Goal: Task Accomplishment & Management: Use online tool/utility

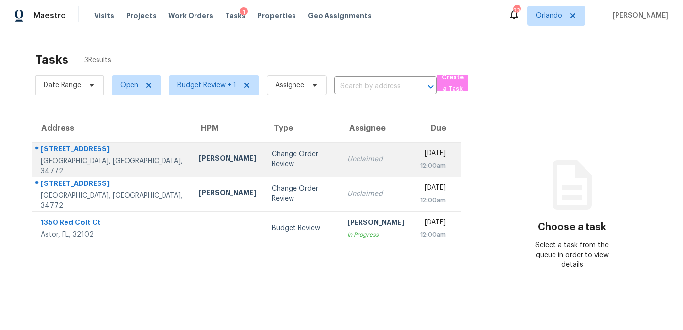
click at [272, 156] on div "Change Order Review" at bounding box center [302, 159] width 60 height 20
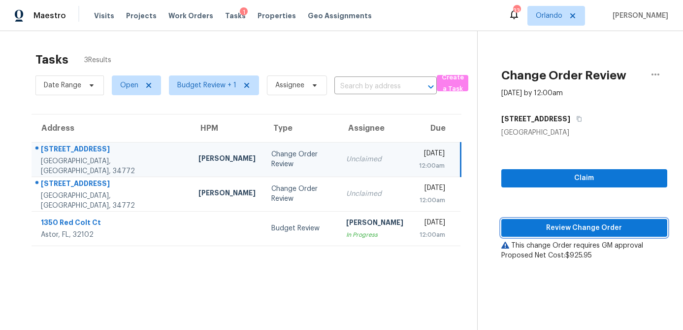
click at [601, 227] on span "Review Change Order" at bounding box center [584, 228] width 150 height 12
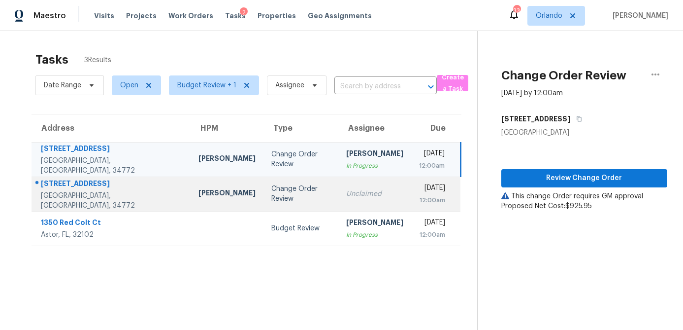
click at [264, 194] on td "Change Order Review" at bounding box center [301, 193] width 75 height 34
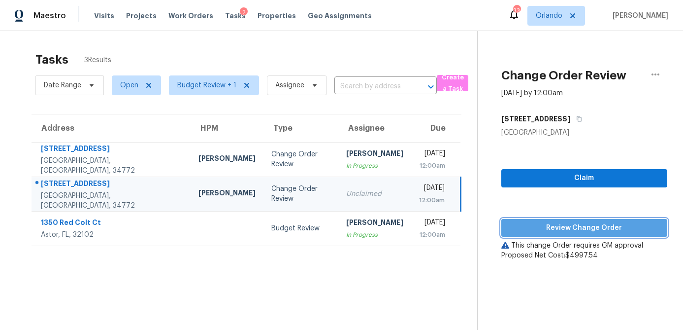
click at [596, 232] on span "Review Change Order" at bounding box center [584, 228] width 150 height 12
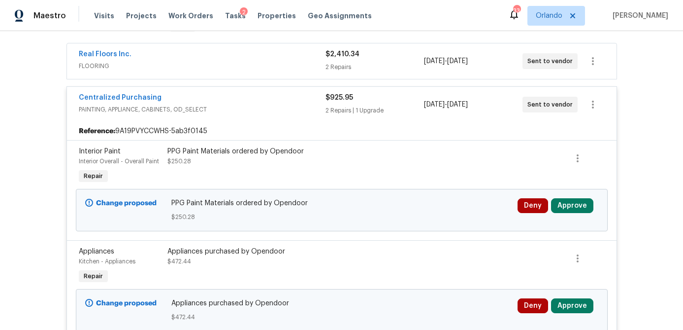
scroll to position [210, 0]
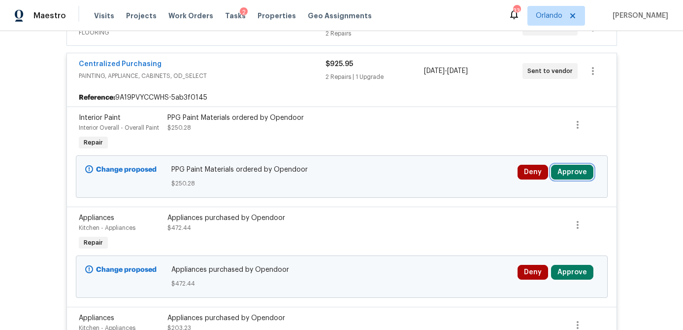
click at [571, 175] on button "Approve" at bounding box center [572, 172] width 42 height 15
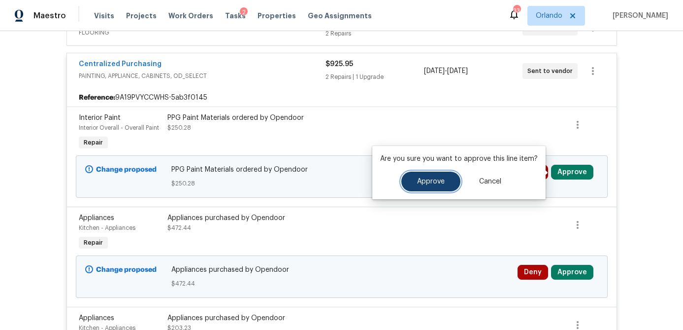
click at [441, 182] on span "Approve" at bounding box center [431, 181] width 28 height 7
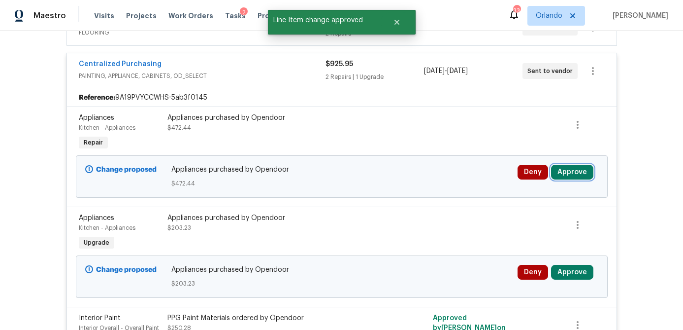
click at [565, 172] on button "Approve" at bounding box center [572, 172] width 42 height 15
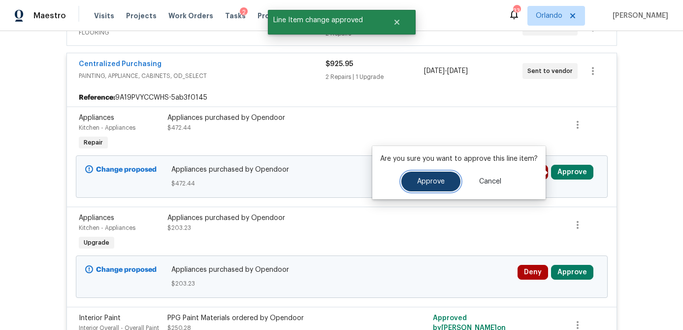
click at [433, 181] on span "Approve" at bounding box center [431, 181] width 28 height 7
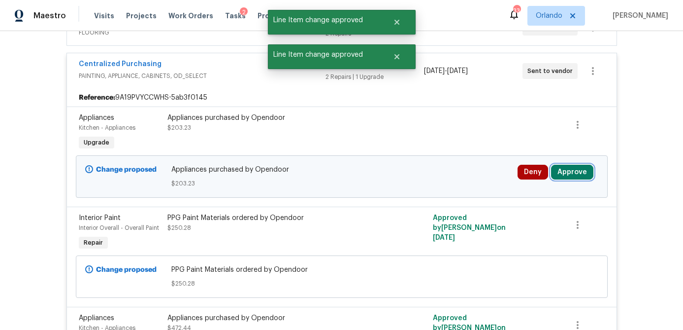
click at [577, 176] on button "Approve" at bounding box center [572, 172] width 42 height 15
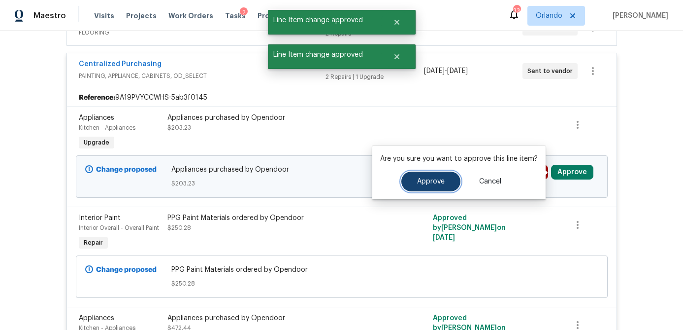
click at [444, 181] on button "Approve" at bounding box center [430, 181] width 59 height 20
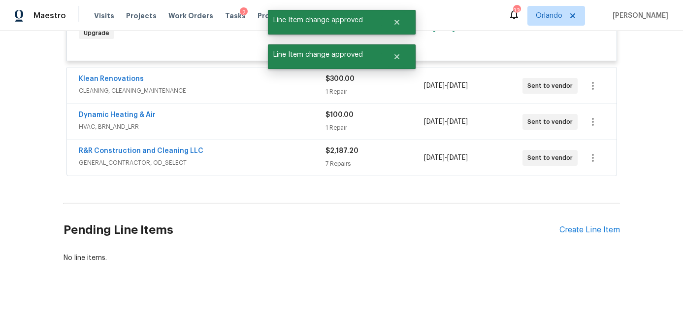
scroll to position [0, 0]
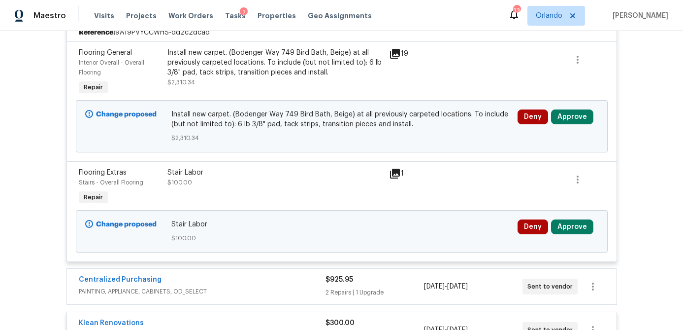
scroll to position [237, 0]
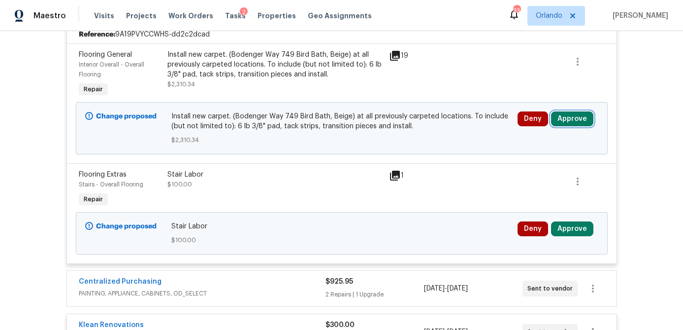
click at [571, 118] on button "Approve" at bounding box center [572, 118] width 42 height 15
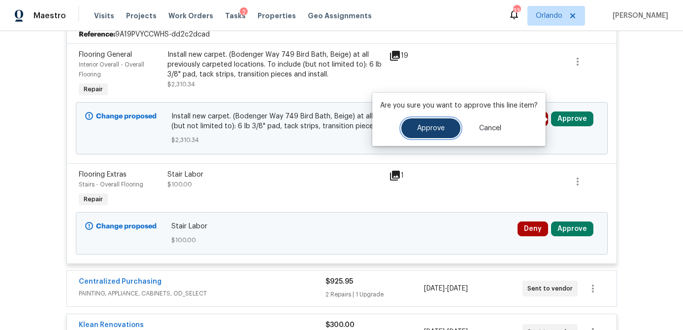
click at [454, 129] on button "Approve" at bounding box center [430, 128] width 59 height 20
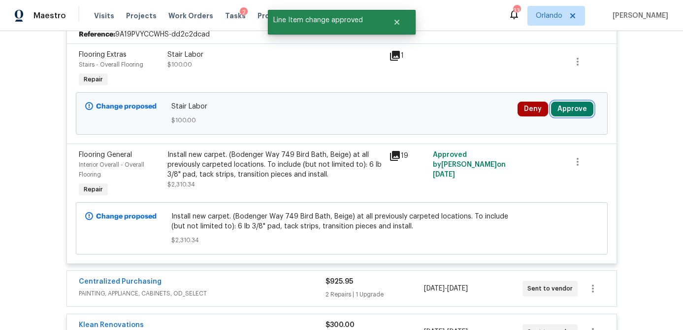
click at [571, 109] on button "Approve" at bounding box center [572, 108] width 42 height 15
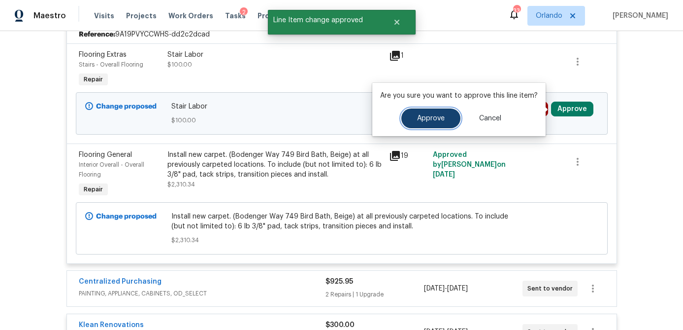
click at [420, 117] on span "Approve" at bounding box center [431, 118] width 28 height 7
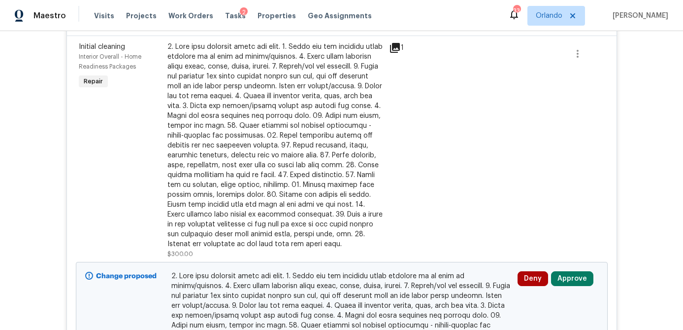
scroll to position [601, 0]
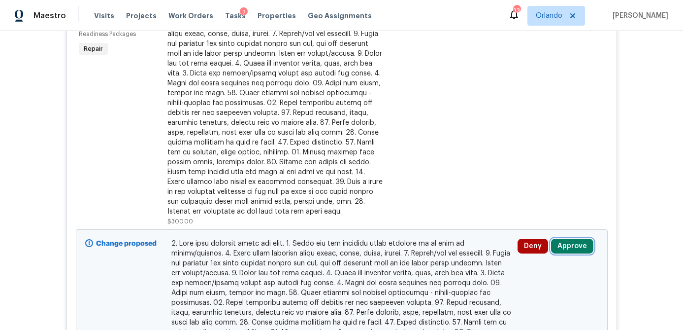
click at [572, 243] on button "Approve" at bounding box center [572, 245] width 42 height 15
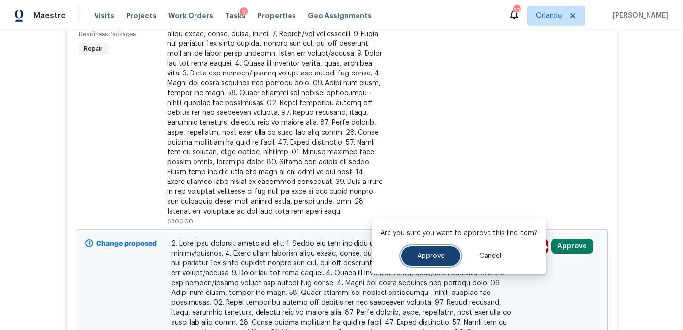
click at [449, 251] on button "Approve" at bounding box center [430, 256] width 59 height 20
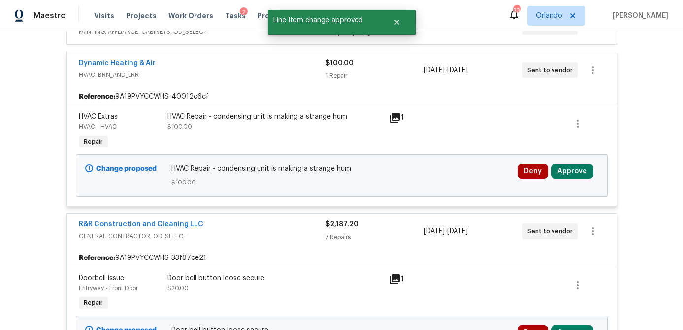
scroll to position [965, 0]
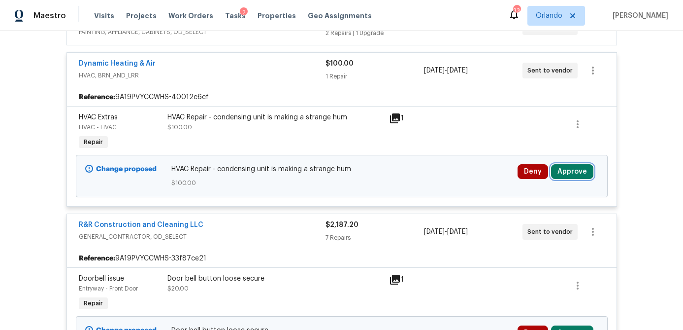
click at [576, 170] on button "Approve" at bounding box center [572, 171] width 42 height 15
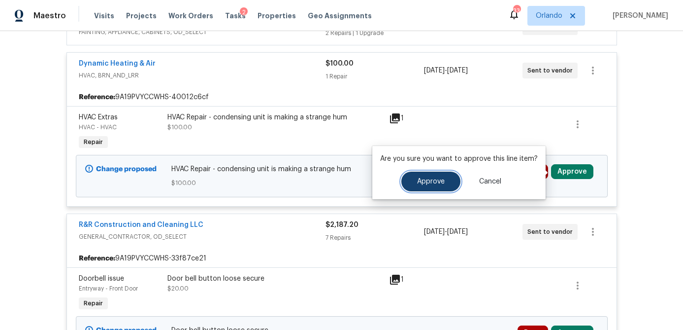
click at [447, 179] on button "Approve" at bounding box center [430, 181] width 59 height 20
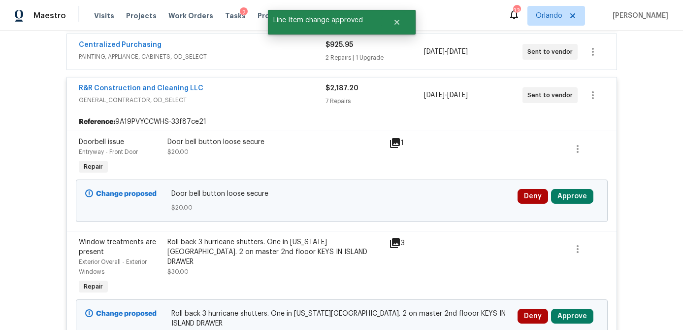
scroll to position [1111, 0]
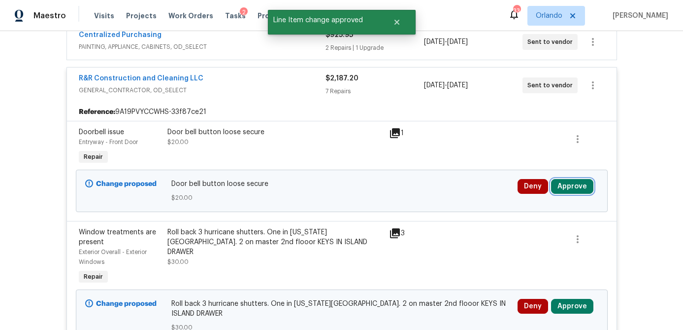
click at [566, 191] on button "Approve" at bounding box center [572, 186] width 42 height 15
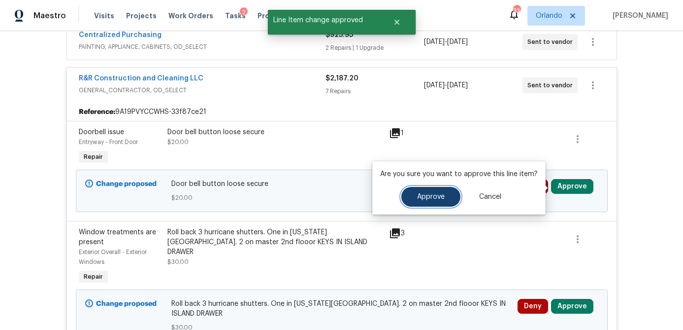
click at [426, 198] on span "Approve" at bounding box center [431, 196] width 28 height 7
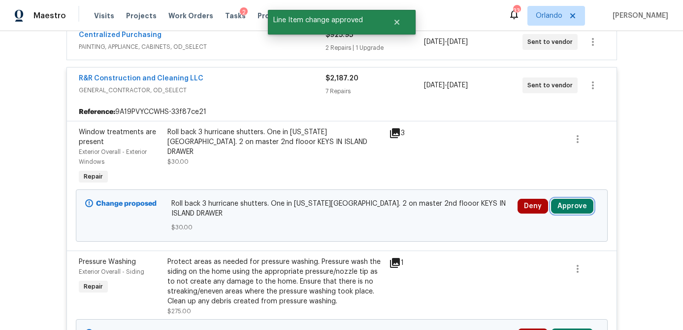
click at [567, 203] on button "Approve" at bounding box center [572, 206] width 42 height 15
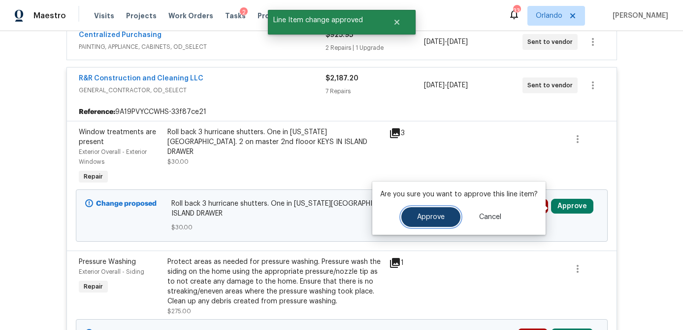
click at [430, 216] on span "Approve" at bounding box center [431, 216] width 28 height 7
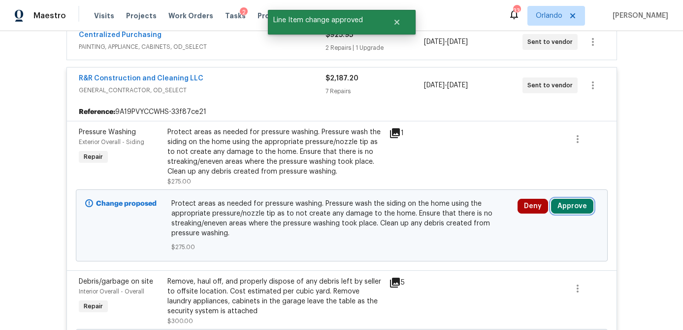
click at [557, 207] on button "Approve" at bounding box center [572, 206] width 42 height 15
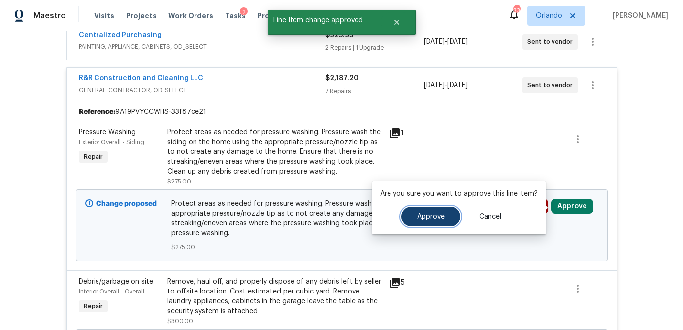
click at [434, 218] on span "Approve" at bounding box center [431, 216] width 28 height 7
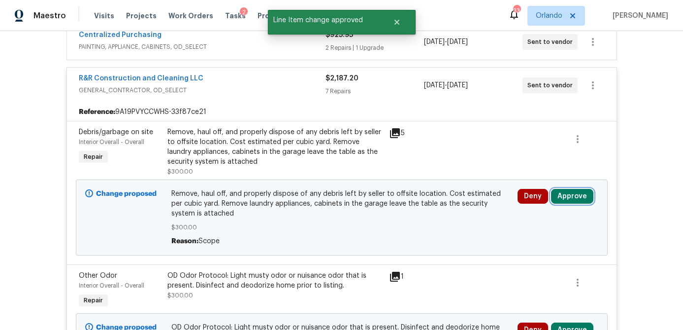
click at [562, 200] on button "Approve" at bounding box center [572, 196] width 42 height 15
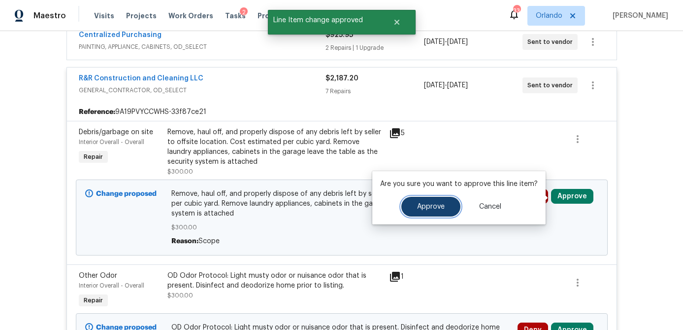
click at [425, 200] on button "Approve" at bounding box center [430, 207] width 59 height 20
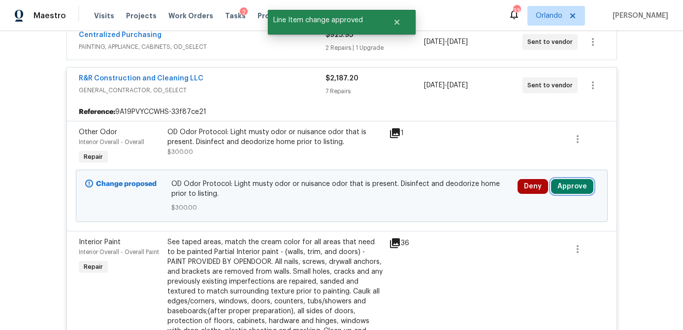
click at [571, 184] on button "Approve" at bounding box center [572, 186] width 42 height 15
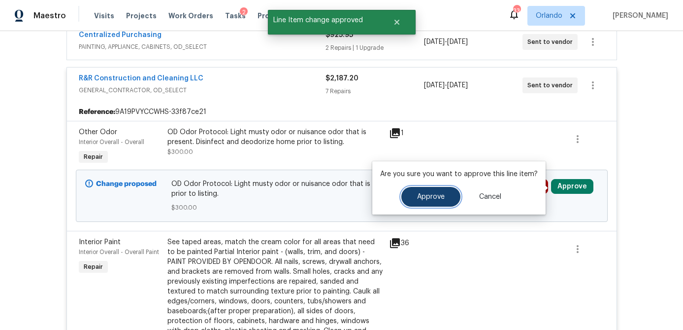
click at [441, 195] on span "Approve" at bounding box center [431, 196] width 28 height 7
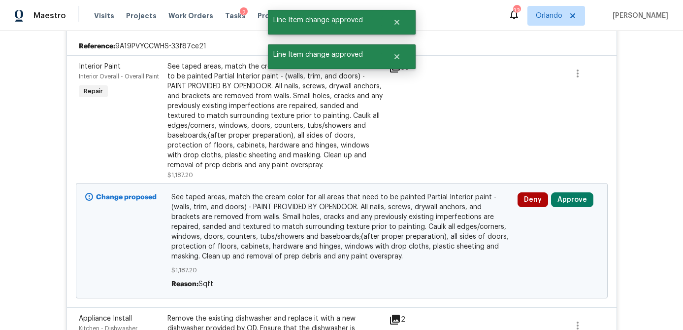
scroll to position [1178, 0]
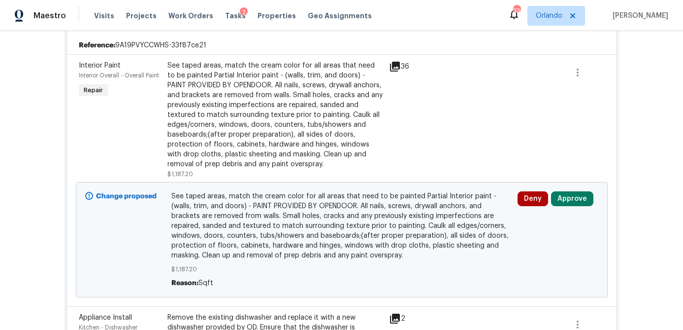
click at [349, 124] on div "See taped areas, match the cream color for all areas that need to be painted Pa…" at bounding box center [275, 115] width 216 height 108
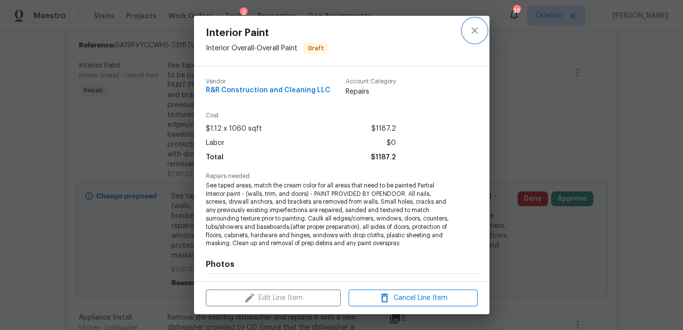
click at [470, 36] on button "close" at bounding box center [475, 31] width 24 height 24
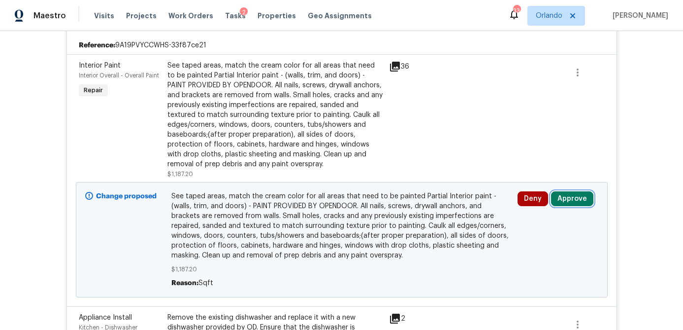
click at [566, 197] on button "Approve" at bounding box center [572, 198] width 42 height 15
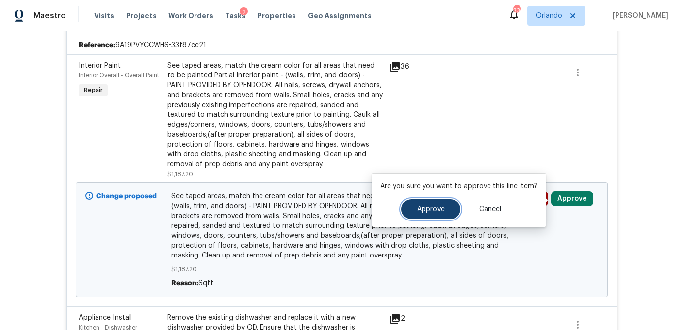
click at [443, 208] on button "Approve" at bounding box center [430, 209] width 59 height 20
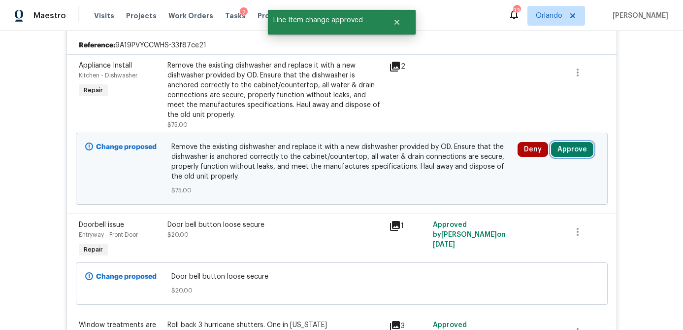
click at [567, 148] on button "Approve" at bounding box center [572, 149] width 42 height 15
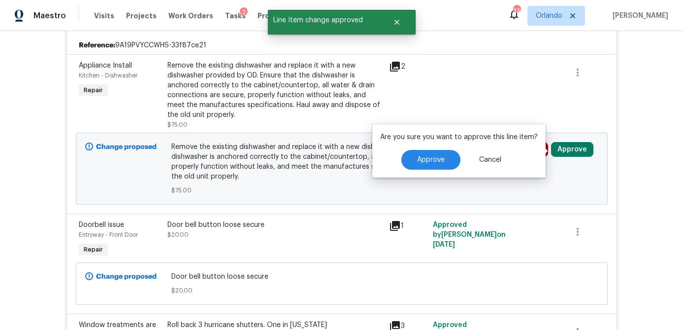
click at [459, 157] on div "Approve Cancel" at bounding box center [459, 160] width 158 height 20
click at [442, 158] on button "Approve" at bounding box center [430, 160] width 59 height 20
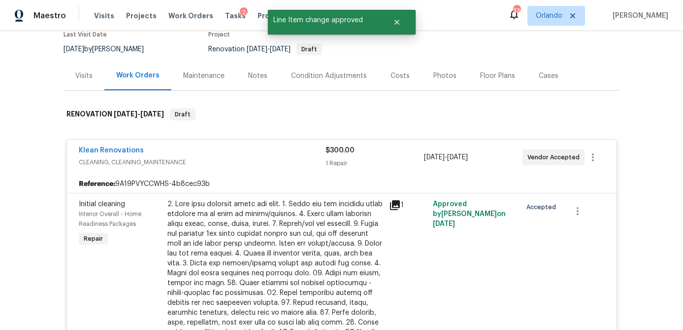
scroll to position [0, 0]
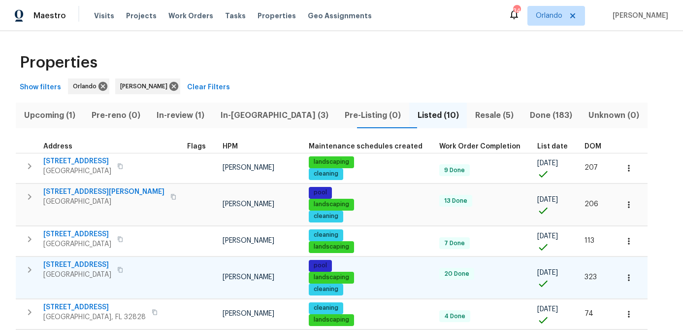
scroll to position [190, 0]
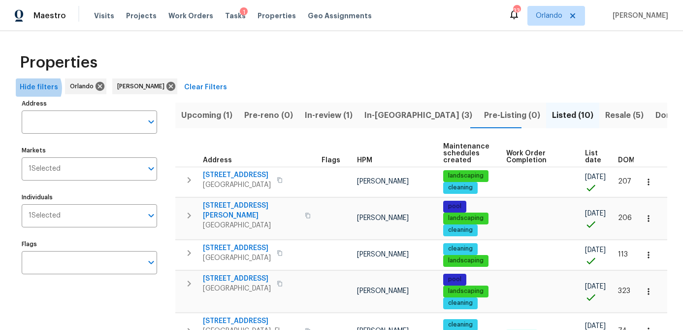
click at [33, 88] on span "Hide filters" at bounding box center [39, 87] width 38 height 12
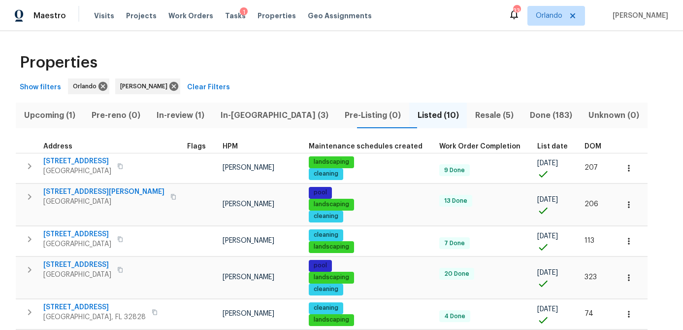
click at [258, 118] on span "In-reno (3)" at bounding box center [275, 115] width 112 height 14
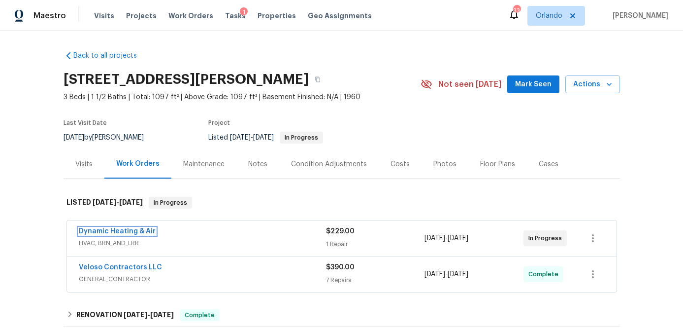
click at [149, 229] on link "Dynamic Heating & Air" at bounding box center [117, 231] width 77 height 7
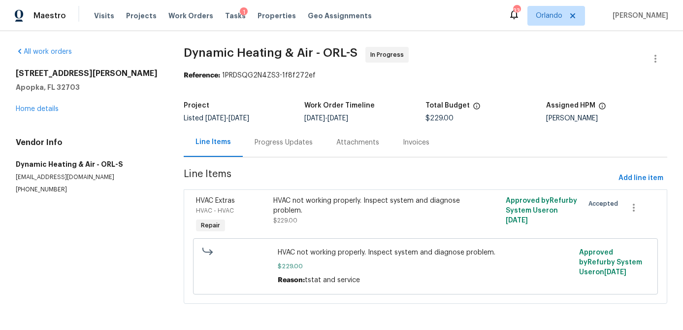
click at [292, 148] on div "Progress Updates" at bounding box center [284, 142] width 82 height 29
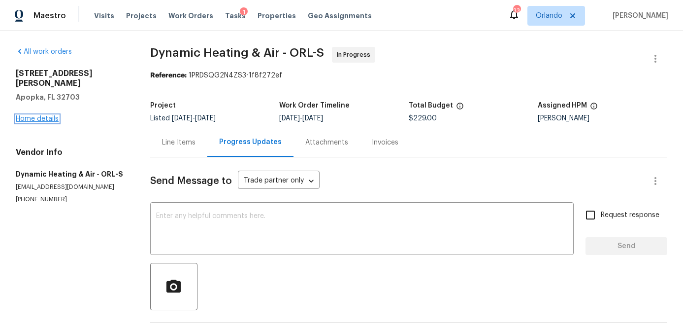
click at [40, 115] on link "Home details" at bounding box center [37, 118] width 43 height 7
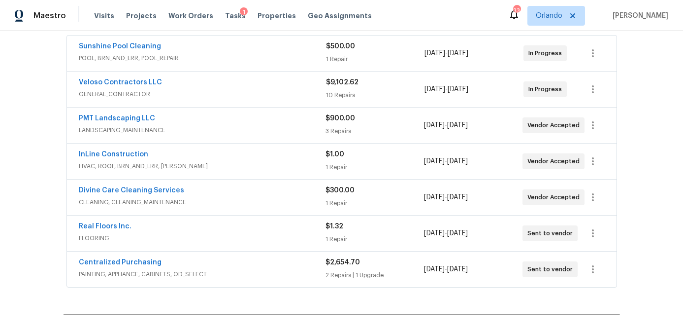
scroll to position [131, 0]
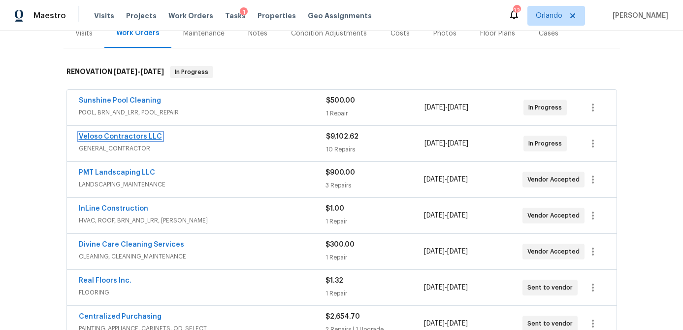
click at [131, 133] on link "Veloso Contractors LLC" at bounding box center [120, 136] width 83 height 7
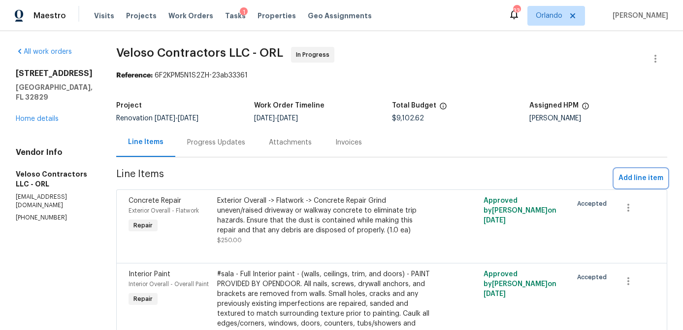
click at [641, 177] on span "Add line item" at bounding box center [641, 178] width 45 height 12
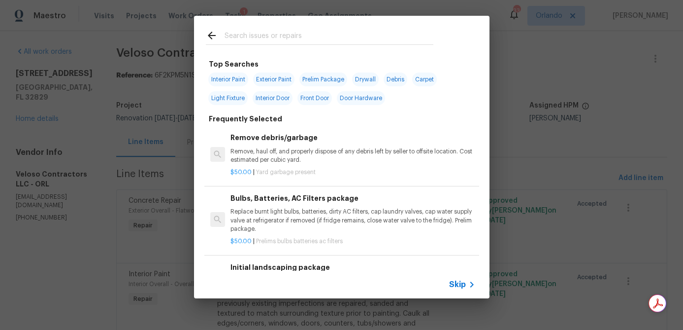
click at [268, 35] on input "text" at bounding box center [329, 37] width 209 height 15
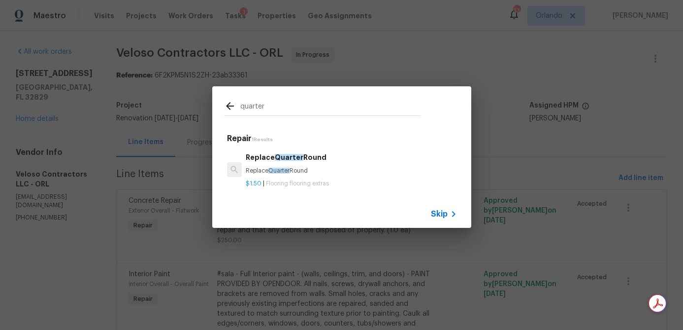
type input "quarter"
click at [342, 166] on div "Replace Quarter Round Replace Quarter Round" at bounding box center [351, 164] width 211 height 24
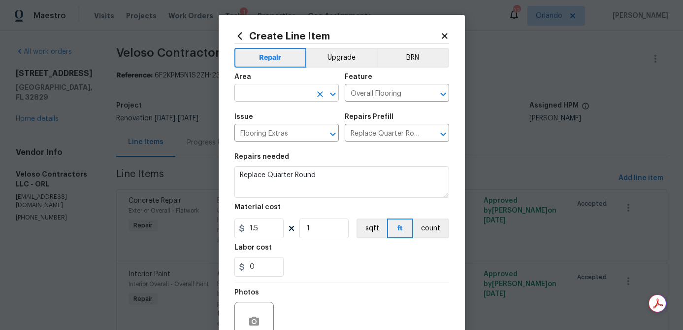
click at [304, 89] on input "text" at bounding box center [272, 93] width 77 height 15
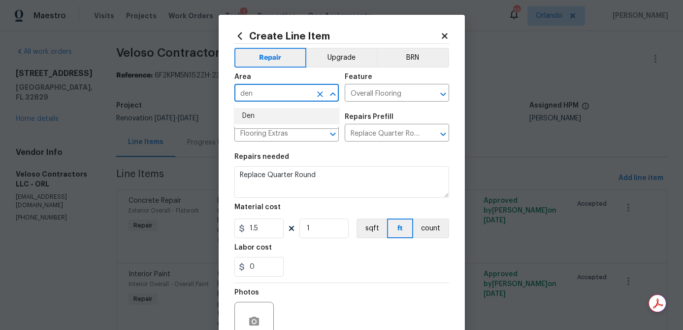
click at [267, 112] on li "Den" at bounding box center [286, 116] width 104 height 16
type input "Den"
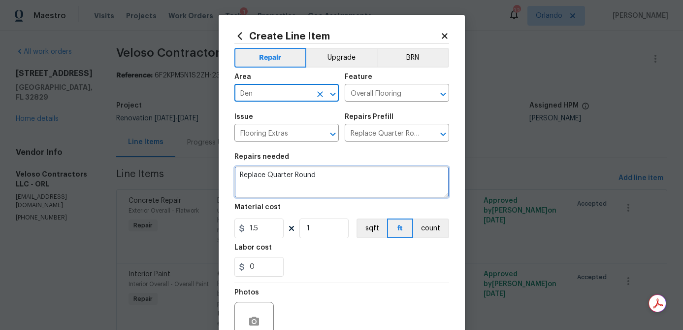
click at [280, 180] on textarea "Replace Quarter Round" at bounding box center [341, 182] width 215 height 32
click at [267, 175] on textarea "Replace Quarter Round" at bounding box center [341, 182] width 215 height 32
click at [349, 179] on textarea "Replace missing Quarter Round" at bounding box center [341, 182] width 215 height 32
click at [241, 178] on textarea "Replace missing Quarter Round" at bounding box center [341, 182] width 215 height 32
type textarea "Den/Office - Replace missing Quarter Round"
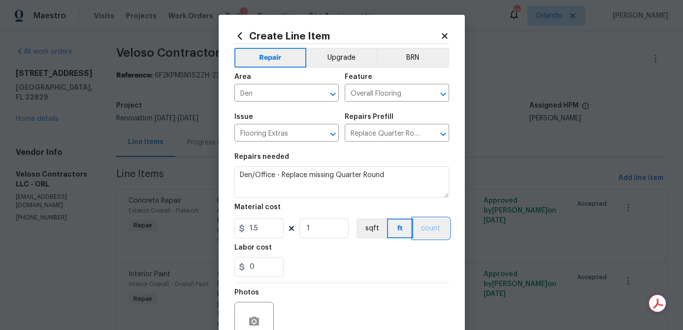
click at [426, 232] on button "count" at bounding box center [431, 228] width 36 height 20
click at [397, 233] on button "ft" at bounding box center [399, 228] width 25 height 20
click at [342, 228] on input "1" at bounding box center [324, 228] width 49 height 20
type input "10"
click at [359, 274] on div "0" at bounding box center [341, 267] width 215 height 20
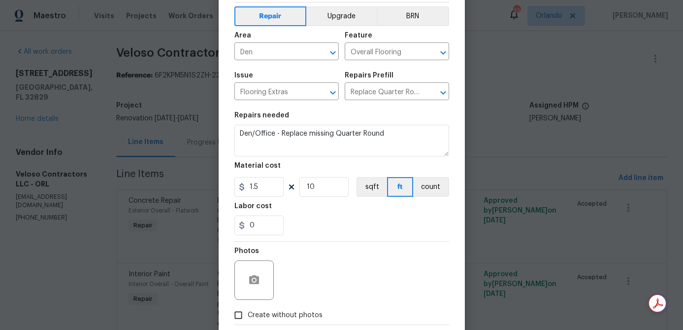
scroll to position [95, 0]
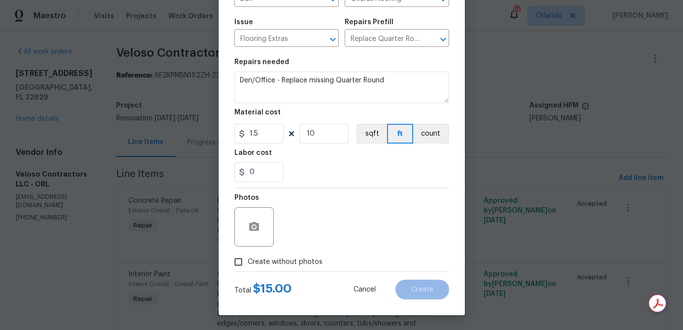
click at [303, 264] on span "Create without photos" at bounding box center [285, 262] width 75 height 10
click at [248, 264] on input "Create without photos" at bounding box center [238, 261] width 19 height 19
checkbox input "true"
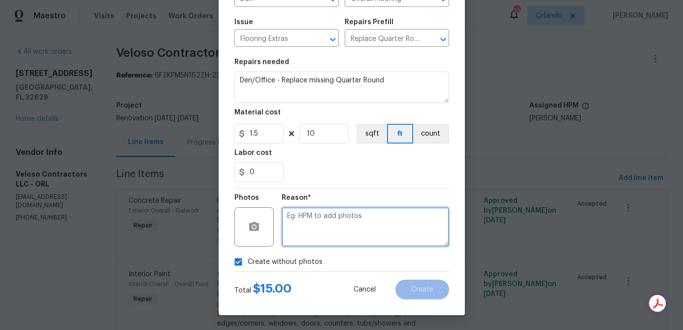
click at [333, 237] on textarea at bounding box center [365, 226] width 167 height 39
type textarea "na"
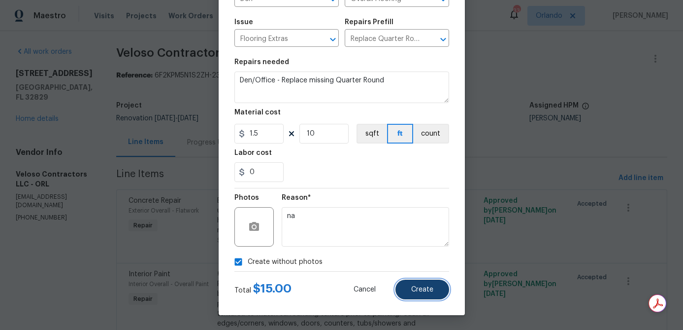
click at [420, 293] on button "Create" at bounding box center [423, 289] width 54 height 20
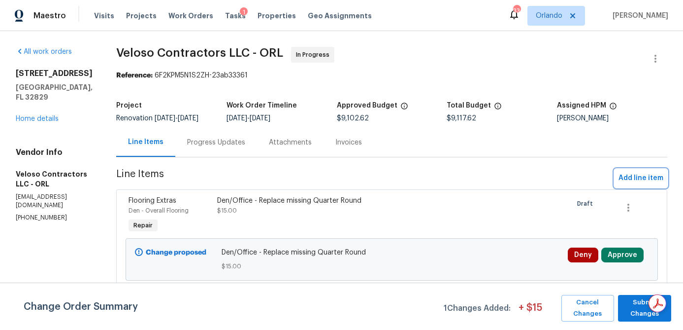
click at [646, 174] on span "Add line item" at bounding box center [641, 178] width 45 height 12
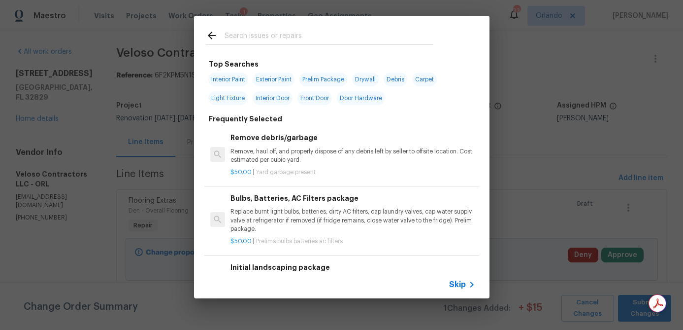
click at [249, 37] on input "text" at bounding box center [329, 37] width 209 height 15
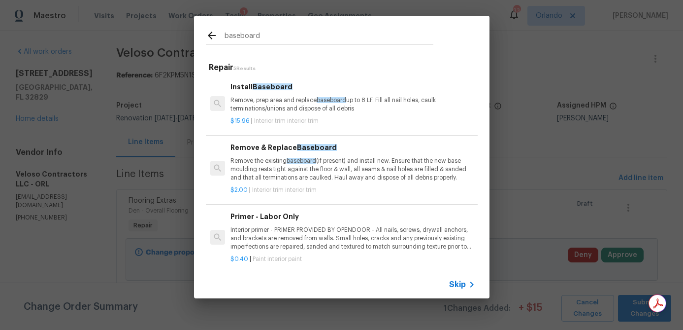
type input "baseboard"
click at [371, 168] on p "Remove the existing baseboard (if present) and install new. Ensure that the new…" at bounding box center [353, 169] width 244 height 25
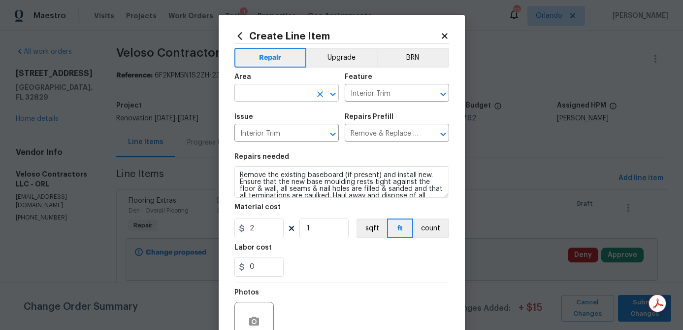
click at [280, 90] on input "text" at bounding box center [272, 93] width 77 height 15
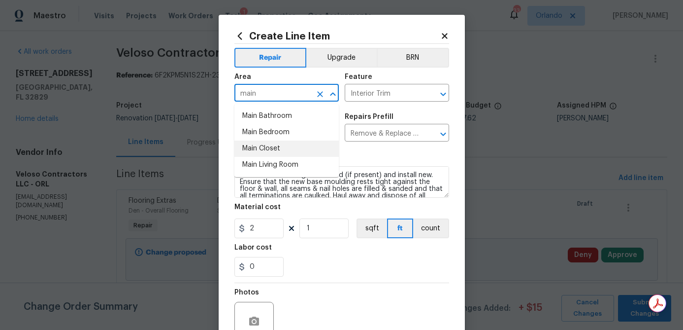
click at [259, 152] on li "Main Closet" at bounding box center [286, 148] width 104 height 16
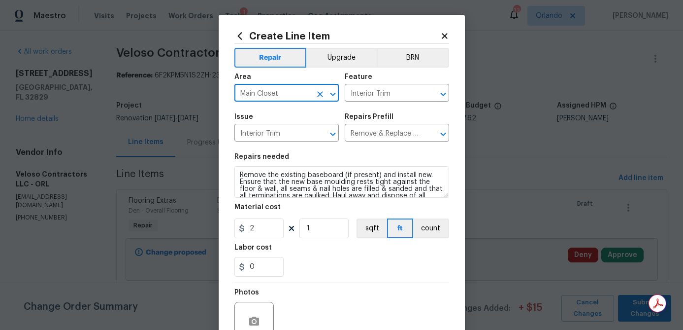
type input "Main Closet"
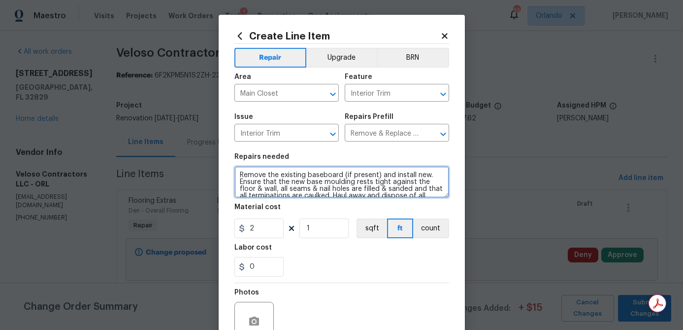
click at [240, 175] on textarea "Remove the existing baseboard (if present) and install new. Ensure that the new…" at bounding box center [341, 182] width 215 height 32
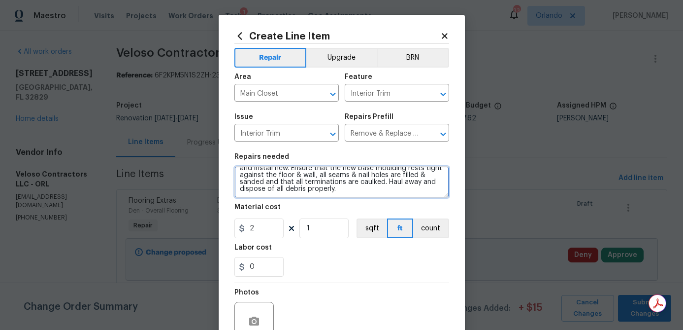
type textarea "Master Closets - Remove the existing baseboard (if present) and install new. En…"
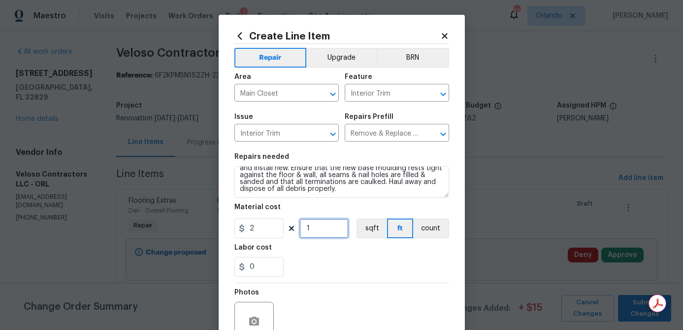
click at [330, 233] on input "1" at bounding box center [324, 228] width 49 height 20
click at [367, 271] on div "0" at bounding box center [341, 267] width 215 height 20
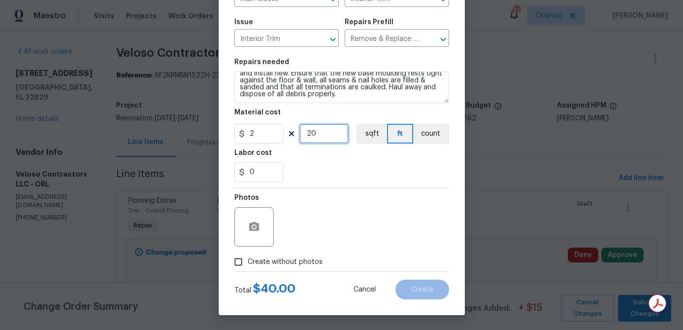
click at [336, 137] on input "20" at bounding box center [324, 134] width 49 height 20
click at [361, 193] on div "Photos" at bounding box center [341, 220] width 215 height 64
click at [333, 136] on input "20" at bounding box center [324, 134] width 49 height 20
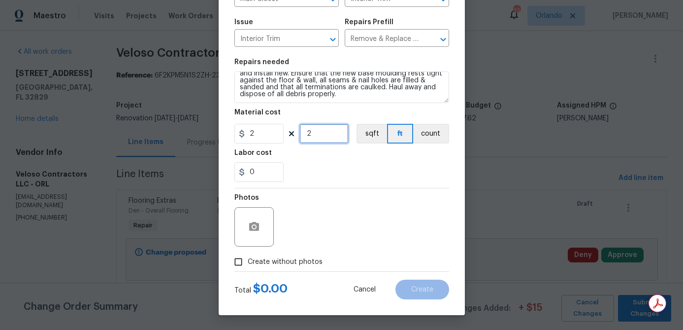
type input "20"
click at [400, 233] on div "Photos" at bounding box center [341, 220] width 215 height 64
click at [309, 260] on span "Create without photos" at bounding box center [285, 262] width 75 height 10
click at [248, 260] on input "Create without photos" at bounding box center [238, 261] width 19 height 19
checkbox input "true"
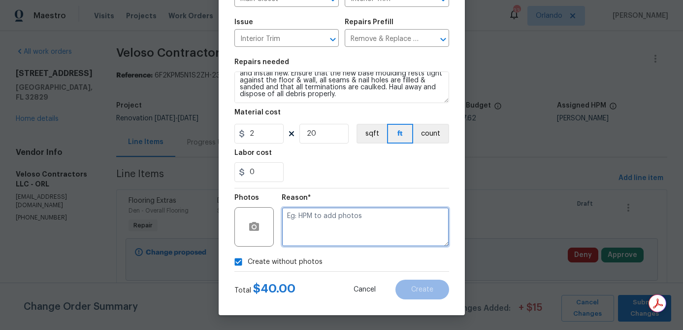
click at [339, 223] on textarea at bounding box center [365, 226] width 167 height 39
type textarea "na"
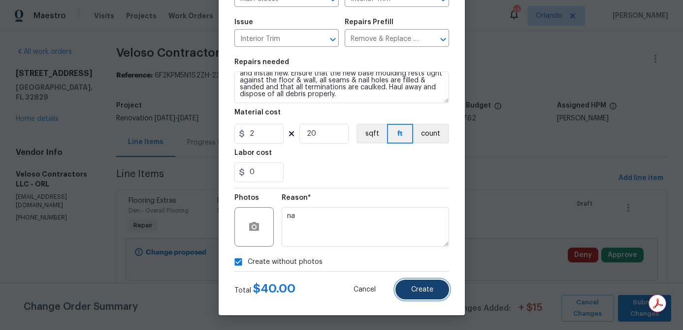
click at [434, 288] on button "Create" at bounding box center [423, 289] width 54 height 20
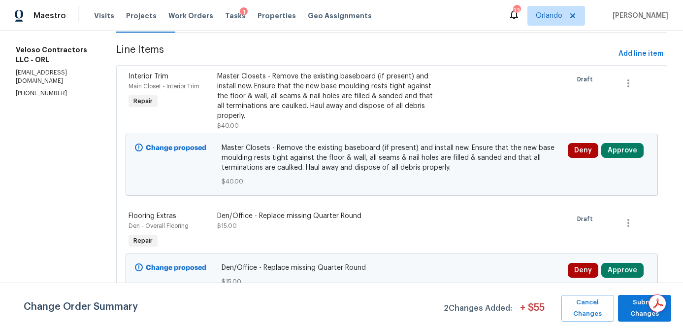
scroll to position [0, 0]
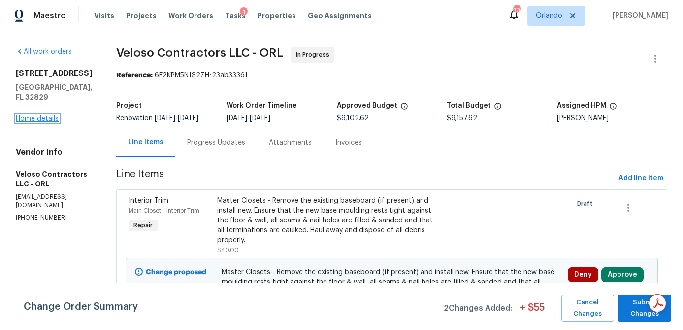
click at [53, 118] on link "Home details" at bounding box center [37, 118] width 43 height 7
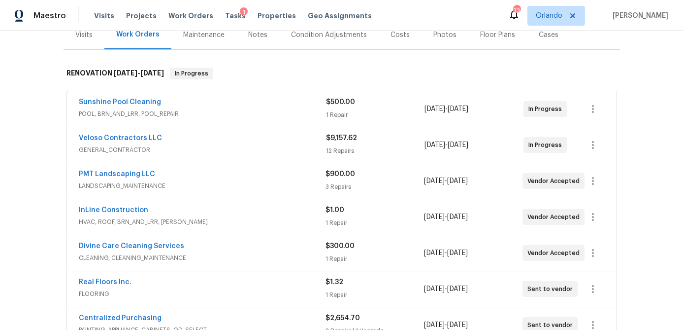
scroll to position [133, 0]
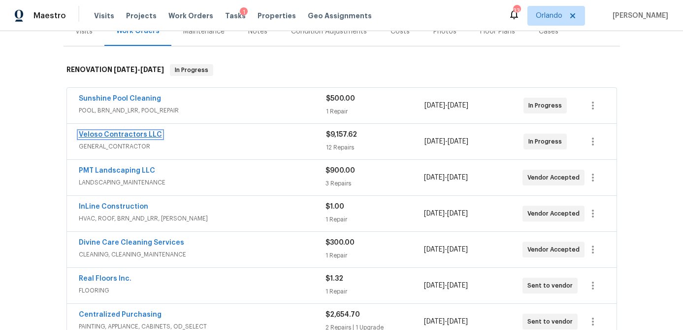
click at [153, 136] on link "Veloso Contractors LLC" at bounding box center [120, 134] width 83 height 7
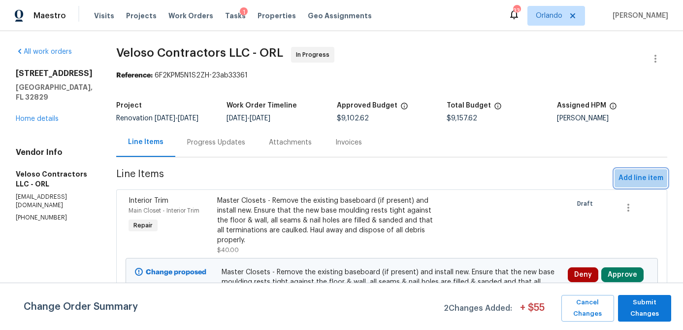
click at [644, 179] on span "Add line item" at bounding box center [641, 178] width 45 height 12
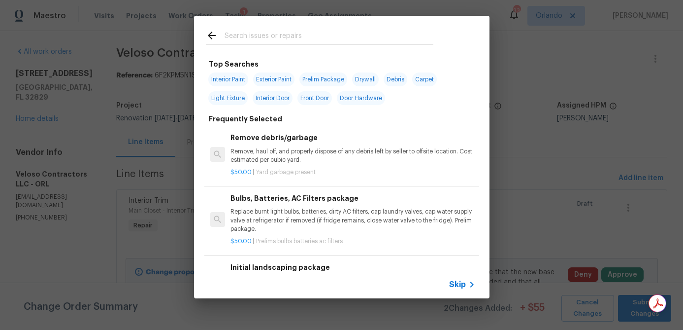
click at [263, 43] on input "text" at bounding box center [329, 37] width 209 height 15
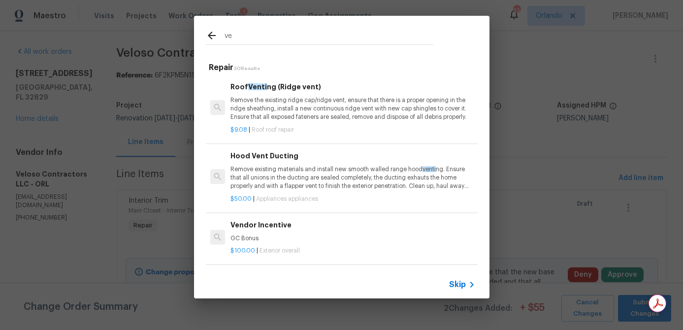
type input "v"
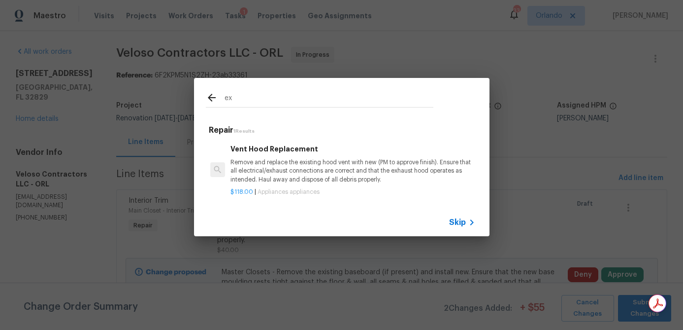
type input "e"
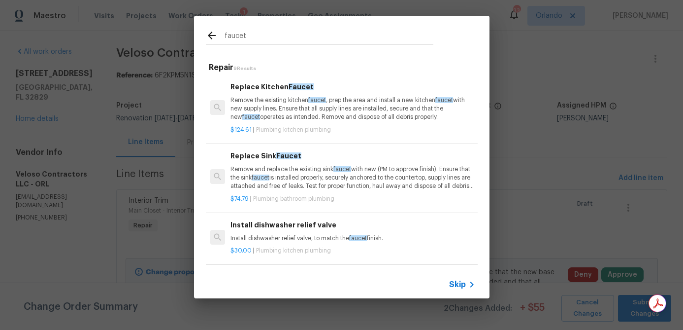
type input "faucet"
click at [311, 179] on p "Remove and replace the existing sink faucet with new (PM to approve finish). En…" at bounding box center [353, 177] width 244 height 25
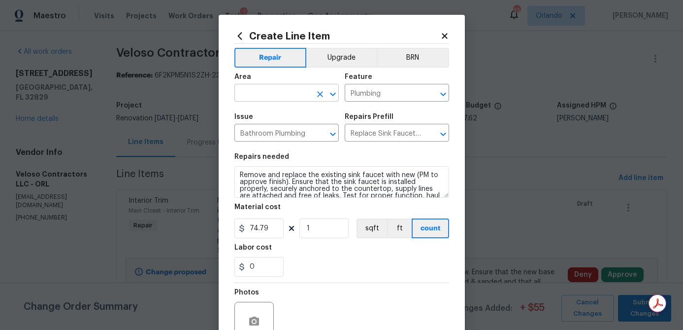
click at [289, 97] on input "text" at bounding box center [272, 93] width 77 height 15
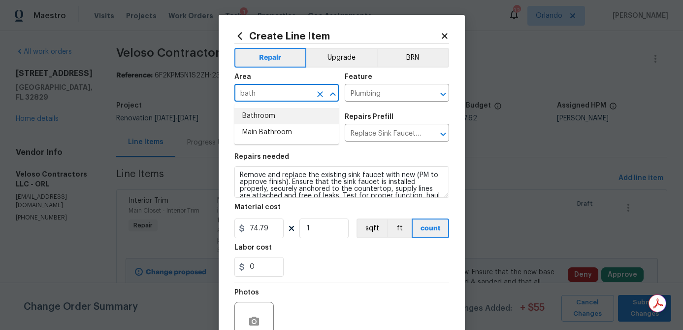
click at [279, 133] on li "Main Bathroom" at bounding box center [286, 132] width 104 height 16
type input "Main Bathroom"
click at [348, 156] on div "Repairs needed" at bounding box center [341, 159] width 215 height 13
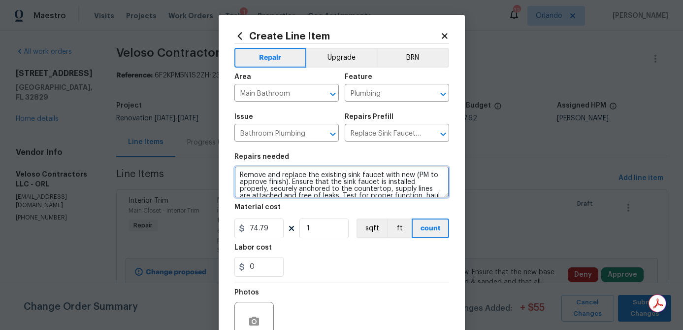
click at [252, 176] on textarea "Remove and replace the existing sink faucet with new (PM to approve finish). En…" at bounding box center [341, 182] width 215 height 32
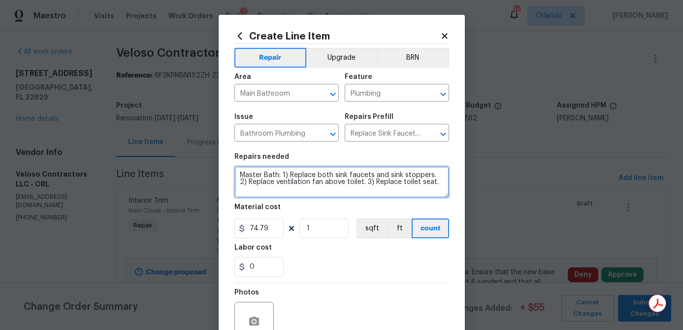
type textarea "Master Bath: 1) Replace both sink faucets and sink stoppers. 2) Replace ventila…"
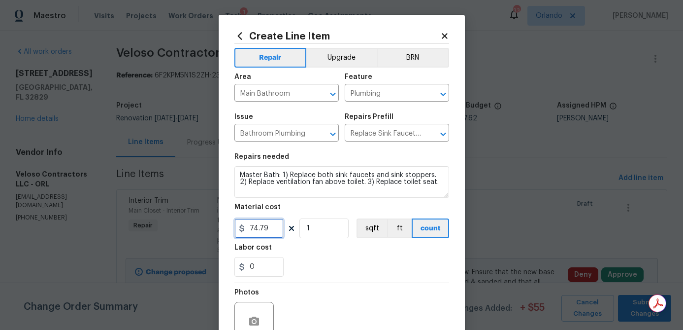
click at [276, 229] on input "74.79" at bounding box center [258, 228] width 49 height 20
type input "300"
click at [366, 270] on div "0" at bounding box center [341, 267] width 215 height 20
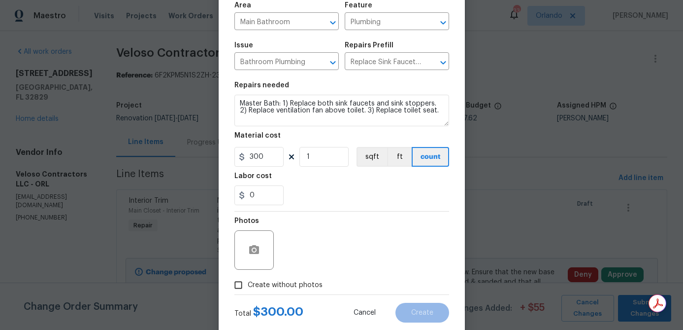
scroll to position [72, 0]
click at [295, 288] on span "Create without photos" at bounding box center [285, 284] width 75 height 10
click at [248, 288] on input "Create without photos" at bounding box center [238, 284] width 19 height 19
checkbox input "true"
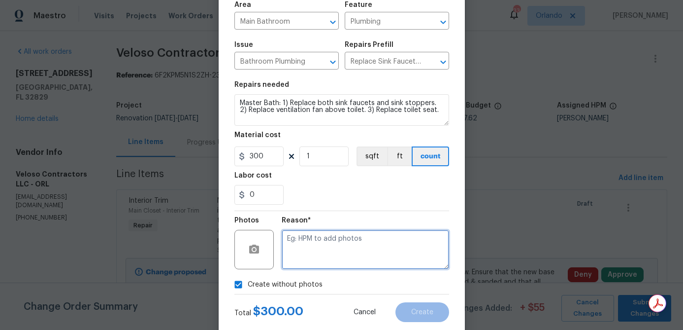
click at [313, 257] on textarea at bounding box center [365, 249] width 167 height 39
type textarea "na"
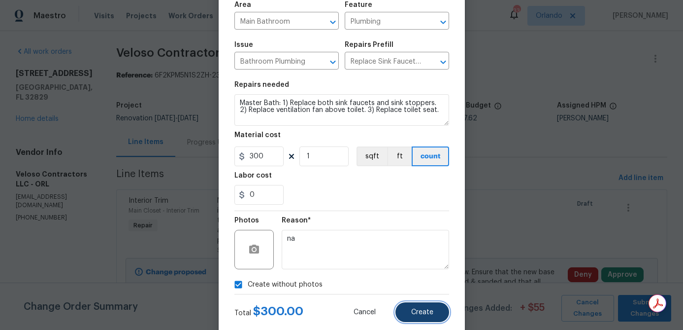
click at [433, 314] on button "Create" at bounding box center [423, 312] width 54 height 20
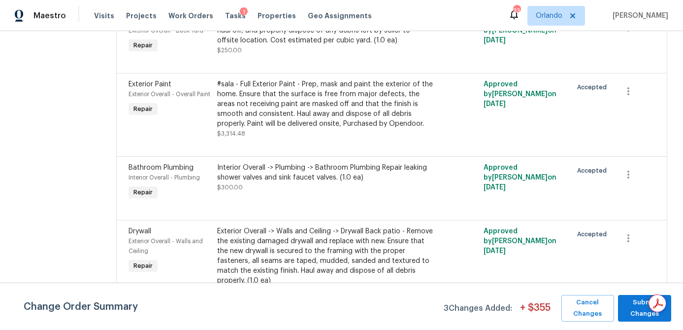
scroll to position [799, 0]
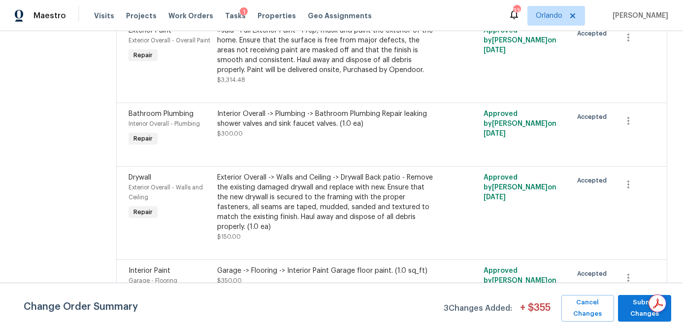
click at [332, 127] on div "Interior Overall -> Plumbing -> Bathroom Plumbing Repair leaking shower valves …" at bounding box center [325, 119] width 216 height 20
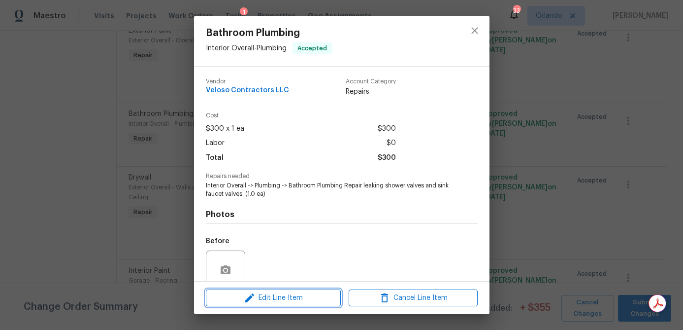
click at [303, 297] on span "Edit Line Item" at bounding box center [273, 298] width 129 height 12
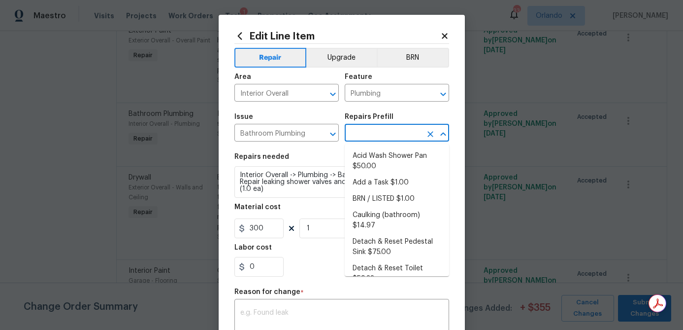
click at [393, 140] on input "text" at bounding box center [383, 133] width 77 height 15
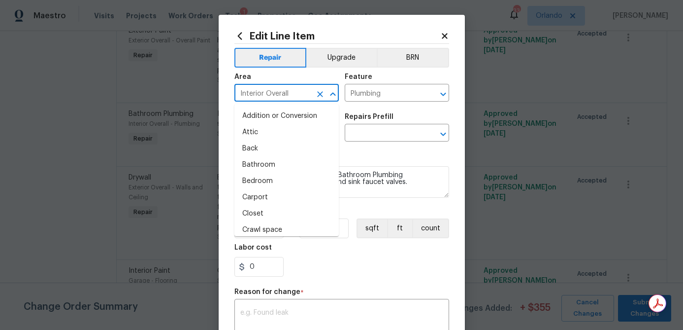
click at [306, 95] on input "Interior Overall" at bounding box center [272, 93] width 77 height 15
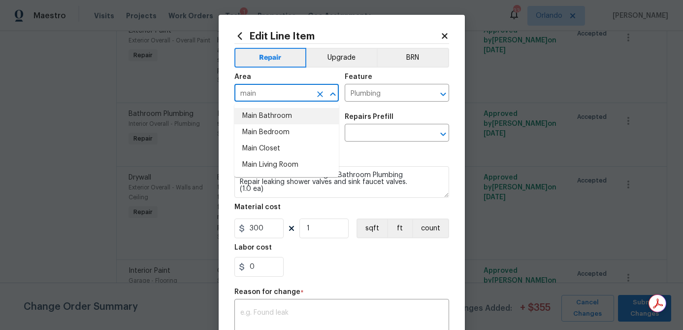
click at [296, 117] on li "Main Bathroom" at bounding box center [286, 116] width 104 height 16
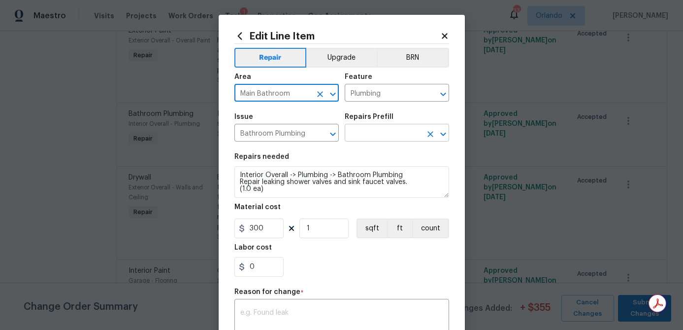
type input "Main Bathroom"
click at [381, 131] on input "text" at bounding box center [383, 133] width 77 height 15
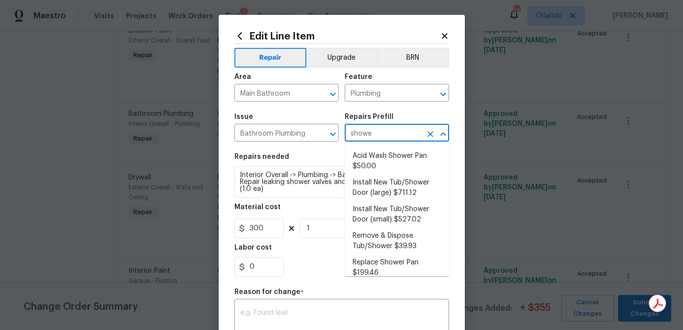
type input "shower"
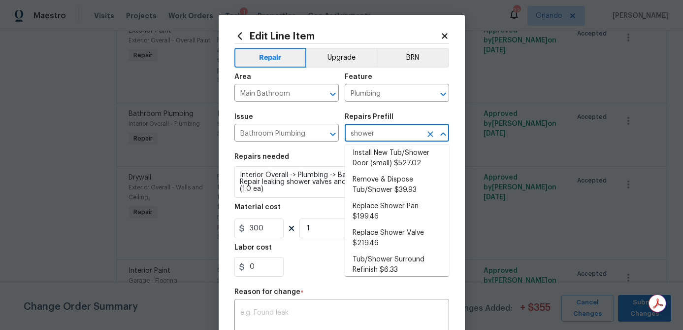
scroll to position [62, 0]
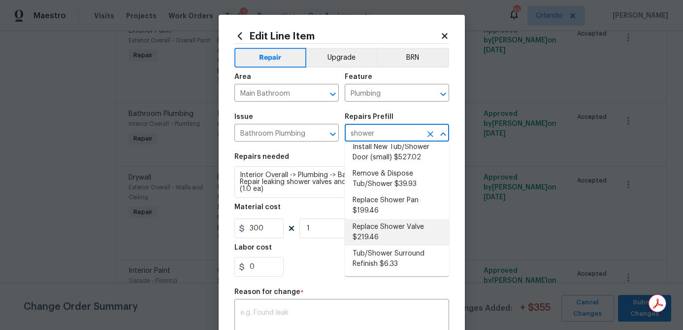
click at [392, 226] on li "Replace Shower Valve $219.46" at bounding box center [397, 232] width 104 height 27
type textarea "Remove the existing shower/tub trim & valve. Install a new valve (to meet curre…"
type input "Replace Shower Valve $219.46"
type input "219.46"
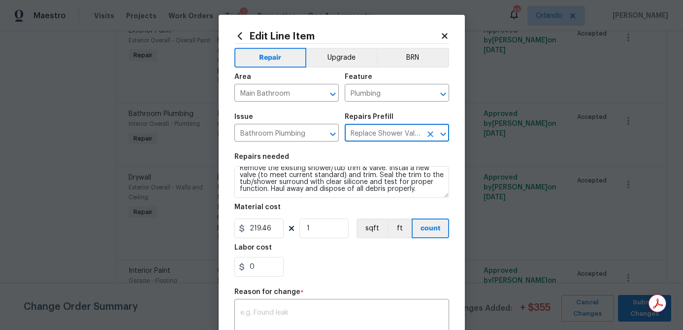
scroll to position [0, 0]
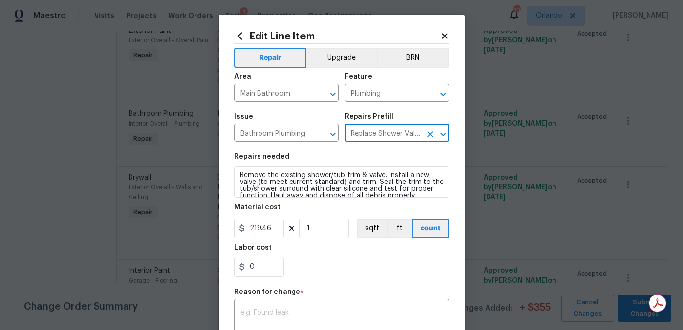
type input "Replace Shower Valve $219.46"
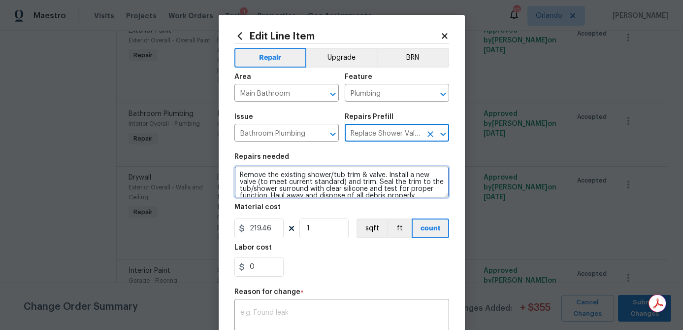
click at [240, 174] on textarea "Remove the existing shower/tub trim & valve. Install a new valve (to meet curre…" at bounding box center [341, 182] width 215 height 32
click at [375, 177] on textarea "Master Bath: Remove the existing shower/tub trim & valve. Install a new valve (…" at bounding box center [341, 182] width 215 height 32
click at [350, 176] on textarea "Master Bath: Remove the existing shower and tub trim & valve. Install a new val…" at bounding box center [341, 182] width 215 height 32
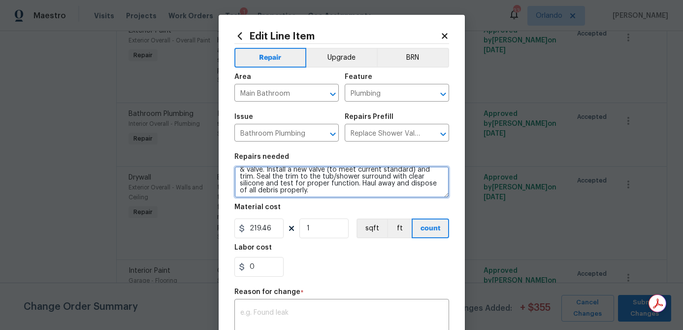
scroll to position [14, 0]
type textarea "Master Bath: Remove the existing leaking shower and tub trim & valve. Install a…"
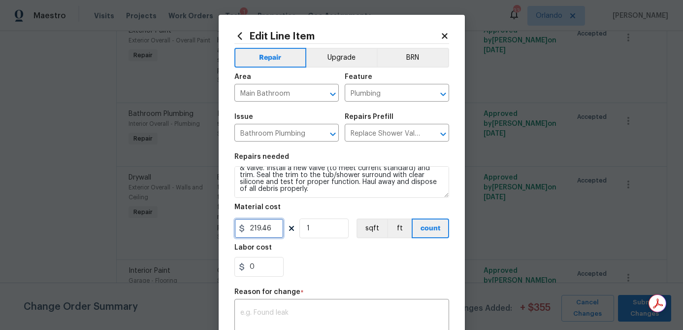
click at [279, 229] on input "219.46" at bounding box center [258, 228] width 49 height 20
type input "150"
click at [321, 228] on input "1" at bounding box center [324, 228] width 49 height 20
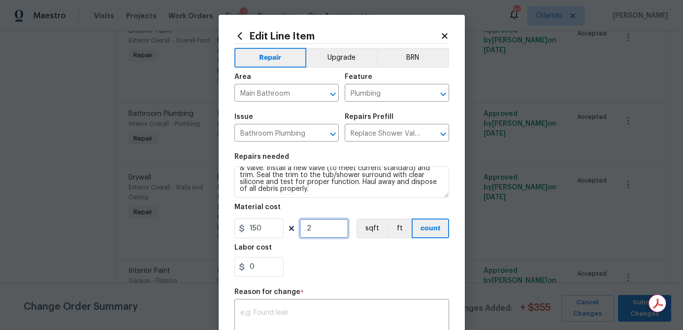
type input "2"
click at [349, 264] on div "0" at bounding box center [341, 267] width 215 height 20
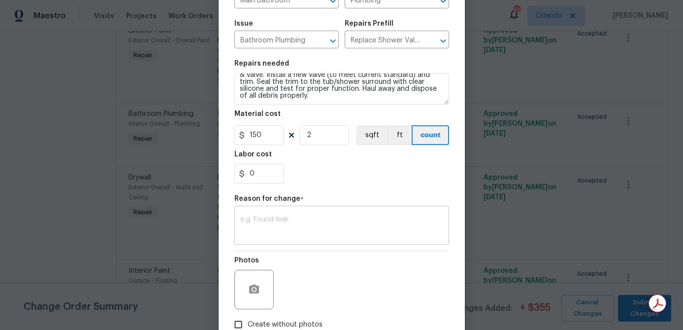
scroll to position [94, 0]
click at [314, 220] on textarea at bounding box center [341, 225] width 203 height 21
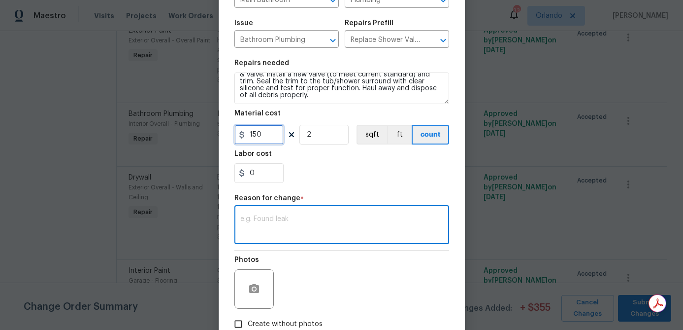
click at [266, 137] on input "150" at bounding box center [258, 135] width 49 height 20
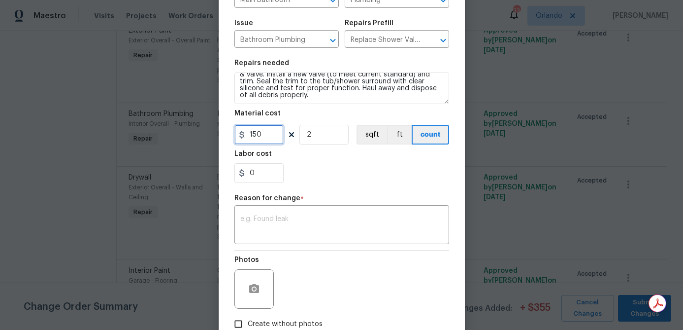
click at [266, 137] on input "150" at bounding box center [258, 135] width 49 height 20
type input "120"
click at [280, 224] on textarea at bounding box center [341, 225] width 203 height 21
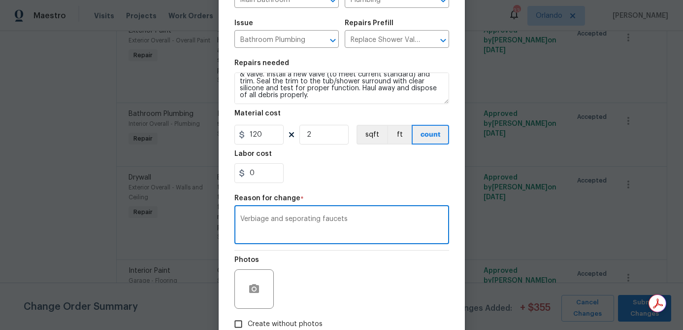
click at [299, 219] on textarea "Verbiage and seporating faucets" at bounding box center [341, 225] width 203 height 21
click at [370, 222] on textarea "Verbiage and separating faucets" at bounding box center [341, 225] width 203 height 21
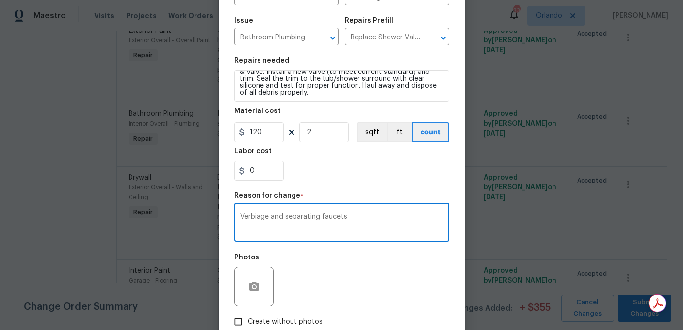
type textarea "Verbiage and separating faucets"
click at [271, 139] on input "120" at bounding box center [258, 132] width 49 height 20
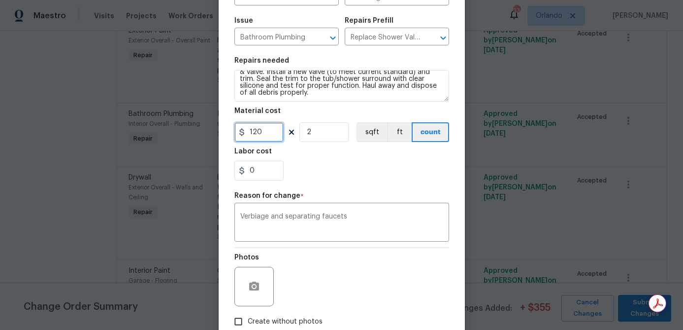
click at [271, 139] on input "120" at bounding box center [258, 132] width 49 height 20
click at [379, 188] on div "Repair Upgrade BRN Area Main Bathroom ​ Feature Plumbing ​ Issue Bathroom Plumb…" at bounding box center [341, 139] width 215 height 383
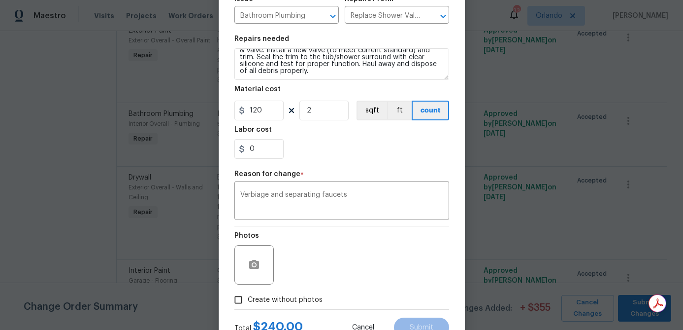
scroll to position [156, 0]
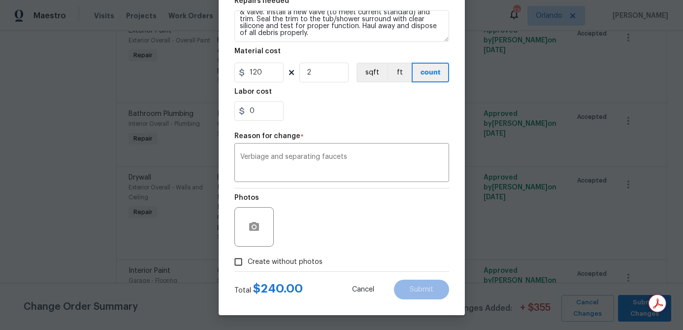
click at [303, 258] on span "Create without photos" at bounding box center [285, 262] width 75 height 10
click at [248, 258] on input "Create without photos" at bounding box center [238, 261] width 19 height 19
checkbox input "true"
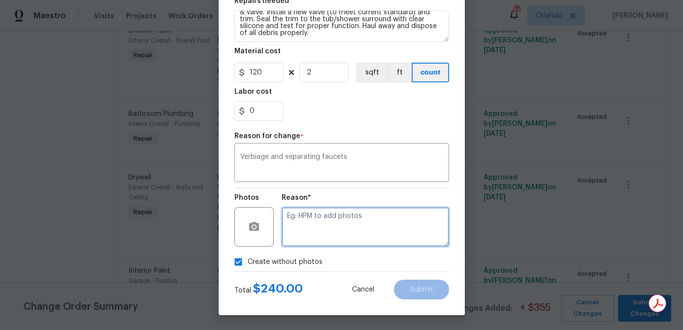
click at [320, 225] on textarea at bounding box center [365, 226] width 167 height 39
type textarea "na"
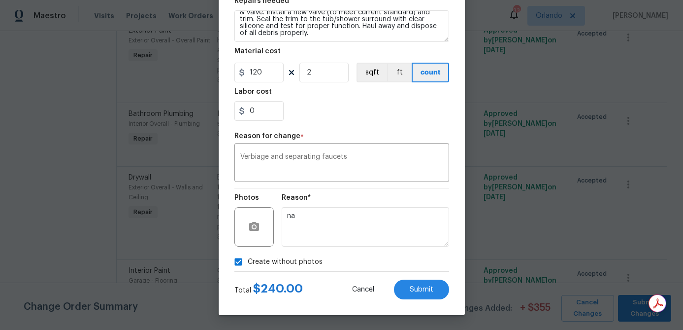
click at [423, 124] on section "Repairs needed Master Bath: Remove the existing leaking shower and tub trim & v…" at bounding box center [341, 59] width 215 height 135
click at [417, 286] on span "Submit" at bounding box center [422, 289] width 24 height 7
type textarea "Interior Overall -> Plumbing -> Bathroom Plumbing Repair leaking shower valves …"
type input "1"
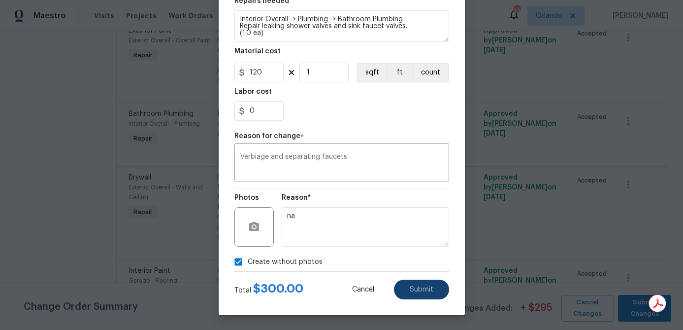
type input "Interior Overall"
type input "300"
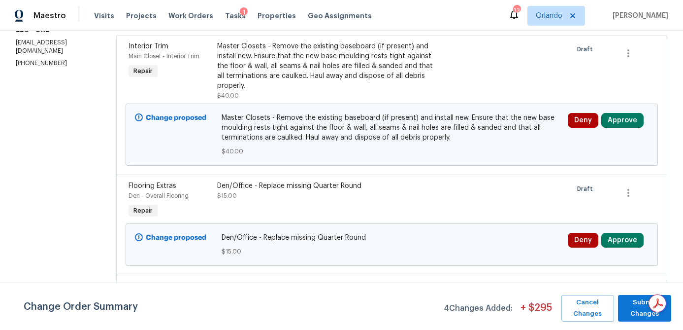
scroll to position [160, 0]
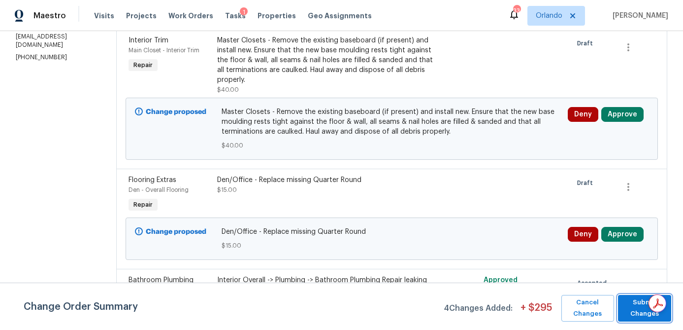
click at [635, 314] on span "Submit Changes" at bounding box center [644, 308] width 43 height 23
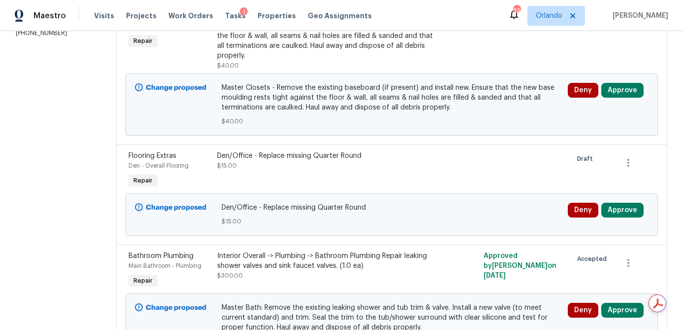
scroll to position [200, 0]
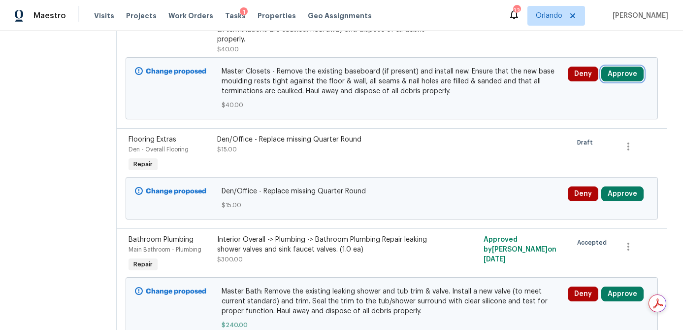
click at [630, 71] on button "Approve" at bounding box center [622, 74] width 42 height 15
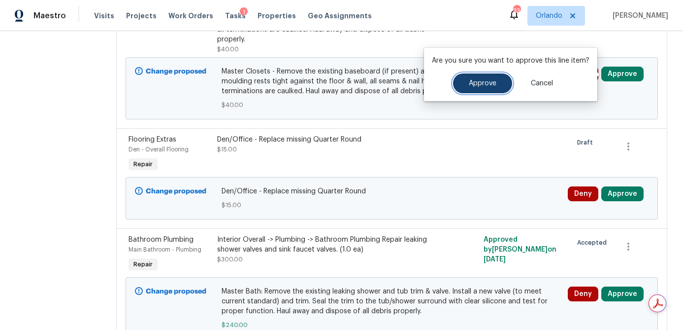
click at [501, 86] on button "Approve" at bounding box center [482, 83] width 59 height 20
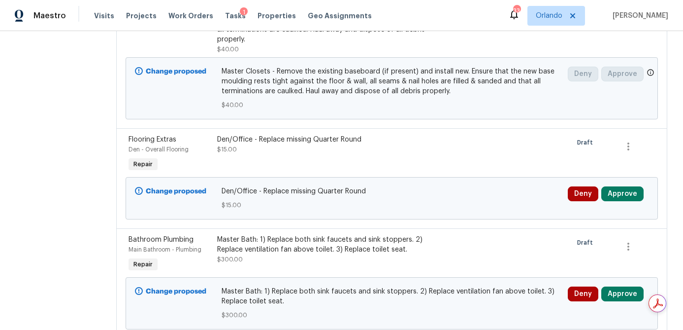
scroll to position [0, 0]
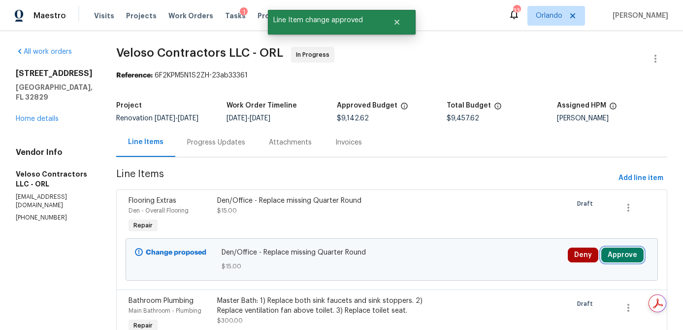
click at [620, 254] on button "Approve" at bounding box center [622, 254] width 42 height 15
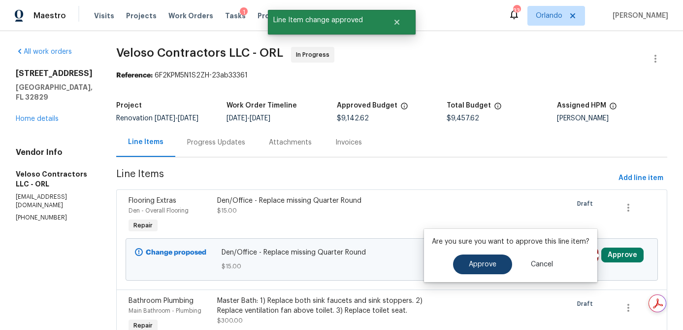
click at [509, 267] on div "Approve Cancel" at bounding box center [511, 264] width 158 height 20
click at [505, 267] on button "Approve" at bounding box center [482, 264] width 59 height 20
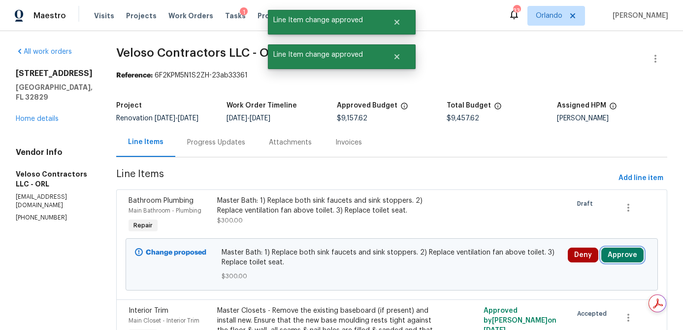
click at [615, 256] on button "Approve" at bounding box center [622, 254] width 42 height 15
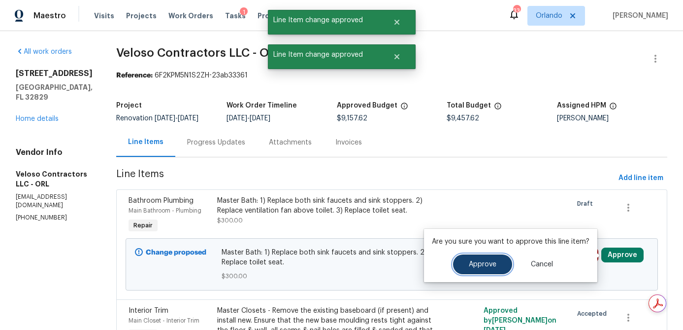
click at [488, 263] on span "Approve" at bounding box center [483, 264] width 28 height 7
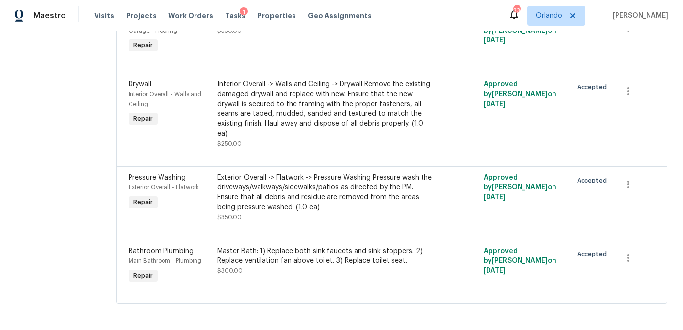
scroll to position [930, 0]
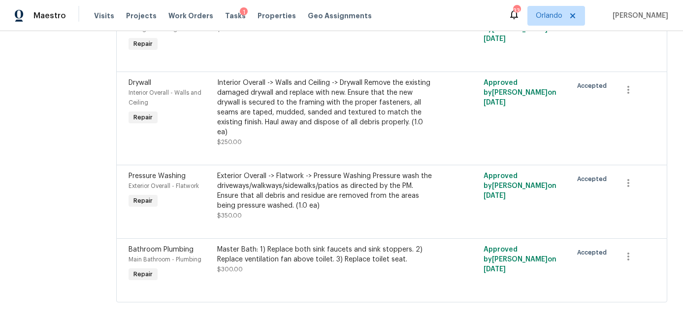
click at [376, 251] on div "Master Bath: 1) Replace both sink faucets and sink stoppers. 2) Replace ventila…" at bounding box center [325, 254] width 216 height 20
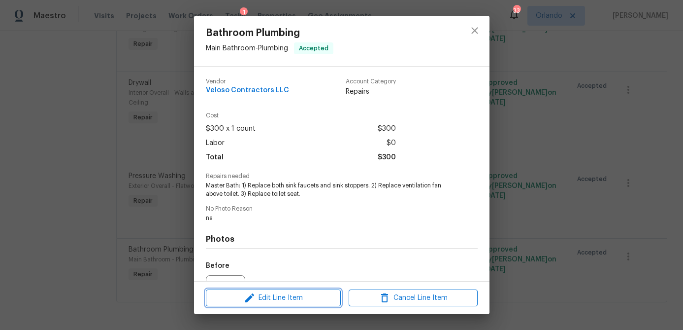
click at [309, 299] on span "Edit Line Item" at bounding box center [273, 298] width 129 height 12
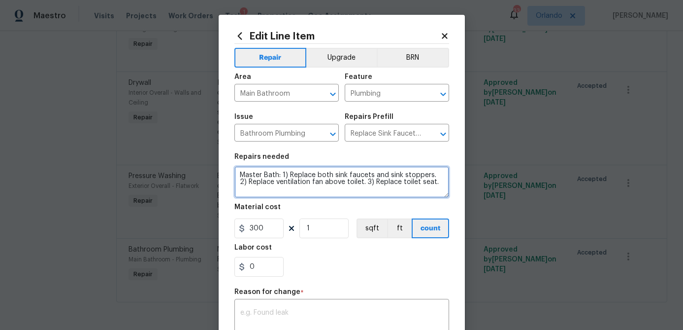
click at [430, 183] on textarea "Master Bath: 1) Replace both sink faucets and sink stoppers. 2) Replace ventila…" at bounding box center [341, 182] width 215 height 32
type textarea "Master Bath: 1) Replace both sink faucets and sink stoppers. 2) Replace ventila…"
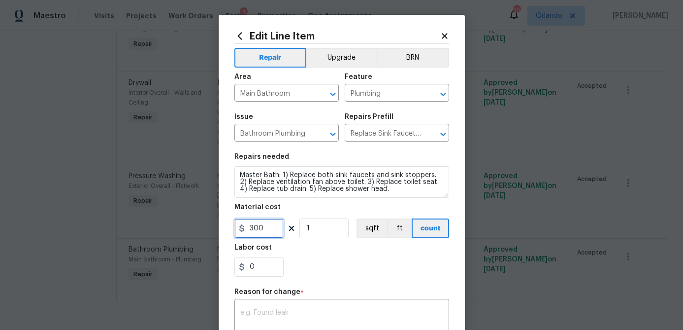
click at [271, 229] on input "300" at bounding box center [258, 228] width 49 height 20
type input "360"
click at [315, 315] on textarea at bounding box center [341, 319] width 203 height 21
type textarea "v"
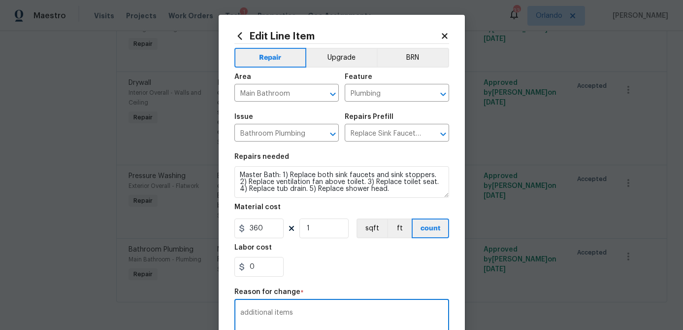
type textarea "additional items"
click at [392, 279] on section "Repairs needed Master Bath: 1) Replace both sink faucets and sink stoppers. 2) …" at bounding box center [341, 214] width 215 height 135
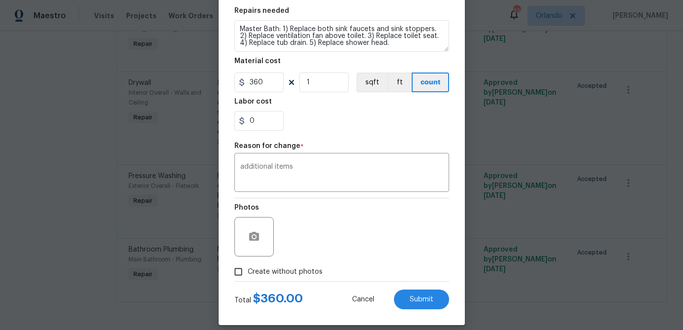
scroll to position [156, 0]
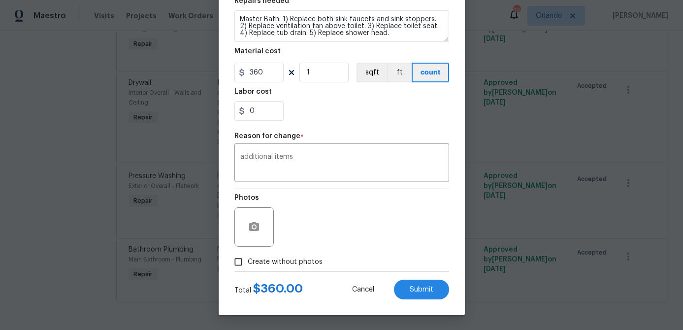
click at [287, 262] on span "Create without photos" at bounding box center [285, 262] width 75 height 10
click at [248, 262] on input "Create without photos" at bounding box center [238, 261] width 19 height 19
checkbox input "true"
click at [437, 297] on button "Submit" at bounding box center [421, 289] width 55 height 20
type textarea "Master Bath: 1) Replace both sink faucets and sink stoppers. 2) Replace ventila…"
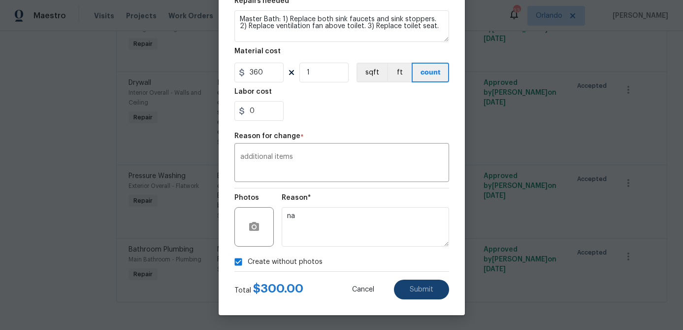
type input "300"
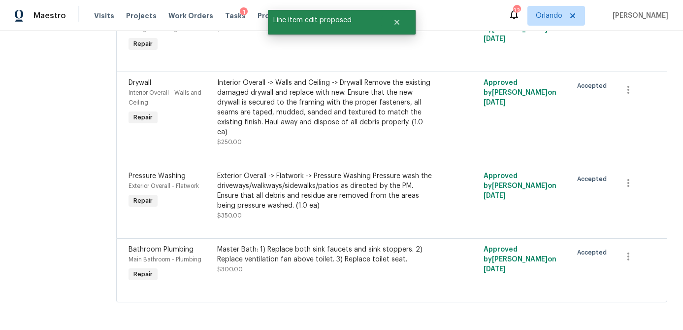
scroll to position [0, 0]
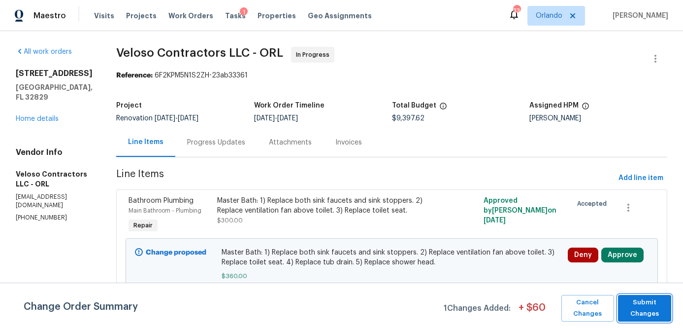
click at [641, 305] on span "Submit Changes" at bounding box center [644, 308] width 43 height 23
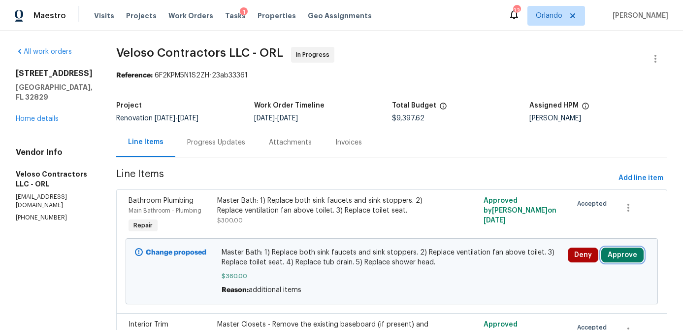
click at [634, 258] on button "Approve" at bounding box center [622, 254] width 42 height 15
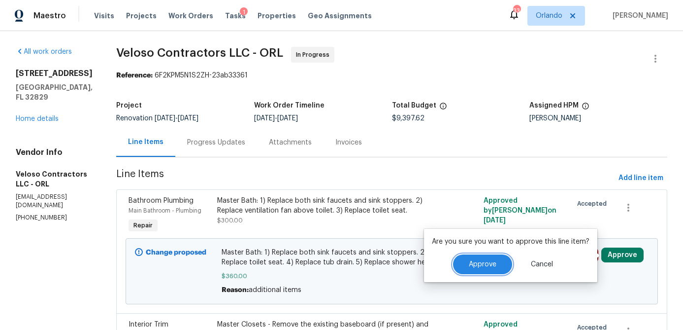
click at [467, 259] on button "Approve" at bounding box center [482, 264] width 59 height 20
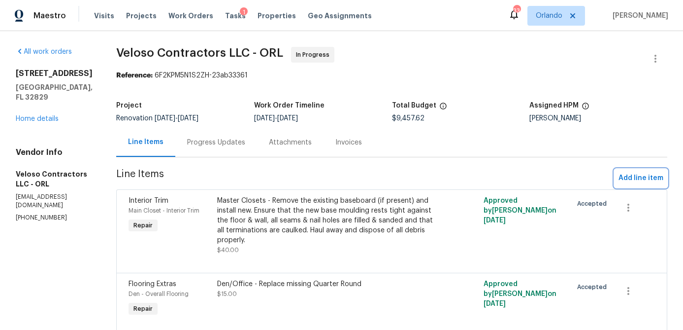
click at [629, 175] on span "Add line item" at bounding box center [641, 178] width 45 height 12
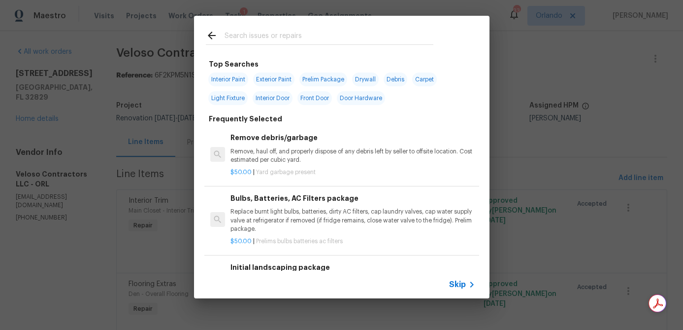
click at [263, 40] on input "text" at bounding box center [329, 37] width 209 height 15
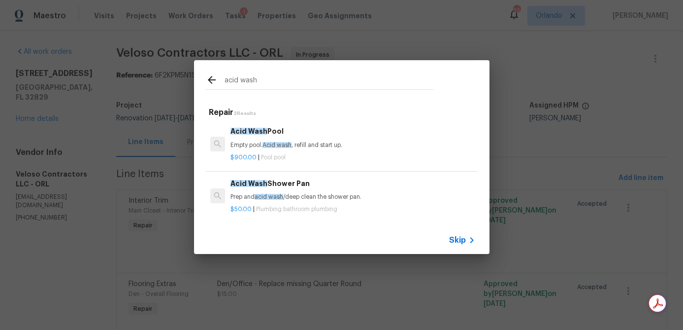
type input "acid wash"
click at [324, 191] on div "Acid Wash Shower Pan Prep and acid wash /deep clean the shower pan." at bounding box center [353, 190] width 244 height 24
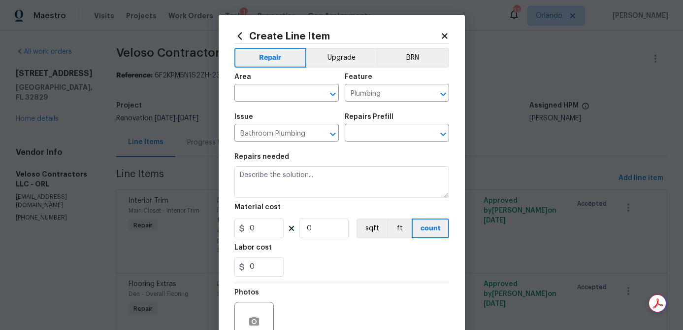
type textarea "Prep and acid wash/deep clean the shower pan."
type input "1"
type input "Acid Wash Shower Pan $50.00"
type input "50"
click at [299, 103] on span "Area ​" at bounding box center [286, 87] width 104 height 40
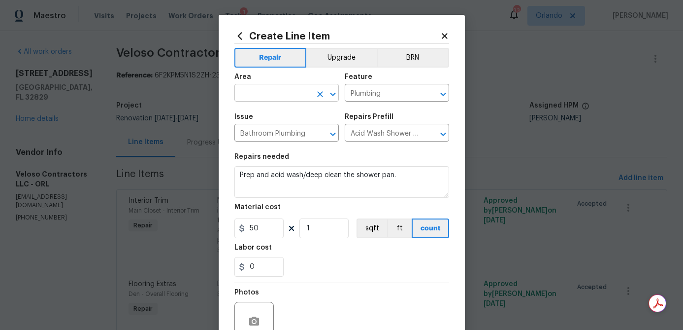
click at [294, 96] on input "text" at bounding box center [272, 93] width 77 height 15
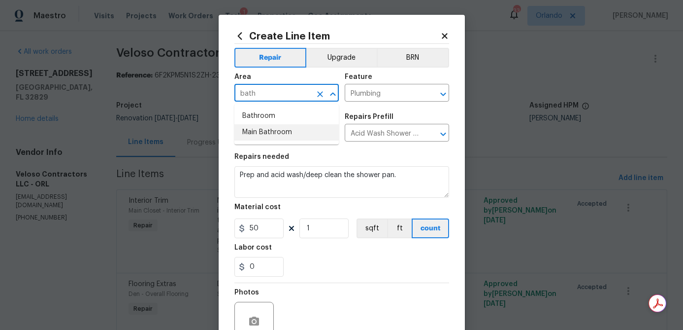
click at [282, 128] on li "Main Bathroom" at bounding box center [286, 132] width 104 height 16
type input "Main Bathroom"
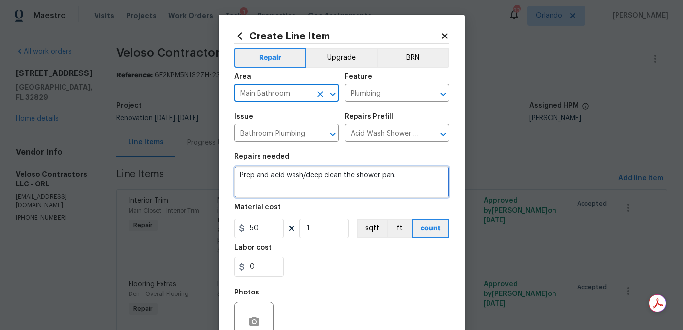
click at [237, 176] on textarea "Prep and acid wash/deep clean the shower pan." at bounding box center [341, 182] width 215 height 32
click at [441, 178] on textarea "Master Bath: Prep and acid wash/deep clean the shower pan." at bounding box center [341, 182] width 215 height 32
type textarea "Master Bath: Prep and acid wash/deep clean the shower pan. Scrape and recaulk a…"
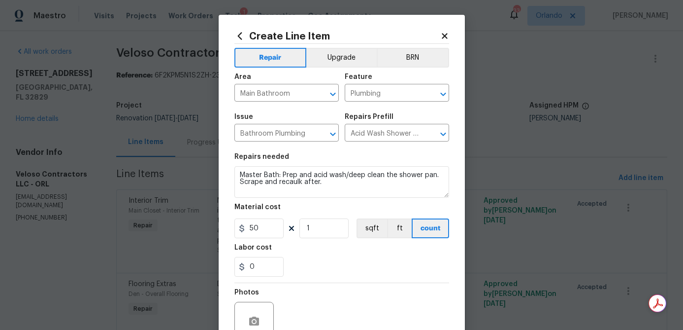
click at [341, 271] on div "0" at bounding box center [341, 267] width 215 height 20
click at [260, 231] on input "50" at bounding box center [258, 228] width 49 height 20
type input "75"
click at [315, 260] on div "0" at bounding box center [341, 267] width 215 height 20
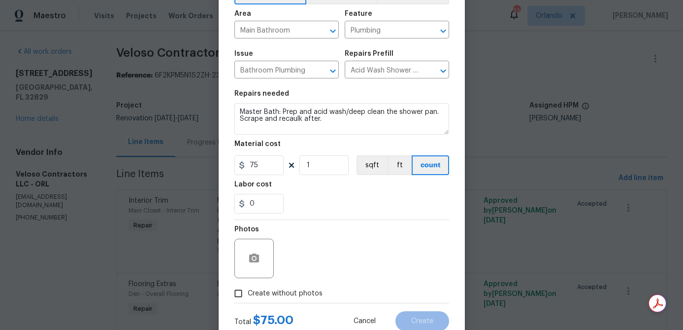
scroll to position [95, 0]
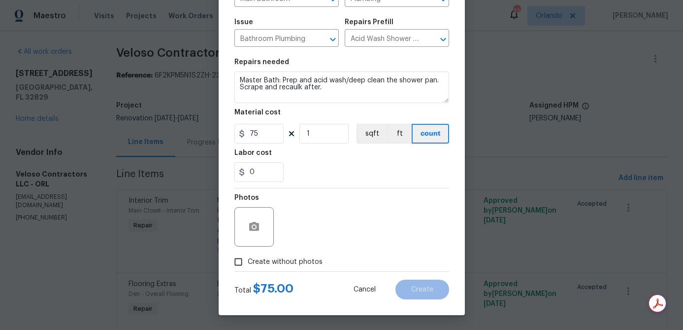
click at [311, 260] on span "Create without photos" at bounding box center [285, 262] width 75 height 10
click at [248, 260] on input "Create without photos" at bounding box center [238, 261] width 19 height 19
checkbox input "true"
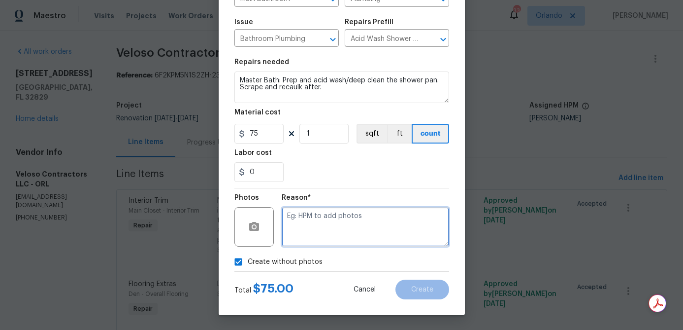
click at [334, 242] on textarea at bounding box center [365, 226] width 167 height 39
type textarea "na"
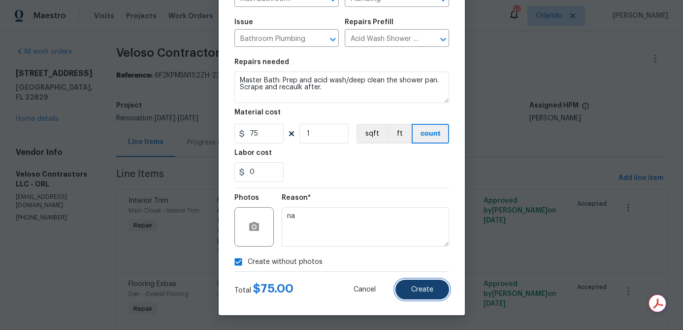
click at [417, 288] on span "Create" at bounding box center [422, 289] width 22 height 7
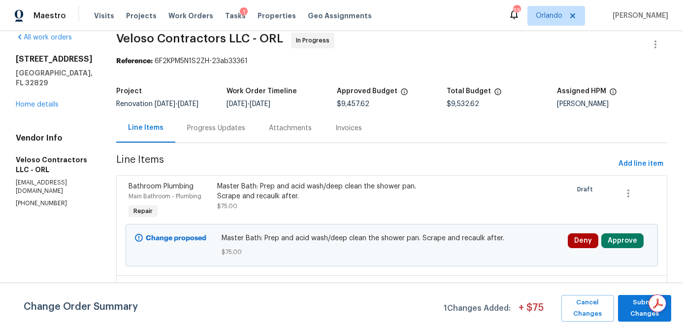
scroll to position [0, 0]
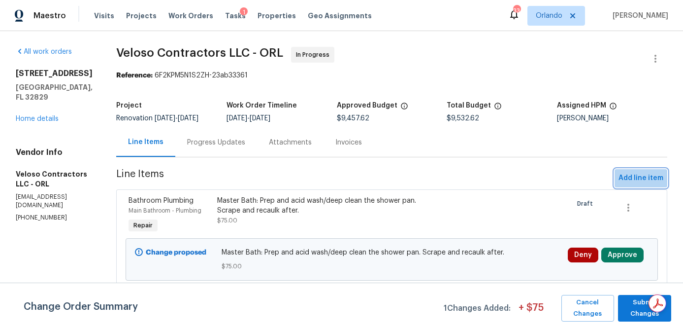
click at [651, 178] on span "Add line item" at bounding box center [641, 178] width 45 height 12
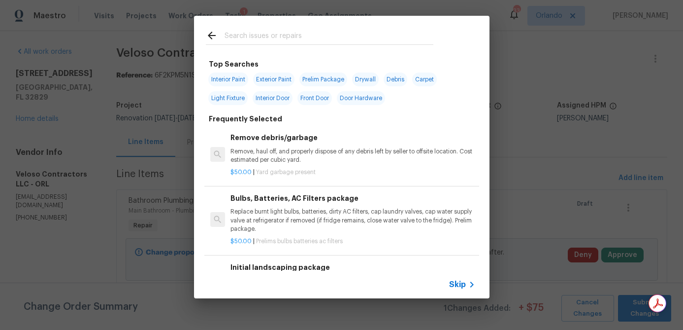
click at [279, 33] on input "text" at bounding box center [329, 37] width 209 height 15
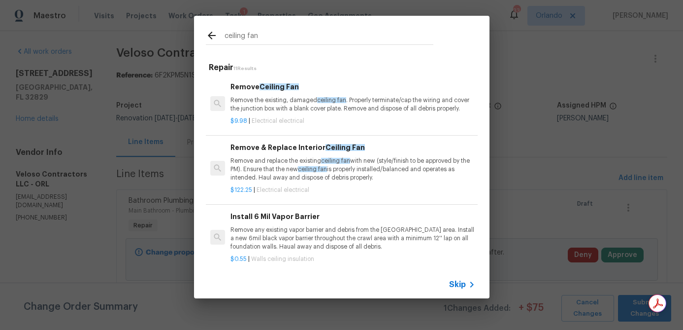
type input "ceiling fan"
click at [286, 164] on p "Remove and replace the existing ceiling fan with new (style/finish to be approv…" at bounding box center [353, 169] width 244 height 25
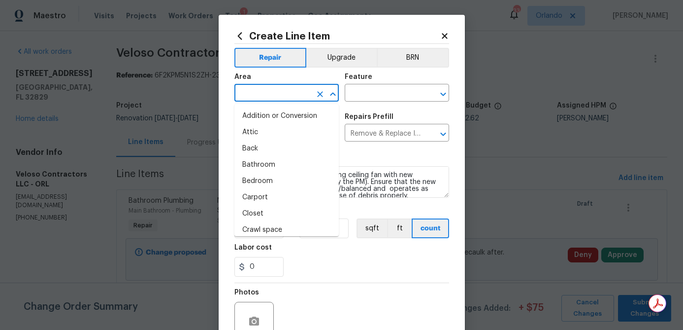
click at [294, 96] on input "text" at bounding box center [272, 93] width 77 height 15
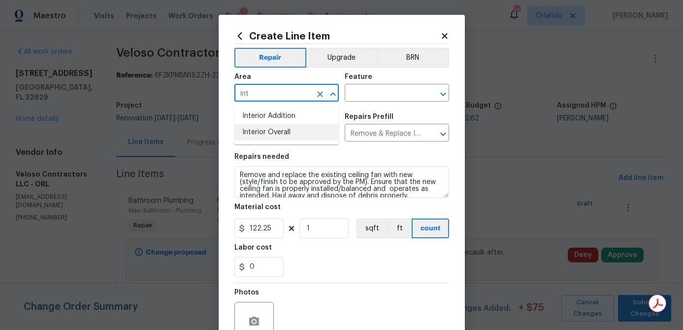
click at [290, 133] on li "Interior Overall" at bounding box center [286, 132] width 104 height 16
type input "Interior Overall"
click at [392, 88] on input "text" at bounding box center [383, 93] width 77 height 15
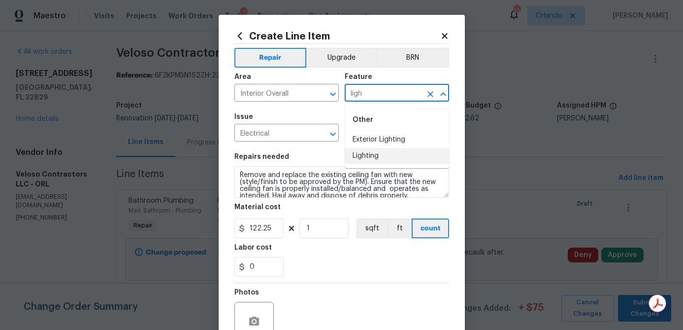
click at [376, 160] on li "Lighting" at bounding box center [397, 156] width 104 height 16
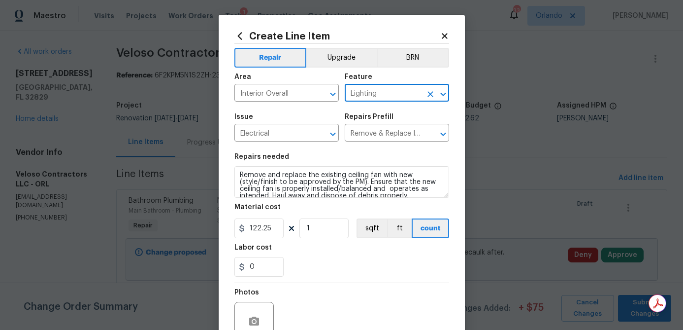
type input "Lighting"
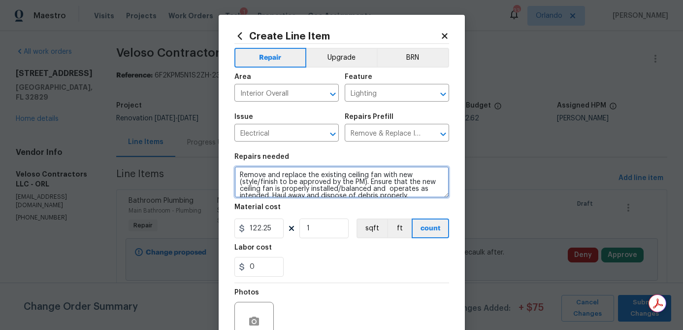
click at [240, 177] on textarea "Remove and replace the existing ceiling fan with new (style/finish to be approv…" at bounding box center [341, 182] width 215 height 32
click at [276, 178] on textarea "Bedrooms/Loft - Remove and replace the existing ceiling fan with new (style/fin…" at bounding box center [341, 182] width 215 height 32
click at [303, 177] on textarea "Bedrooms and Loft - Remove and replace the existing ceiling fan with new (style…" at bounding box center [341, 182] width 215 height 32
click at [288, 174] on textarea "Bedrooms and Loft (5) - Remove and replace the existing ceiling fan with new (s…" at bounding box center [341, 182] width 215 height 32
click at [319, 176] on textarea "Bedrooms/Office/Loft (5) - Remove and replace the existing ceiling fan with new…" at bounding box center [341, 182] width 215 height 32
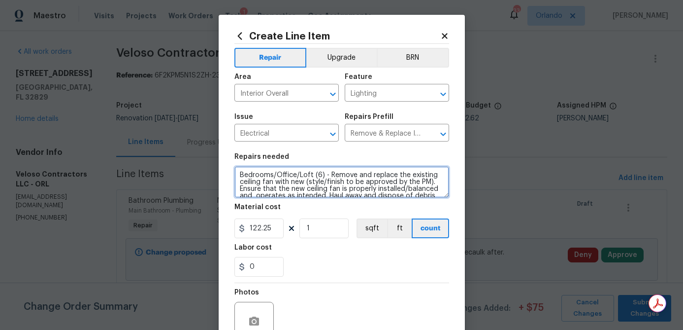
click at [341, 177] on textarea "Bedrooms/Office/Loft (6) - Remove and replace the existing ceiling fan with new…" at bounding box center [341, 182] width 215 height 32
type textarea "Bedrooms/Office/Loft (6) - Remove and replace the existing ceiling fan with new…"
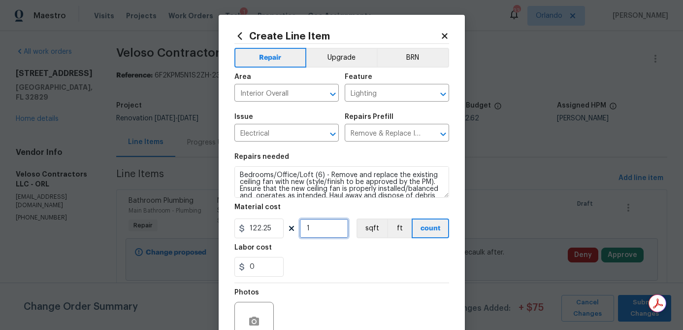
click at [319, 232] on input "1" at bounding box center [324, 228] width 49 height 20
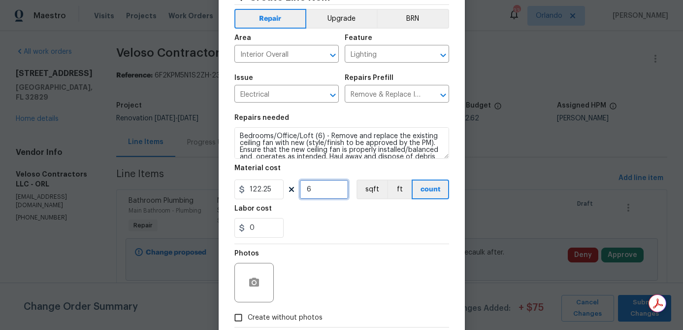
scroll to position [95, 0]
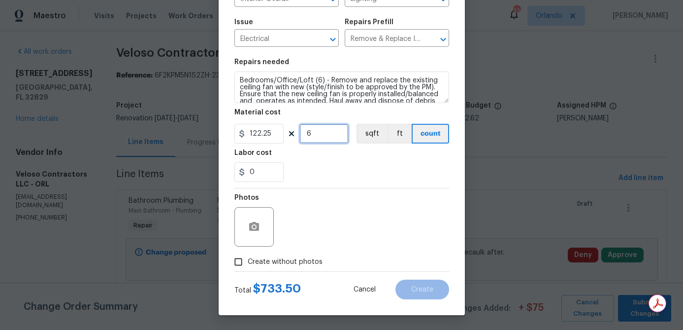
type input "6"
click at [261, 267] on span "Create without photos" at bounding box center [285, 262] width 75 height 10
click at [248, 267] on input "Create without photos" at bounding box center [238, 261] width 19 height 19
checkbox input "true"
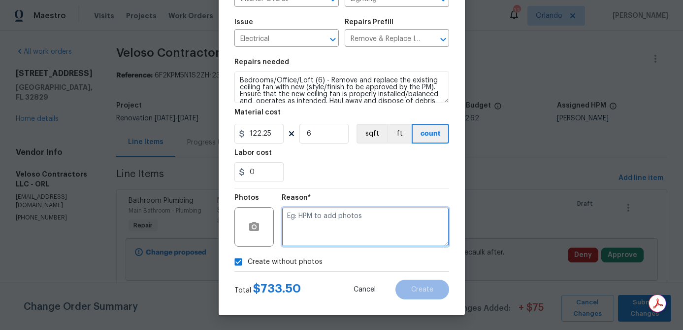
click at [309, 232] on textarea at bounding box center [365, 226] width 167 height 39
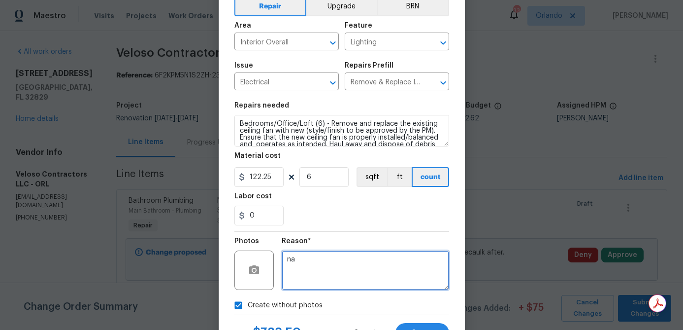
scroll to position [0, 0]
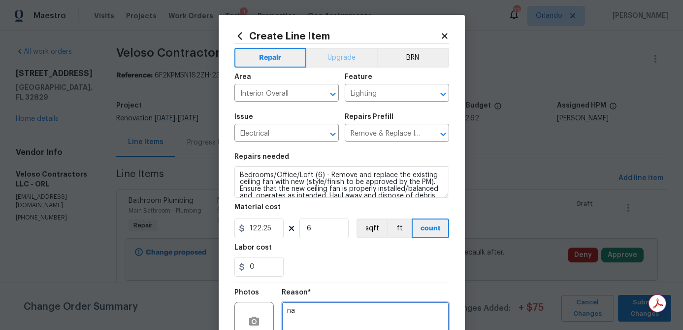
type textarea "na"
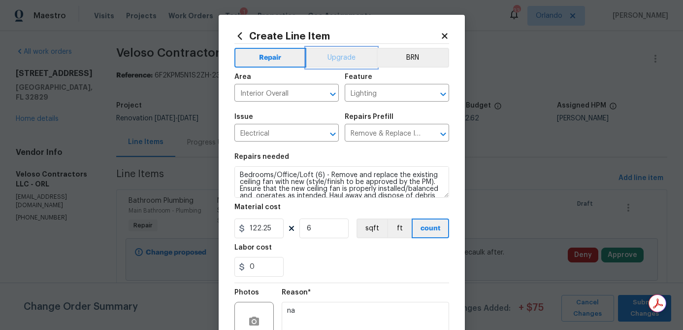
click at [340, 56] on button "Upgrade" at bounding box center [341, 58] width 70 height 20
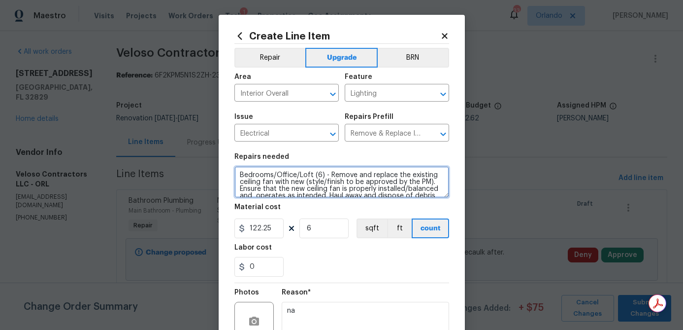
click at [436, 181] on textarea "Bedrooms/Office/Loft (6) - Remove and replace the existing ceiling fan with new…" at bounding box center [341, 182] width 215 height 32
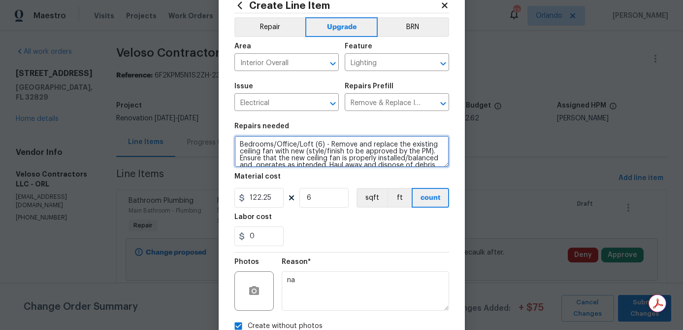
scroll to position [95, 0]
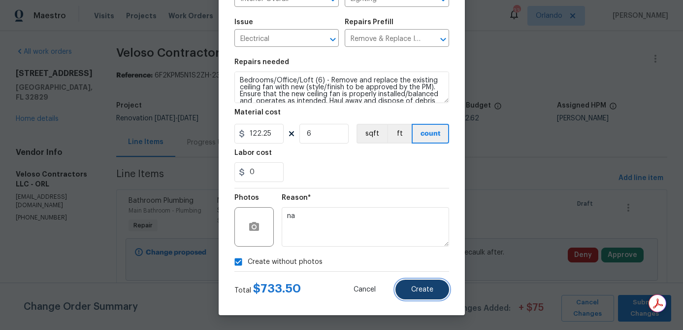
click at [415, 289] on span "Create" at bounding box center [422, 289] width 22 height 7
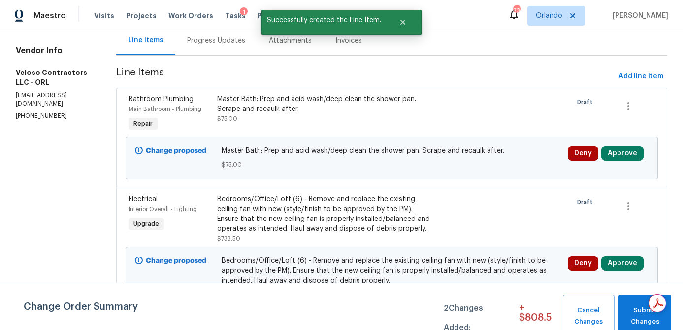
scroll to position [0, 0]
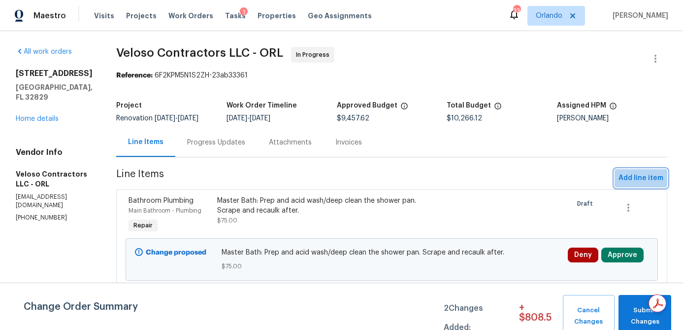
click at [639, 177] on span "Add line item" at bounding box center [641, 178] width 45 height 12
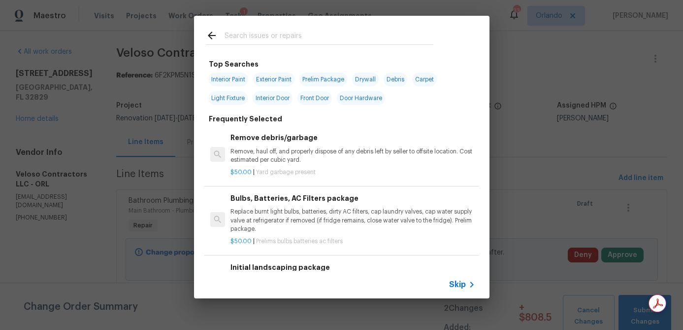
click at [277, 38] on input "text" at bounding box center [329, 37] width 209 height 15
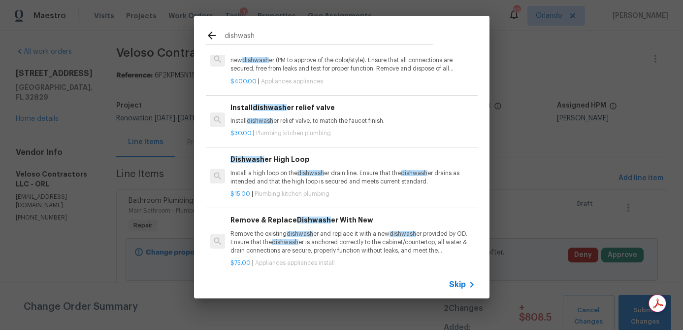
scroll to position [53, 0]
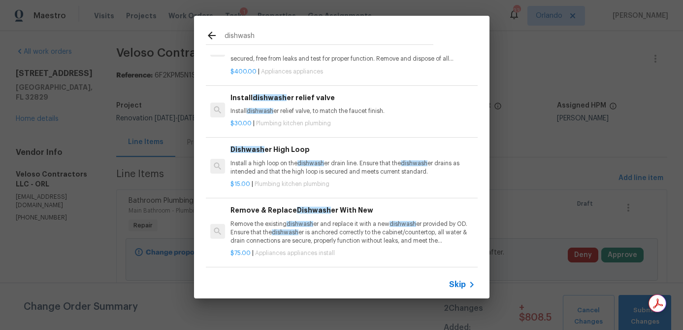
type input "dishwash"
click at [347, 223] on p "Remove the existing dishwash er and replace it with a new dishwash er provided …" at bounding box center [353, 232] width 244 height 25
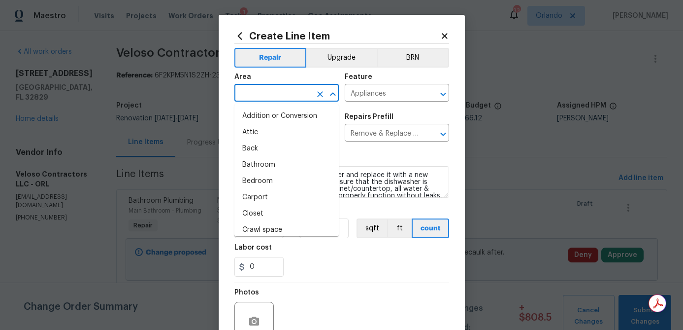
click at [291, 95] on input "text" at bounding box center [272, 93] width 77 height 15
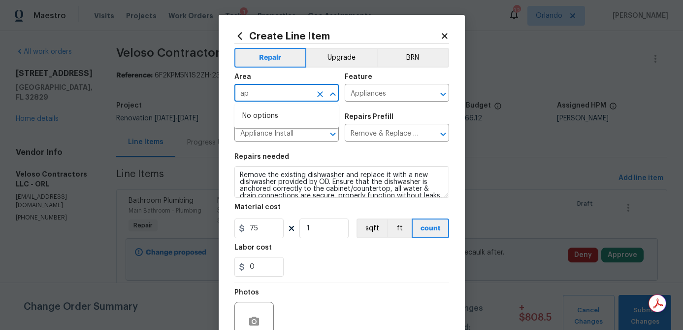
type input "a"
type input "i"
type input "k"
click at [288, 135] on li "Interior Overall" at bounding box center [286, 132] width 104 height 16
type input "Interior Overall"
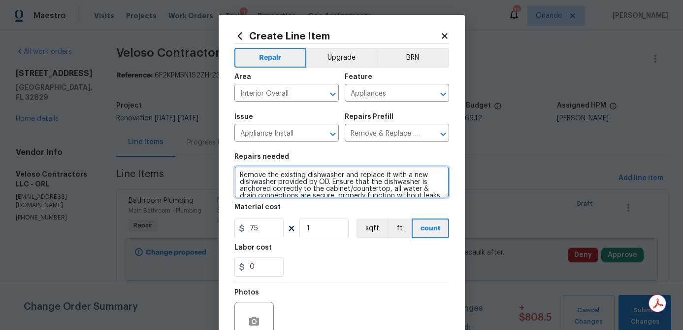
click at [286, 179] on textarea "Remove the existing dishwasher and replace it with a new dishwasher provided by…" at bounding box center [341, 182] width 215 height 32
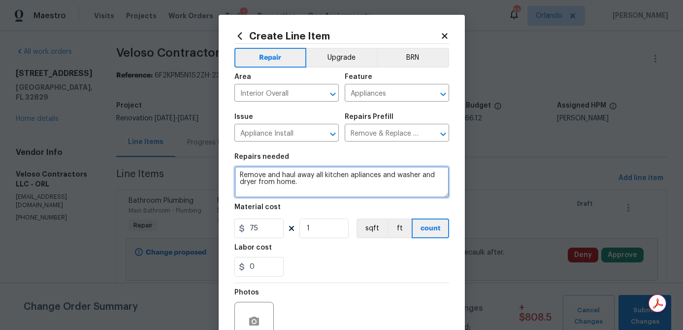
click at [361, 170] on textarea "Remove and haul away all kitchen apliances and washer and dryer from home." at bounding box center [341, 182] width 215 height 32
click at [368, 175] on textarea "Remove and haul away all kitchen apliances and washer and dryer from home." at bounding box center [341, 182] width 215 height 32
click at [343, 185] on textarea "Remove and haul away all kitchen apliances and washer and dryer from home" at bounding box center [341, 182] width 215 height 32
click at [372, 174] on textarea "Remove and haul away all kitchen apliances and washer and dryer from home." at bounding box center [341, 182] width 215 height 32
click at [344, 181] on textarea "Remove and haul away all kitchen apliances and washer and dryer from home." at bounding box center [341, 182] width 215 height 32
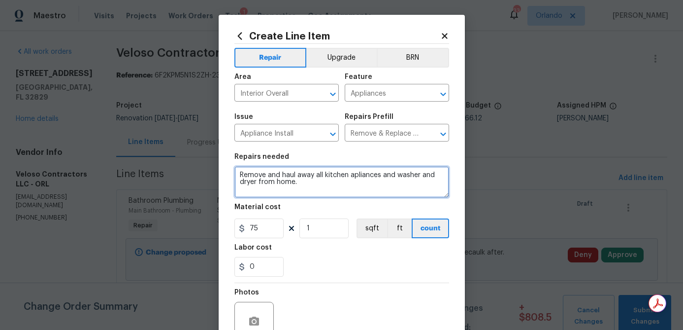
click at [358, 175] on textarea "Remove and haul away all kitchen apliances and washer and dryer from home." at bounding box center [341, 182] width 215 height 32
click at [342, 181] on textarea "Remove and haul away all kitchen appliances and washer and dryer from home." at bounding box center [341, 182] width 215 height 32
click at [385, 175] on textarea "Remove and haul away all kitchen appliances and washer and dryer from home." at bounding box center [341, 182] width 215 height 32
click at [406, 175] on textarea "Remove and haul away all kitchen applianc and washer and dryer from home." at bounding box center [341, 182] width 215 height 32
click at [367, 177] on textarea "Remove and haul away all kitchen applianc and washer and dryer from home." at bounding box center [341, 182] width 215 height 32
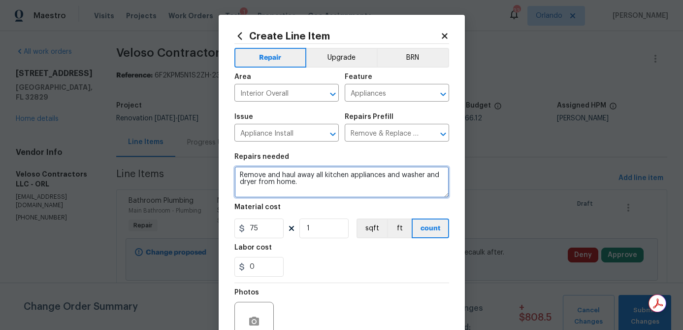
click at [345, 185] on textarea "Remove and haul away all kitchen appliances and washer and dryer from home." at bounding box center [341, 182] width 215 height 32
type textarea "Remove and haul away all kitchen appliances and washer and dryer from home."
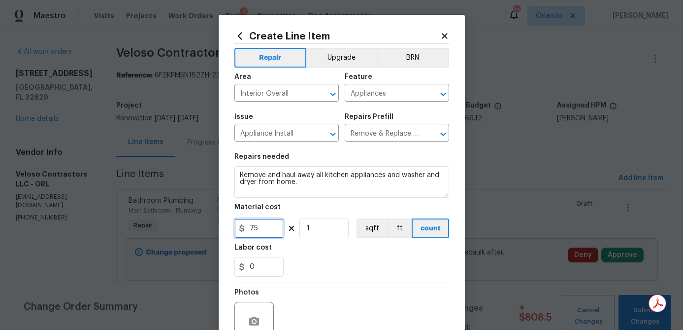
click at [275, 233] on input "75" at bounding box center [258, 228] width 49 height 20
type input "150"
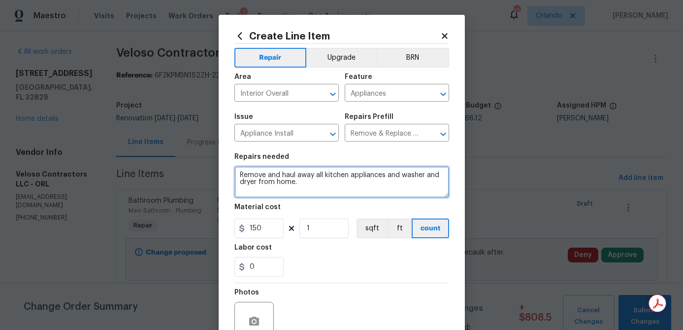
click at [344, 186] on textarea "Remove and haul away all kitchen appliances and washer and dryer from home." at bounding box center [341, 182] width 215 height 32
click at [239, 177] on textarea "Remove and haul away all kitchen appliances and washer and dryer from home." at bounding box center [341, 182] width 215 height 32
click at [379, 178] on textarea "Appliances: 1) Remove and haul away all kitchen appliances and washer and dryer…" at bounding box center [341, 182] width 215 height 32
click at [367, 183] on textarea "Appliances: 1) Remove and haul away all kitchen appliances and washer and dryer…" at bounding box center [341, 182] width 215 height 32
type textarea "Appliances: 1) Remove and haul away all kitchen appliances and washer and dryer…"
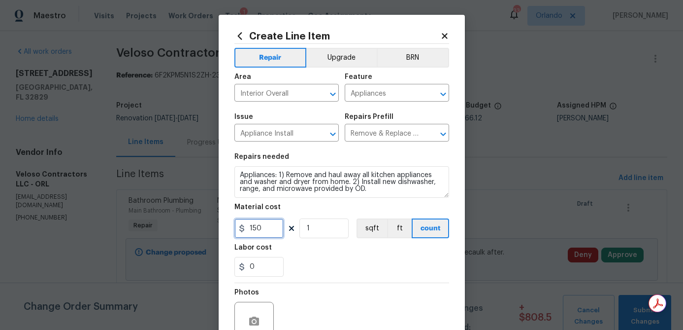
click at [267, 230] on input "150" at bounding box center [258, 228] width 49 height 20
click at [312, 271] on div "0" at bounding box center [341, 267] width 215 height 20
click at [269, 231] on input "200" at bounding box center [258, 228] width 49 height 20
type input "250"
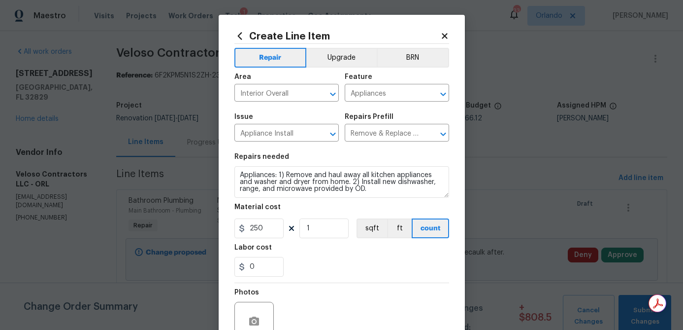
click at [344, 257] on div "0" at bounding box center [341, 267] width 215 height 20
click at [346, 66] on button "Upgrade" at bounding box center [341, 58] width 70 height 20
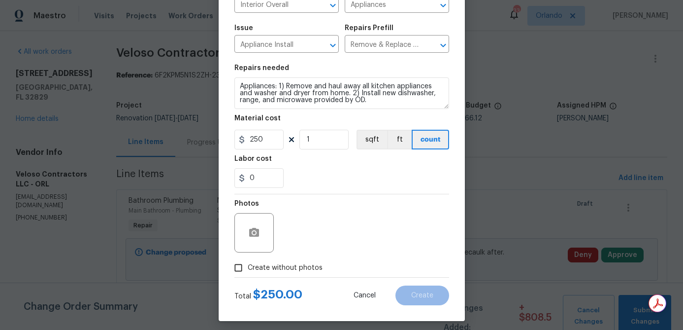
scroll to position [95, 0]
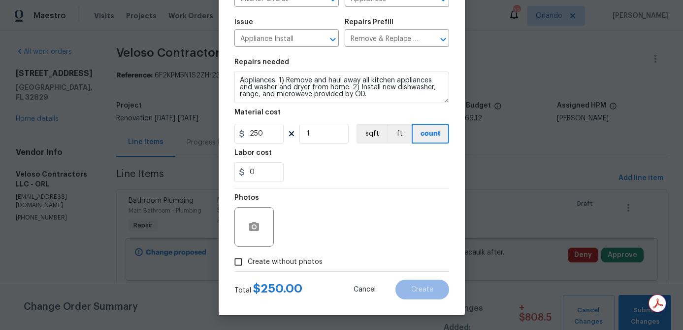
click at [318, 260] on span "Create without photos" at bounding box center [285, 262] width 75 height 10
click at [248, 260] on input "Create without photos" at bounding box center [238, 261] width 19 height 19
checkbox input "true"
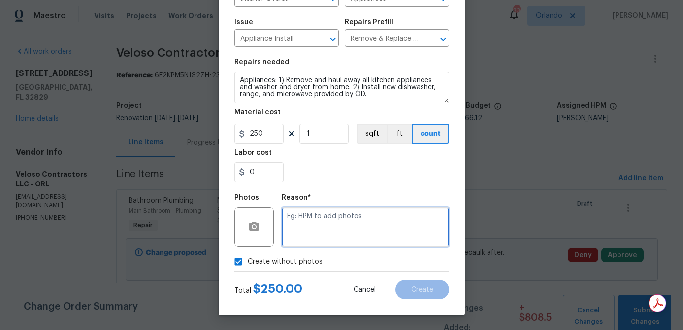
click at [337, 229] on textarea at bounding box center [365, 226] width 167 height 39
type textarea "na"
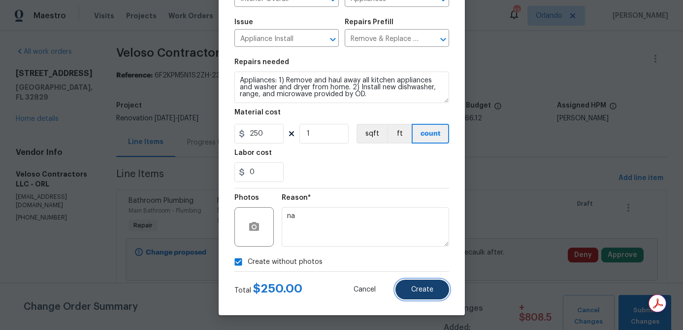
click at [438, 297] on button "Create" at bounding box center [423, 289] width 54 height 20
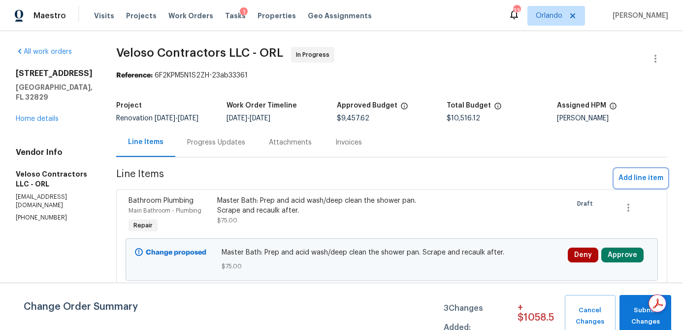
click at [625, 174] on span "Add line item" at bounding box center [641, 178] width 45 height 12
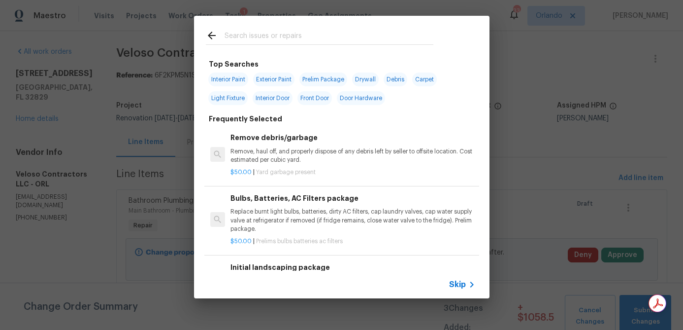
click at [275, 37] on input "text" at bounding box center [329, 37] width 209 height 15
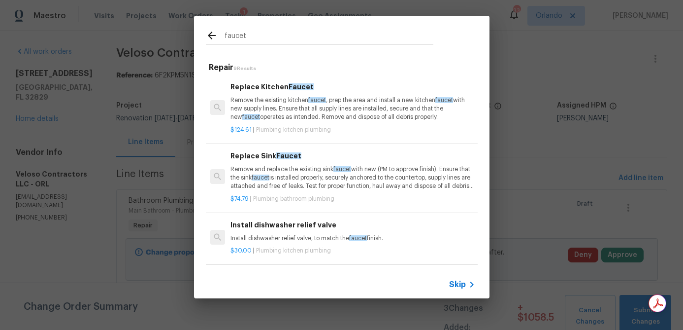
type input "faucet"
click at [286, 96] on div "Replace Kitchen Faucet Remove the existing kitchen faucet , prep the area and i…" at bounding box center [353, 101] width 244 height 40
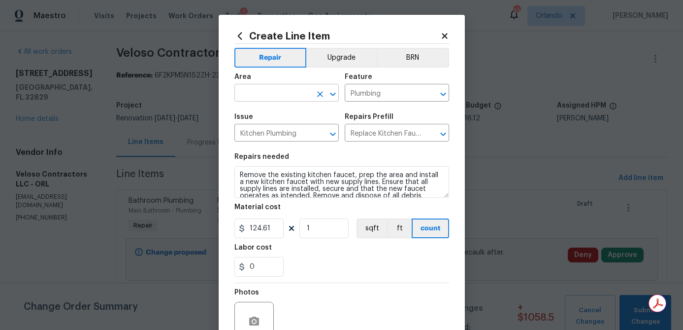
click at [279, 94] on input "text" at bounding box center [272, 93] width 77 height 15
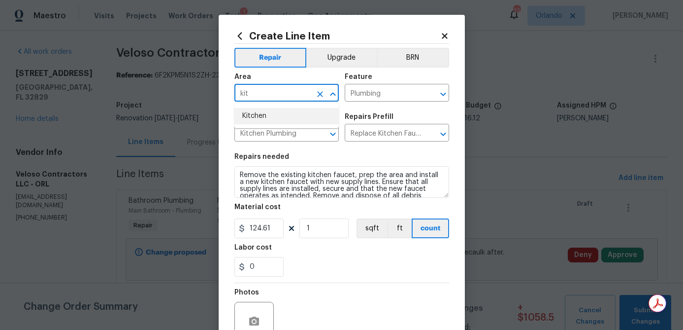
click at [274, 112] on li "Kitchen" at bounding box center [286, 116] width 104 height 16
type input "Kitchen"
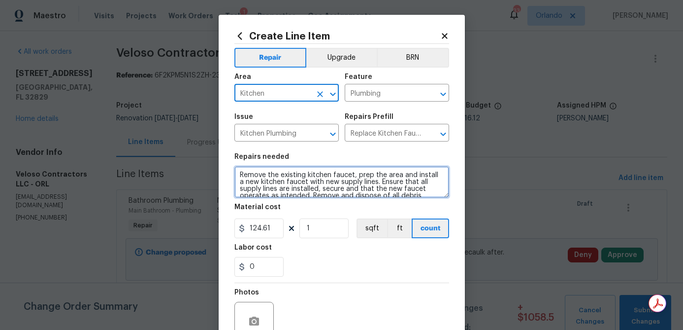
click at [240, 177] on textarea "Remove the existing kitchen faucet, prep the area and install a new kitchen fau…" at bounding box center [341, 182] width 215 height 32
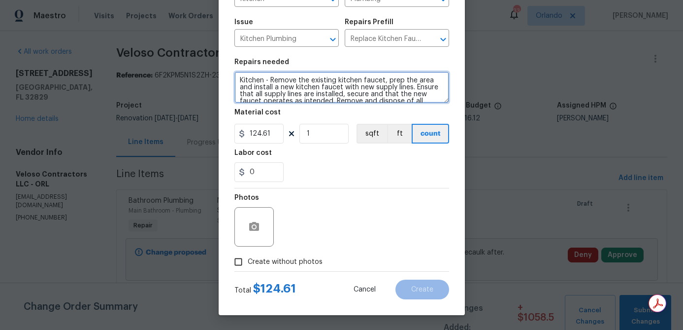
type textarea "Kitchen - Remove the existing kitchen faucet, prep the area and install a new k…"
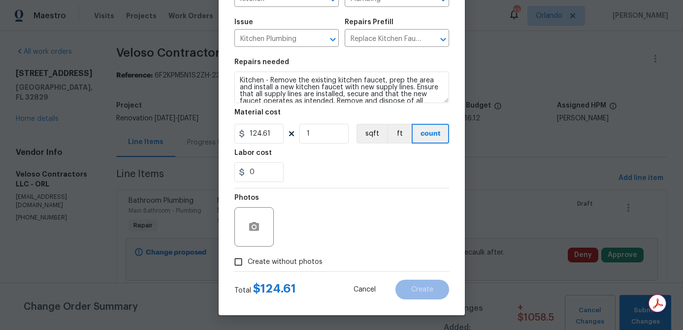
click at [302, 265] on span "Create without photos" at bounding box center [285, 262] width 75 height 10
click at [248, 265] on input "Create without photos" at bounding box center [238, 261] width 19 height 19
checkbox input "true"
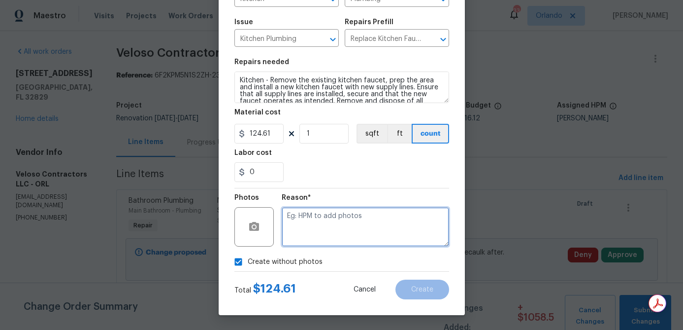
click at [314, 240] on textarea at bounding box center [365, 226] width 167 height 39
type textarea "na"
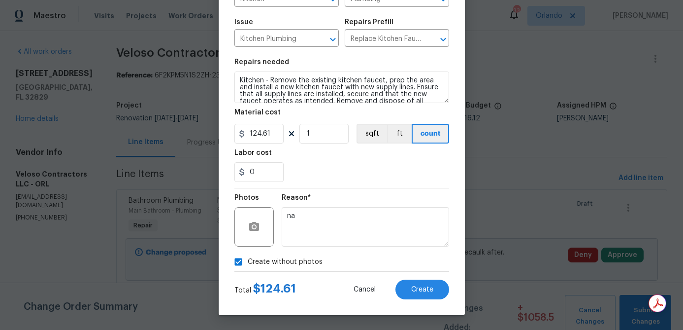
click at [432, 197] on div "Reason*" at bounding box center [365, 200] width 167 height 13
click at [428, 292] on span "Create" at bounding box center [422, 289] width 22 height 7
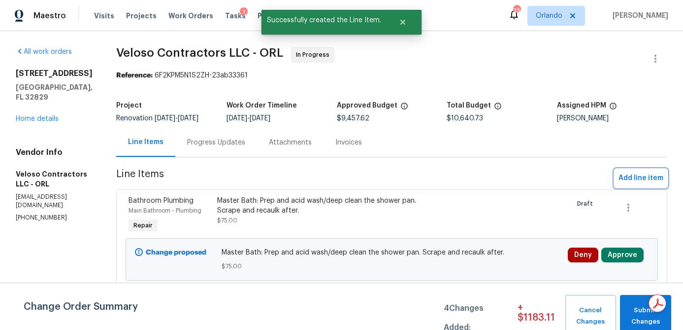
click at [632, 181] on span "Add line item" at bounding box center [641, 178] width 45 height 12
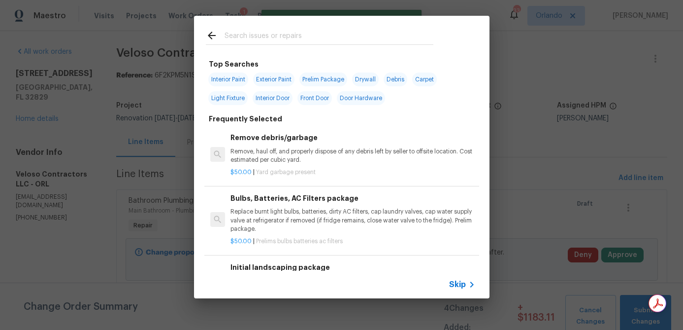
click at [240, 35] on input "text" at bounding box center [329, 37] width 209 height 15
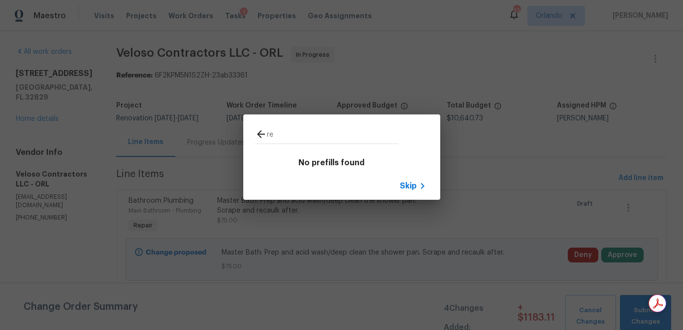
type input "r"
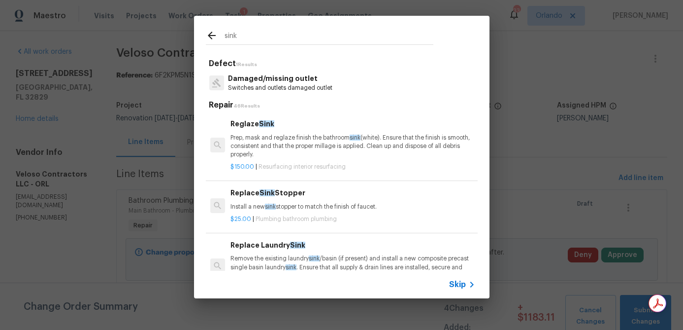
type input "sink"
click at [307, 142] on p "Prep, mask and reglaze finish the bathroom sink (white). Ensure that the finish…" at bounding box center [353, 145] width 244 height 25
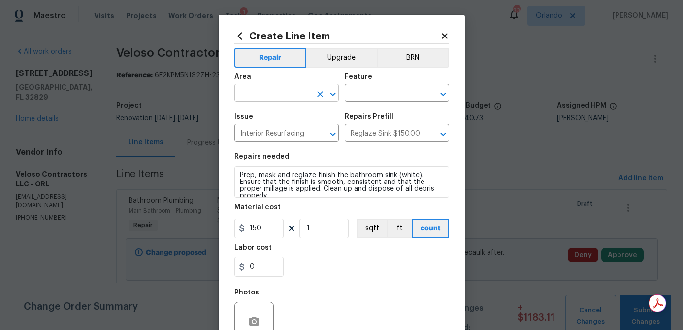
click at [265, 96] on input "text" at bounding box center [272, 93] width 77 height 15
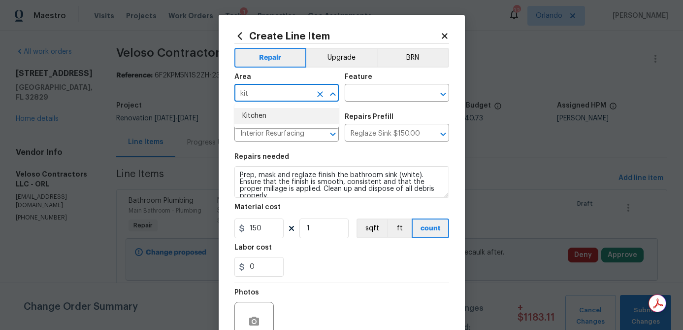
click at [259, 117] on li "Kitchen" at bounding box center [286, 116] width 104 height 16
type input "Kitchen"
click at [375, 94] on input "text" at bounding box center [383, 93] width 77 height 15
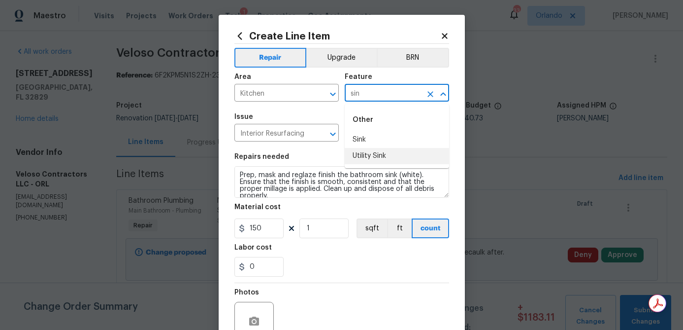
click at [366, 148] on li "Utility Sink" at bounding box center [397, 156] width 104 height 16
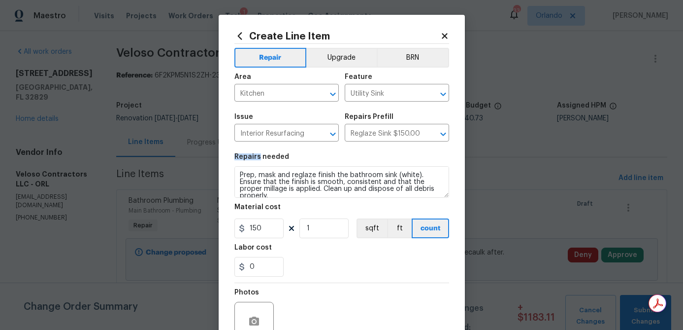
click at [366, 148] on section "Repairs needed Prep, mask and reglaze finish the bathroom sink (white). Ensure …" at bounding box center [341, 214] width 215 height 135
click at [401, 97] on input "Utility Sink" at bounding box center [383, 93] width 77 height 15
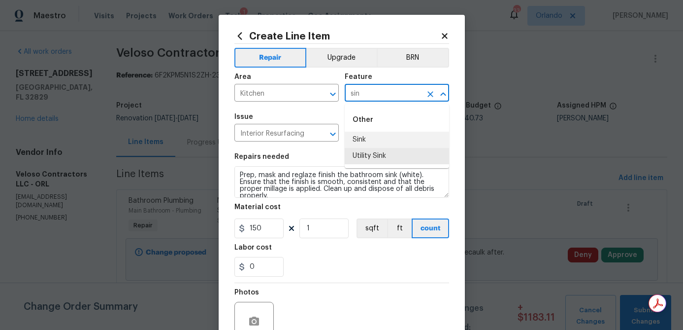
click at [366, 139] on li "Sink" at bounding box center [397, 140] width 104 height 16
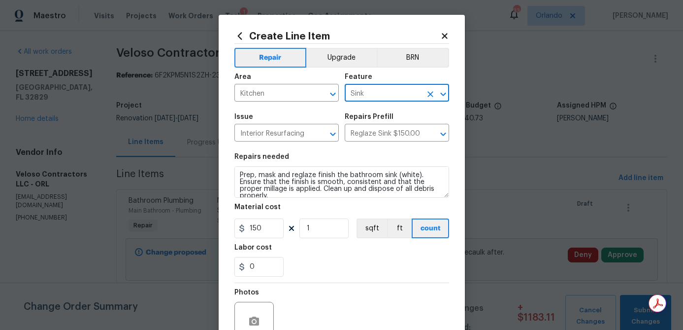
type input "Sink"
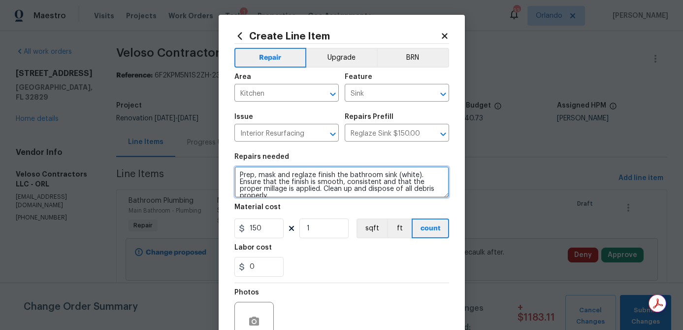
click at [239, 176] on textarea "Prep, mask and reglaze finish the bathroom sink (white). Ensure that the finish…" at bounding box center [341, 182] width 215 height 32
drag, startPoint x: 346, startPoint y: 175, endPoint x: 367, endPoint y: 175, distance: 20.7
click at [367, 175] on textarea "Kitchen - Prep, mask and reglaze finish the bathroom sink (white). Ensure that …" at bounding box center [341, 182] width 215 height 32
drag, startPoint x: 361, startPoint y: 175, endPoint x: 390, endPoint y: 175, distance: 29.6
click at [390, 175] on textarea "Kitchen - Prep, mask and reglaze the bathroom sink (white). Ensure that the fin…" at bounding box center [341, 182] width 215 height 32
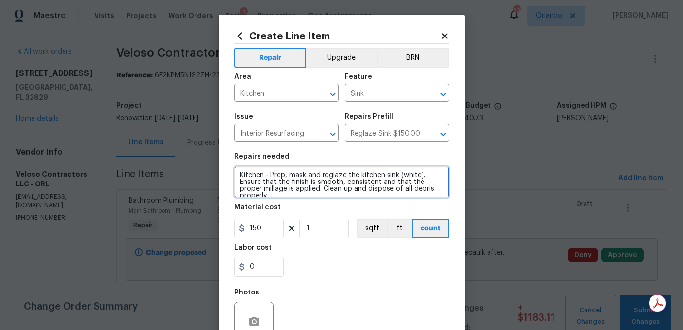
type textarea "Kitchen - Prep, mask and reglaze the kitchen sink (white). Ensure that the fini…"
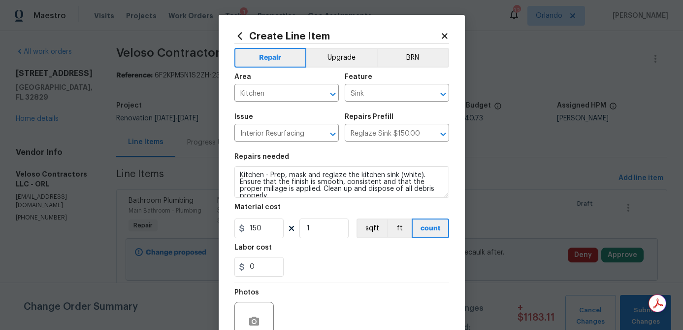
click at [357, 265] on div "0" at bounding box center [341, 267] width 215 height 20
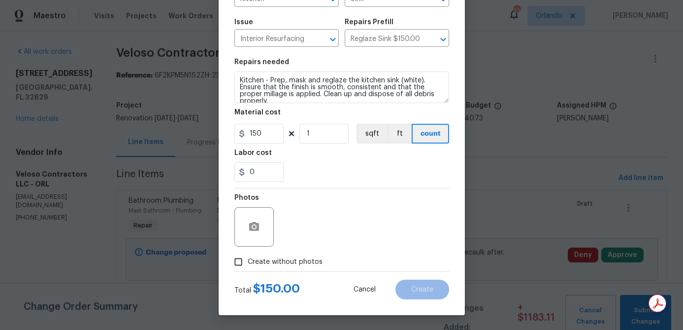
click at [269, 144] on section "Repairs needed Kitchen - Prep, mask and reglaze the kitchen sink (white). Ensur…" at bounding box center [341, 120] width 215 height 135
click at [269, 137] on input "150" at bounding box center [258, 134] width 49 height 20
type input "100"
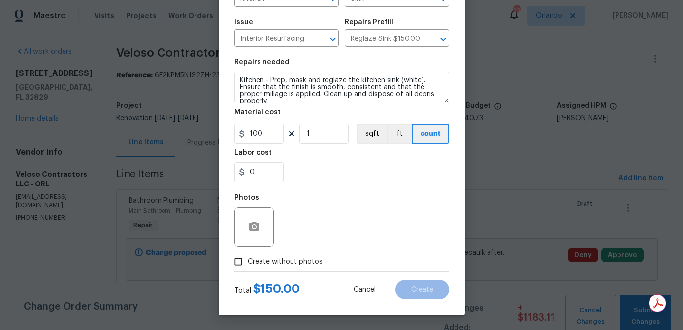
click at [326, 175] on div "0" at bounding box center [341, 172] width 215 height 20
click at [289, 257] on span "Create without photos" at bounding box center [285, 262] width 75 height 10
click at [248, 257] on input "Create without photos" at bounding box center [238, 261] width 19 height 19
checkbox input "true"
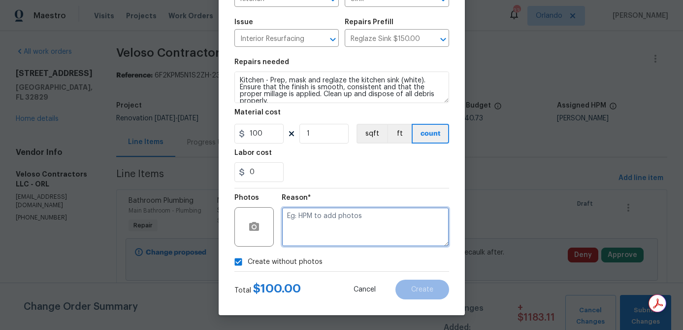
click at [314, 235] on textarea at bounding box center [365, 226] width 167 height 39
type textarea "na"
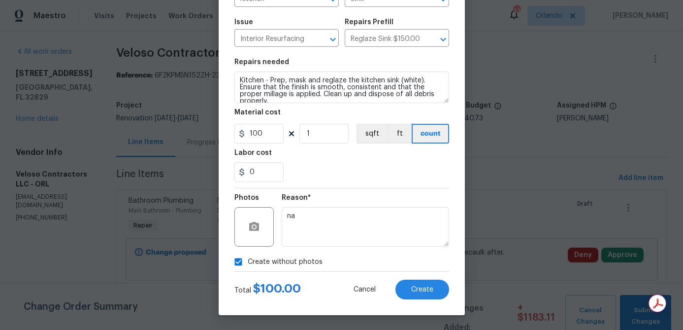
click at [447, 198] on div "Reason*" at bounding box center [365, 200] width 167 height 13
click at [425, 290] on span "Create" at bounding box center [422, 289] width 22 height 7
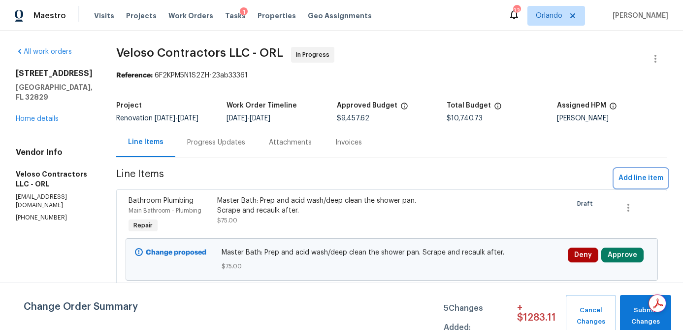
click at [625, 180] on span "Add line item" at bounding box center [641, 178] width 45 height 12
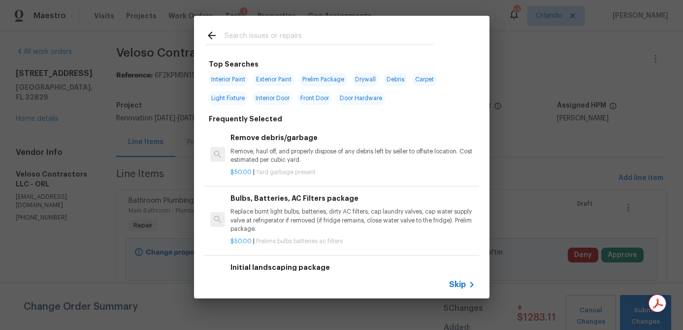
click at [292, 39] on input "text" at bounding box center [329, 37] width 209 height 15
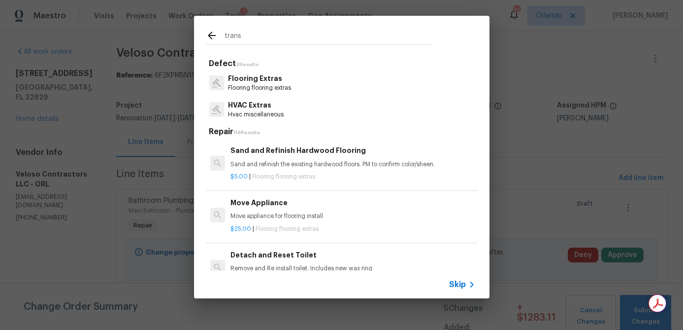
type input "trans"
click at [267, 80] on p "Flooring Extras" at bounding box center [259, 78] width 63 height 10
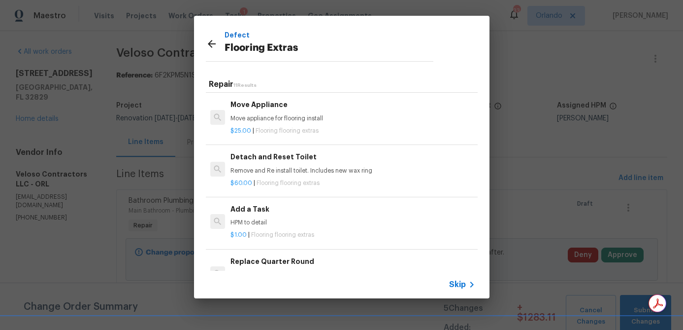
scroll to position [55, 0]
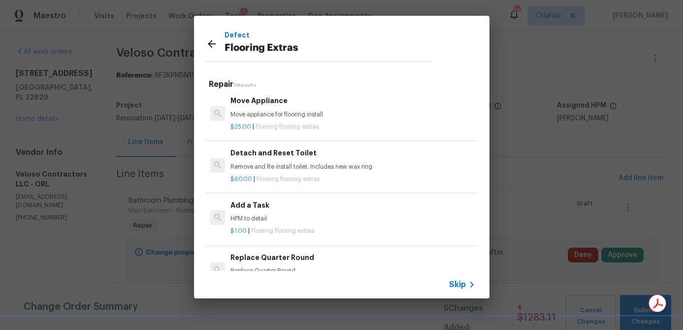
click at [260, 204] on h6 "Add a Task" at bounding box center [353, 205] width 244 height 11
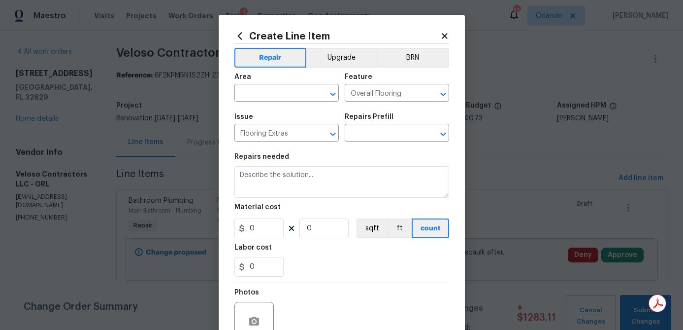
type input "Add a Task $1.00"
type textarea "HPM to detail"
type input "1"
click at [292, 98] on input "text" at bounding box center [272, 93] width 77 height 15
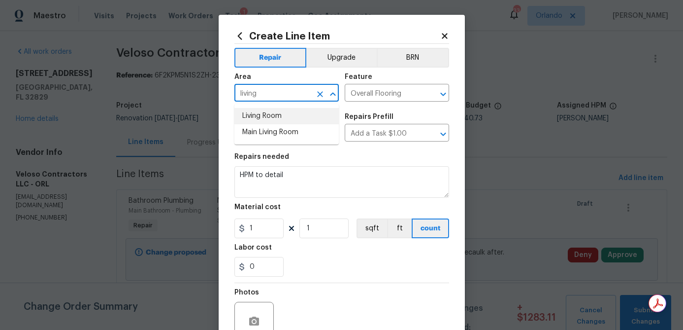
click at [281, 112] on li "Living Room" at bounding box center [286, 116] width 104 height 16
type input "Living Room"
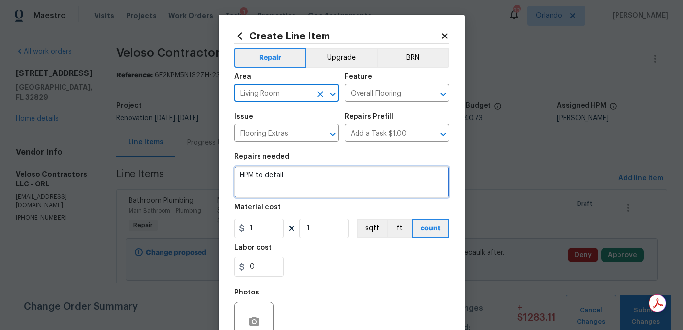
click at [271, 182] on textarea "HPM to detail" at bounding box center [341, 182] width 215 height 32
type textarea "f"
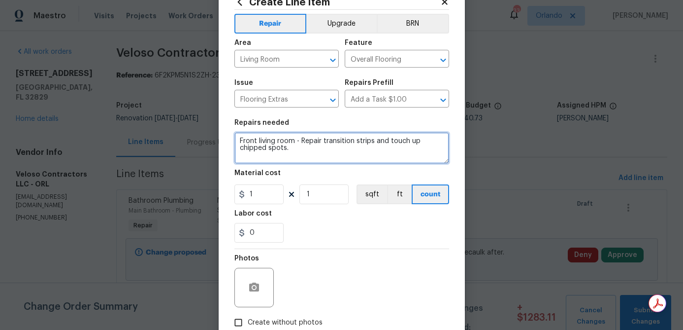
scroll to position [44, 0]
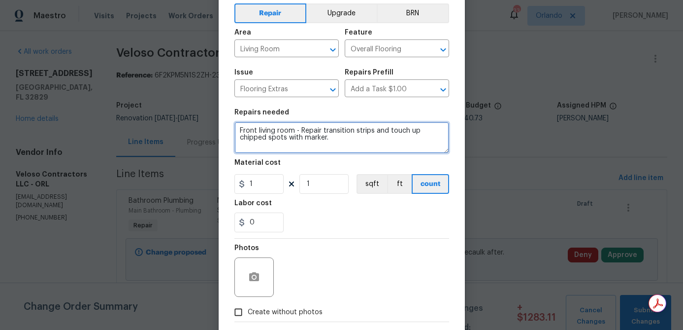
type textarea "Front living room - Repair transition strips and touch up chipped spots with ma…"
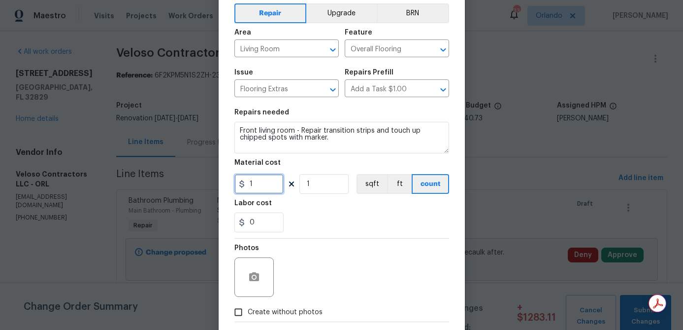
click at [266, 186] on input "1" at bounding box center [258, 184] width 49 height 20
type input "35"
click at [322, 230] on div "0" at bounding box center [341, 222] width 215 height 20
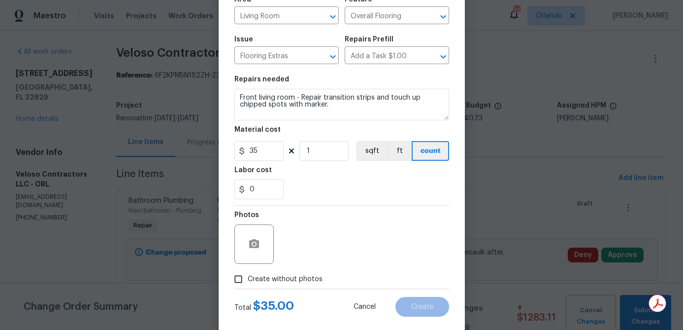
scroll to position [91, 0]
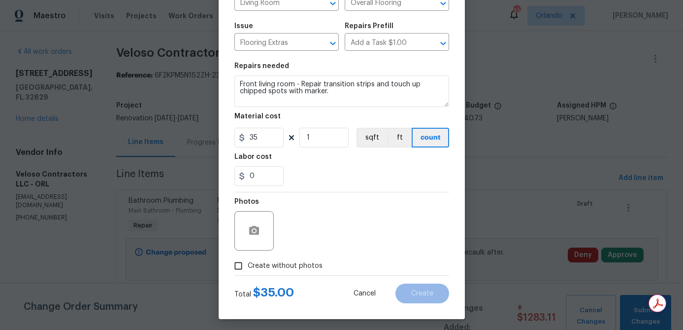
click at [296, 260] on label "Create without photos" at bounding box center [276, 265] width 94 height 19
click at [248, 260] on input "Create without photos" at bounding box center [238, 265] width 19 height 19
checkbox input "true"
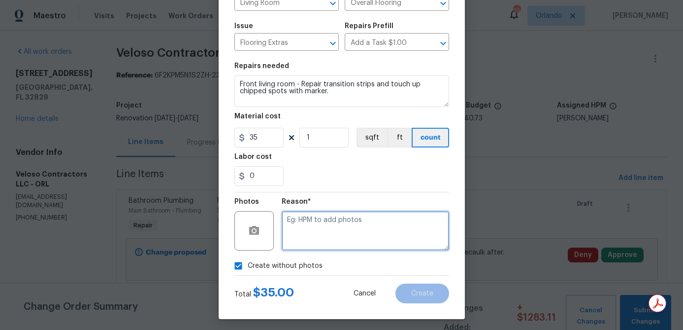
click at [324, 231] on textarea at bounding box center [365, 230] width 167 height 39
type textarea "na"
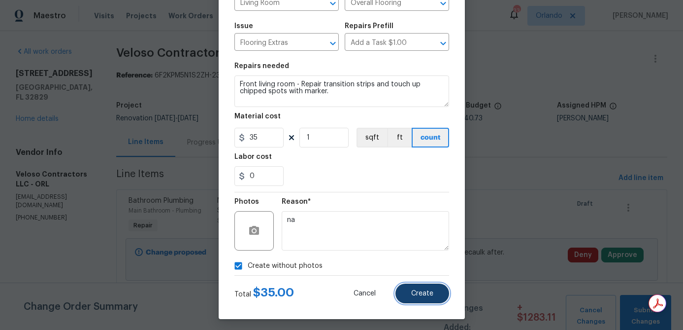
click at [415, 297] on span "Create" at bounding box center [422, 293] width 22 height 7
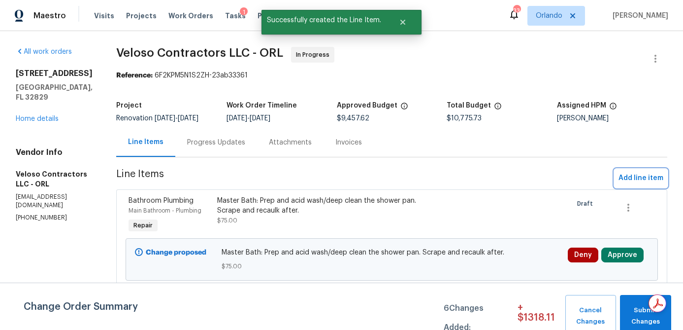
click at [624, 173] on span "Add line item" at bounding box center [641, 178] width 45 height 12
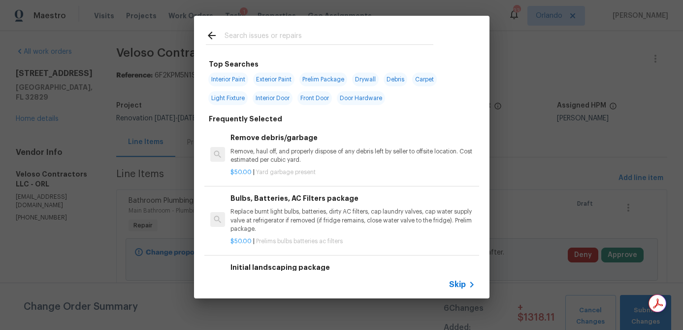
click at [304, 37] on input "text" at bounding box center [329, 37] width 209 height 15
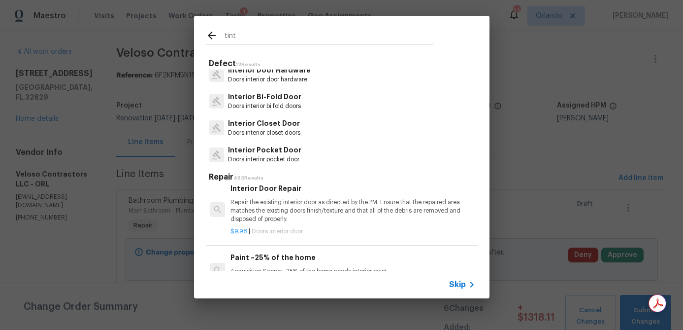
scroll to position [313, 0]
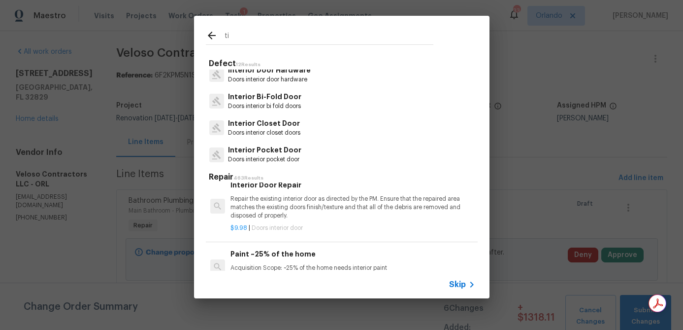
type input "t"
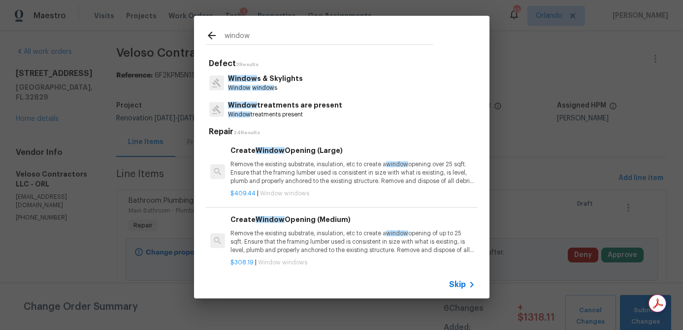
type input "window"
click at [298, 78] on div "Window s & Skylights Window window s" at bounding box center [342, 82] width 272 height 27
click at [249, 77] on span "Window" at bounding box center [242, 78] width 29 height 7
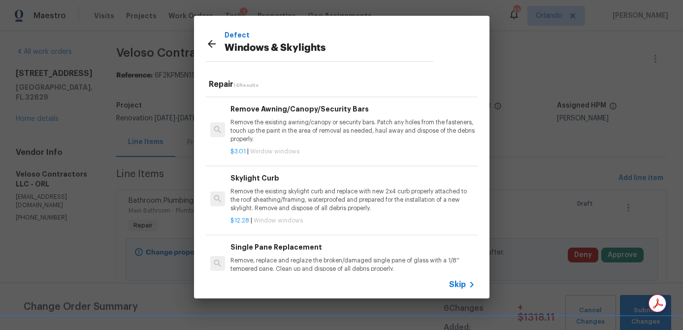
scroll to position [460, 0]
click at [286, 250] on h6 "Single Pane Replacement" at bounding box center [353, 247] width 244 height 11
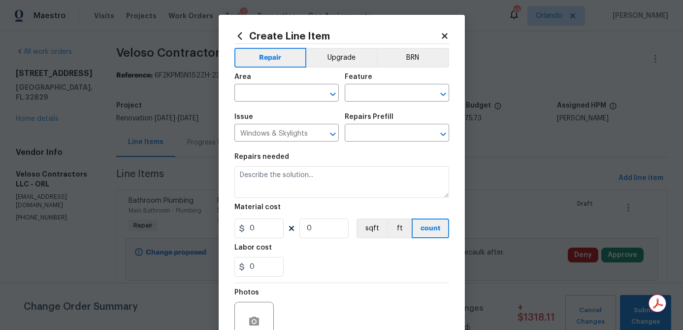
type textarea "Remove, replace and reglaze the broken/damaged single pane of glass with a 1/8'…"
type input "1"
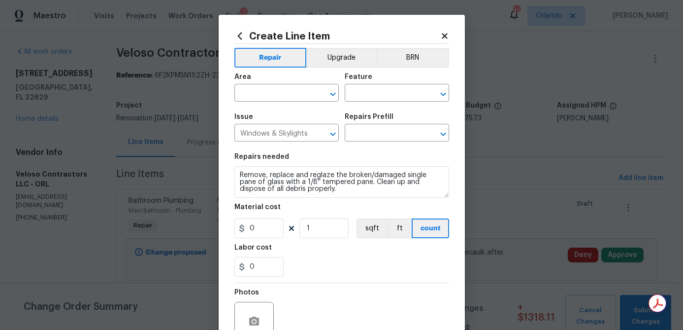
type input "Single Pane Replacement $22.04"
type input "22.04"
click at [300, 93] on input "text" at bounding box center [272, 93] width 77 height 15
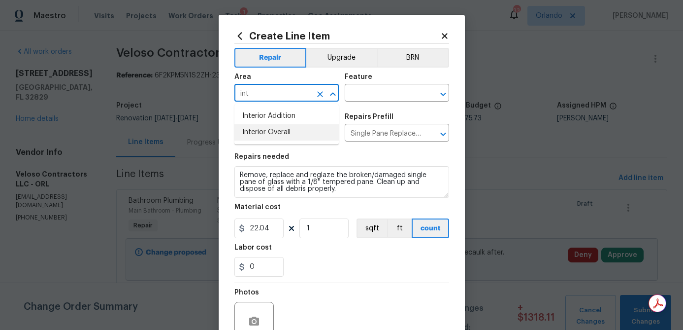
click at [293, 131] on li "Interior Overall" at bounding box center [286, 132] width 104 height 16
type input "Interior Overall"
click at [384, 96] on input "text" at bounding box center [383, 93] width 77 height 15
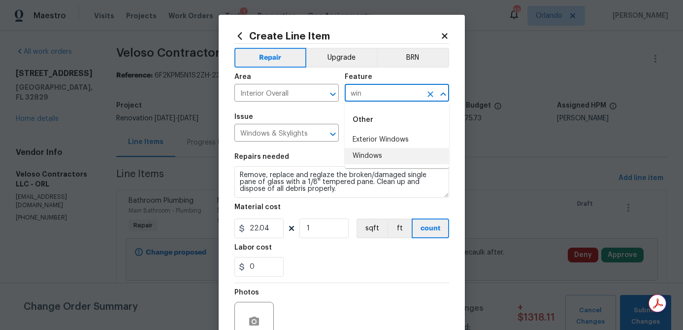
click at [373, 154] on li "Windows" at bounding box center [397, 156] width 104 height 16
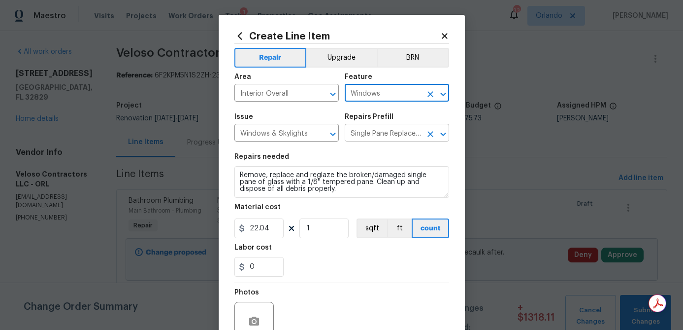
type input "Windows"
click at [391, 132] on input "Single Pane Replacement $22.04" at bounding box center [383, 133] width 77 height 15
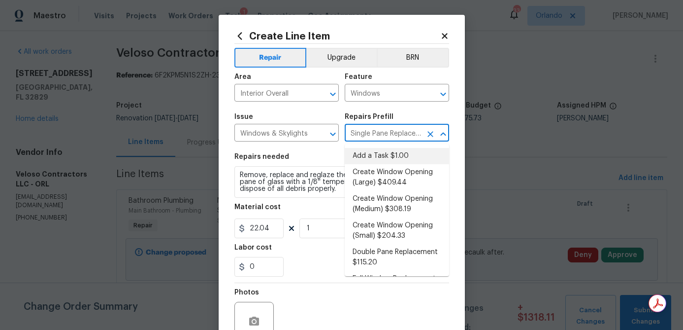
click at [385, 157] on li "Add a Task $1.00" at bounding box center [397, 156] width 104 height 16
type input "Add a Task $1.00"
type textarea "HPM to detail"
type input "1"
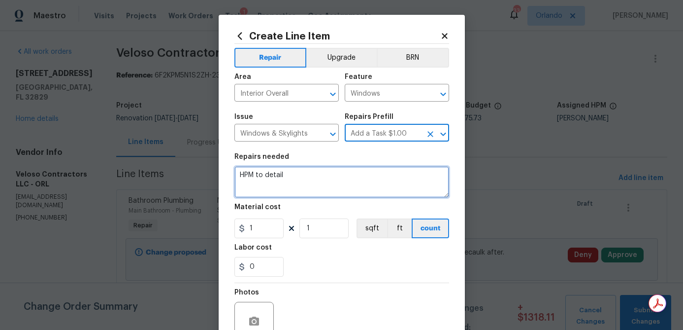
click at [265, 181] on textarea "HPM to detail" at bounding box center [341, 182] width 215 height 32
click at [264, 181] on textarea "HPM to detail" at bounding box center [341, 182] width 215 height 32
type textarea "Windows - Scrape and clean all tint/film from windows."
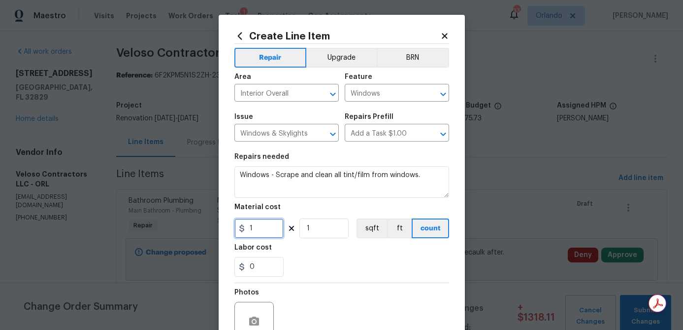
click at [264, 230] on input "1" at bounding box center [258, 228] width 49 height 20
type input "100"
click at [329, 280] on section "Repairs needed Windows - Scrape and clean all tint/film from windows. Material …" at bounding box center [341, 214] width 215 height 135
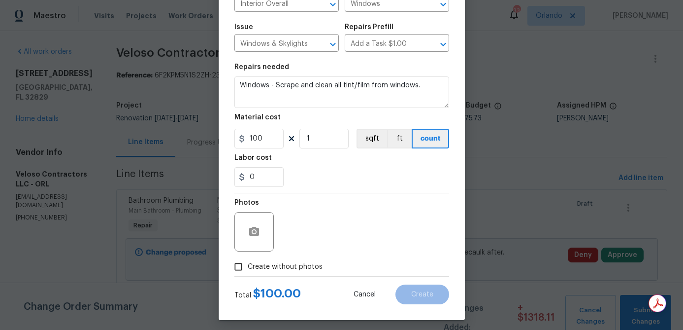
scroll to position [95, 0]
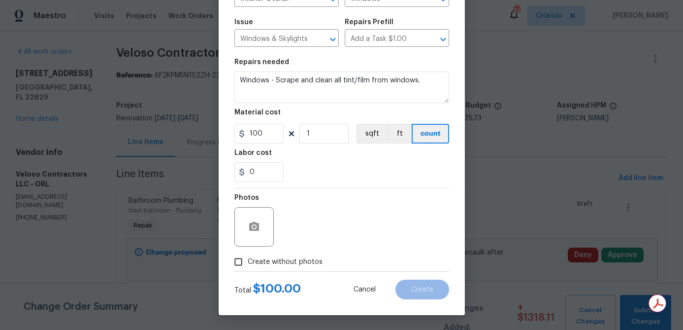
click at [300, 261] on span "Create without photos" at bounding box center [285, 262] width 75 height 10
click at [248, 261] on input "Create without photos" at bounding box center [238, 261] width 19 height 19
checkbox input "true"
click at [315, 246] on div "Reason*" at bounding box center [365, 220] width 167 height 64
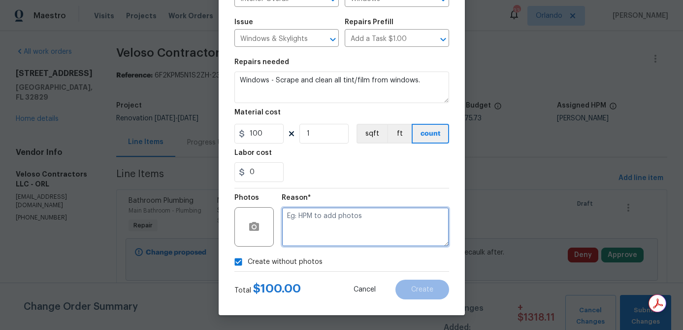
click at [328, 227] on textarea at bounding box center [365, 226] width 167 height 39
type textarea "na"
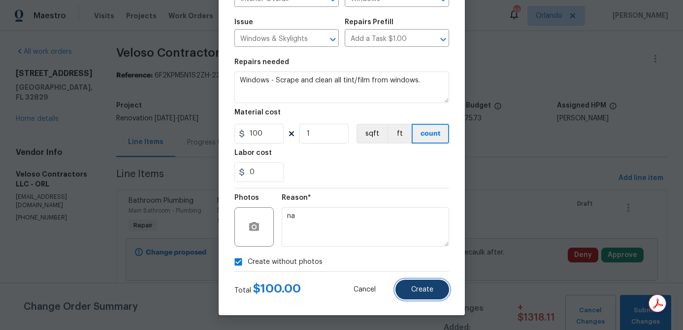
click at [427, 284] on button "Create" at bounding box center [423, 289] width 54 height 20
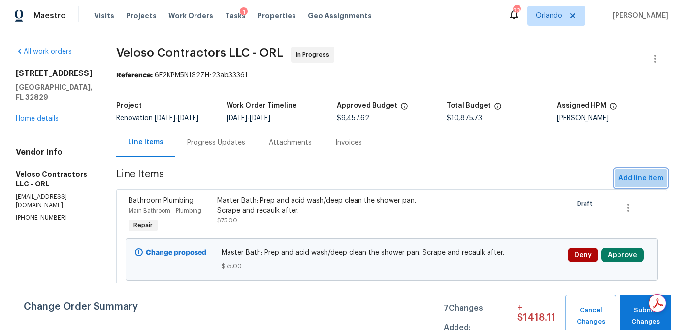
click at [643, 172] on span "Add line item" at bounding box center [641, 178] width 45 height 12
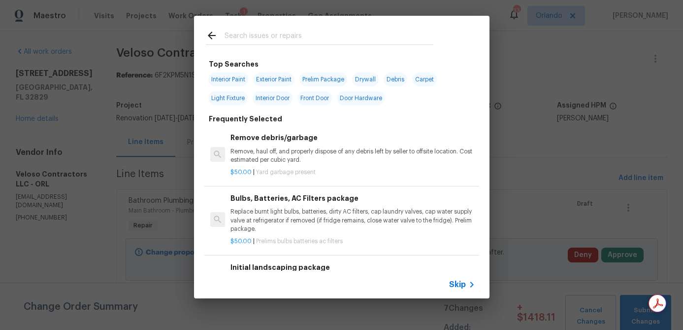
click at [292, 36] on input "text" at bounding box center [329, 37] width 209 height 15
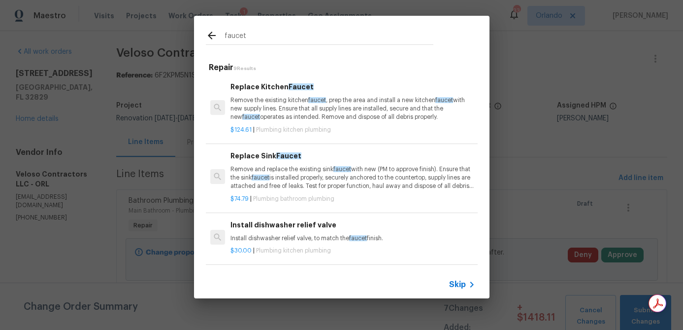
type input "faucet"
click at [297, 177] on p "Remove and replace the existing sink faucet with new (PM to approve finish). En…" at bounding box center [353, 177] width 244 height 25
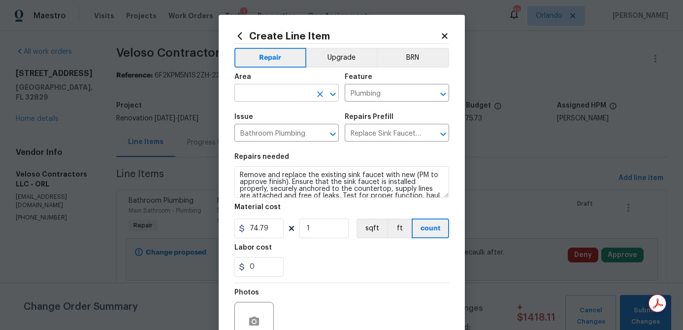
click at [265, 91] on input "text" at bounding box center [272, 93] width 77 height 15
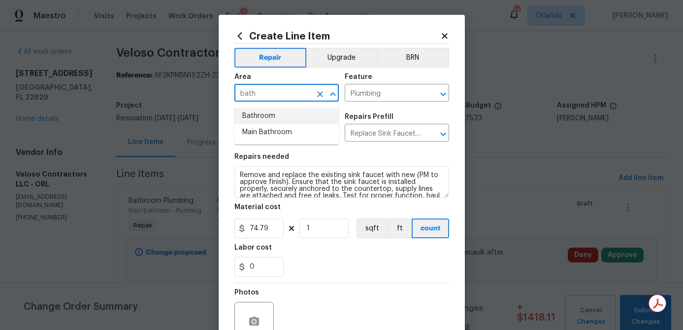
click at [258, 113] on li "Bathroom" at bounding box center [286, 116] width 104 height 16
type input "Bathroom"
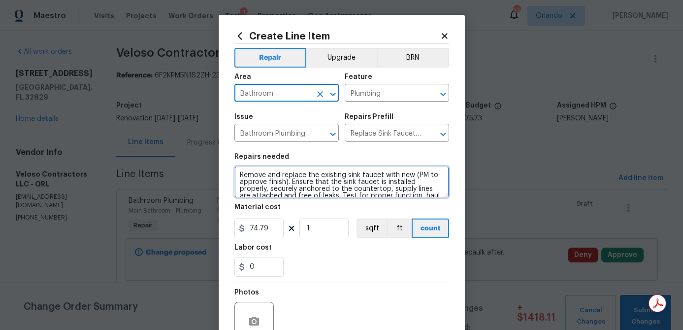
click at [238, 176] on textarea "Remove and replace the existing sink faucet with new (PM to approve finish). En…" at bounding box center [341, 182] width 215 height 32
drag, startPoint x: 256, startPoint y: 176, endPoint x: 225, endPoint y: 176, distance: 30.5
click at [227, 176] on div "Create Line Item Repair Upgrade BRN Area Bathroom ​ Feature Plumbing ​ Issue Ba…" at bounding box center [342, 212] width 246 height 395
click at [273, 178] on textarea "Pool Bath: 1) Remove and replace the existing sink faucet with new (PM to appro…" at bounding box center [341, 182] width 215 height 32
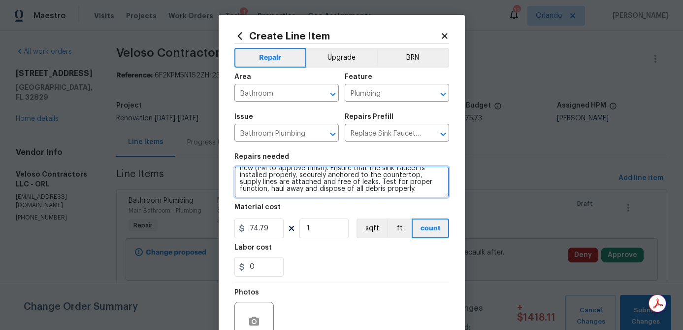
drag, startPoint x: 282, startPoint y: 175, endPoint x: 357, endPoint y: 216, distance: 85.7
click at [357, 216] on section "Repairs needed Pool Bath: 1) Remove and replace the existing sink faucet with n…" at bounding box center [341, 214] width 215 height 135
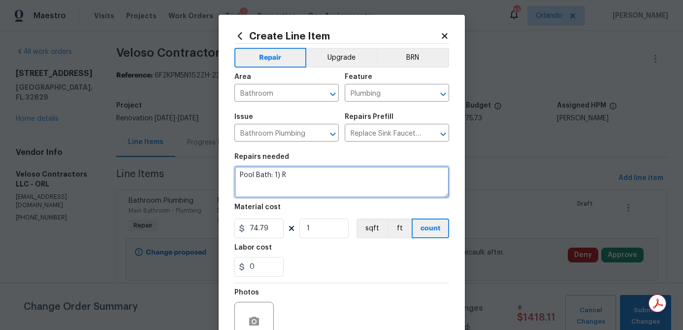
scroll to position [0, 0]
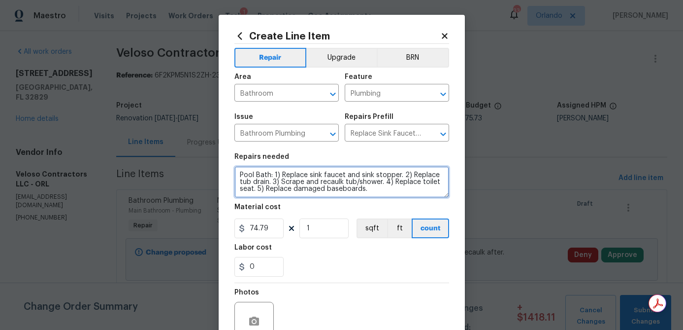
click at [293, 189] on textarea "Pool Bath: 1) Replace sink faucet and sink stopper. 2) Replace tub drain. 3) Sc…" at bounding box center [341, 182] width 215 height 32
type textarea "Pool Bath: 1) Replace sink faucet and sink stopper. 2) Replace tub drain. 3) Sc…"
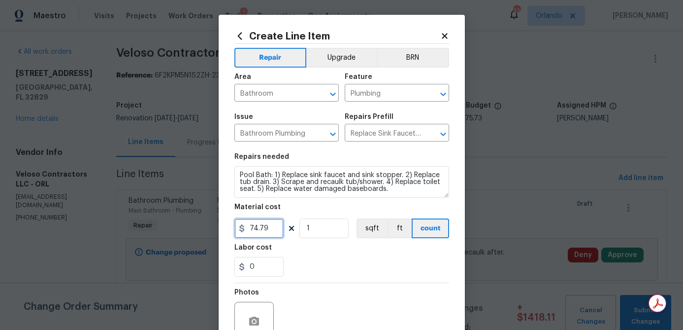
click at [272, 230] on input "74.79" at bounding box center [258, 228] width 49 height 20
type input "190"
click at [417, 269] on div "0" at bounding box center [341, 267] width 215 height 20
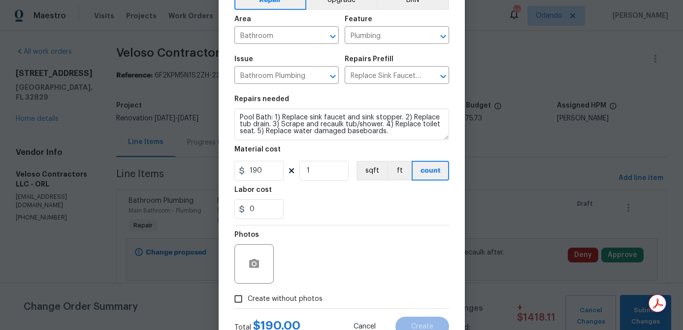
scroll to position [64, 0]
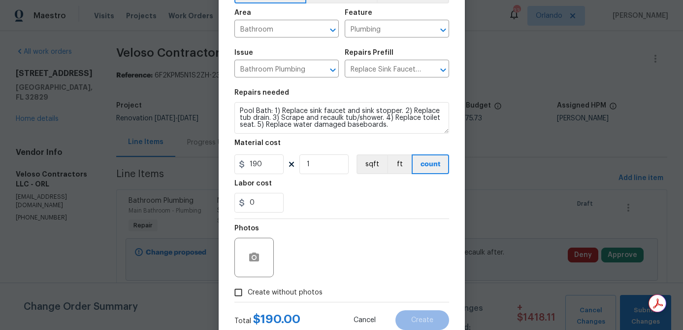
click at [300, 296] on span "Create without photos" at bounding box center [285, 292] width 75 height 10
click at [248, 296] on input "Create without photos" at bounding box center [238, 292] width 19 height 19
checkbox input "true"
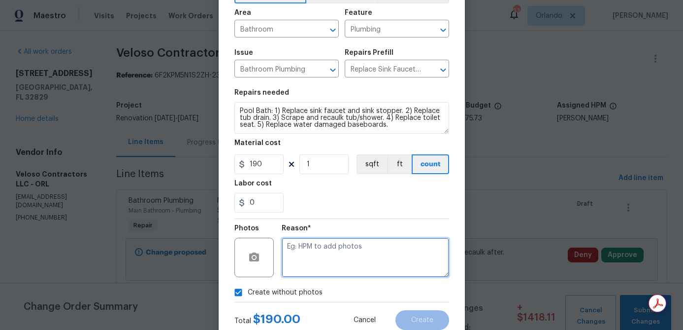
click at [323, 266] on textarea at bounding box center [365, 256] width 167 height 39
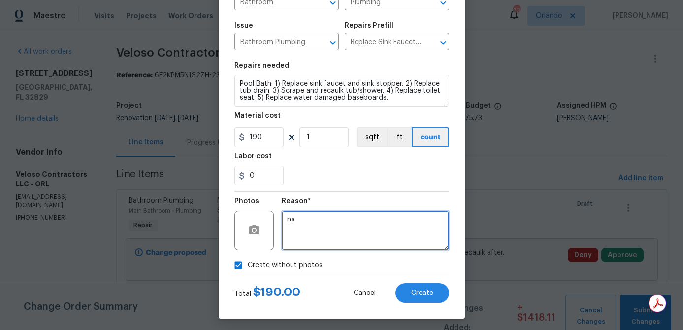
type textarea "na"
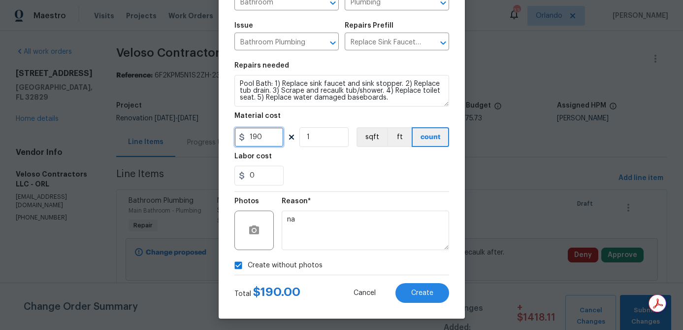
click at [266, 143] on input "190" at bounding box center [258, 137] width 49 height 20
type input "195"
click at [366, 195] on div "Reason* na" at bounding box center [365, 224] width 167 height 64
click at [423, 290] on span "Create" at bounding box center [422, 292] width 22 height 7
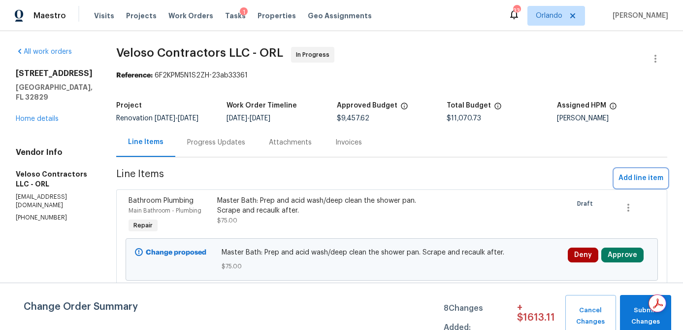
click at [626, 175] on span "Add line item" at bounding box center [641, 178] width 45 height 12
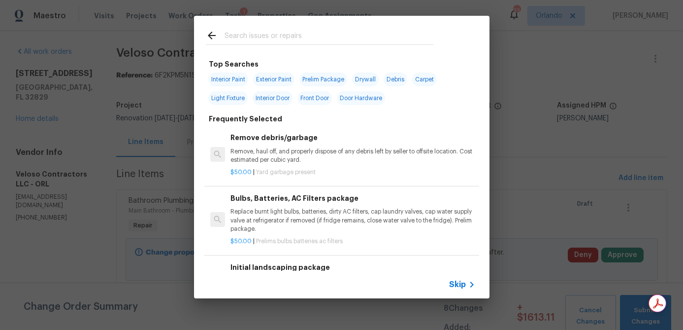
click at [232, 31] on input "text" at bounding box center [329, 37] width 209 height 15
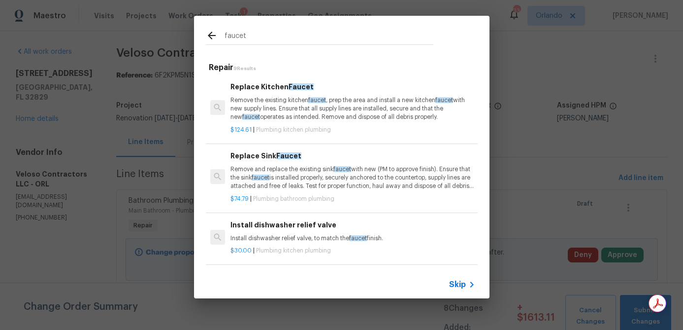
type input "faucet"
click at [303, 169] on p "Remove and replace the existing sink faucet with new (PM to approve finish). En…" at bounding box center [353, 177] width 244 height 25
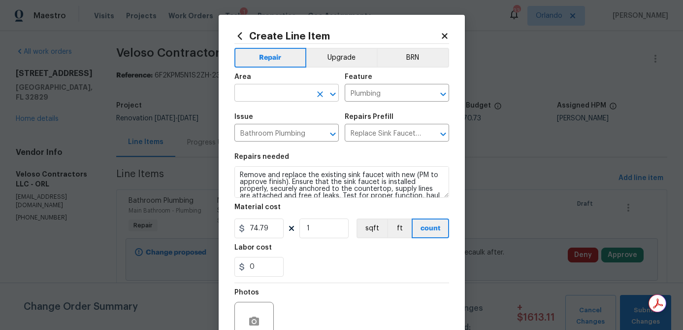
click at [283, 87] on input "text" at bounding box center [272, 93] width 77 height 15
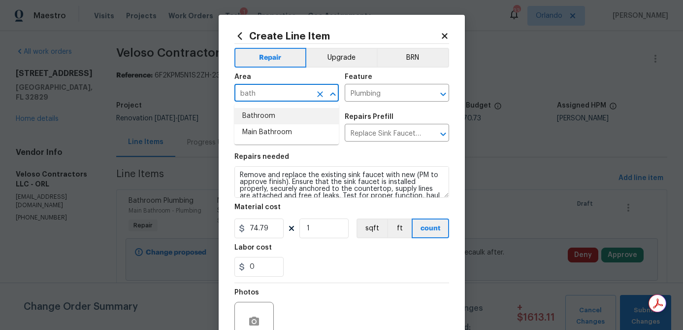
click at [275, 116] on li "Bathroom" at bounding box center [286, 116] width 104 height 16
type input "Bathroom"
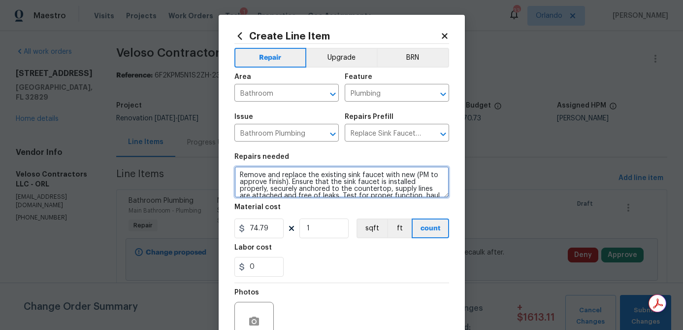
click at [243, 175] on textarea "Remove and replace the existing sink faucet with new (PM to approve finish). En…" at bounding box center [341, 182] width 215 height 32
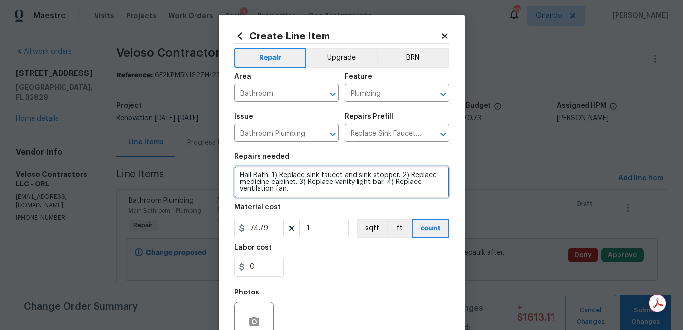
type textarea "Hall Bath: 1) Replace sink faucet and sink stopper. 2) Replace medicine cabinet…"
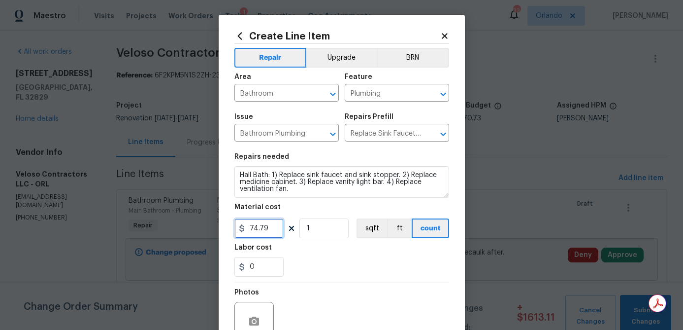
click at [264, 232] on input "74.79" at bounding box center [258, 228] width 49 height 20
click at [264, 231] on input "74.79" at bounding box center [258, 228] width 49 height 20
type input "320"
click at [356, 269] on div "0" at bounding box center [341, 267] width 215 height 20
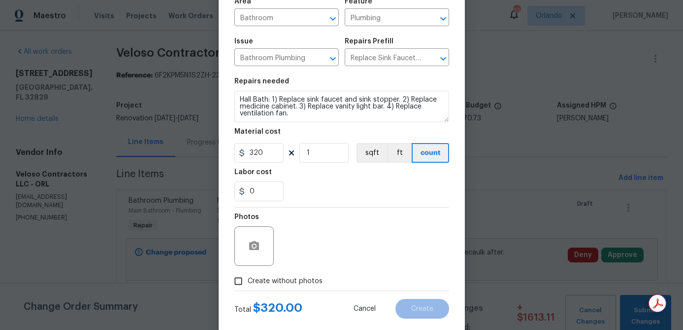
scroll to position [95, 0]
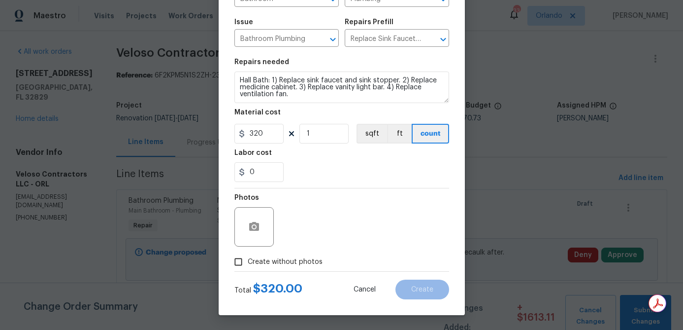
click at [306, 258] on span "Create without photos" at bounding box center [285, 262] width 75 height 10
click at [248, 258] on input "Create without photos" at bounding box center [238, 261] width 19 height 19
checkbox input "true"
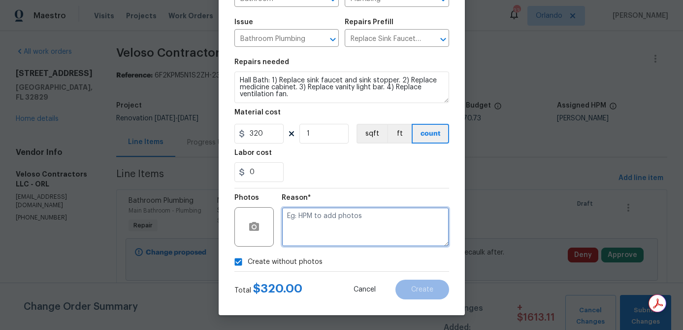
click at [328, 236] on textarea at bounding box center [365, 226] width 167 height 39
type textarea "na"
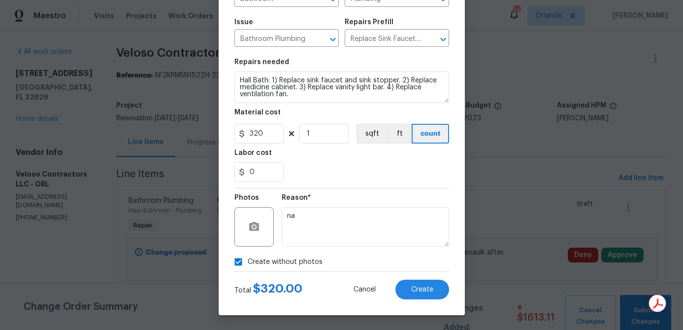
click at [414, 192] on div "Reason* na" at bounding box center [365, 220] width 167 height 64
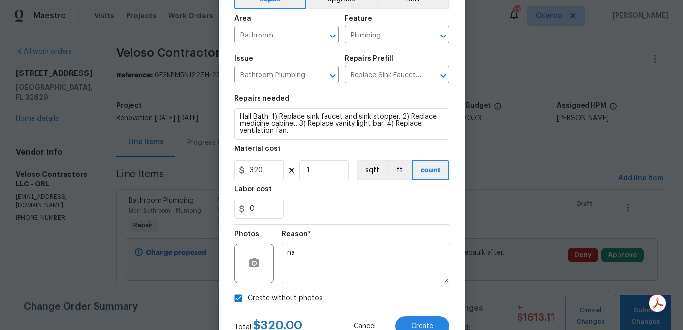
scroll to position [56, 0]
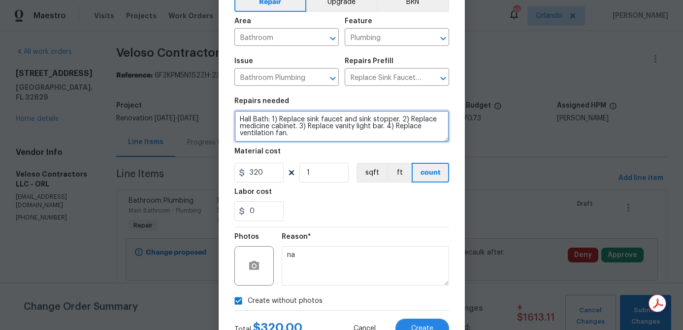
click at [383, 129] on textarea "Hall Bath: 1) Replace sink faucet and sink stopper. 2) Replace medicine cabinet…" at bounding box center [341, 126] width 215 height 32
click at [357, 139] on textarea "Hall Bath: 1) Replace sink faucet and sink stopper. 2) Replace medicine cabinet…" at bounding box center [341, 126] width 215 height 32
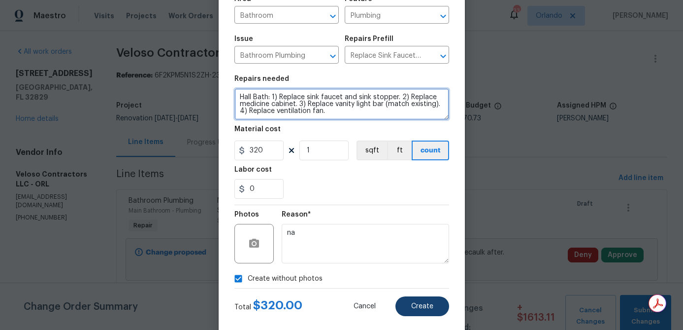
scroll to position [95, 0]
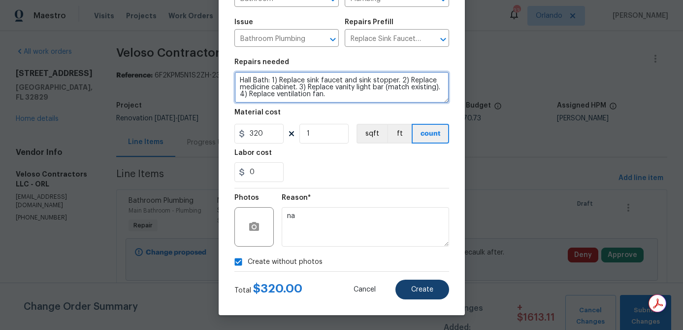
type textarea "Hall Bath: 1) Replace sink faucet and sink stopper. 2) Replace medicine cabinet…"
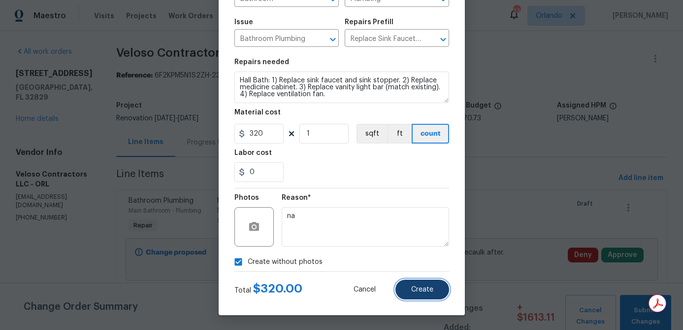
click at [427, 292] on span "Create" at bounding box center [422, 289] width 22 height 7
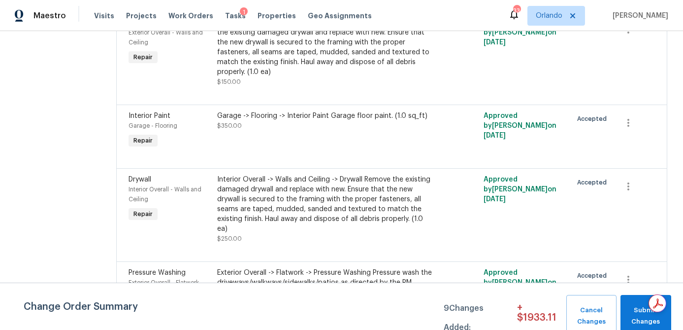
scroll to position [1800, 0]
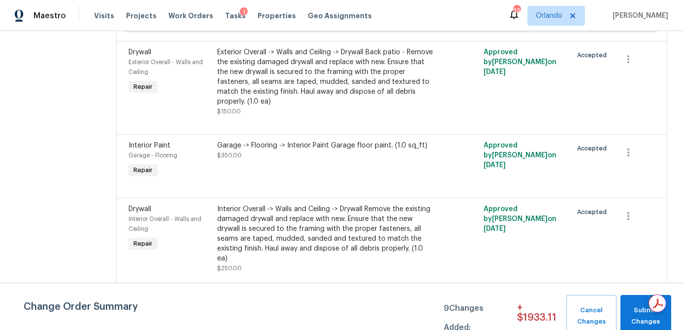
click at [355, 160] on div "Garage -> Flooring -> Interior Paint Garage floor paint. (1.0 sq_ft) $350.00" at bounding box center [325, 150] width 216 height 20
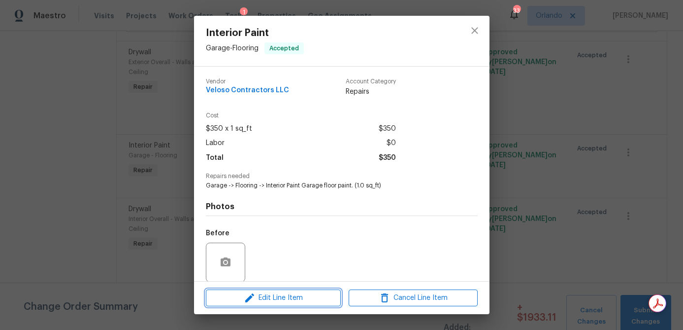
click at [305, 293] on span "Edit Line Item" at bounding box center [273, 298] width 129 height 12
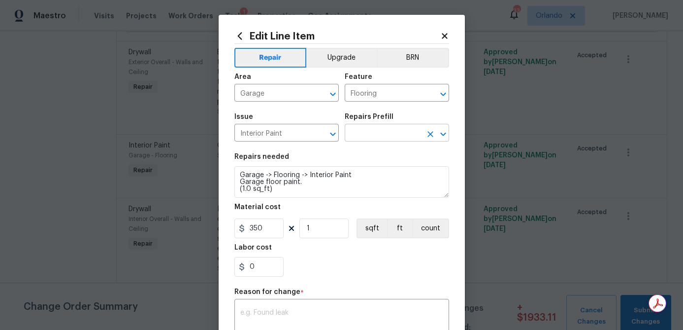
click at [373, 134] on input "text" at bounding box center [383, 133] width 77 height 15
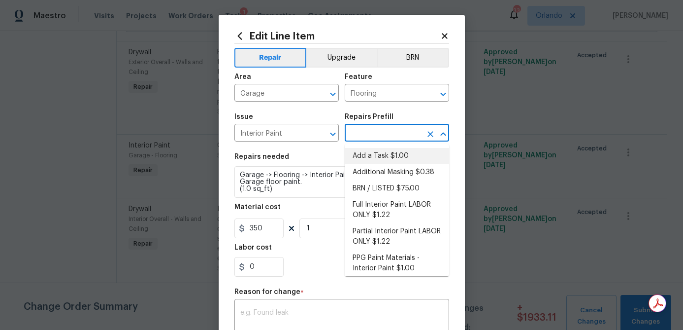
click at [392, 156] on li "Add a Task $1.00" at bounding box center [397, 156] width 104 height 16
type input "Overall Paint"
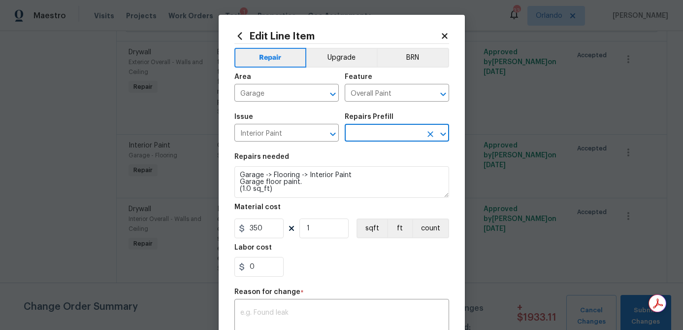
type input "Add a Task $1.00"
type textarea "HPM to detail"
type input "1"
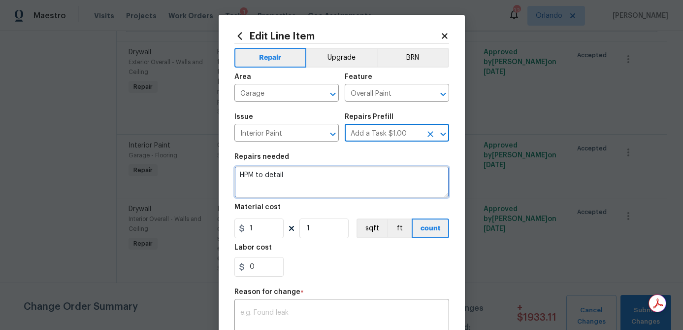
click at [269, 181] on textarea "HPM to detail" at bounding box center [341, 182] width 215 height 32
click at [269, 180] on textarea "HPM to detail" at bounding box center [341, 182] width 215 height 32
type textarea "Garage - Full paint plus floor."
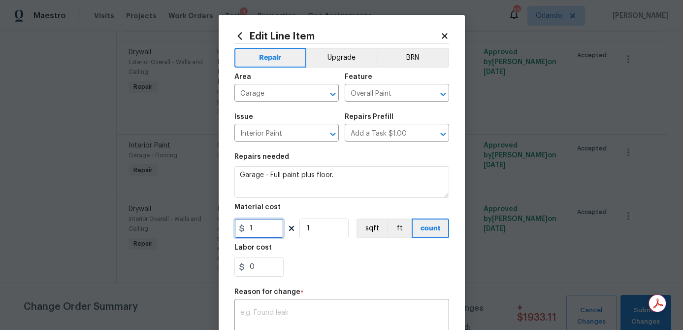
click at [267, 232] on input "1" at bounding box center [258, 228] width 49 height 20
type input "600"
click at [320, 273] on div "0" at bounding box center [341, 267] width 215 height 20
click at [299, 310] on textarea at bounding box center [341, 319] width 203 height 21
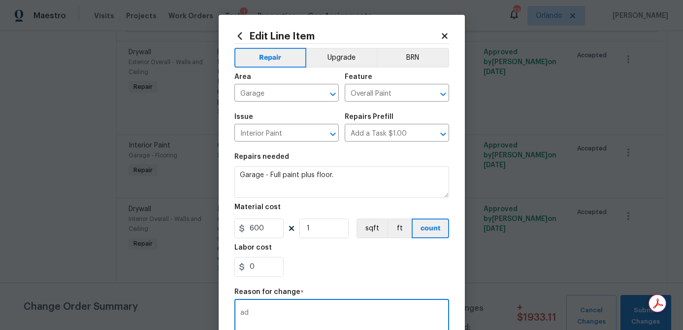
type textarea "a"
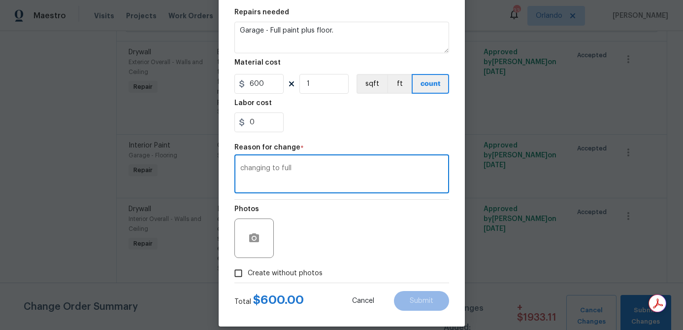
scroll to position [146, 0]
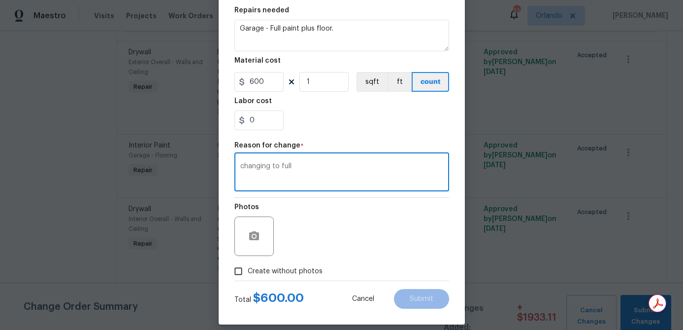
type textarea "changing to full"
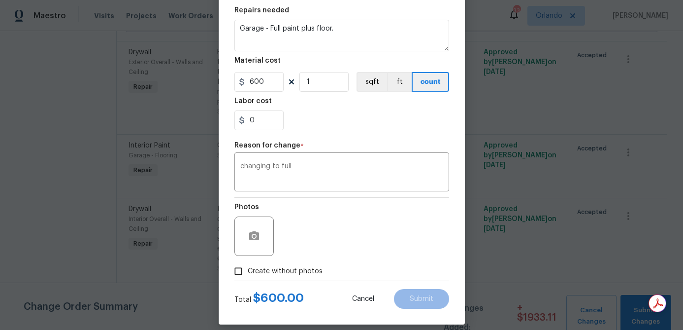
click at [302, 267] on span "Create without photos" at bounding box center [285, 271] width 75 height 10
click at [248, 267] on input "Create without photos" at bounding box center [238, 271] width 19 height 19
checkbox input "true"
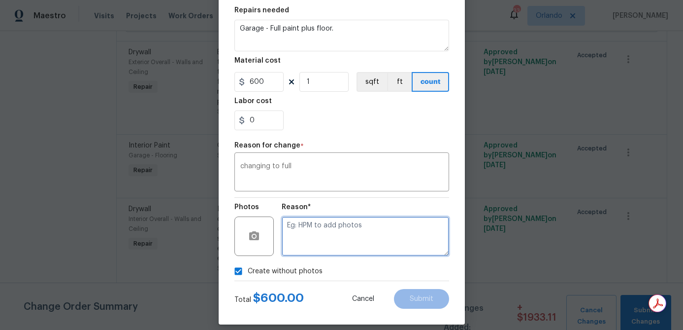
click at [333, 244] on textarea at bounding box center [365, 235] width 167 height 39
type textarea "na"
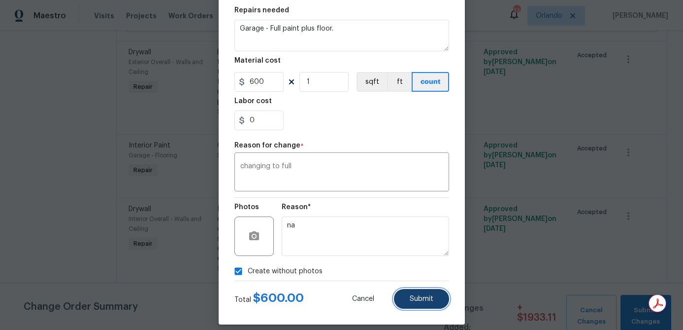
click at [431, 298] on span "Submit" at bounding box center [422, 298] width 24 height 7
type textarea "Garage -> Flooring -> Interior Paint Garage floor paint. (1.0 sq_ft)"
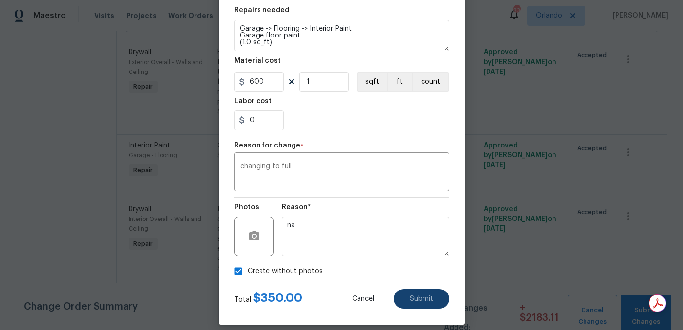
type input "Flooring"
type input "350"
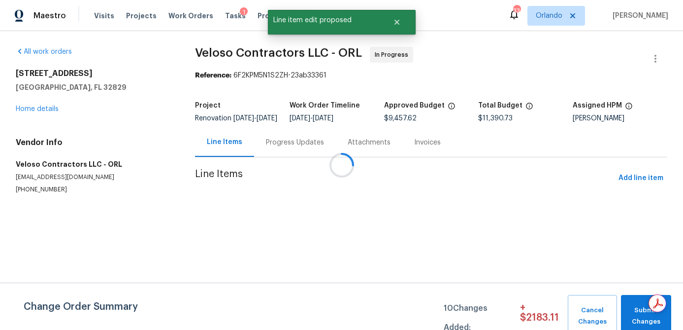
scroll to position [0, 0]
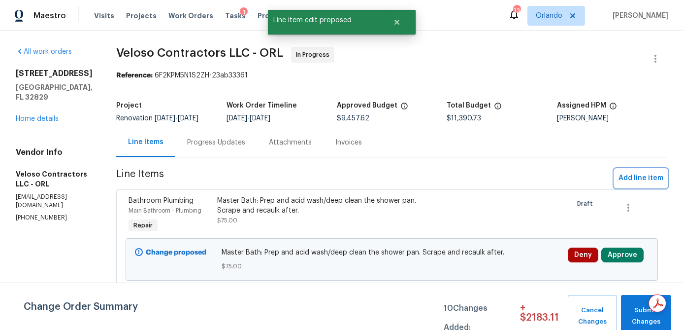
click at [636, 182] on span "Add line item" at bounding box center [641, 178] width 45 height 12
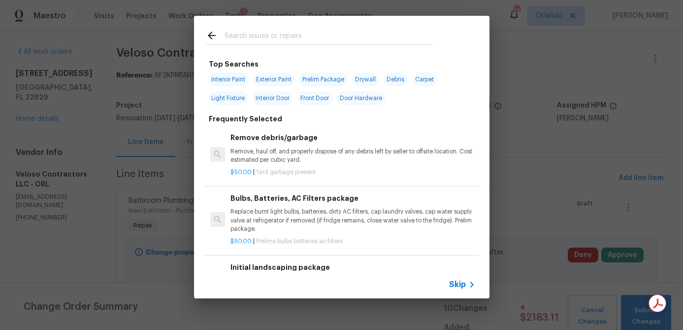
click at [293, 43] on input "text" at bounding box center [329, 37] width 209 height 15
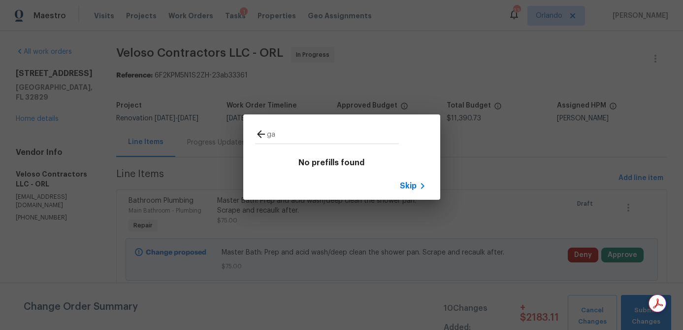
type input "g"
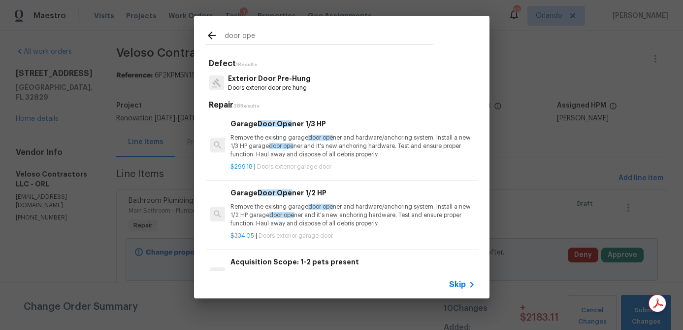
type input "door ope"
click at [361, 216] on p "Remove the existing garage door ope ner and hardware/anchoring system. Install …" at bounding box center [353, 214] width 244 height 25
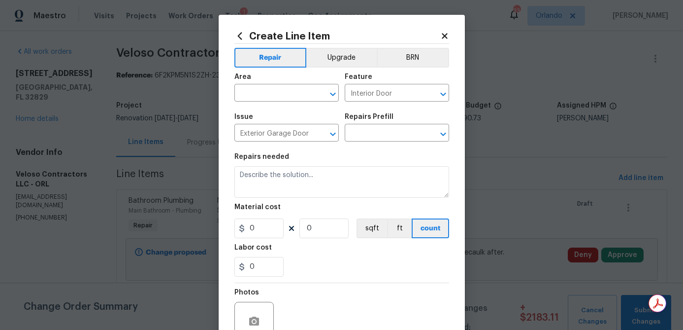
type input "Garage Door Opener 1/2 HP $334.05"
type textarea "Remove the existing garage door opener and hardware/anchoring system. Install a…"
type input "334.05"
type input "1"
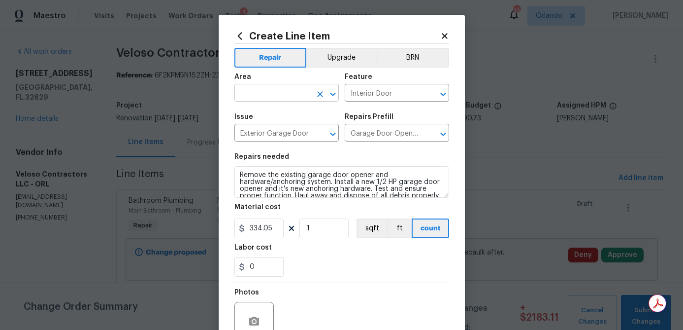
click at [282, 92] on input "text" at bounding box center [272, 93] width 77 height 15
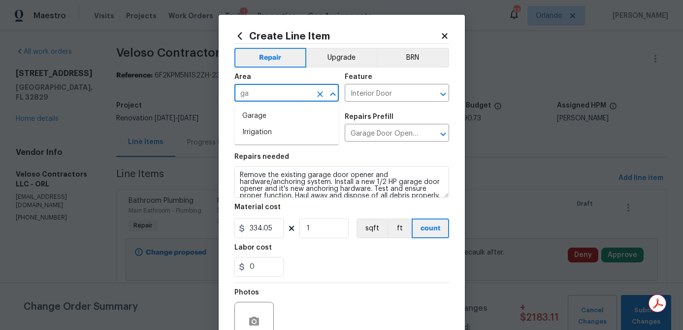
type input "gar"
click at [259, 112] on li "Garage" at bounding box center [286, 116] width 104 height 16
type input "Garage"
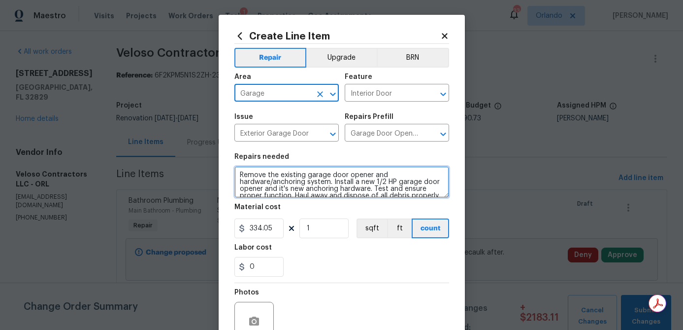
click at [240, 175] on textarea "Remove the existing garage door opener and hardware/anchoring system. Install a…" at bounding box center [341, 182] width 215 height 32
click at [305, 177] on textarea "Remove the existing garage door opener and hardware/anchoring system. Install a…" at bounding box center [341, 182] width 215 height 32
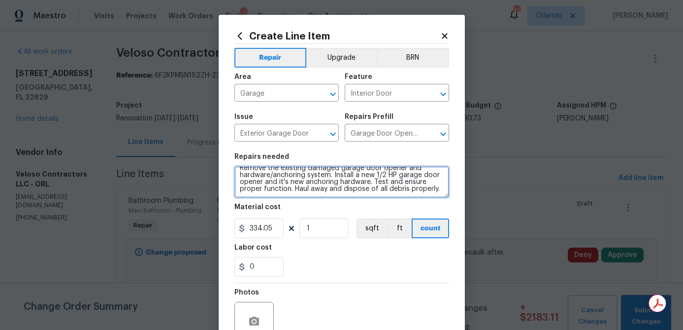
type textarea "Remove the existing damaged garage door opener and hardware/anchoring system. I…"
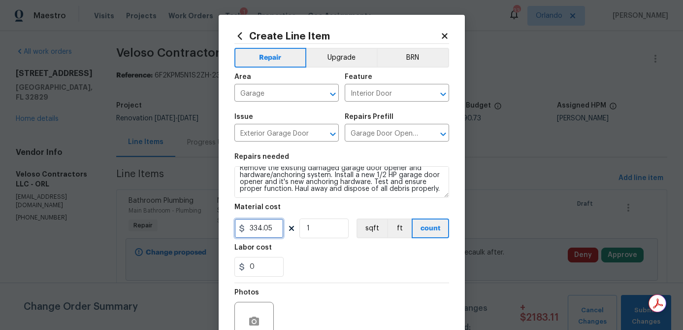
click at [280, 229] on input "334.05" at bounding box center [258, 228] width 49 height 20
type input "350"
click at [332, 265] on div "0" at bounding box center [341, 267] width 215 height 20
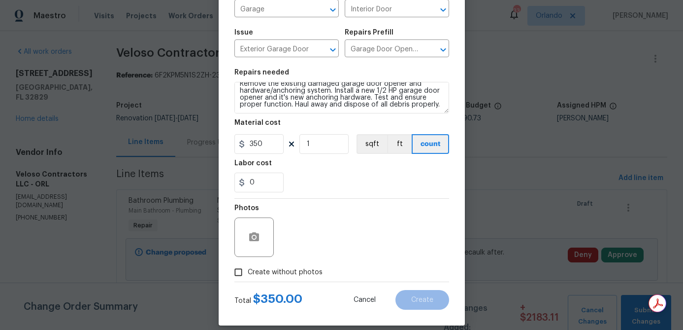
scroll to position [95, 0]
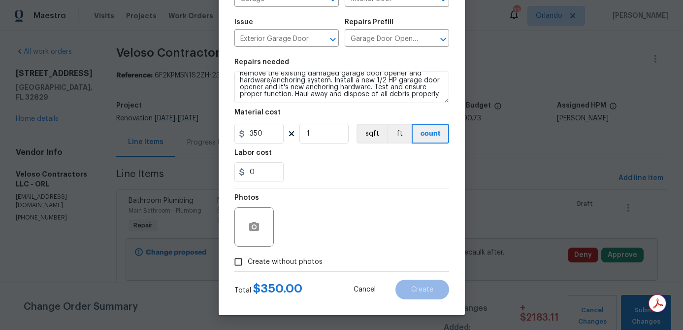
click at [314, 262] on span "Create without photos" at bounding box center [285, 262] width 75 height 10
click at [248, 262] on input "Create without photos" at bounding box center [238, 261] width 19 height 19
checkbox input "true"
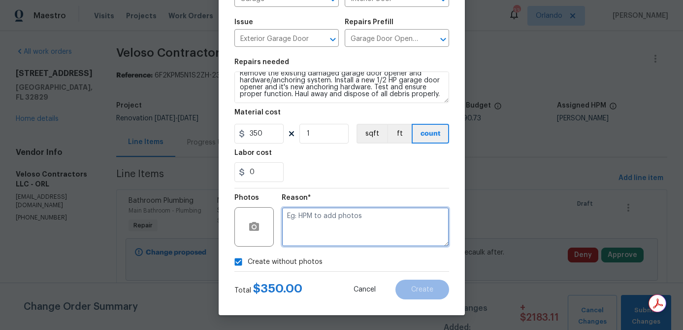
click at [325, 245] on textarea at bounding box center [365, 226] width 167 height 39
type textarea "na"
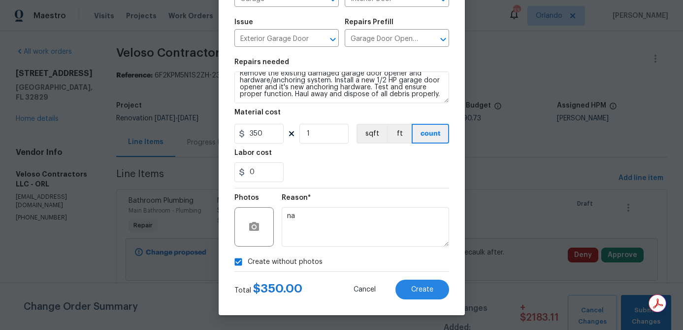
click at [422, 188] on div "Reason* na" at bounding box center [365, 220] width 167 height 64
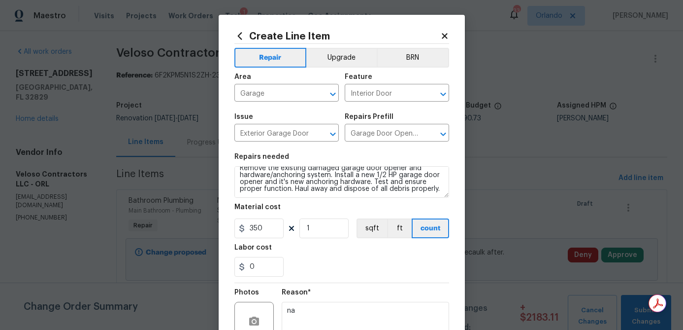
scroll to position [0, 0]
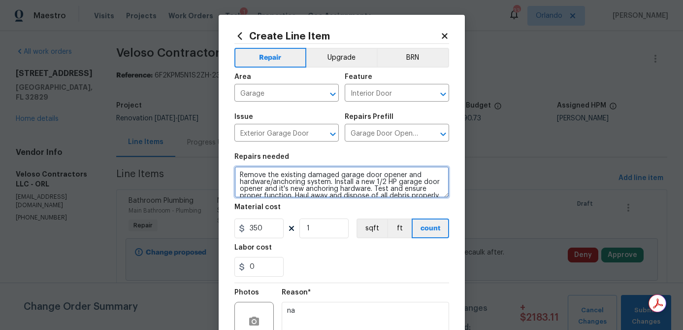
click at [339, 173] on textarea "Remove the existing damaged garage door opener and hardware/anchoring system. I…" at bounding box center [341, 182] width 215 height 32
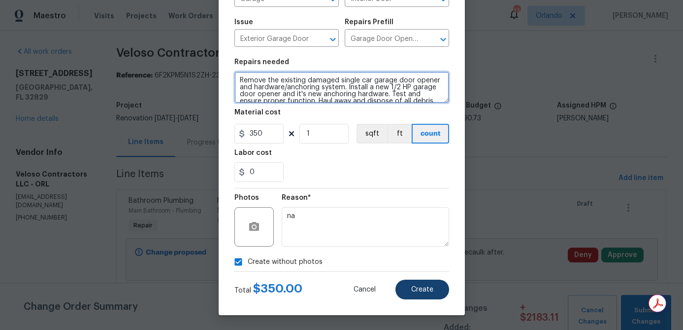
type textarea "Remove the existing damaged single car garage door opener and hardware/anchorin…"
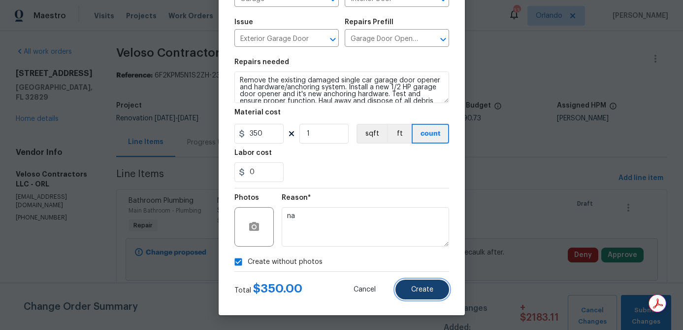
click at [420, 288] on span "Create" at bounding box center [422, 289] width 22 height 7
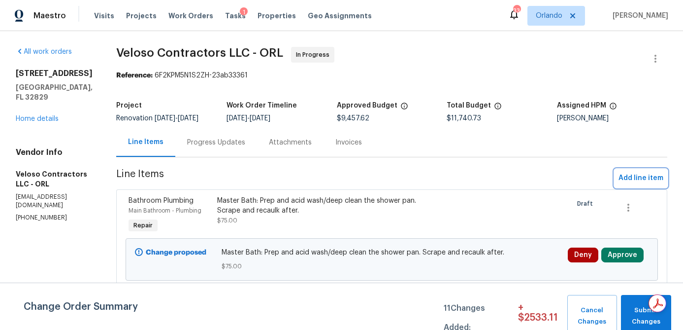
click at [628, 177] on span "Add line item" at bounding box center [641, 178] width 45 height 12
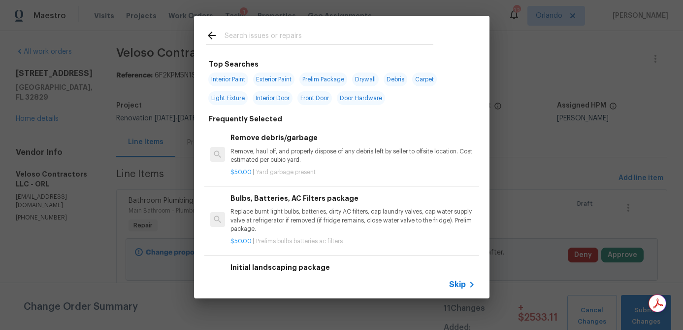
click at [270, 37] on input "text" at bounding box center [329, 37] width 209 height 15
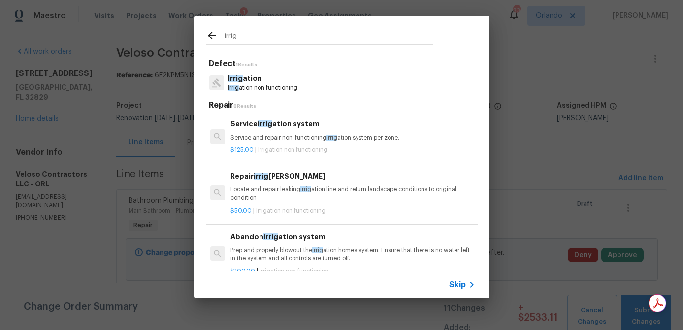
type input "irrig"
click at [308, 137] on p "Service and repair non-functioning irrig ation system per zone." at bounding box center [353, 137] width 244 height 8
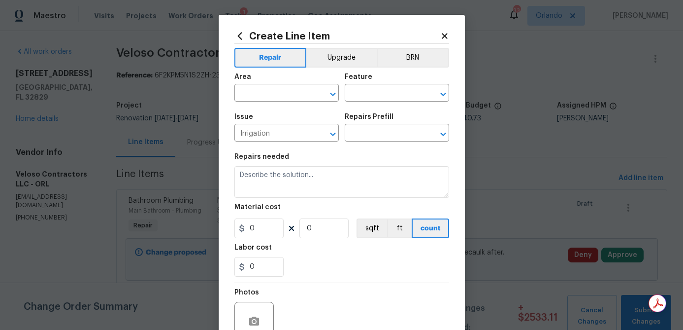
type textarea "Service and repair non-functioning irrigation system per zone."
type input "1"
type input "Service irrigation system $125.00"
type input "125"
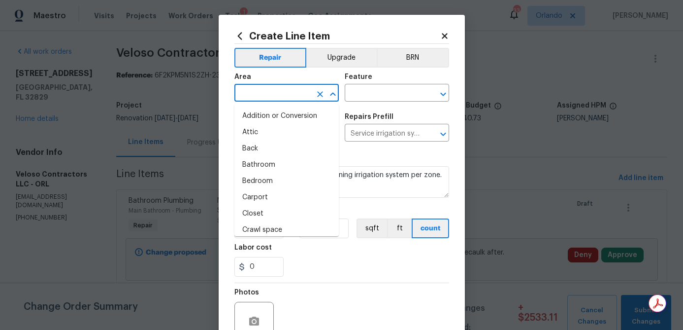
click at [295, 96] on input "text" at bounding box center [272, 93] width 77 height 15
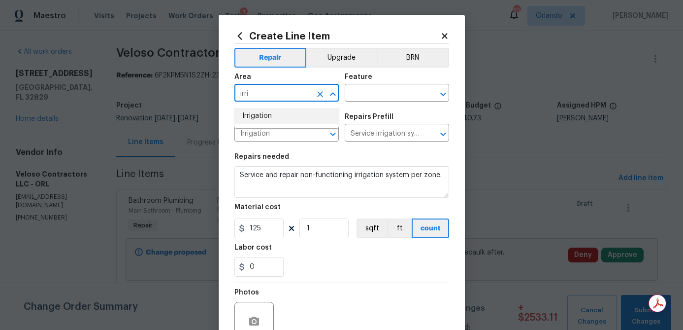
click at [283, 116] on li "Irrigation" at bounding box center [286, 116] width 104 height 16
type input "Irrigation"
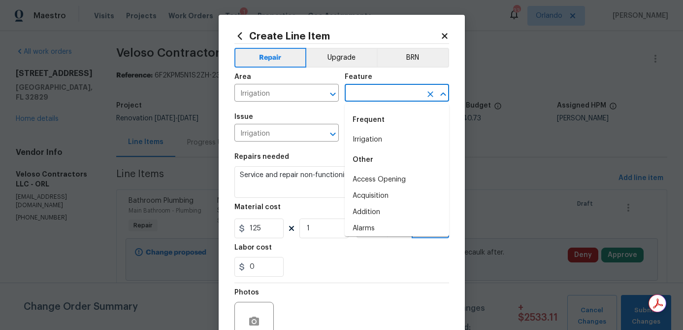
click at [376, 95] on input "text" at bounding box center [383, 93] width 77 height 15
click at [373, 137] on li "Irrigation" at bounding box center [397, 140] width 104 height 16
type input "Irrigation"
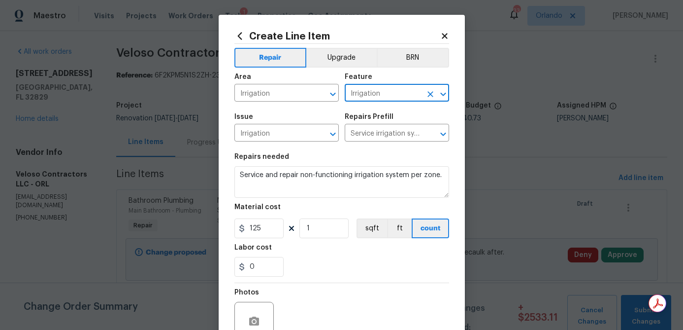
scroll to position [26, 0]
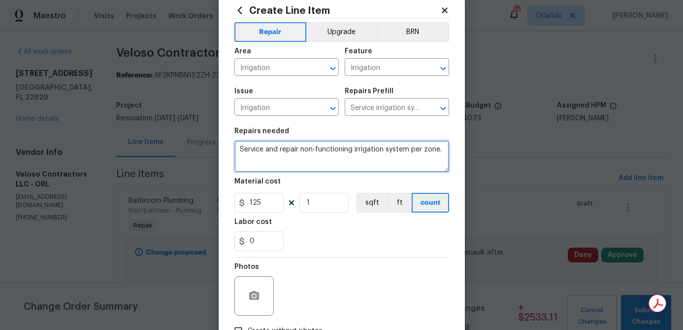
drag, startPoint x: 411, startPoint y: 150, endPoint x: 477, endPoint y: 150, distance: 66.5
click at [468, 150] on div "Create Line Item Repair Upgrade BRN Area Irrigation ​ Feature Irrigation ​ Issu…" at bounding box center [341, 165] width 683 height 330
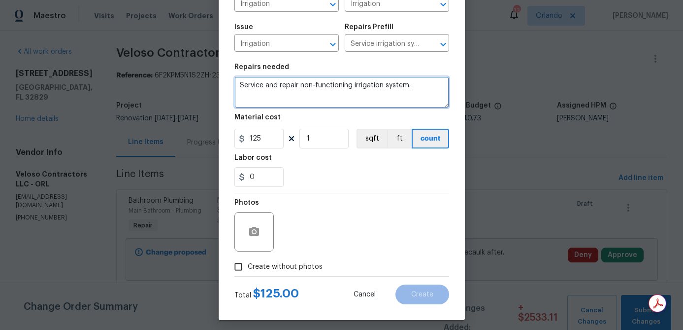
scroll to position [95, 0]
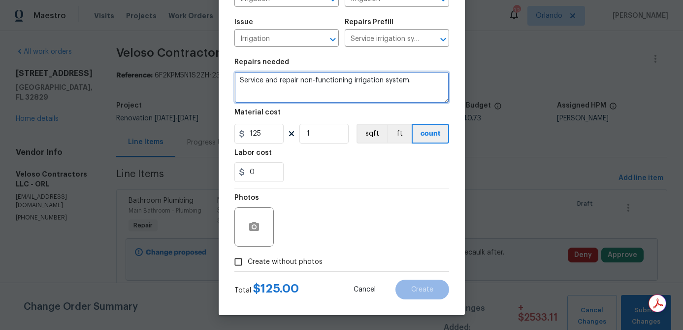
type textarea "Service and repair non-functioning irrigation system."
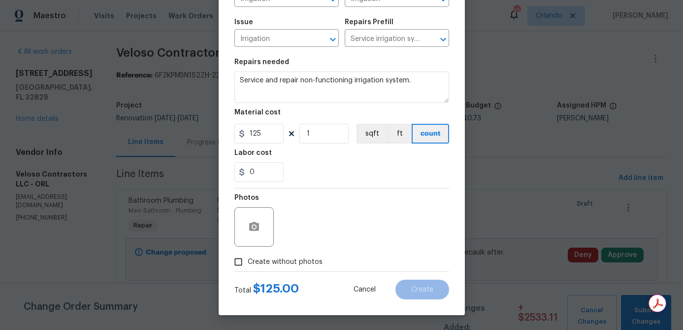
click at [300, 264] on span "Create without photos" at bounding box center [285, 262] width 75 height 10
click at [248, 264] on input "Create without photos" at bounding box center [238, 261] width 19 height 19
checkbox input "true"
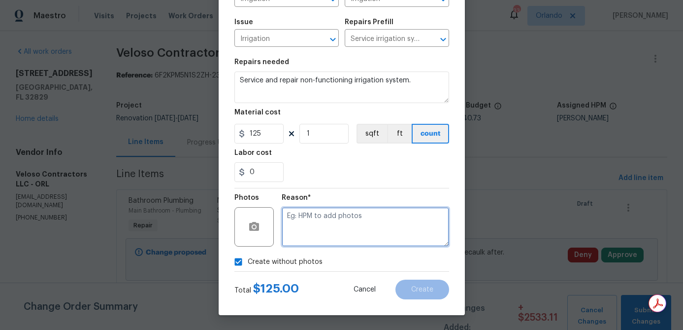
click at [326, 232] on textarea at bounding box center [365, 226] width 167 height 39
type textarea "na"
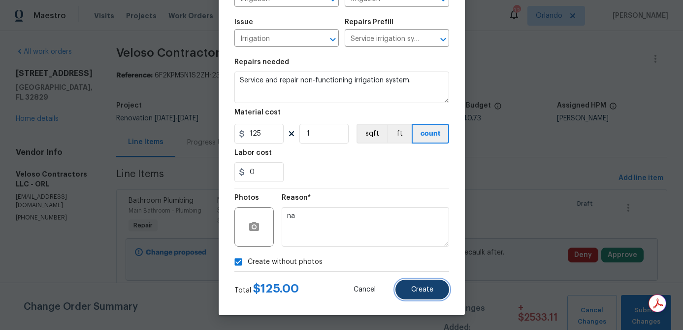
click at [431, 292] on span "Create" at bounding box center [422, 289] width 22 height 7
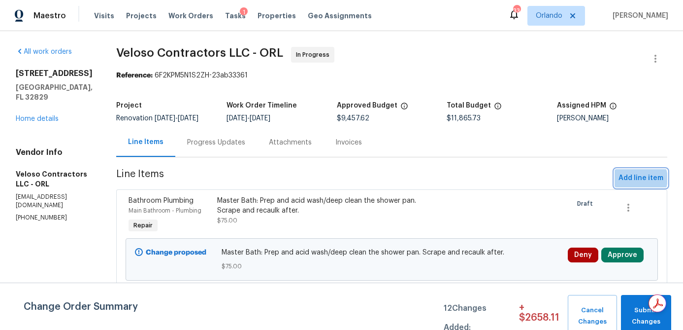
click at [640, 178] on span "Add line item" at bounding box center [641, 178] width 45 height 12
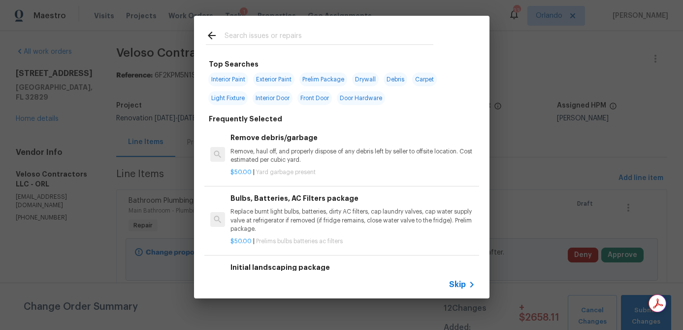
click at [263, 37] on input "text" at bounding box center [329, 37] width 209 height 15
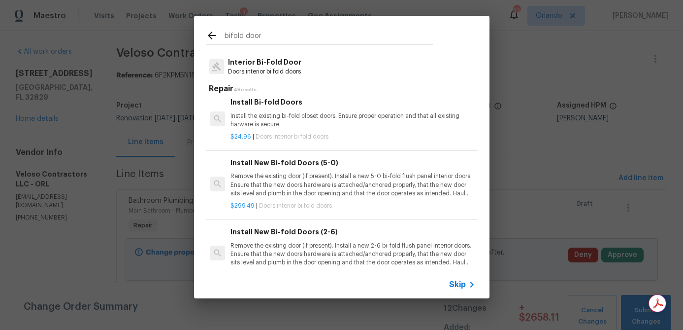
scroll to position [17, 0]
type input "bifold door"
click at [333, 123] on p "Install the existing bi-fold closet doors. Ensure proper operation and that all…" at bounding box center [353, 119] width 244 height 17
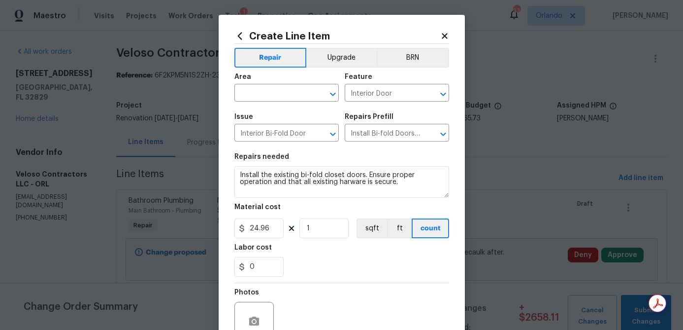
click at [293, 102] on span "Area ​" at bounding box center [286, 87] width 104 height 40
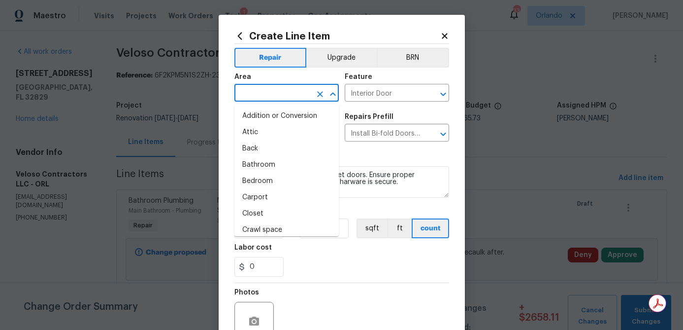
click at [293, 99] on input "text" at bounding box center [272, 93] width 77 height 15
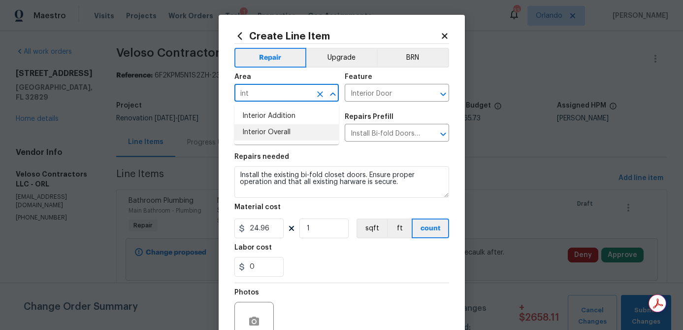
click at [278, 129] on li "Interior Overall" at bounding box center [286, 132] width 104 height 16
type input "Interior Overall"
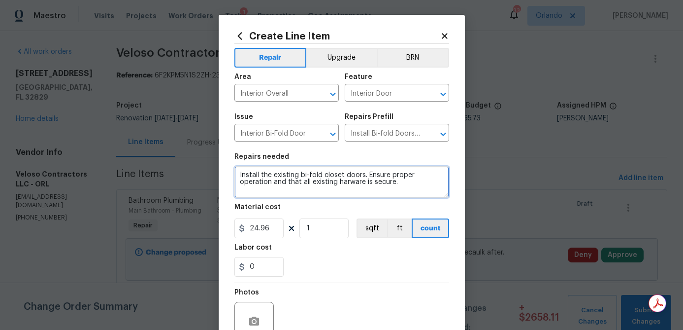
click at [240, 176] on textarea "Install the existing bi-fold closet doors. Ensure proper operation and that all…" at bounding box center [341, 182] width 215 height 32
click at [287, 191] on textarea "Bi-fold Doors - Repair/Replace missing parts and reinstall the existing bi-fold…" at bounding box center [341, 182] width 215 height 32
click at [365, 195] on textarea "Bi-fold Doors - Repair/Replace missing parts and reinstall the existing bi-fold…" at bounding box center [341, 182] width 215 height 32
type textarea "Bi-fold Doors - Repair/Replace missing parts and reinstall the existing bi-fold…"
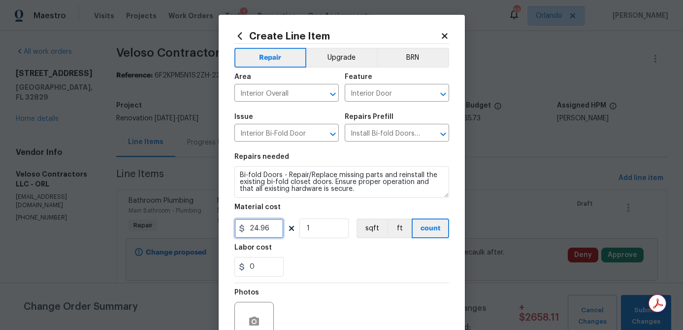
click at [267, 231] on input "24.96" at bounding box center [258, 228] width 49 height 20
type input "50"
click at [332, 270] on div "0" at bounding box center [341, 267] width 215 height 20
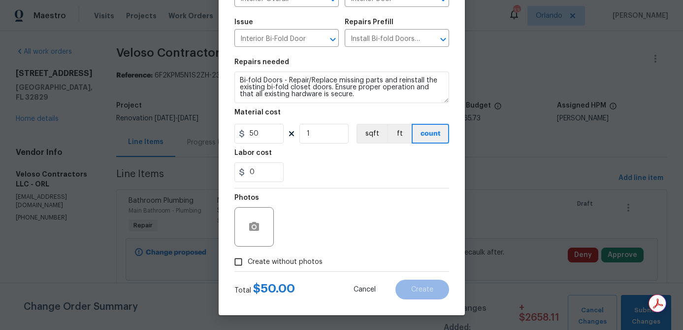
click at [312, 264] on span "Create without photos" at bounding box center [285, 262] width 75 height 10
click at [248, 264] on input "Create without photos" at bounding box center [238, 261] width 19 height 19
checkbox input "true"
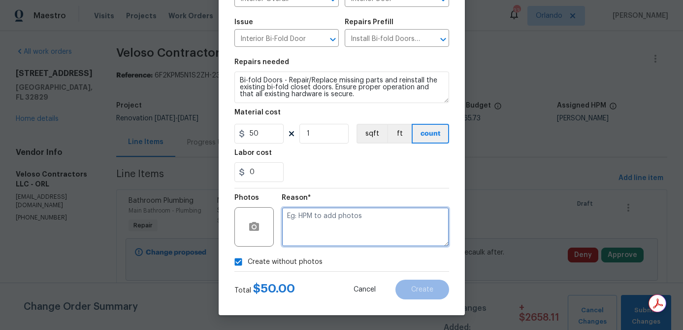
click at [344, 233] on textarea at bounding box center [365, 226] width 167 height 39
type textarea "na"
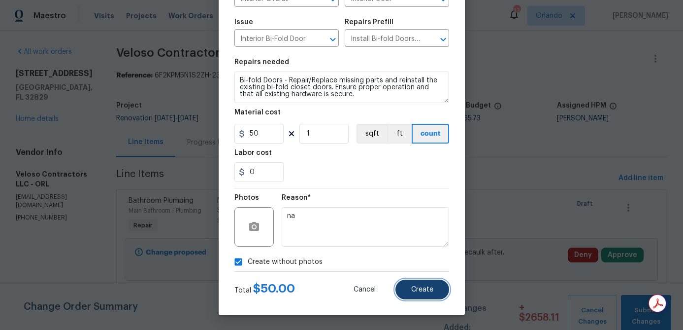
click at [427, 292] on span "Create" at bounding box center [422, 289] width 22 height 7
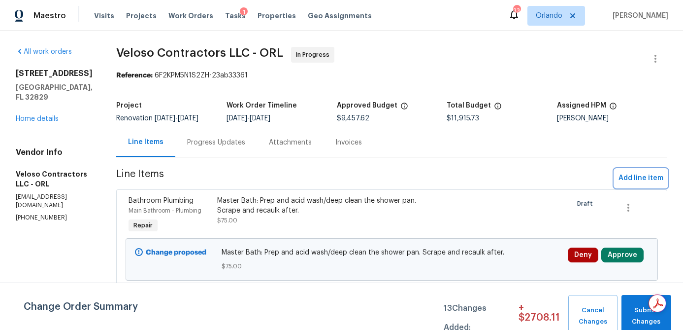
click at [628, 175] on span "Add line item" at bounding box center [641, 178] width 45 height 12
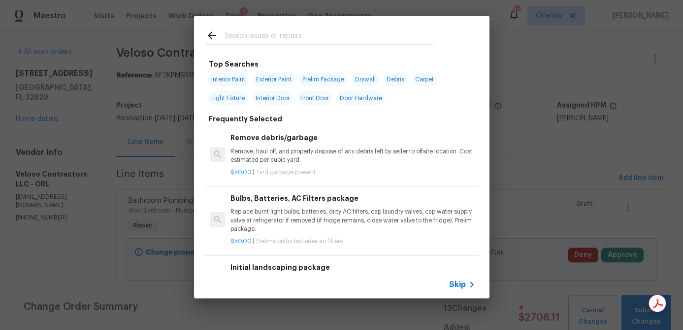
click at [304, 35] on input "text" at bounding box center [329, 37] width 209 height 15
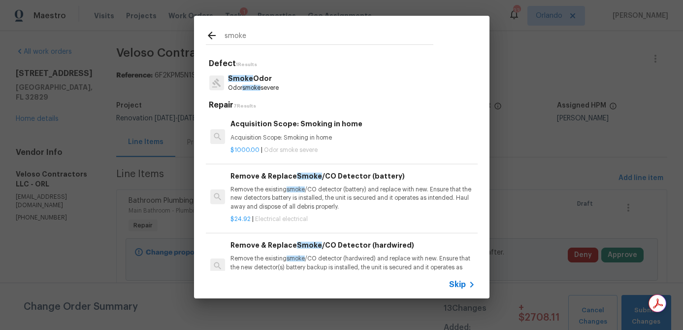
type input "smoke"
click at [360, 191] on p "Remove the existing smoke /CO detector (battery) and replace with new. Ensure t…" at bounding box center [353, 197] width 244 height 25
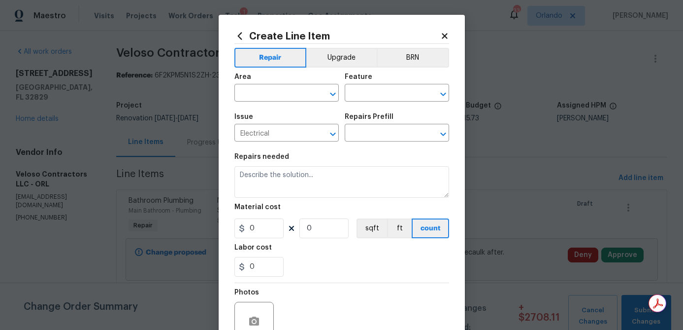
type input "Remove & Replace Smoke/CO Detector (battery) $24.92"
type textarea "Remove the existing smoke/CO detector (battery) and replace with new. Ensure th…"
type input "24.92"
type input "1"
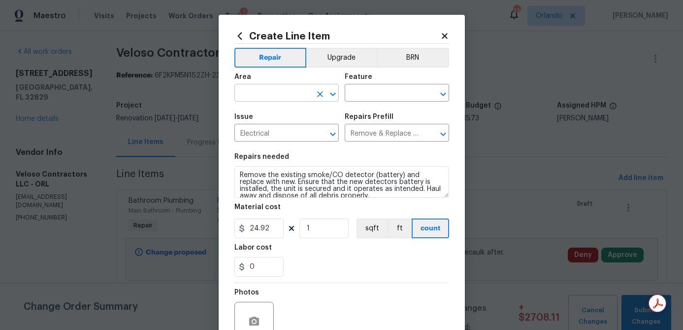
click at [288, 91] on input "text" at bounding box center [272, 93] width 77 height 15
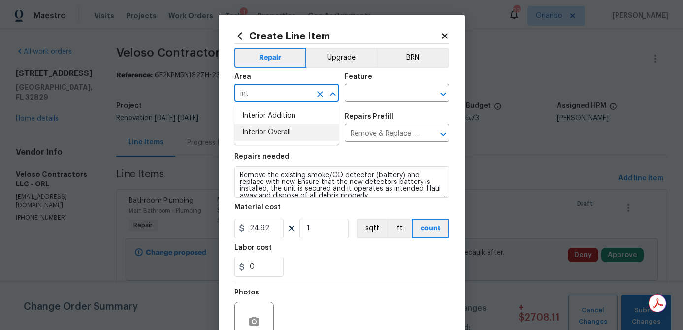
click at [282, 132] on li "Interior Overall" at bounding box center [286, 132] width 104 height 16
type input "Interior Overall"
click at [378, 100] on input "text" at bounding box center [383, 93] width 77 height 15
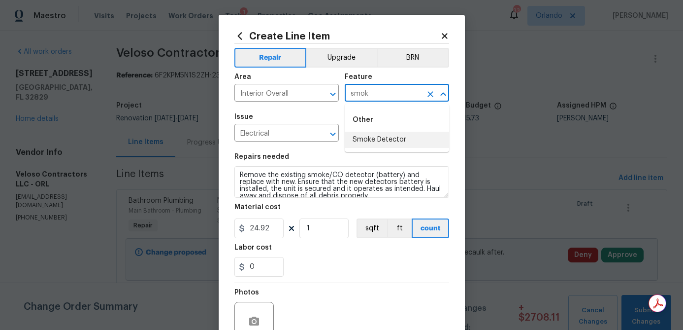
click at [375, 137] on li "Smoke Detector" at bounding box center [397, 140] width 104 height 16
type input "Smoke Detector"
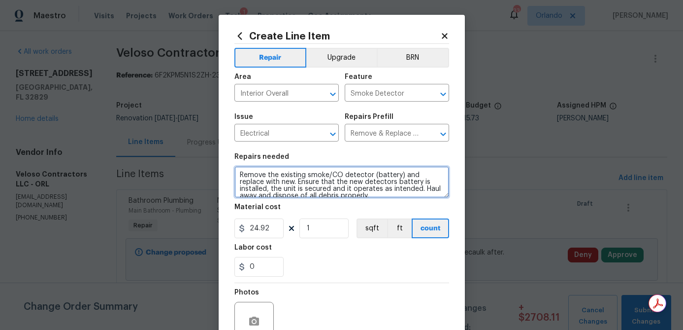
drag, startPoint x: 372, startPoint y: 176, endPoint x: 400, endPoint y: 175, distance: 27.1
click at [400, 175] on textarea "Remove the existing smoke/CO detector (battery) and replace with new. Ensure th…" at bounding box center [341, 182] width 215 height 32
type textarea "Remove the existing smoke/CO detector and replace with new. Ensure that the new…"
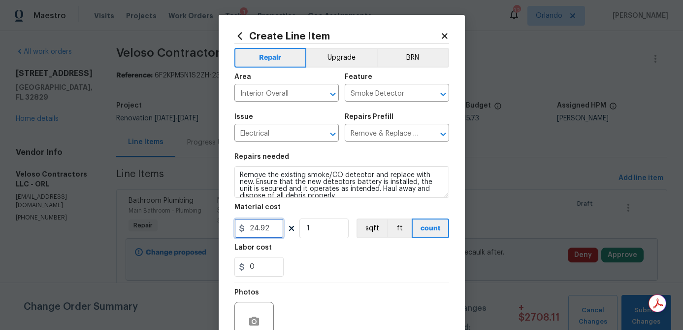
click at [269, 229] on input "24.92" at bounding box center [258, 228] width 49 height 20
type input "25"
click at [333, 236] on input "1" at bounding box center [324, 228] width 49 height 20
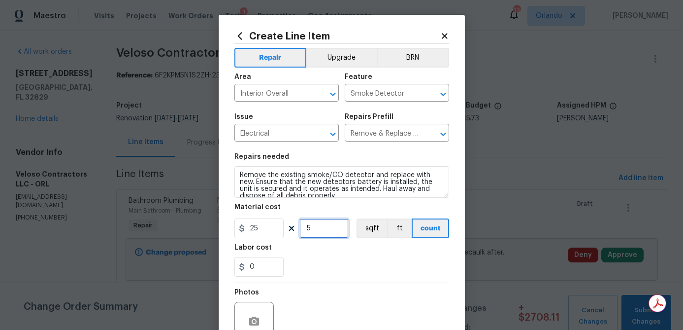
type input "5"
click at [349, 260] on div "0" at bounding box center [341, 267] width 215 height 20
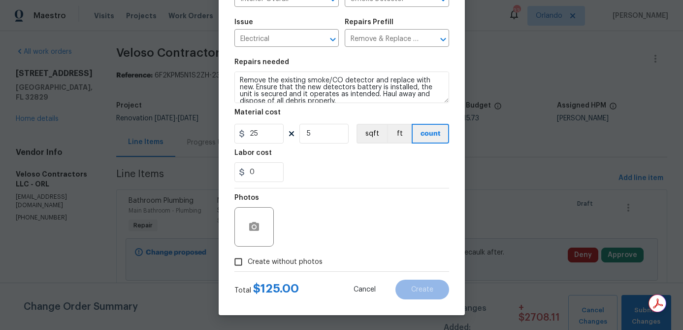
click at [319, 264] on span "Create without photos" at bounding box center [285, 262] width 75 height 10
click at [248, 264] on input "Create without photos" at bounding box center [238, 261] width 19 height 19
checkbox input "true"
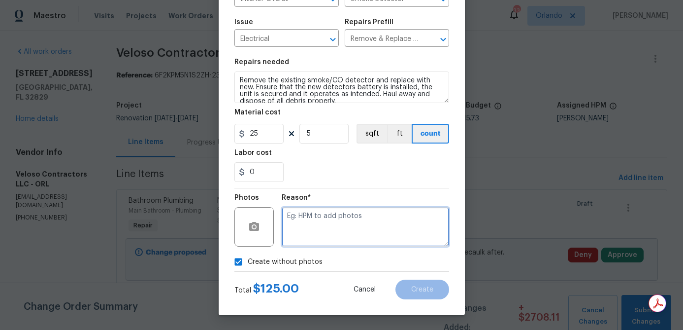
click at [341, 235] on textarea at bounding box center [365, 226] width 167 height 39
type textarea "na"
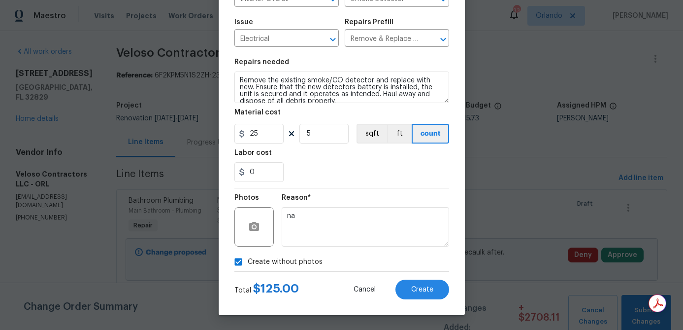
click at [386, 196] on div "Reason*" at bounding box center [365, 200] width 167 height 13
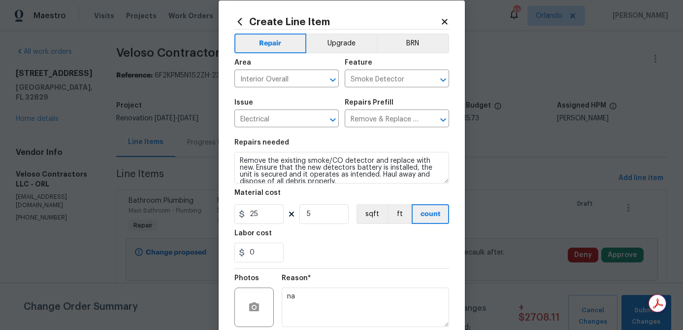
scroll to position [0, 0]
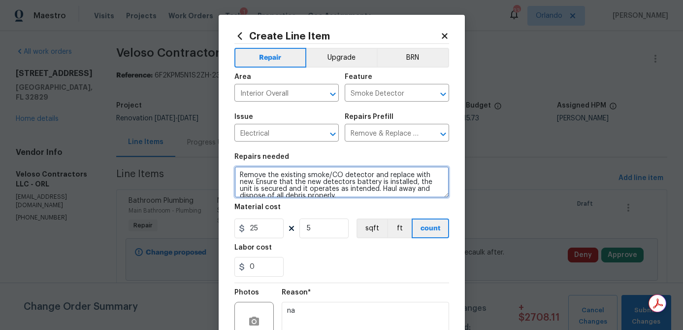
click at [369, 176] on textarea "Remove the existing smoke/CO detector and replace with new. Ensure that the new…" at bounding box center [341, 182] width 215 height 32
type textarea "Remove the existing smoke/CO detectors and replace with new. Ensure that the ne…"
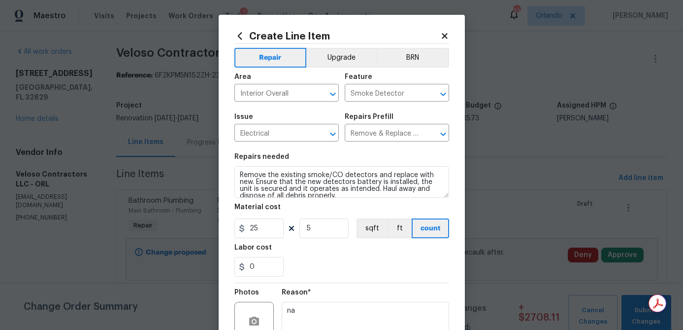
click at [359, 263] on div "0" at bounding box center [341, 267] width 215 height 20
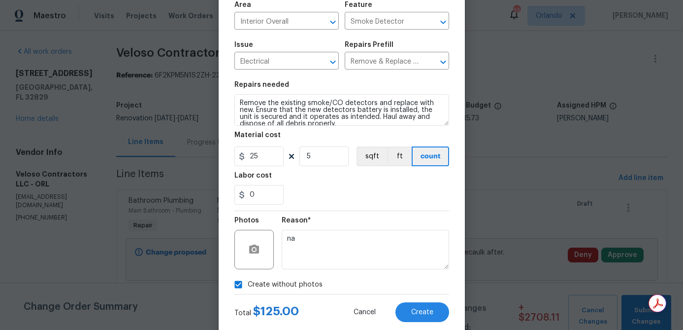
scroll to position [95, 0]
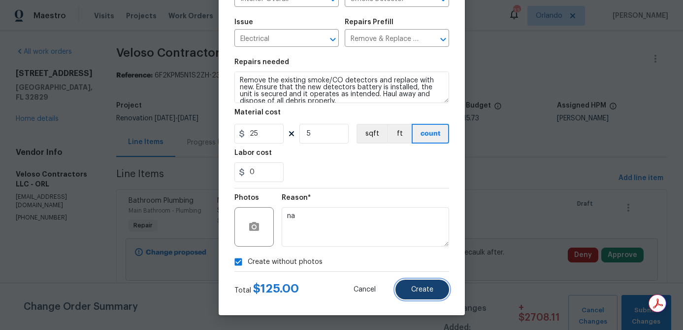
click at [437, 296] on button "Create" at bounding box center [423, 289] width 54 height 20
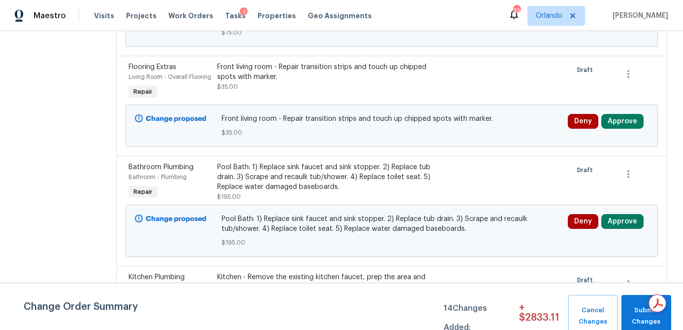
scroll to position [0, 0]
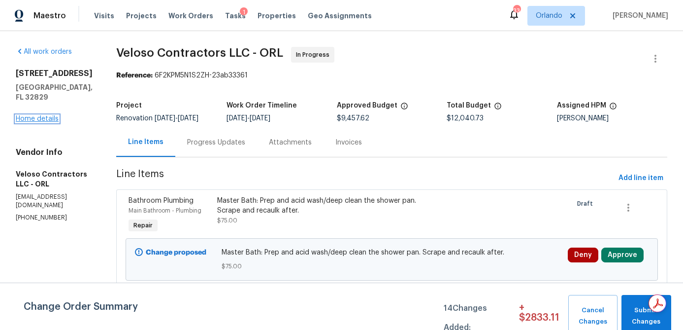
click at [51, 117] on link "Home details" at bounding box center [37, 118] width 43 height 7
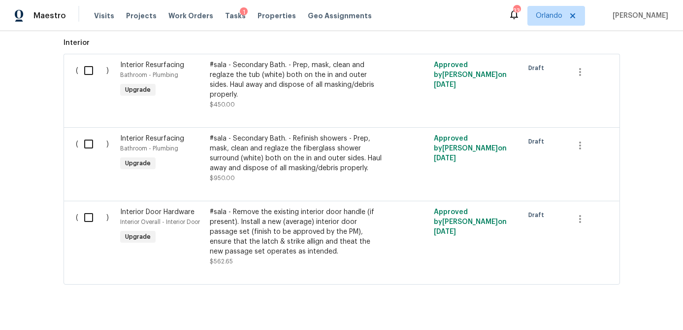
scroll to position [529, 0]
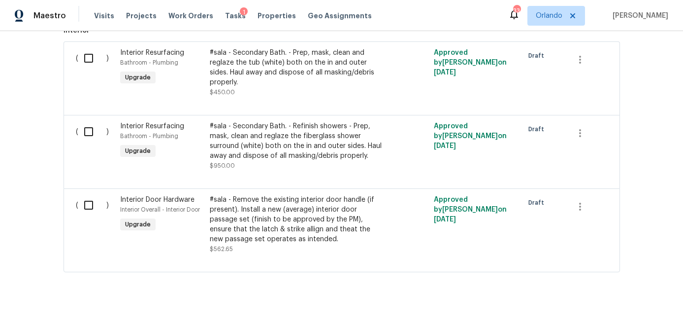
click at [320, 202] on div "#sala - Remove the existing interior door handle (if present). Install a new (a…" at bounding box center [296, 219] width 173 height 49
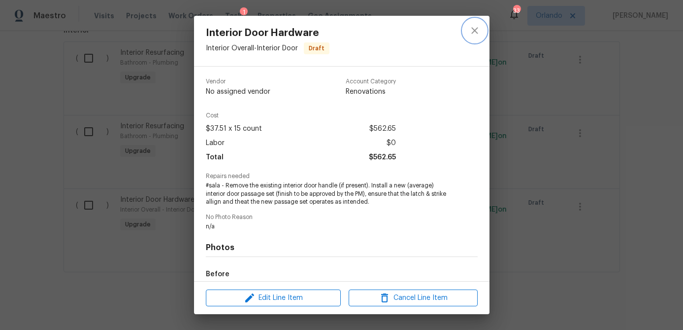
click at [477, 33] on icon "close" at bounding box center [474, 30] width 6 height 6
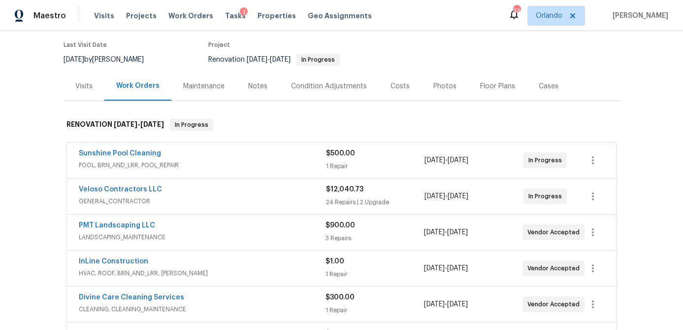
scroll to position [0, 0]
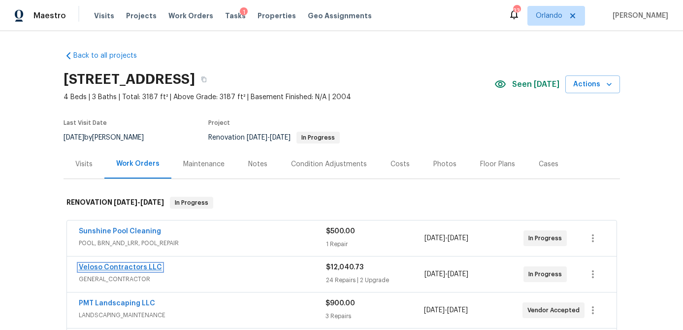
click at [143, 266] on link "Veloso Contractors LLC" at bounding box center [120, 267] width 83 height 7
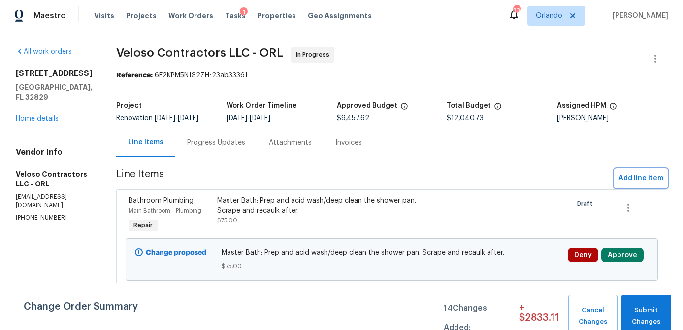
click at [637, 176] on span "Add line item" at bounding box center [641, 178] width 45 height 12
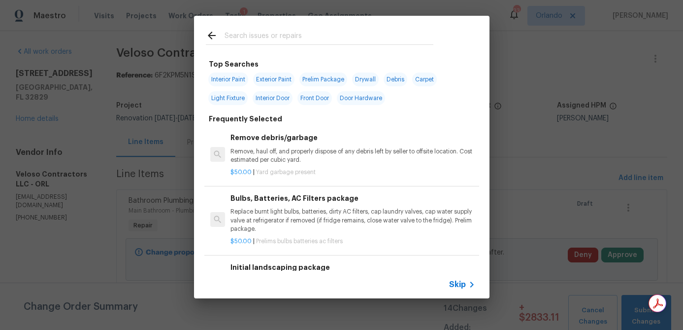
click at [302, 42] on input "text" at bounding box center [329, 37] width 209 height 15
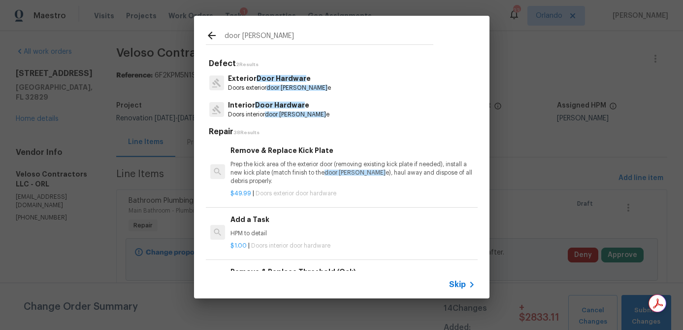
type input "door hardwar"
click at [307, 109] on p "Interior Door Hardwar e" at bounding box center [278, 105] width 101 height 10
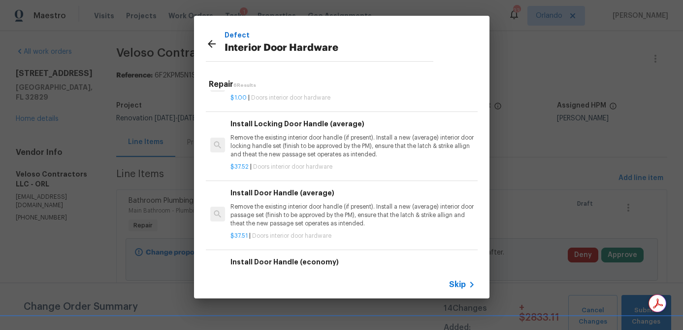
scroll to position [87, 0]
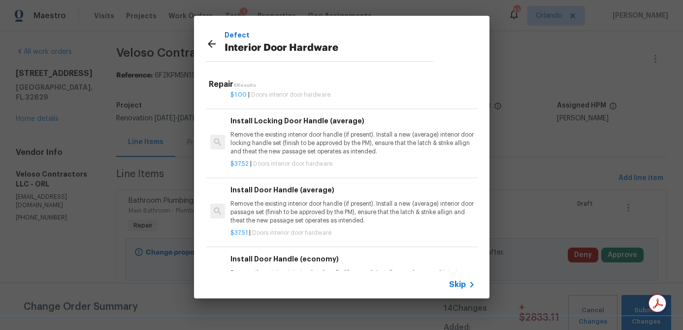
click at [342, 207] on p "Remove the existing interior door handle (if present). Install a new (average) …" at bounding box center [353, 212] width 244 height 25
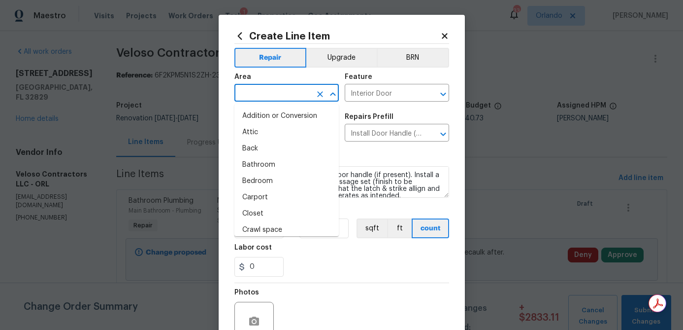
click at [296, 91] on input "text" at bounding box center [272, 93] width 77 height 15
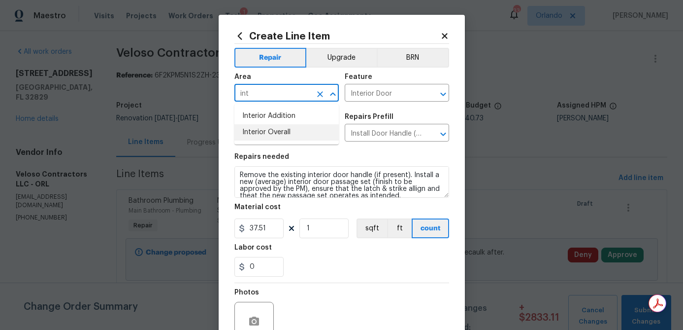
click at [290, 133] on li "Interior Overall" at bounding box center [286, 132] width 104 height 16
type input "Interior Overall"
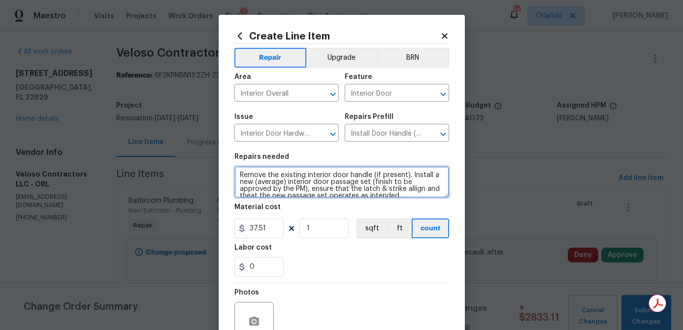
click at [256, 177] on textarea "Remove the existing interior door handle (if present). Install a new (average) …" at bounding box center [341, 182] width 215 height 32
click at [255, 177] on textarea "Remove the existing interior door handle (if present). Install a new (average) …" at bounding box center [341, 182] width 215 height 32
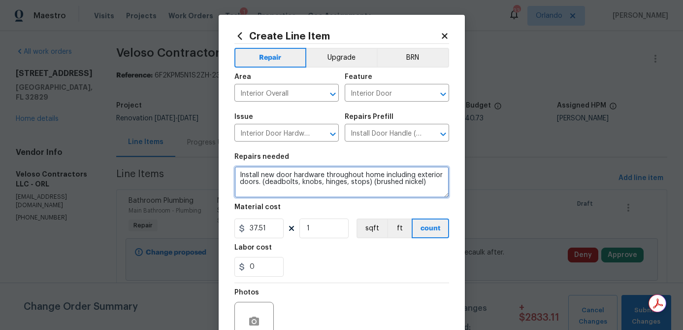
type textarea "Install new door hardware throughout home including exterior doors. (deadbolts,…"
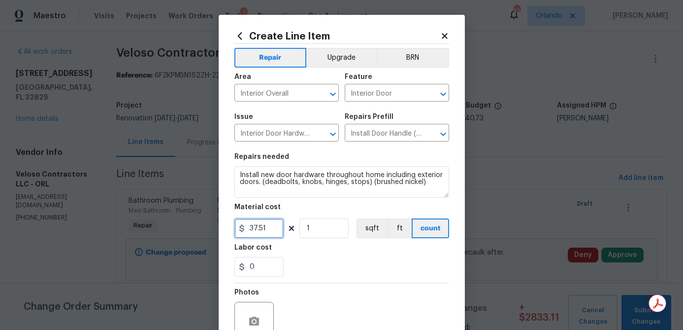
click at [274, 234] on input "37.51" at bounding box center [258, 228] width 49 height 20
type input "40"
click at [327, 233] on input "1" at bounding box center [324, 228] width 49 height 20
type input "19"
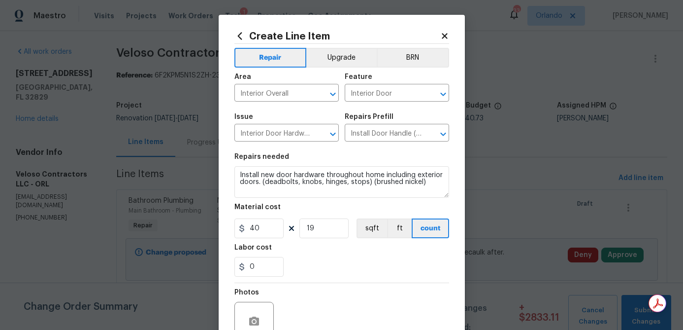
click at [358, 269] on div "0" at bounding box center [341, 267] width 215 height 20
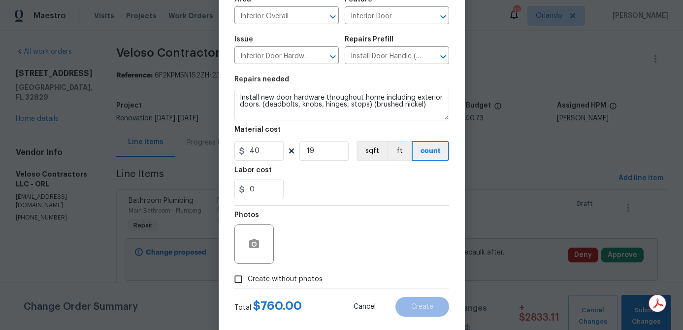
scroll to position [81, 0]
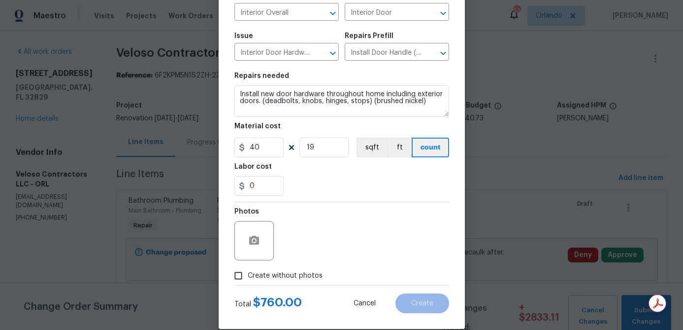
click at [318, 273] on span "Create without photos" at bounding box center [285, 275] width 75 height 10
click at [248, 273] on input "Create without photos" at bounding box center [238, 275] width 19 height 19
checkbox input "true"
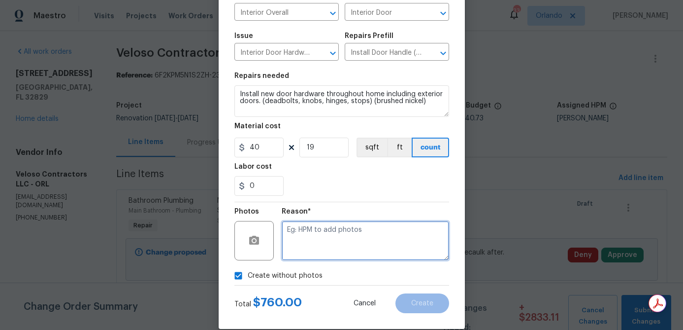
click at [335, 248] on textarea at bounding box center [365, 240] width 167 height 39
type textarea "na"
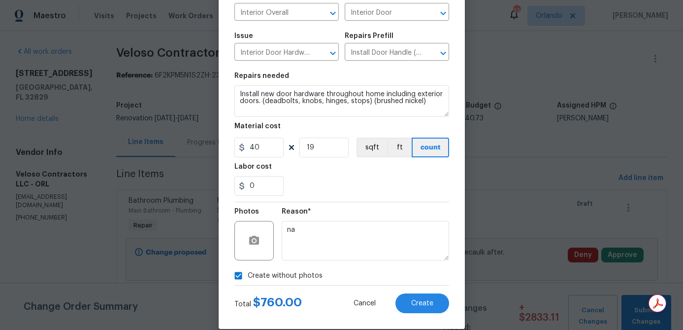
click at [402, 199] on section "Repairs needed Install new door hardware throughout home including exterior doo…" at bounding box center [341, 134] width 215 height 135
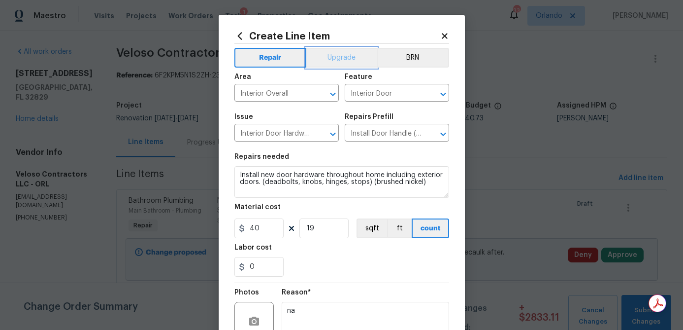
click at [340, 62] on button "Upgrade" at bounding box center [341, 58] width 70 height 20
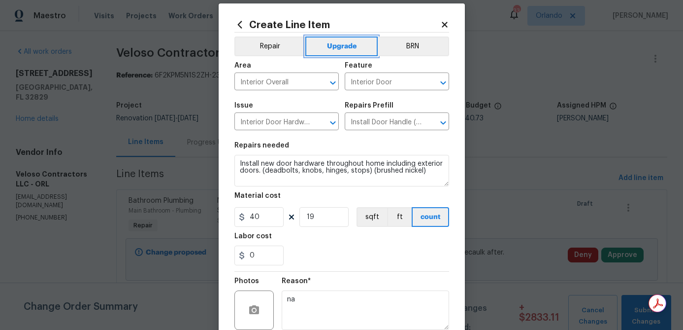
scroll to position [12, 0]
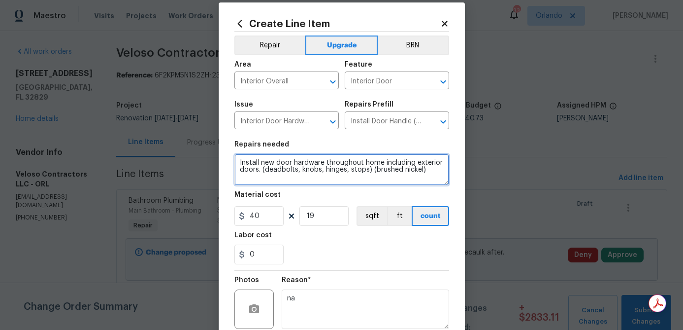
click at [433, 174] on textarea "Install new door hardware throughout home including exterior doors. (deadbolts,…" at bounding box center [341, 170] width 215 height 32
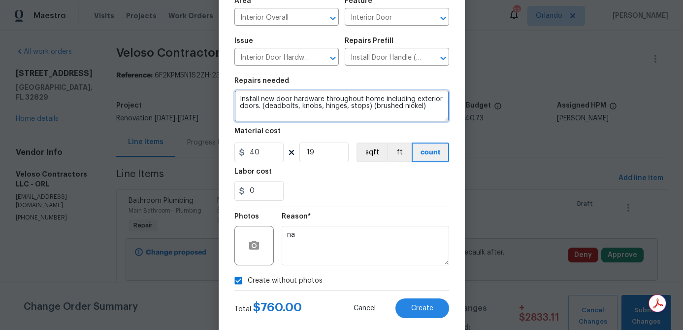
scroll to position [95, 0]
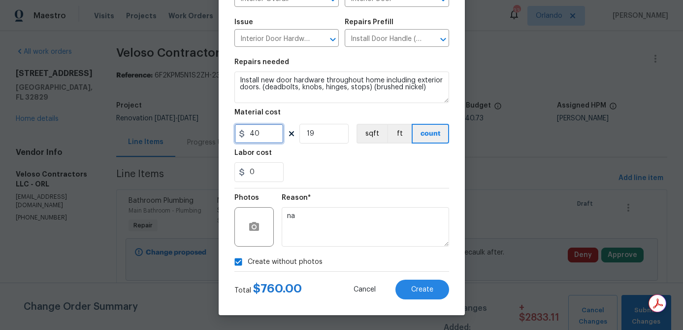
click at [267, 138] on input "40" at bounding box center [258, 134] width 49 height 20
click at [364, 161] on div "Labor cost" at bounding box center [341, 155] width 215 height 13
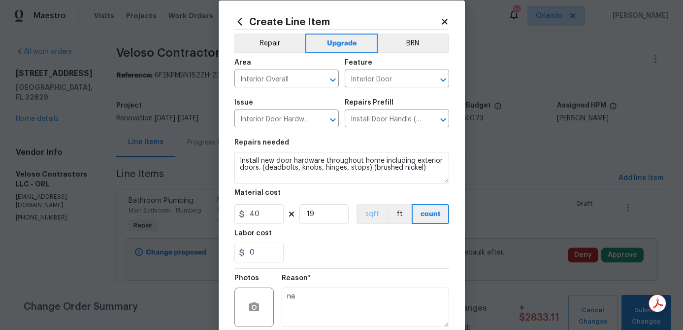
scroll to position [0, 0]
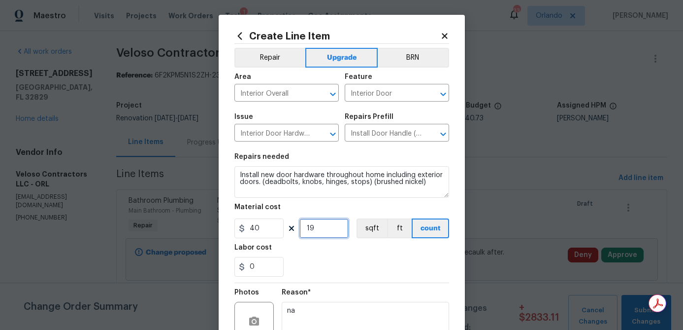
click at [331, 233] on input "19" at bounding box center [324, 228] width 49 height 20
click at [391, 280] on section "Repairs needed Install new door hardware throughout home including exterior doo…" at bounding box center [341, 214] width 215 height 135
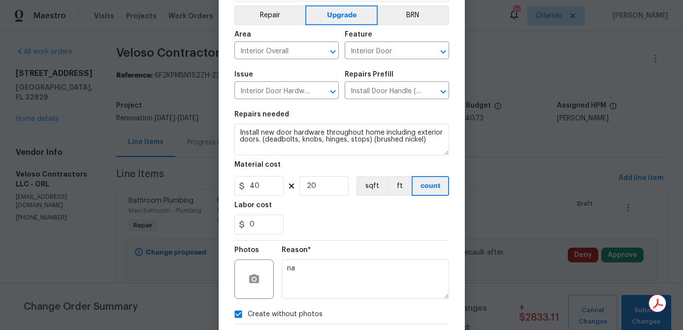
scroll to position [3, 0]
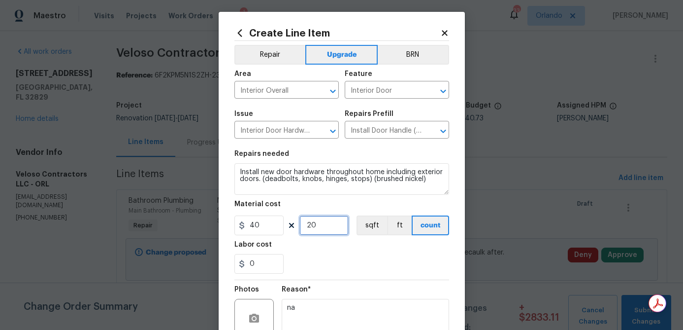
click at [338, 230] on input "20" at bounding box center [324, 225] width 49 height 20
type input "19"
click at [400, 272] on div "0" at bounding box center [341, 264] width 215 height 20
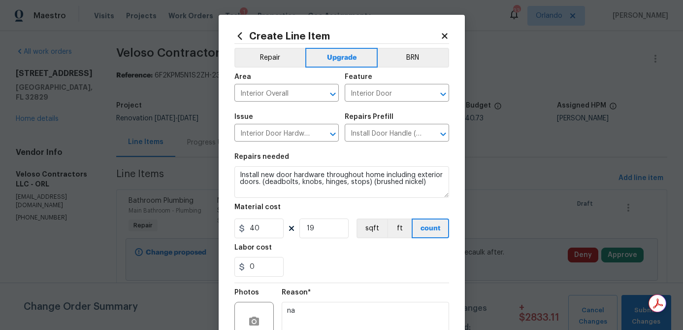
scroll to position [95, 0]
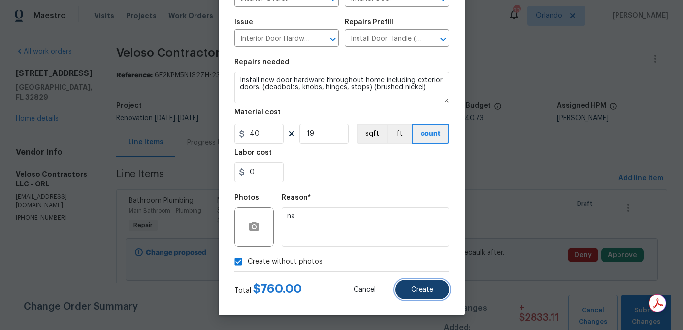
click at [410, 289] on button "Create" at bounding box center [423, 289] width 54 height 20
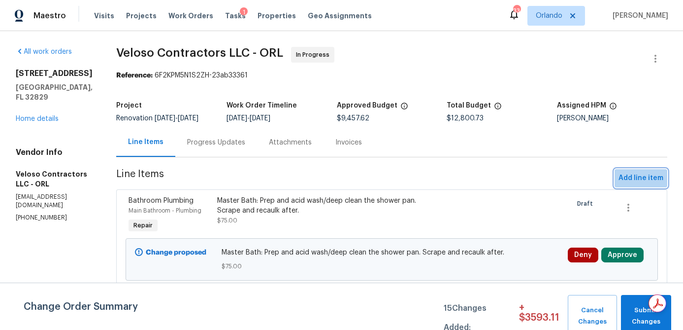
click at [643, 176] on span "Add line item" at bounding box center [641, 178] width 45 height 12
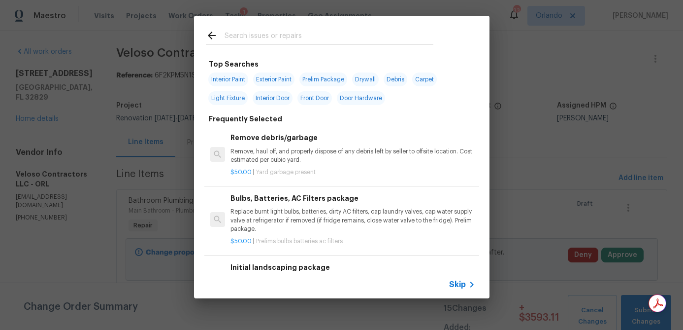
click at [306, 35] on input "text" at bounding box center [329, 37] width 209 height 15
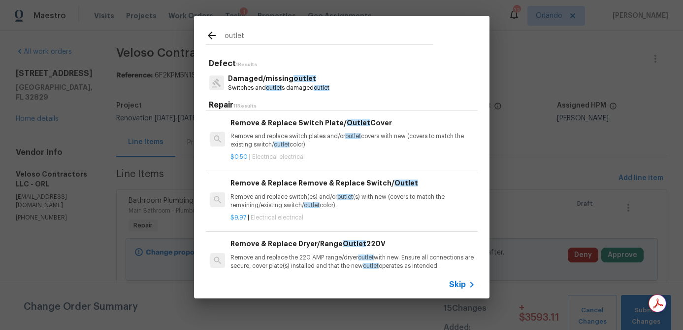
scroll to position [309, 0]
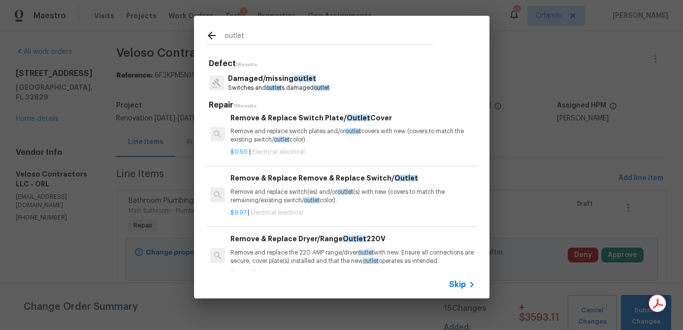
type input "outlet"
click at [323, 133] on p "Remove and replace switch plates and/or outlet covers with new (covers to match…" at bounding box center [353, 135] width 244 height 17
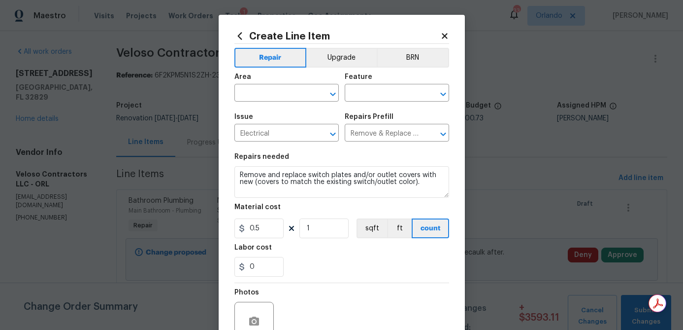
click at [284, 102] on span "Area ​" at bounding box center [286, 87] width 104 height 40
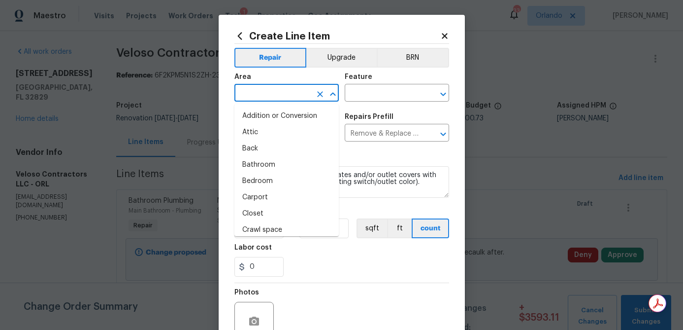
click at [281, 92] on input "text" at bounding box center [272, 93] width 77 height 15
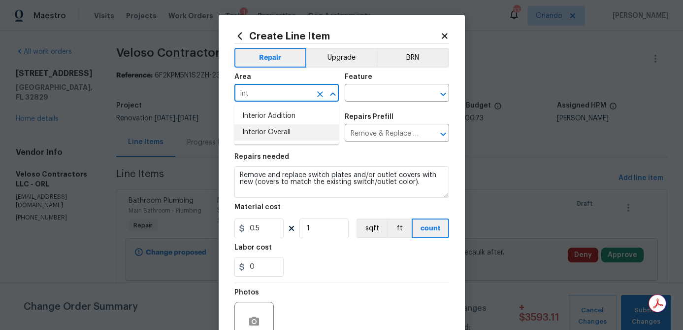
click at [282, 130] on li "Interior Overall" at bounding box center [286, 132] width 104 height 16
type input "Interior Overall"
click at [395, 93] on input "text" at bounding box center [383, 93] width 77 height 15
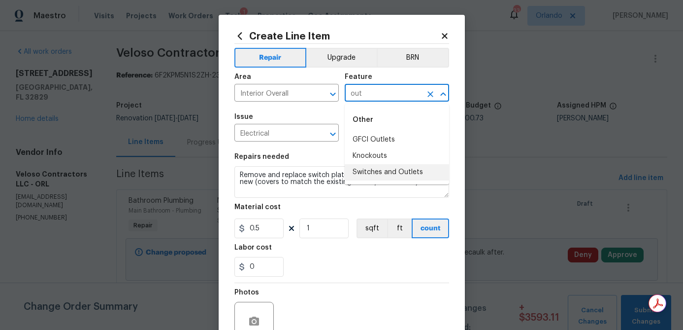
click at [382, 169] on li "Switches and Outlets" at bounding box center [397, 172] width 104 height 16
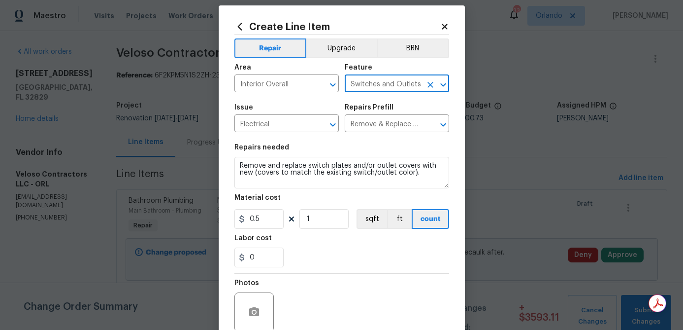
scroll to position [15, 0]
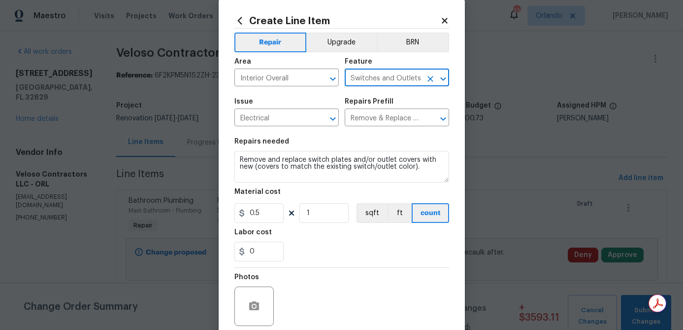
type input "Switches and Outlets"
click at [271, 212] on input "0.5" at bounding box center [258, 213] width 49 height 20
type input "25"
click at [318, 255] on div "0" at bounding box center [341, 251] width 215 height 20
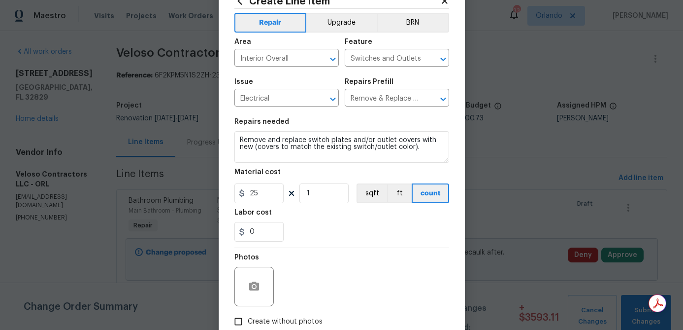
scroll to position [79, 0]
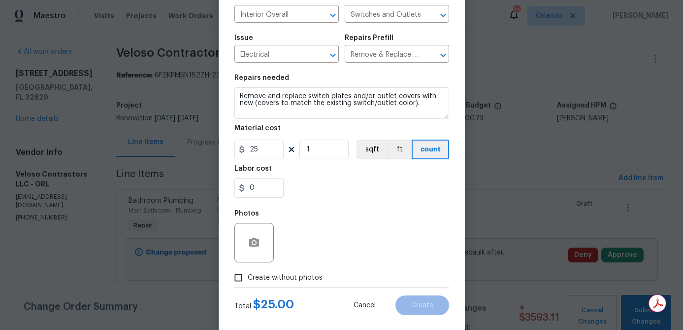
click at [303, 269] on label "Create without photos" at bounding box center [276, 277] width 94 height 19
click at [248, 269] on input "Create without photos" at bounding box center [238, 277] width 19 height 19
checkbox input "true"
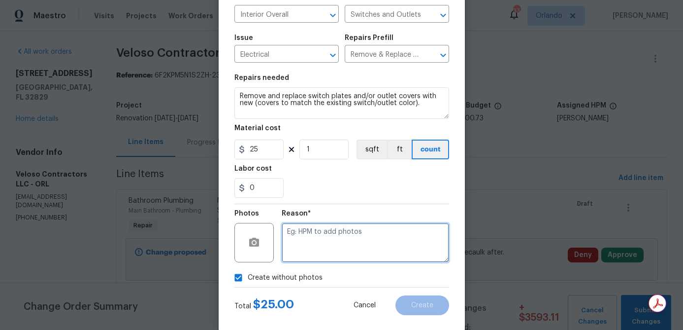
click at [321, 243] on textarea at bounding box center [365, 242] width 167 height 39
type textarea "na"
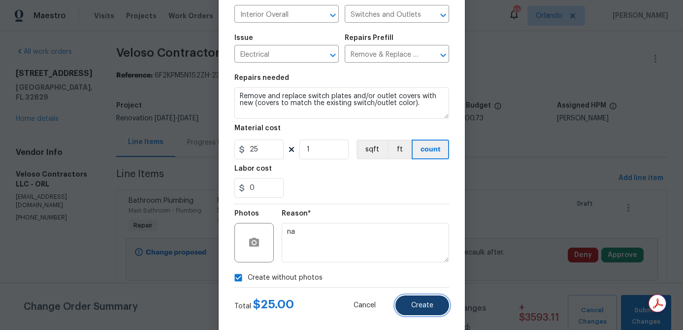
click at [414, 298] on button "Create" at bounding box center [423, 305] width 54 height 20
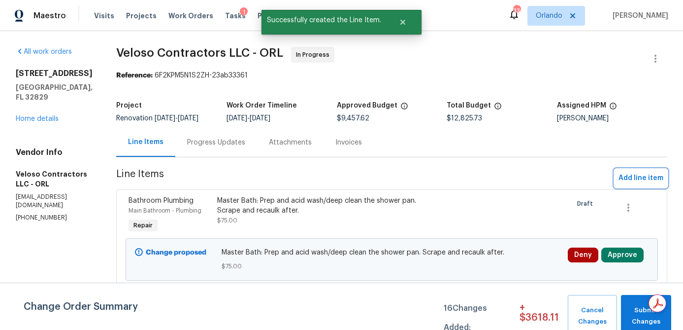
click at [630, 174] on span "Add line item" at bounding box center [641, 178] width 45 height 12
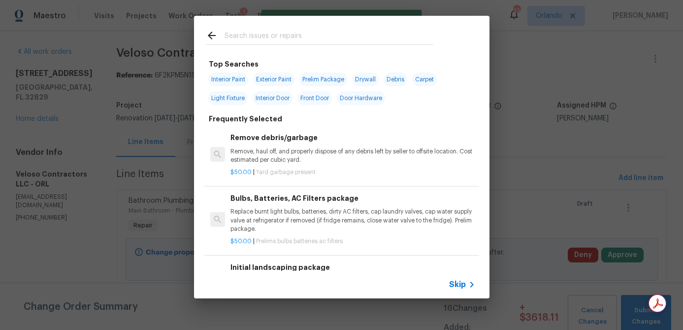
click at [293, 40] on input "text" at bounding box center [329, 37] width 209 height 15
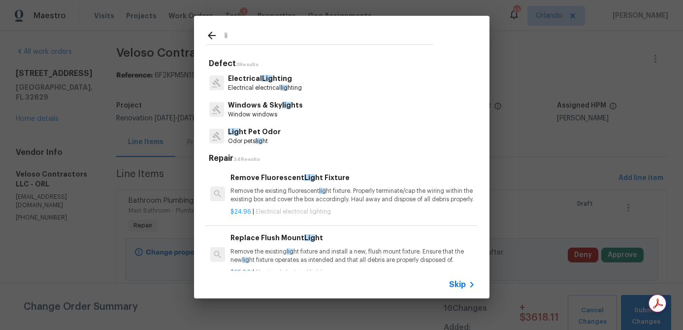
type input "l"
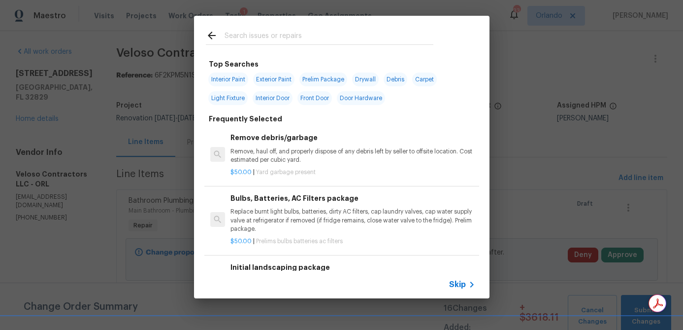
click at [310, 208] on p "Replace burnt light bulbs, batteries, dirty AC filters, cap laundry valves, cap…" at bounding box center [353, 219] width 244 height 25
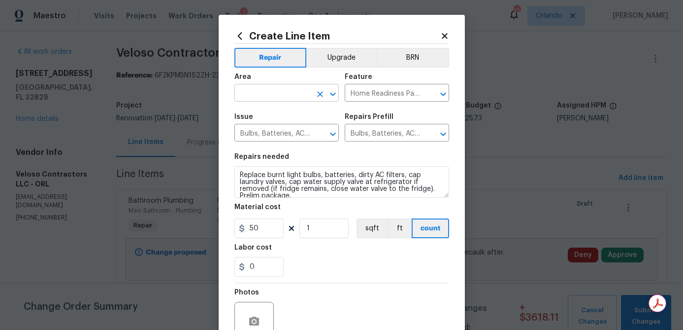
click at [296, 95] on input "text" at bounding box center [272, 93] width 77 height 15
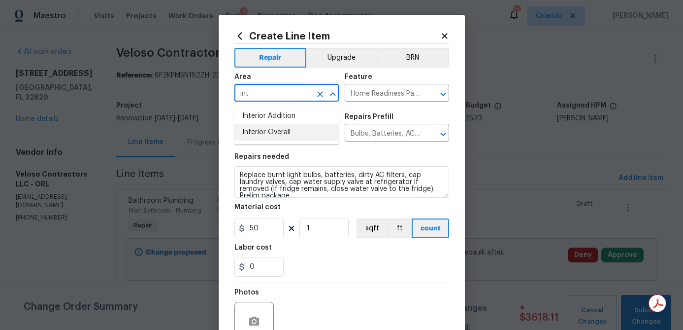
click at [284, 130] on li "Interior Overall" at bounding box center [286, 132] width 104 height 16
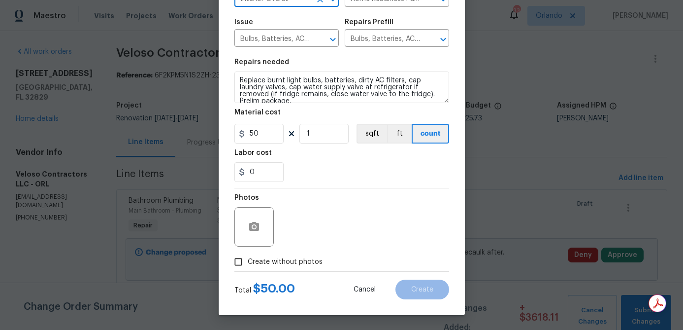
type input "Interior Overall"
click at [297, 258] on span "Create without photos" at bounding box center [285, 262] width 75 height 10
click at [248, 258] on input "Create without photos" at bounding box center [238, 261] width 19 height 19
checkbox input "true"
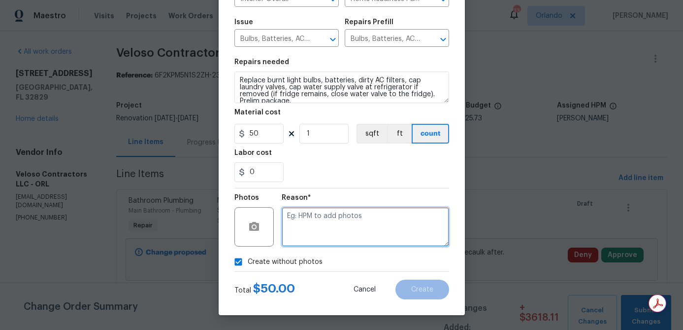
click at [330, 233] on textarea at bounding box center [365, 226] width 167 height 39
type textarea "na"
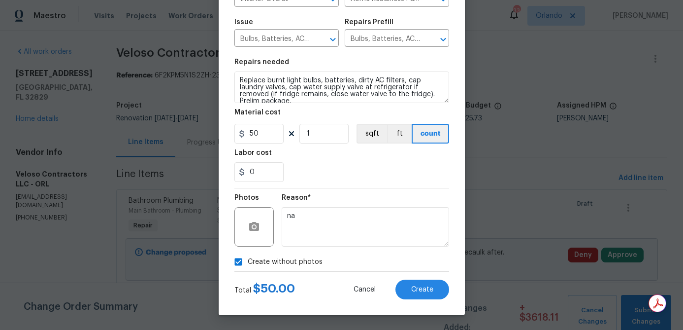
click at [409, 191] on div "Reason* na" at bounding box center [365, 220] width 167 height 64
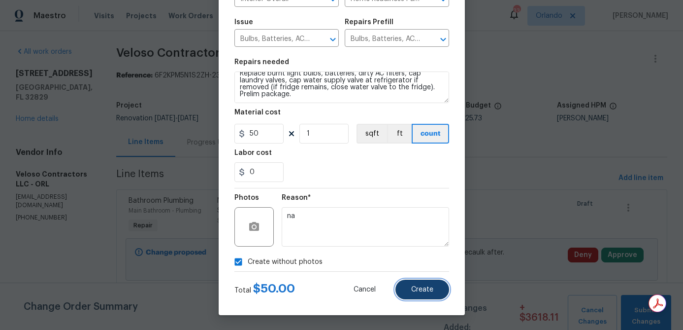
click at [426, 286] on span "Create" at bounding box center [422, 289] width 22 height 7
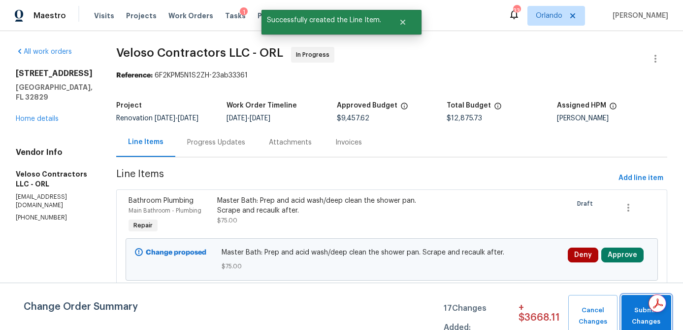
click at [634, 319] on span "Submit Changes" at bounding box center [647, 315] width 40 height 23
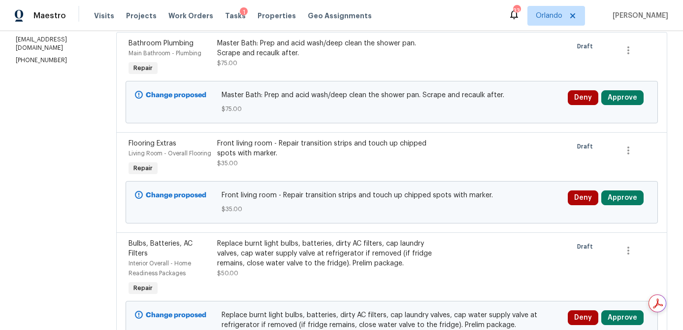
scroll to position [0, 0]
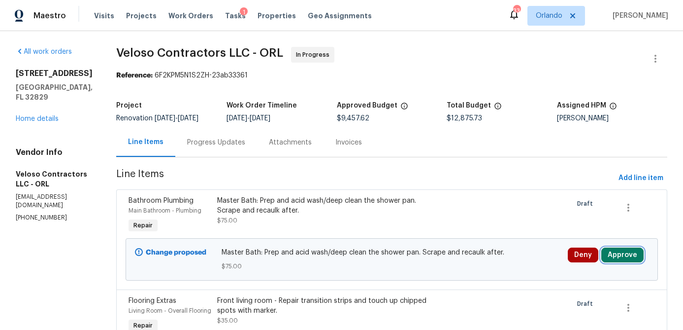
click at [627, 259] on button "Approve" at bounding box center [622, 254] width 42 height 15
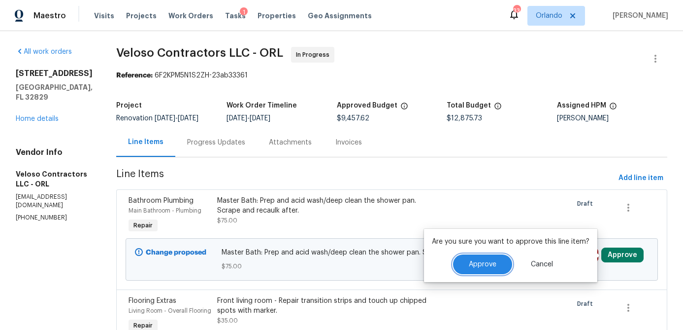
click at [492, 264] on span "Approve" at bounding box center [483, 264] width 28 height 7
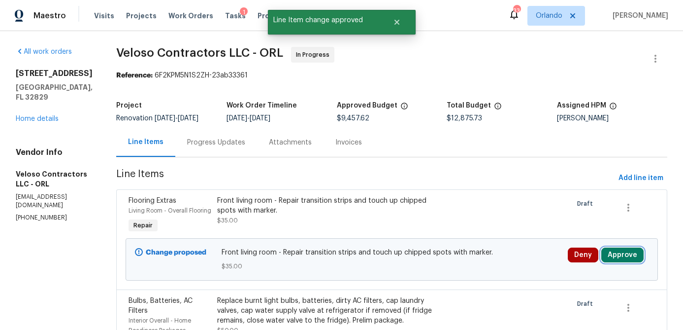
click at [622, 262] on button "Approve" at bounding box center [622, 254] width 42 height 15
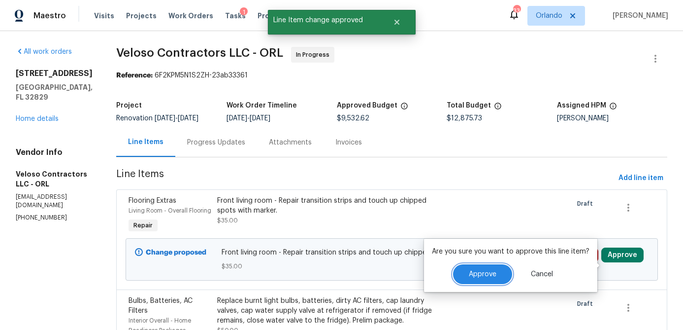
click at [499, 276] on button "Approve" at bounding box center [482, 274] width 59 height 20
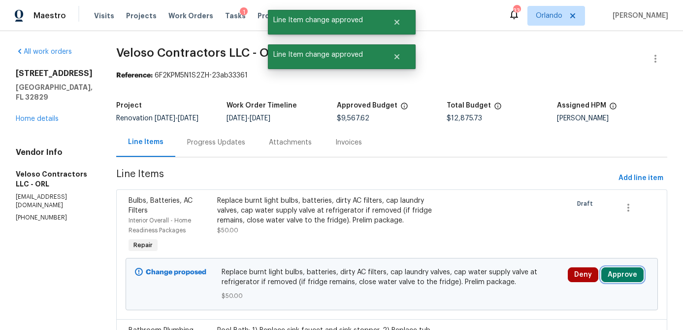
click at [622, 276] on button "Approve" at bounding box center [622, 274] width 42 height 15
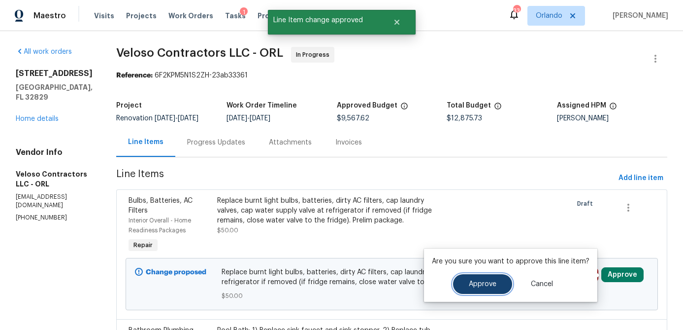
click at [486, 282] on span "Approve" at bounding box center [483, 283] width 28 height 7
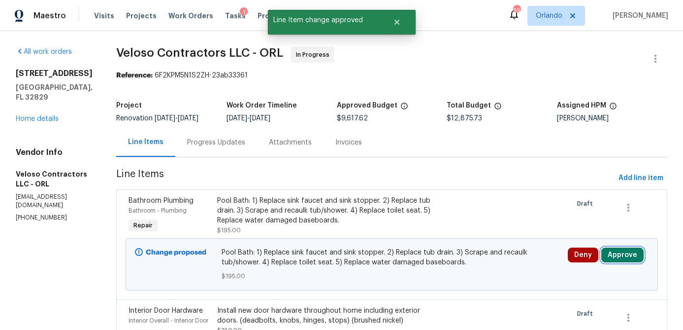
click at [628, 257] on button "Approve" at bounding box center [622, 254] width 42 height 15
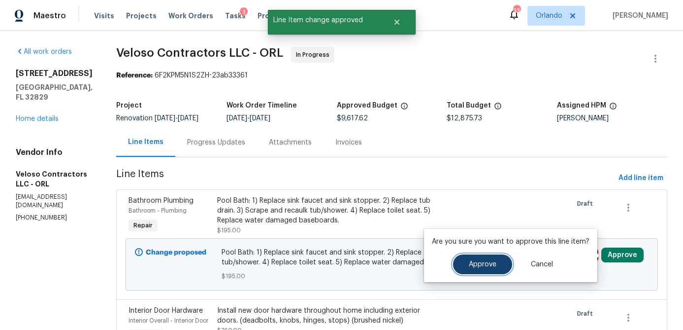
click at [498, 269] on button "Approve" at bounding box center [482, 264] width 59 height 20
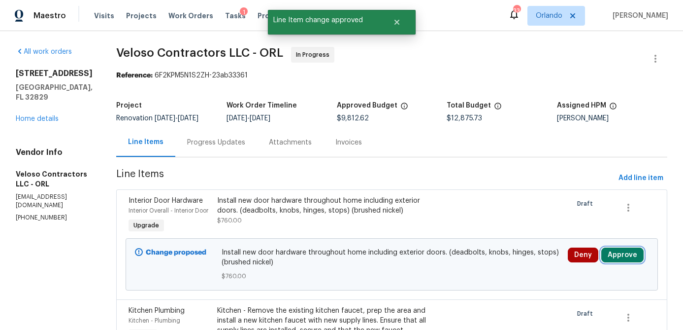
click at [621, 262] on button "Approve" at bounding box center [622, 254] width 42 height 15
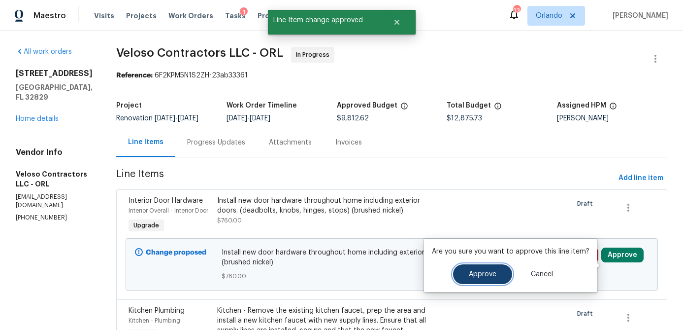
click at [495, 277] on button "Approve" at bounding box center [482, 274] width 59 height 20
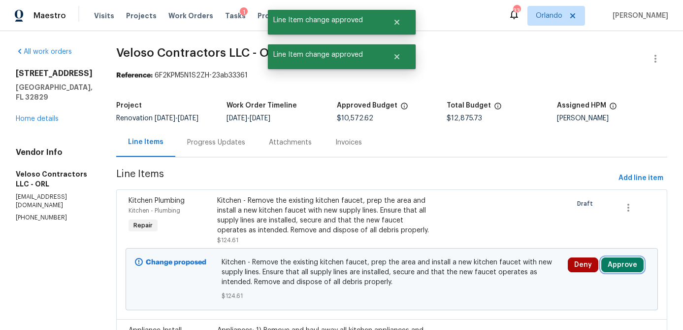
click at [627, 265] on button "Approve" at bounding box center [622, 264] width 42 height 15
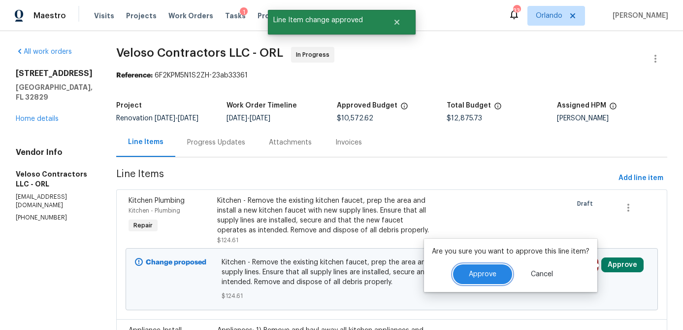
click at [481, 273] on span "Approve" at bounding box center [483, 273] width 28 height 7
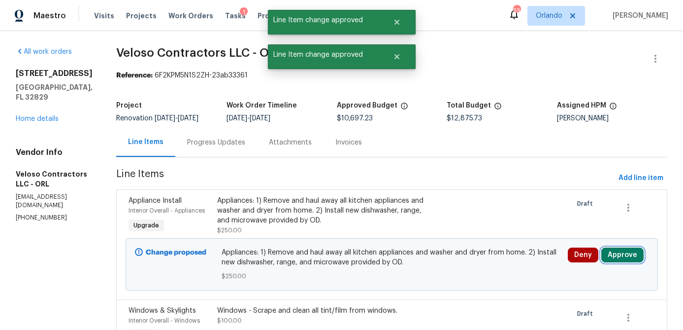
click at [627, 255] on button "Approve" at bounding box center [622, 254] width 42 height 15
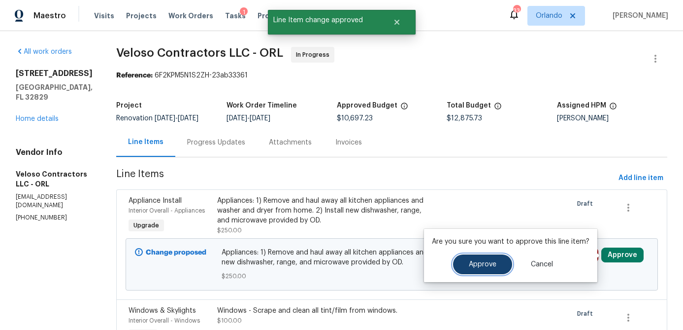
click at [491, 263] on span "Approve" at bounding box center [483, 264] width 28 height 7
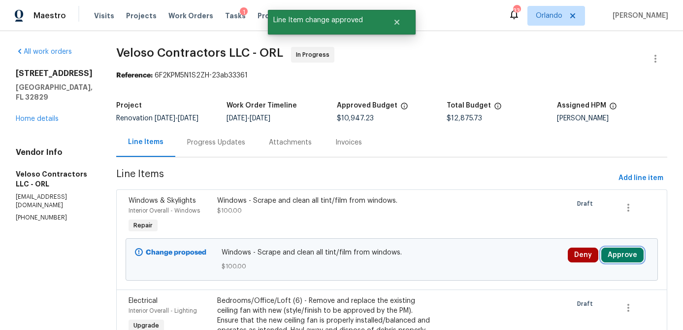
click at [625, 257] on button "Approve" at bounding box center [622, 254] width 42 height 15
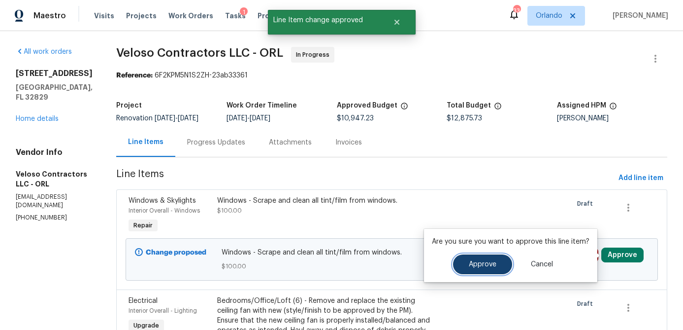
click at [471, 259] on button "Approve" at bounding box center [482, 264] width 59 height 20
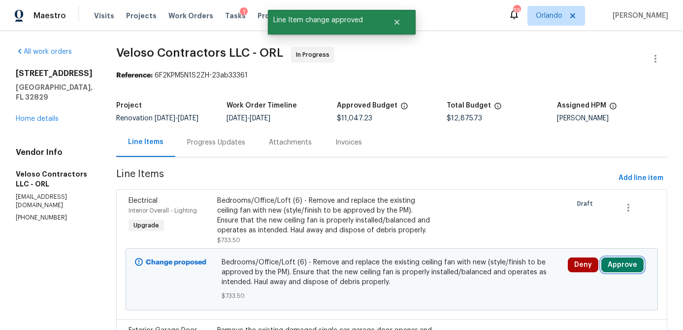
click at [633, 269] on button "Approve" at bounding box center [622, 264] width 42 height 15
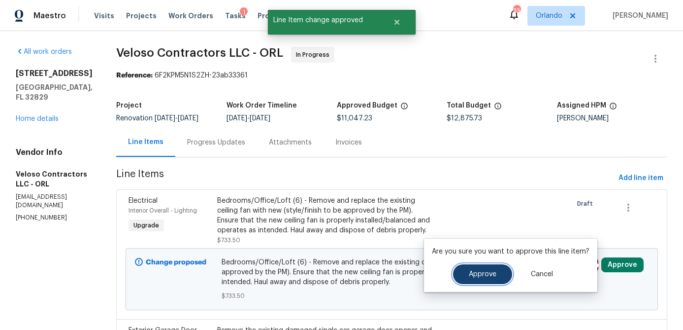
click at [479, 276] on span "Approve" at bounding box center [483, 273] width 28 height 7
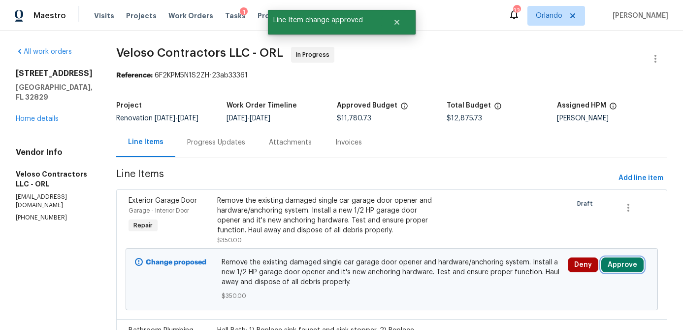
click at [625, 266] on button "Approve" at bounding box center [622, 264] width 42 height 15
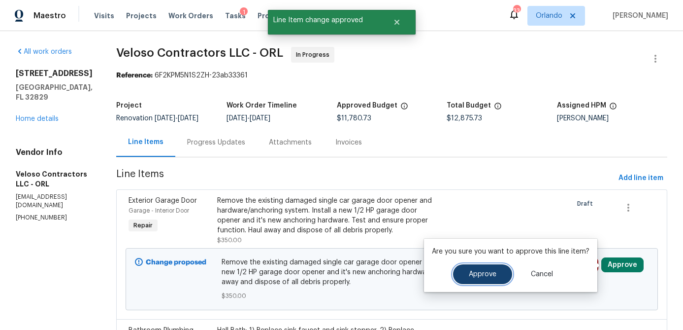
click at [489, 273] on span "Approve" at bounding box center [483, 273] width 28 height 7
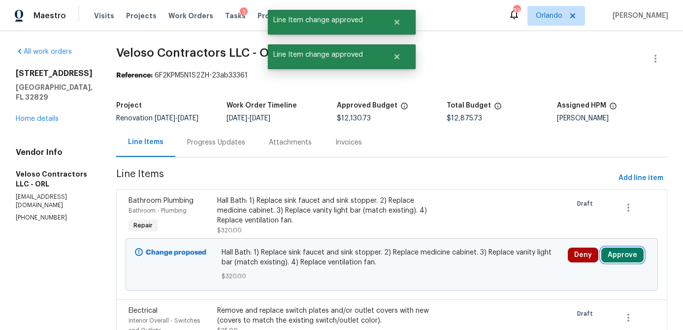
click at [626, 254] on button "Approve" at bounding box center [622, 254] width 42 height 15
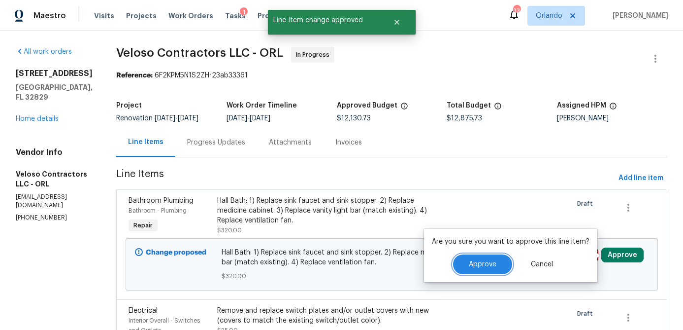
click at [495, 265] on button "Approve" at bounding box center [482, 264] width 59 height 20
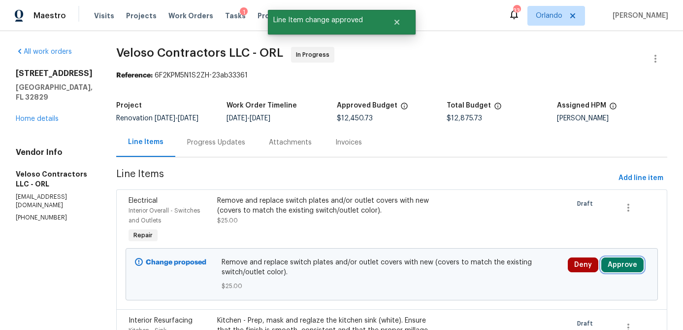
click at [617, 261] on button "Approve" at bounding box center [622, 264] width 42 height 15
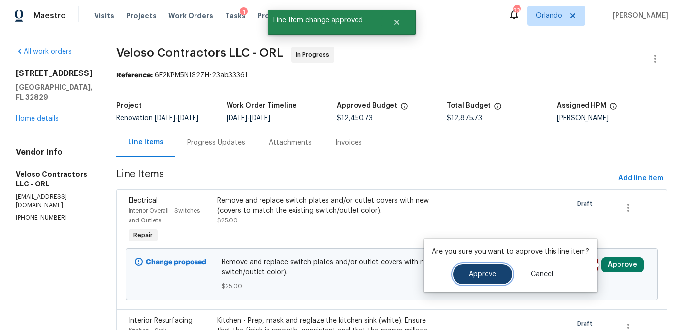
click at [495, 275] on button "Approve" at bounding box center [482, 274] width 59 height 20
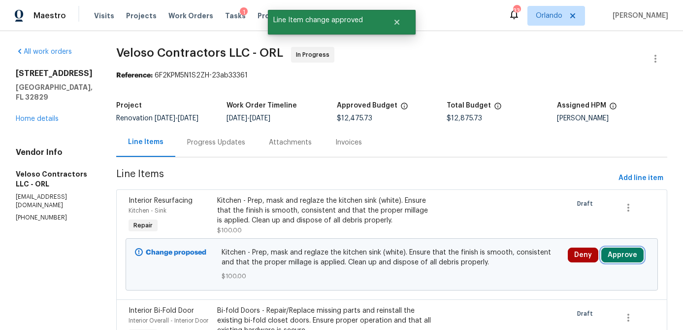
click at [624, 253] on button "Approve" at bounding box center [622, 254] width 42 height 15
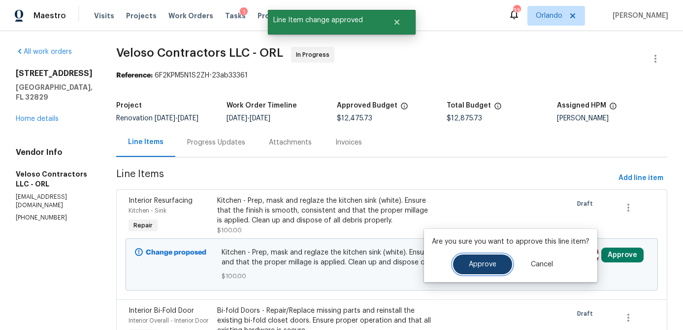
click at [489, 268] on button "Approve" at bounding box center [482, 264] width 59 height 20
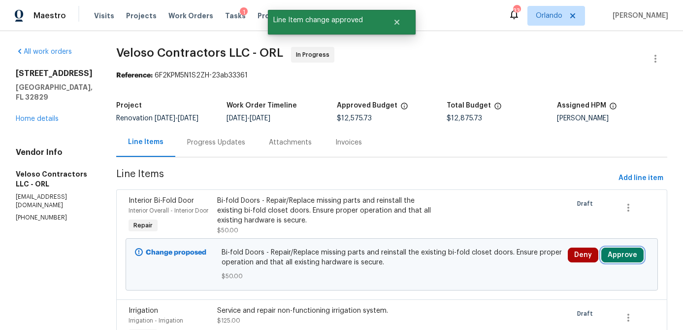
click at [625, 262] on button "Approve" at bounding box center [622, 254] width 42 height 15
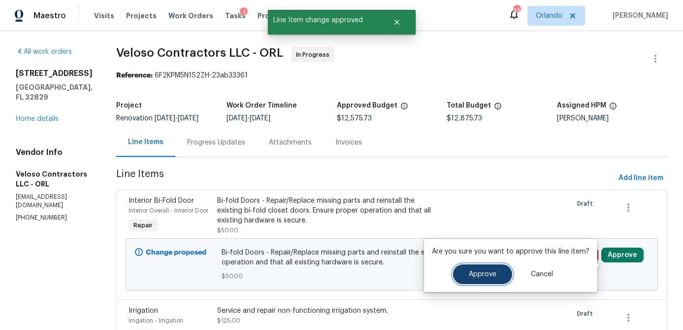
click at [483, 270] on span "Approve" at bounding box center [483, 273] width 28 height 7
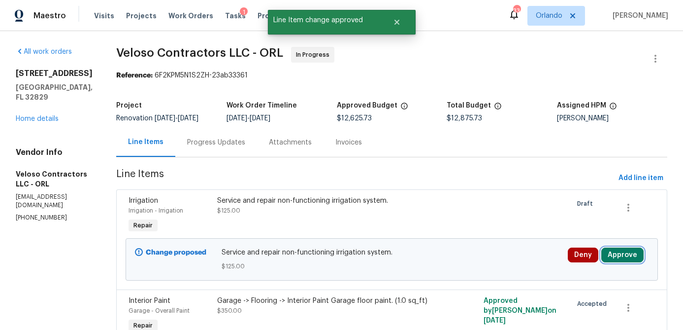
click at [631, 260] on button "Approve" at bounding box center [622, 254] width 42 height 15
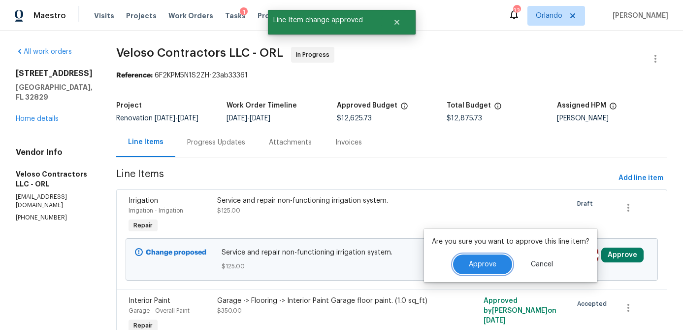
click at [477, 264] on span "Approve" at bounding box center [483, 264] width 28 height 7
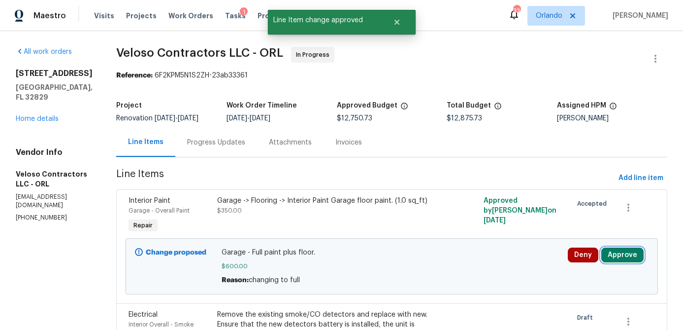
click at [628, 255] on button "Approve" at bounding box center [622, 254] width 42 height 15
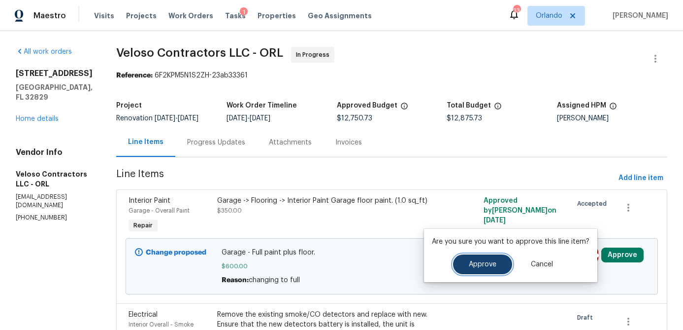
click at [496, 262] on button "Approve" at bounding box center [482, 264] width 59 height 20
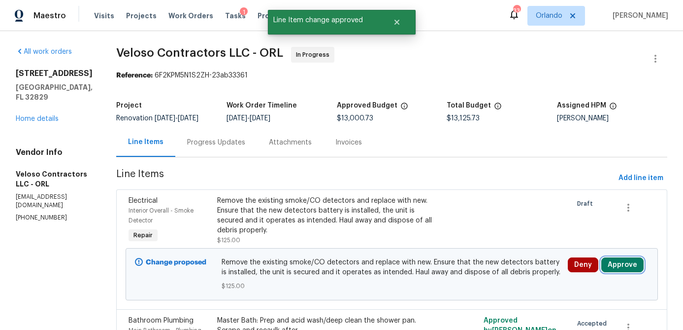
click at [629, 268] on button "Approve" at bounding box center [622, 264] width 42 height 15
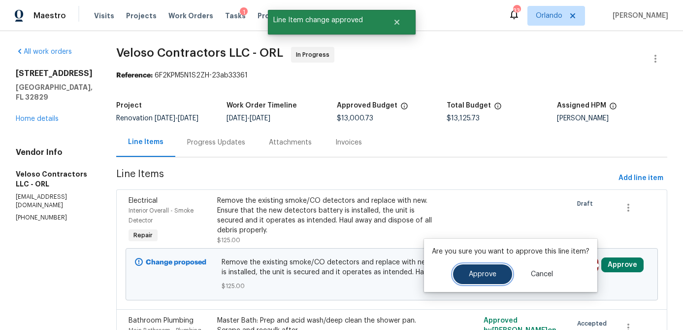
click at [479, 272] on span "Approve" at bounding box center [483, 273] width 28 height 7
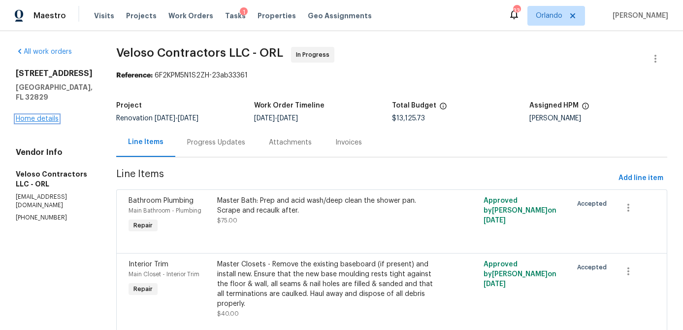
click at [54, 119] on link "Home details" at bounding box center [37, 118] width 43 height 7
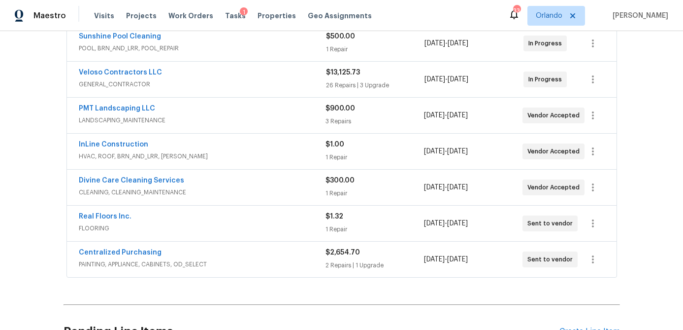
scroll to position [193, 0]
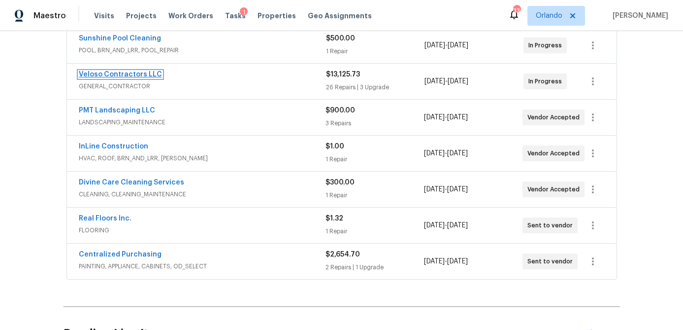
click at [147, 74] on link "Veloso Contractors LLC" at bounding box center [120, 74] width 83 height 7
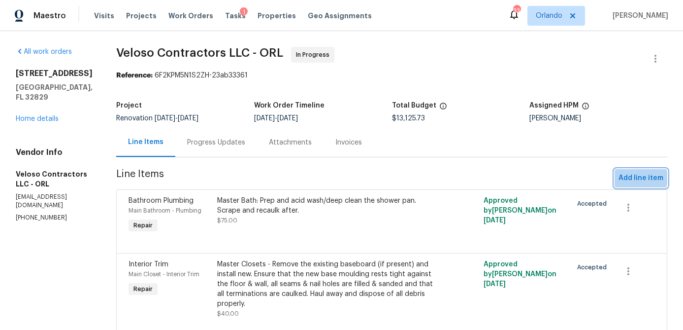
click at [637, 178] on span "Add line item" at bounding box center [641, 178] width 45 height 12
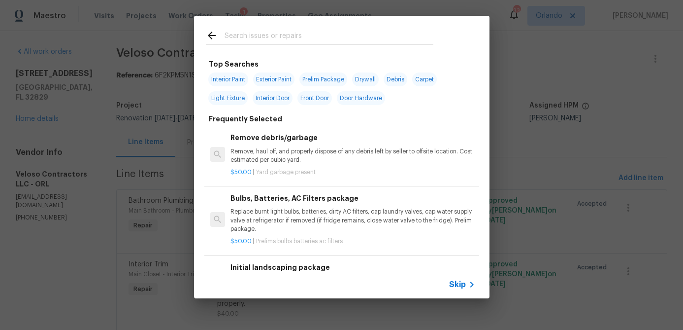
click at [257, 30] on input "text" at bounding box center [329, 37] width 209 height 15
type input "s"
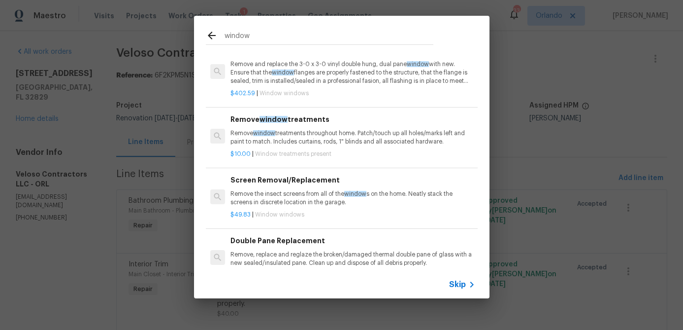
scroll to position [208, 0]
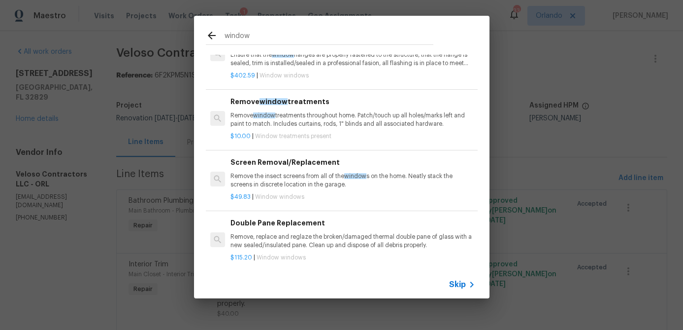
type input "window"
click at [319, 178] on p "Remove the insect screens from all of the window s on the home. Neatly stack th…" at bounding box center [353, 180] width 244 height 17
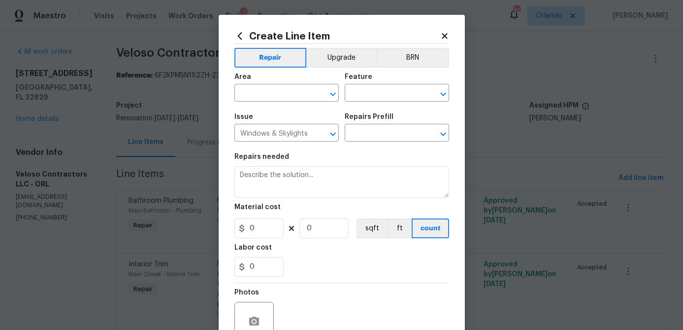
type textarea "Remove the insect screens from all of the windows on the home. Neatly stack the…"
type input "1"
type input "Screen Removal/Replacement $49.83"
type input "49.83"
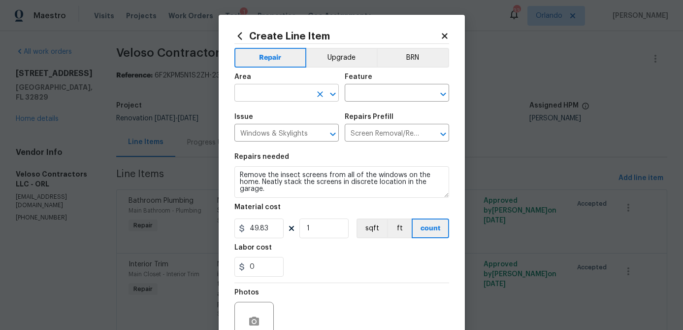
click at [286, 95] on input "text" at bounding box center [272, 93] width 77 height 15
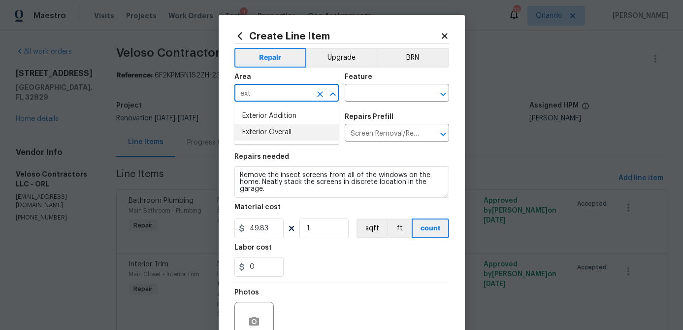
click at [297, 132] on li "Exterior Overall" at bounding box center [286, 132] width 104 height 16
type input "Exterior Overall"
click at [369, 91] on input "text" at bounding box center [383, 93] width 77 height 15
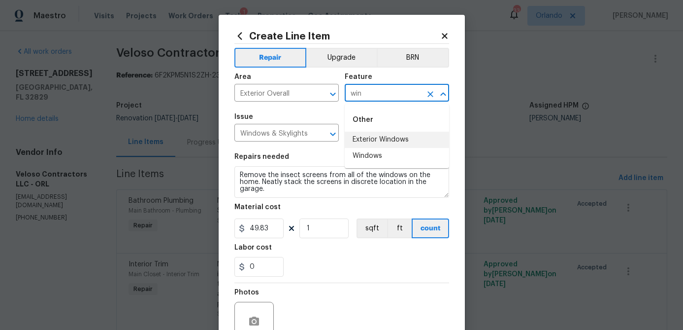
click at [365, 141] on li "Exterior Windows" at bounding box center [397, 140] width 104 height 16
type input "Exterior Windows"
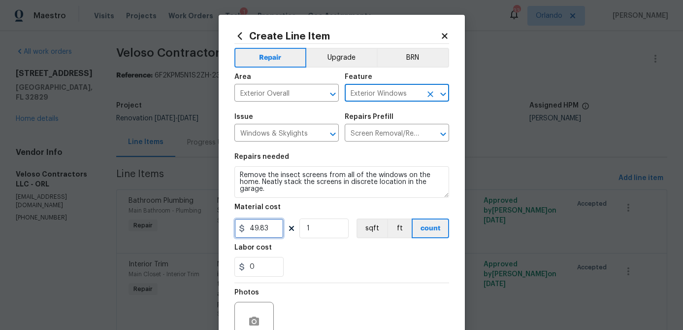
click at [267, 230] on input "49.83" at bounding box center [258, 228] width 49 height 20
type input "25"
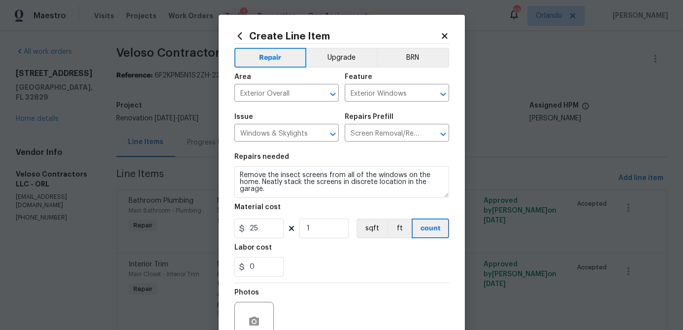
click at [336, 266] on div "0" at bounding box center [341, 267] width 215 height 20
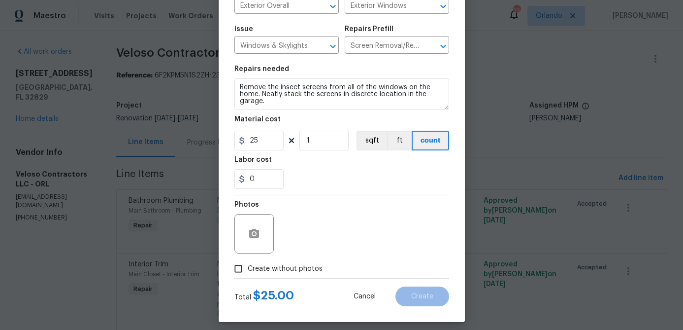
scroll to position [95, 0]
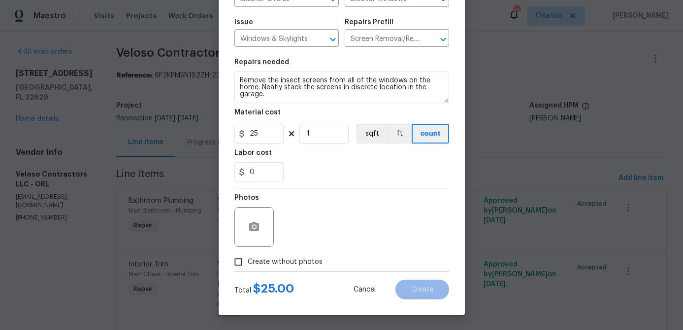
click at [311, 267] on label "Create without photos" at bounding box center [276, 261] width 94 height 19
click at [248, 267] on input "Create without photos" at bounding box center [238, 261] width 19 height 19
checkbox input "true"
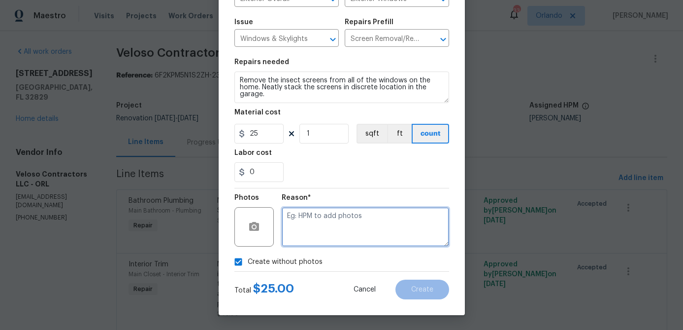
click at [328, 244] on textarea at bounding box center [365, 226] width 167 height 39
type textarea "na"
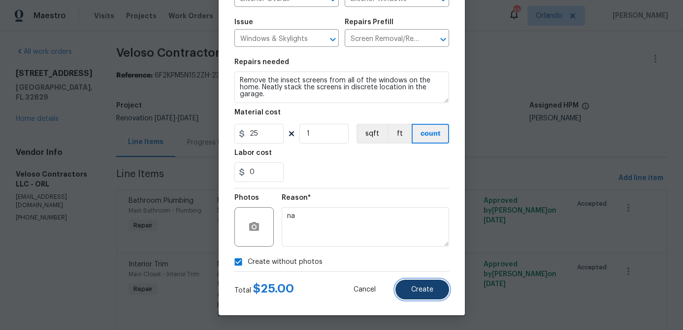
click at [432, 294] on button "Create" at bounding box center [423, 289] width 54 height 20
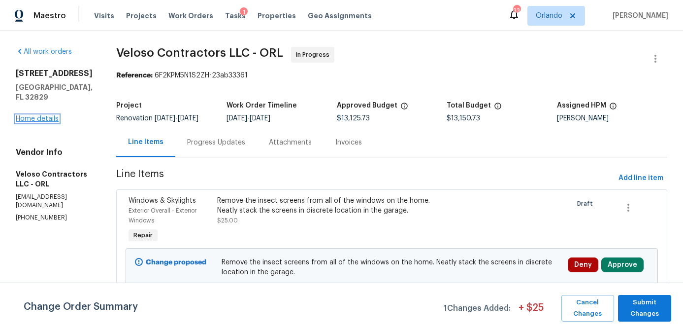
click at [48, 121] on link "Home details" at bounding box center [37, 118] width 43 height 7
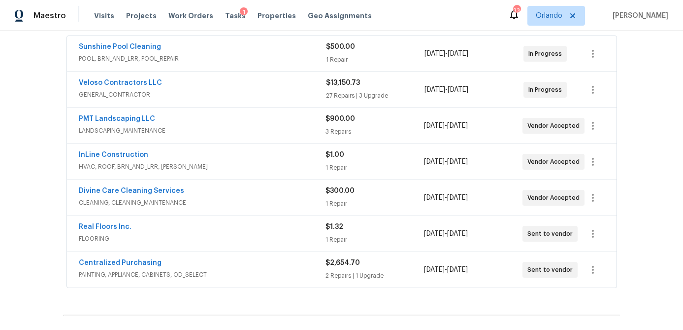
scroll to position [188, 0]
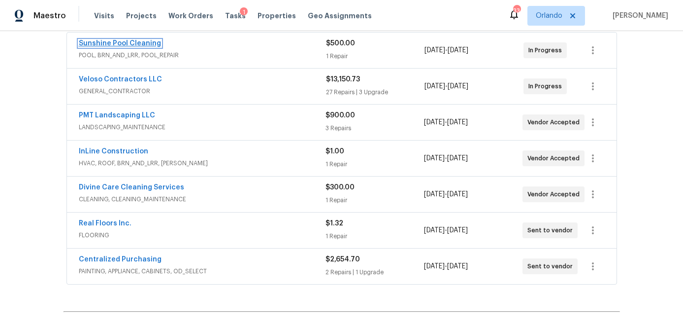
click at [142, 44] on link "Sunshine Pool Cleaning" at bounding box center [120, 43] width 82 height 7
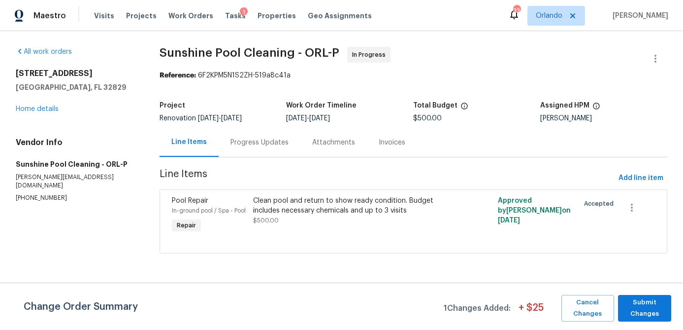
click at [269, 147] on div "Progress Updates" at bounding box center [260, 142] width 82 height 29
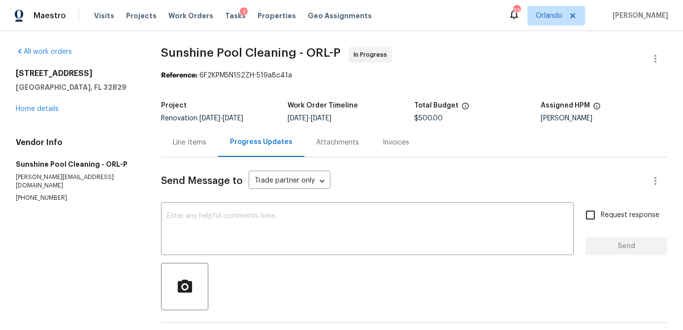
click at [202, 150] on div "Line Items" at bounding box center [189, 142] width 57 height 29
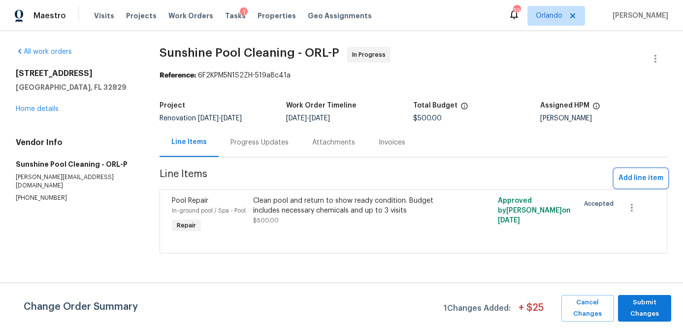
click at [643, 177] on span "Add line item" at bounding box center [641, 178] width 45 height 12
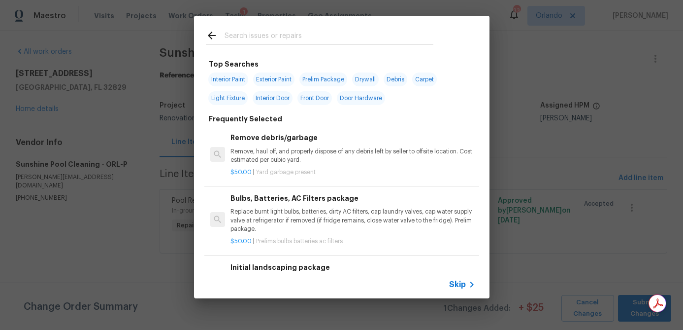
click at [273, 39] on input "text" at bounding box center [329, 37] width 209 height 15
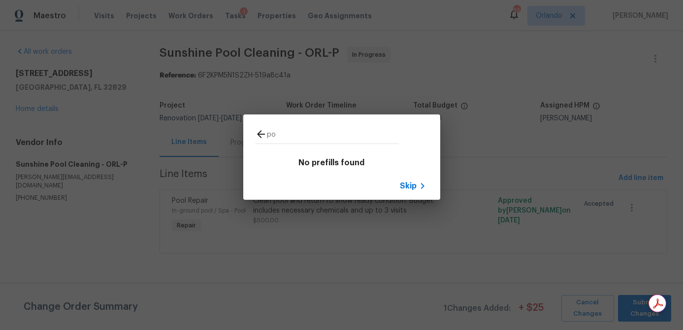
type input "p"
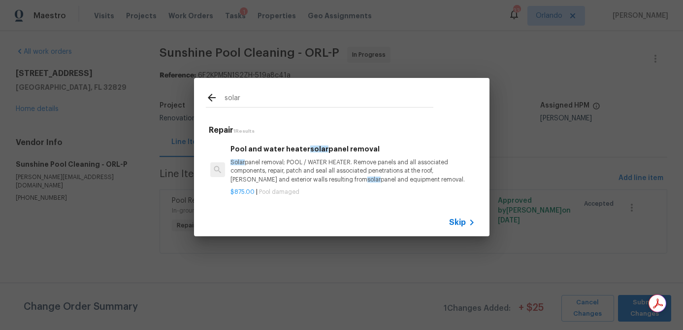
type input "solar"
click at [333, 152] on h6 "Pool and water heater solar panel removal" at bounding box center [353, 148] width 244 height 11
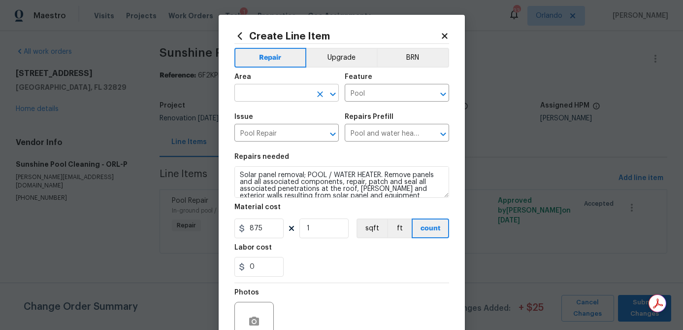
click at [272, 92] on input "text" at bounding box center [272, 93] width 77 height 15
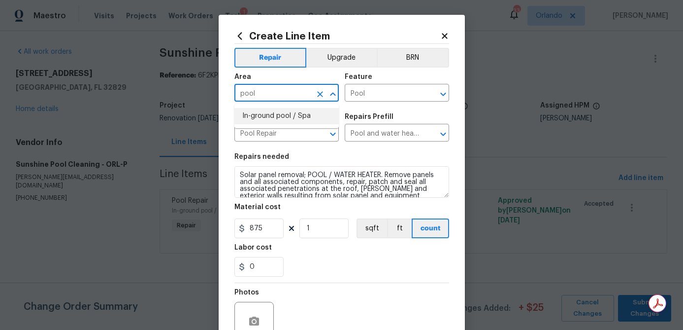
click at [267, 113] on li "In-ground pool / Spa" at bounding box center [286, 116] width 104 height 16
type input "In-ground pool / Spa"
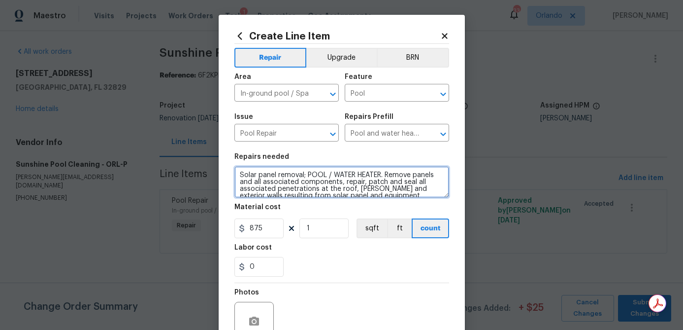
scroll to position [7, 0]
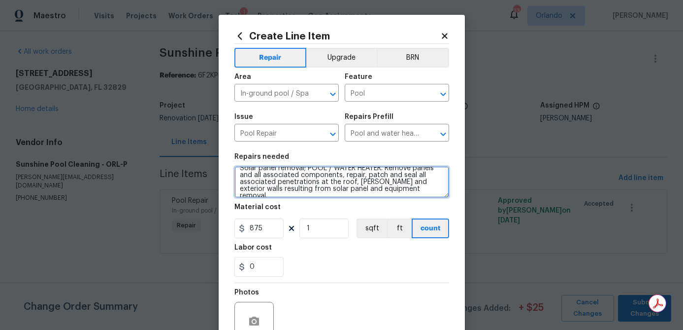
drag, startPoint x: 240, startPoint y: 176, endPoint x: 316, endPoint y: 202, distance: 80.4
click at [317, 202] on section "Repairs needed Solar panel removal; POOL / WATER HEATER. Remove panels and all …" at bounding box center [341, 214] width 215 height 135
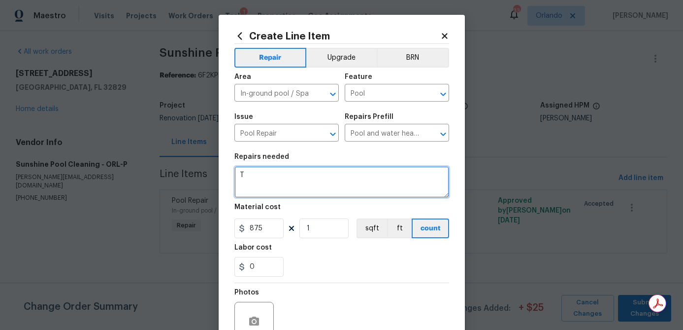
scroll to position [0, 0]
type textarea "Terminate pool solar panels and cap plumbing."
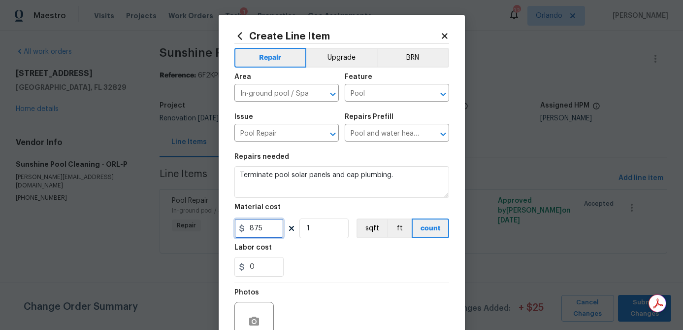
click at [280, 227] on input "875" at bounding box center [258, 228] width 49 height 20
type input "150"
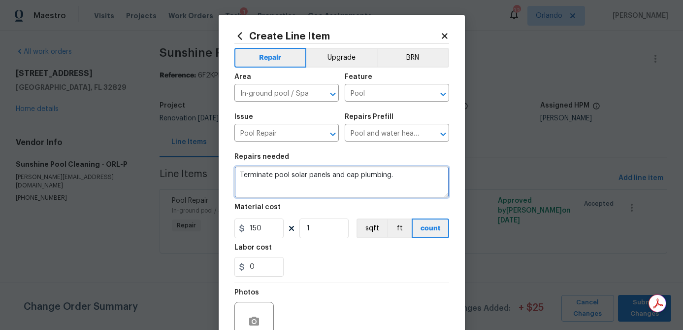
click at [343, 194] on textarea "Terminate pool solar panels and cap plumbing." at bounding box center [341, 182] width 215 height 32
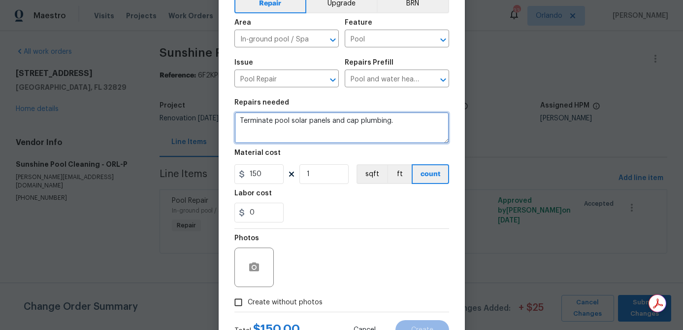
scroll to position [95, 0]
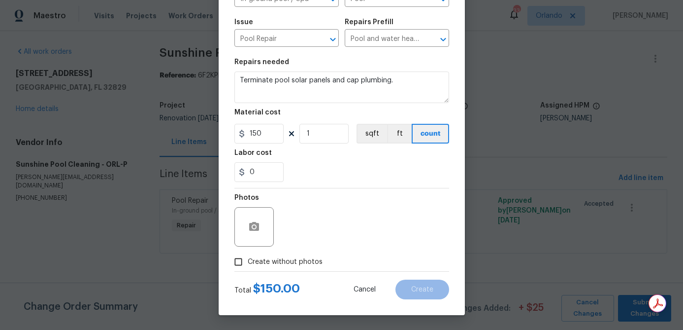
click at [314, 264] on span "Create without photos" at bounding box center [285, 262] width 75 height 10
click at [248, 264] on input "Create without photos" at bounding box center [238, 261] width 19 height 19
checkbox input "true"
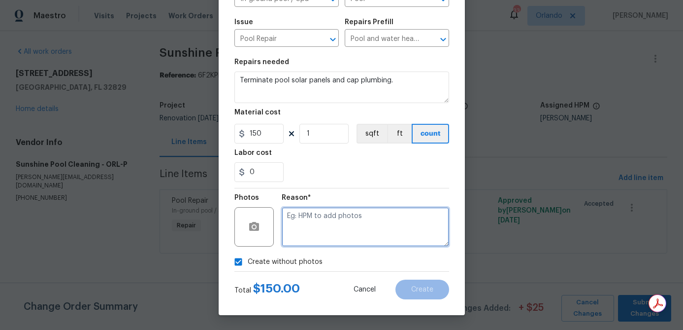
click at [333, 246] on textarea at bounding box center [365, 226] width 167 height 39
type textarea "na"
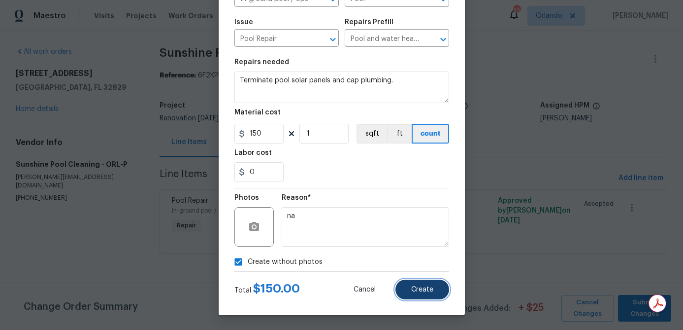
click at [412, 282] on button "Create" at bounding box center [423, 289] width 54 height 20
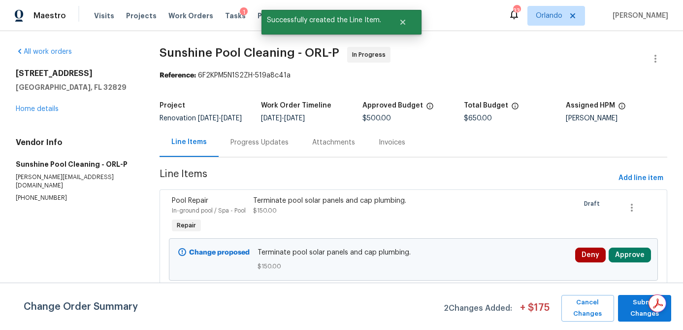
scroll to position [59, 0]
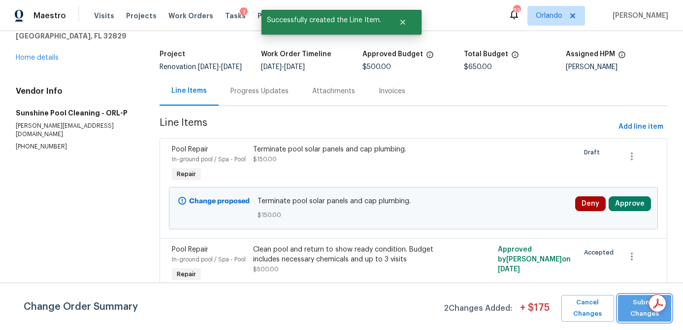
click at [634, 316] on span "Submit Changes" at bounding box center [644, 308] width 43 height 23
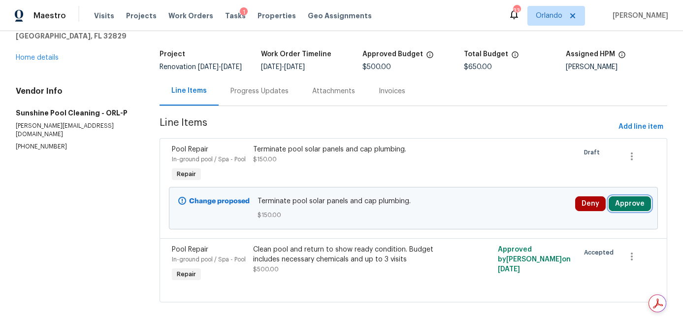
click at [636, 201] on button "Approve" at bounding box center [630, 203] width 42 height 15
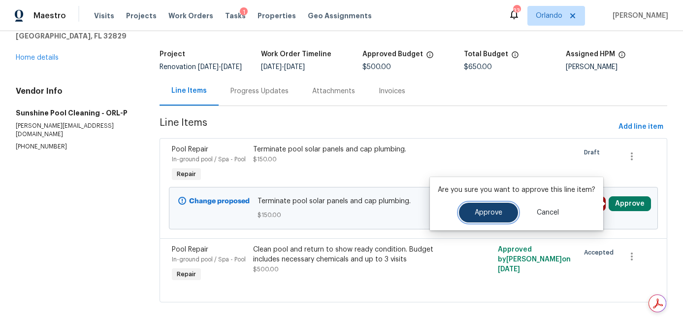
click at [475, 206] on button "Approve" at bounding box center [488, 212] width 59 height 20
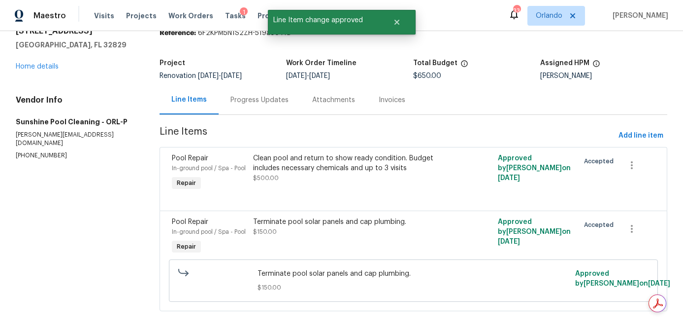
scroll to position [52, 0]
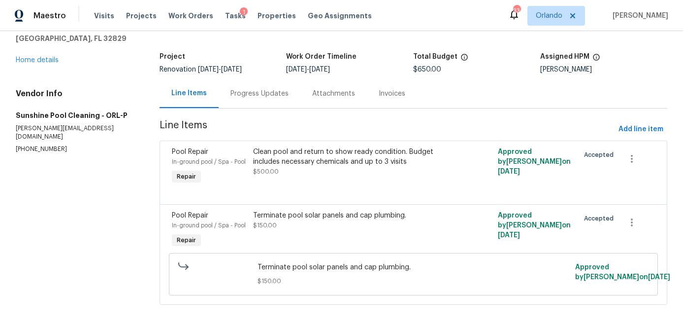
scroll to position [52, 0]
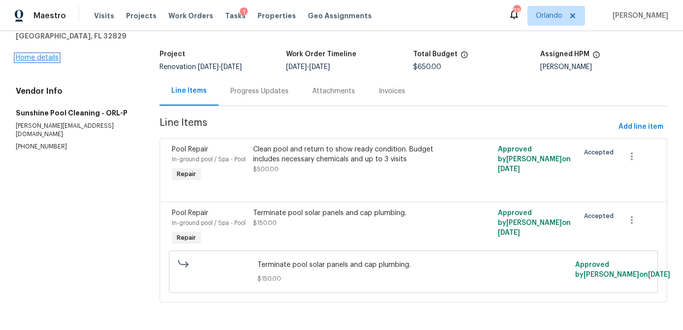
click at [57, 58] on link "Home details" at bounding box center [37, 57] width 43 height 7
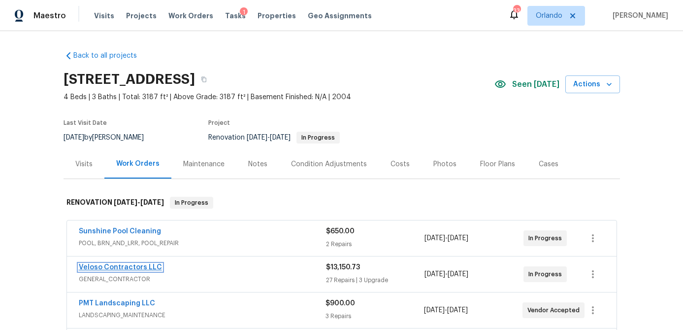
click at [136, 267] on link "Veloso Contractors LLC" at bounding box center [120, 267] width 83 height 7
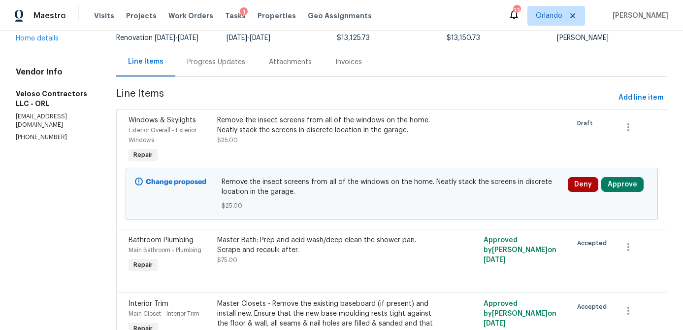
scroll to position [89, 0]
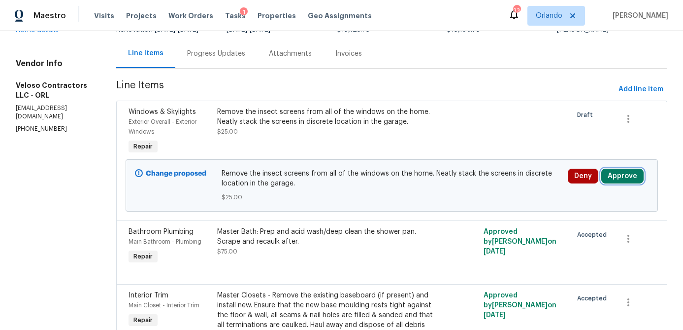
click at [624, 179] on button "Approve" at bounding box center [622, 175] width 42 height 15
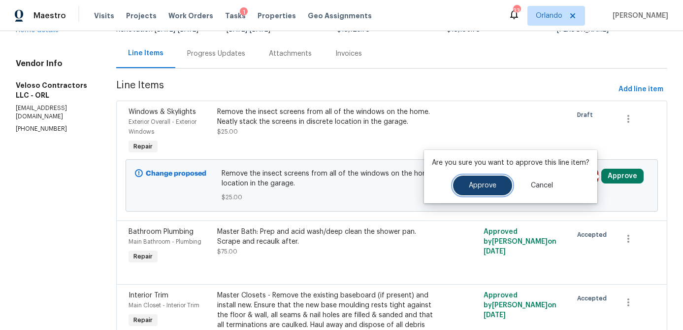
click at [470, 181] on button "Approve" at bounding box center [482, 185] width 59 height 20
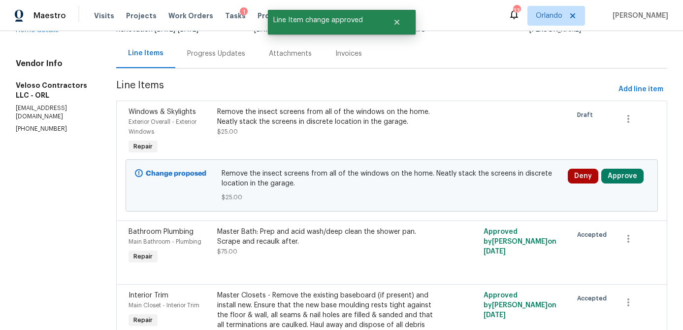
scroll to position [0, 0]
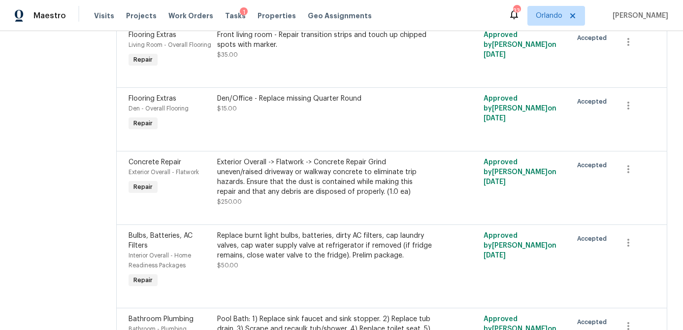
scroll to position [311, 0]
click at [629, 174] on icon "button" at bounding box center [629, 170] width 2 height 8
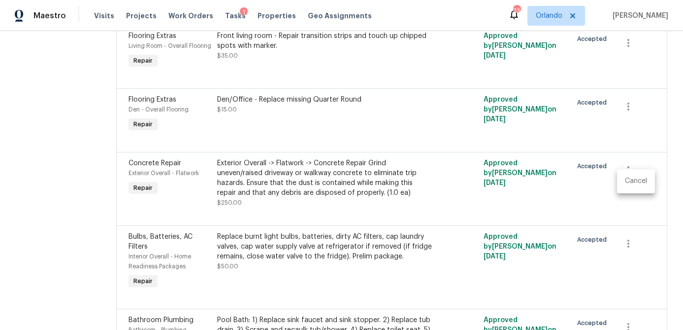
click at [634, 183] on li "Cancel" at bounding box center [636, 181] width 38 height 16
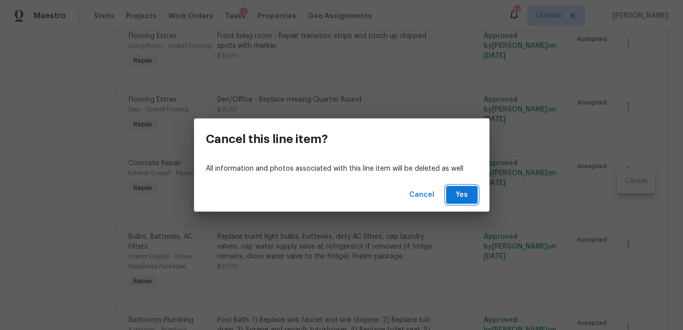
click at [465, 196] on span "Yes" at bounding box center [462, 195] width 16 height 12
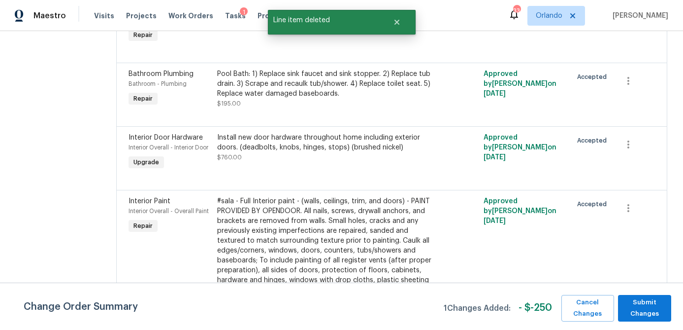
scroll to position [0, 0]
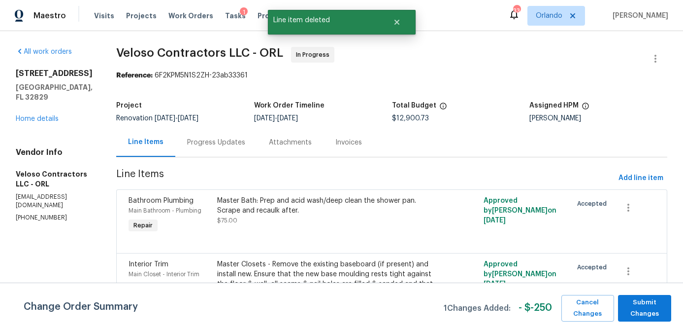
click at [50, 114] on div "[STREET_ADDRESS] Home details" at bounding box center [54, 95] width 77 height 55
click at [49, 116] on link "Home details" at bounding box center [37, 118] width 43 height 7
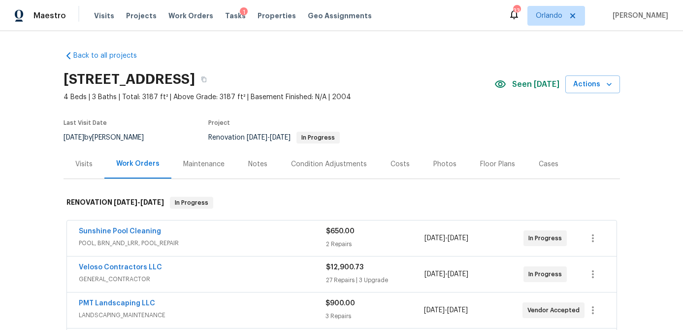
scroll to position [529, 0]
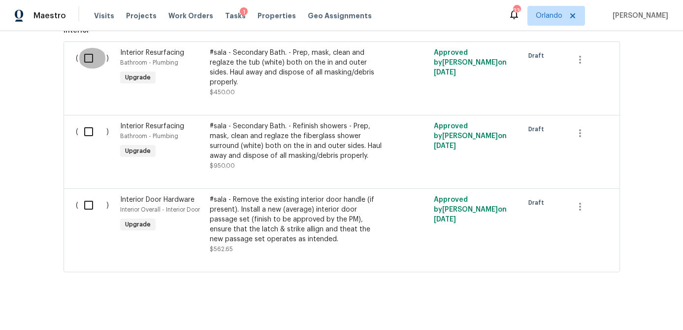
click at [88, 60] on input "checkbox" at bounding box center [92, 58] width 28 height 21
checkbox input "true"
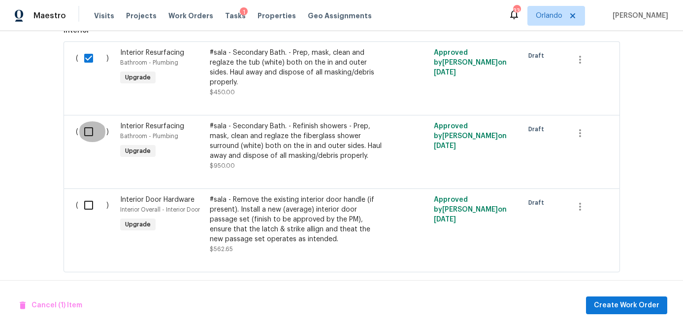
click at [91, 122] on input "checkbox" at bounding box center [92, 131] width 28 height 21
checkbox input "true"
click at [88, 195] on input "checkbox" at bounding box center [92, 205] width 28 height 21
checkbox input "true"
click at [71, 308] on span "Cancel (3) Items" at bounding box center [53, 305] width 67 height 12
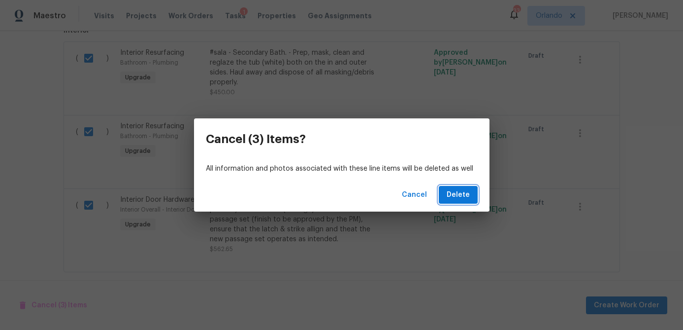
click at [468, 195] on span "Delete" at bounding box center [458, 195] width 23 height 12
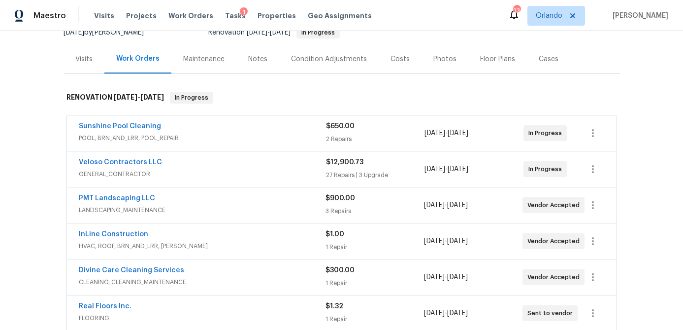
scroll to position [108, 0]
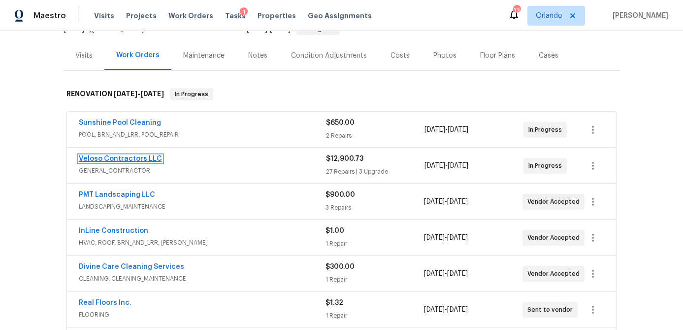
click at [140, 159] on link "Veloso Contractors LLC" at bounding box center [120, 158] width 83 height 7
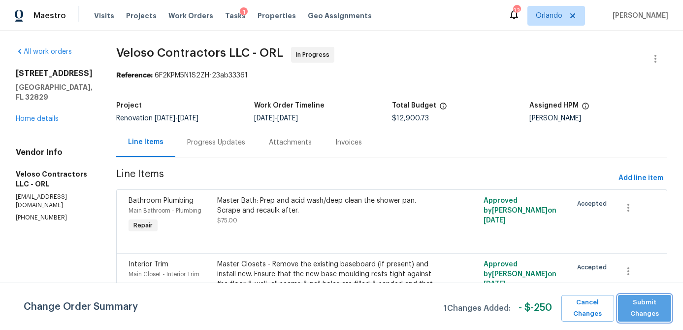
click at [652, 309] on span "Submit Changes" at bounding box center [644, 308] width 43 height 23
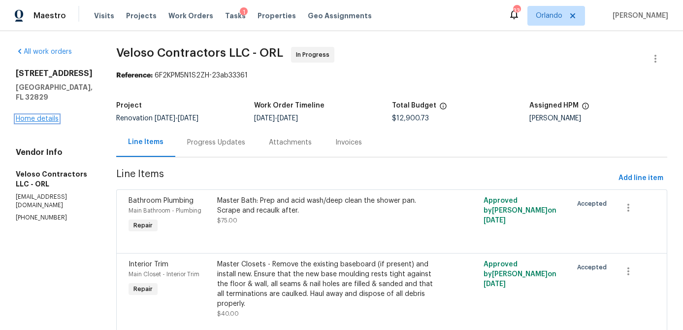
click at [51, 120] on link "Home details" at bounding box center [37, 118] width 43 height 7
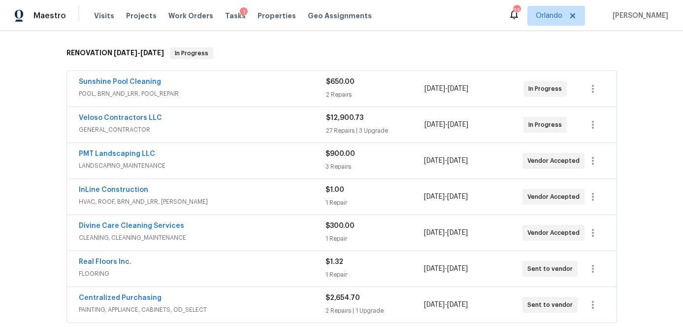
scroll to position [117, 0]
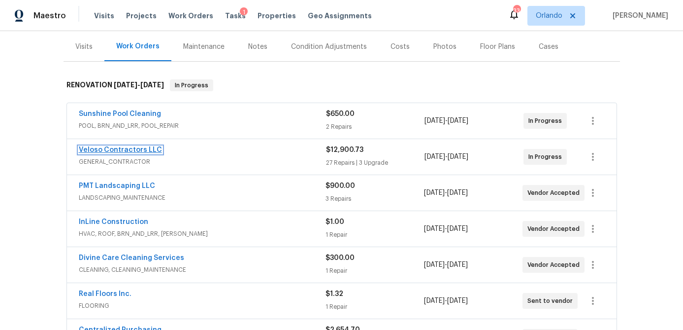
click at [140, 151] on link "Veloso Contractors LLC" at bounding box center [120, 149] width 83 height 7
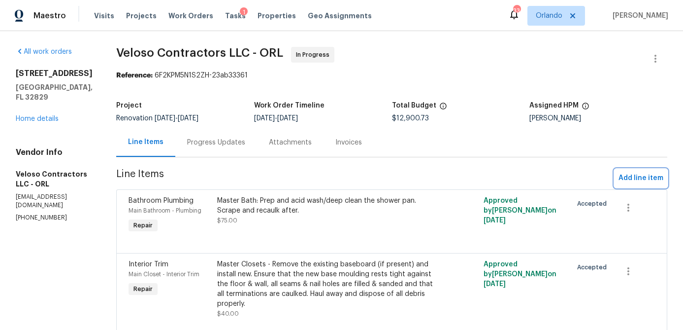
click at [627, 175] on span "Add line item" at bounding box center [641, 178] width 45 height 12
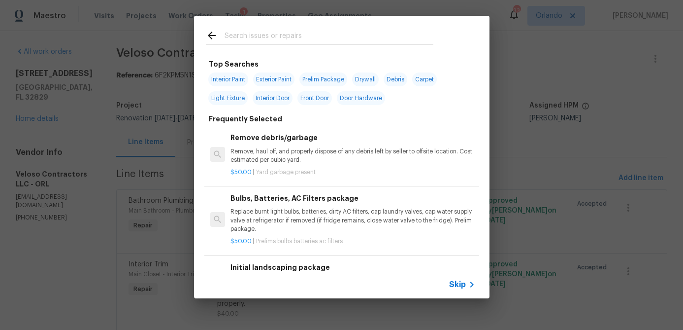
click at [277, 40] on input "text" at bounding box center [329, 37] width 209 height 15
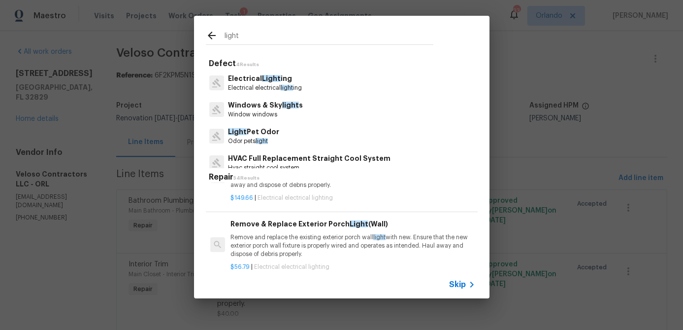
scroll to position [584, 0]
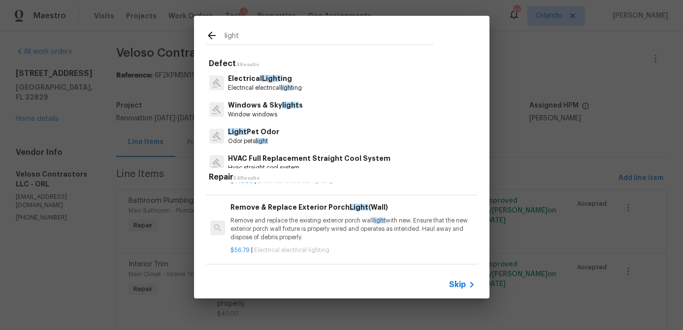
type input "light"
click at [319, 227] on p "Remove and replace the existing exterior porch wall light with new. Ensure that…" at bounding box center [353, 228] width 244 height 25
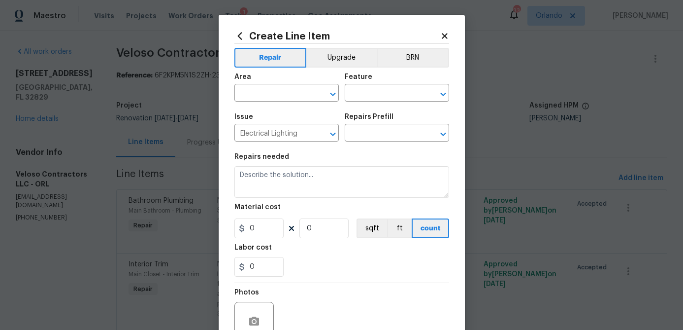
type textarea "Remove and replace the existing exterior porch wall light with new. Ensure that…"
type input "1"
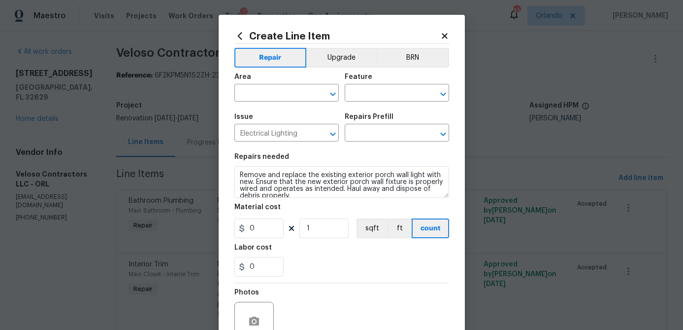
type input "Remove & Replace Exterior Porch Light (Wall) $56.79"
type input "56.79"
click at [286, 92] on input "text" at bounding box center [272, 93] width 77 height 15
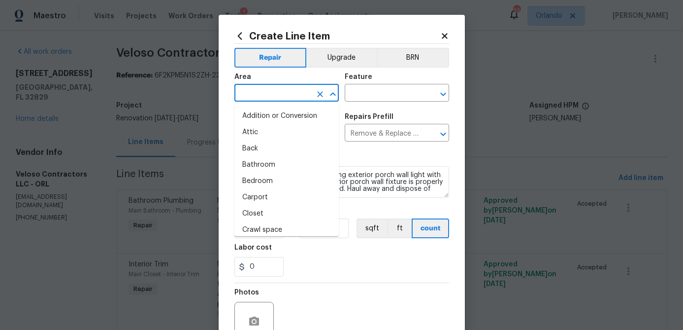
type input "e"
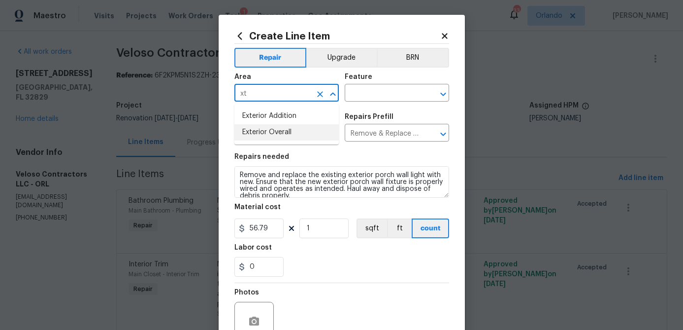
click at [284, 129] on li "Exterior Overall" at bounding box center [286, 132] width 104 height 16
type input "Exterior Overall"
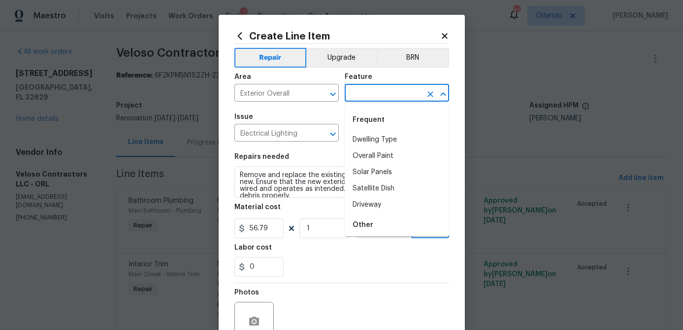
click at [375, 94] on input "text" at bounding box center [383, 93] width 77 height 15
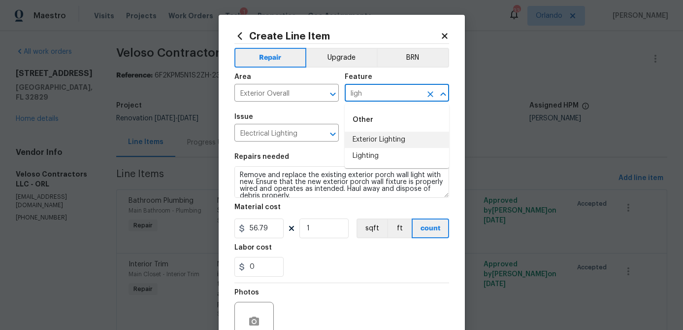
click at [375, 134] on li "Exterior Lighting" at bounding box center [397, 140] width 104 height 16
type input "Exterior Lighting"
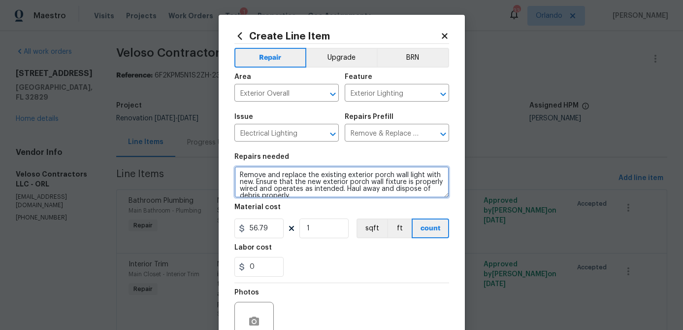
click at [240, 177] on textarea "Remove and replace the existing exterior porch wall light with new. Ensure that…" at bounding box center [341, 182] width 215 height 32
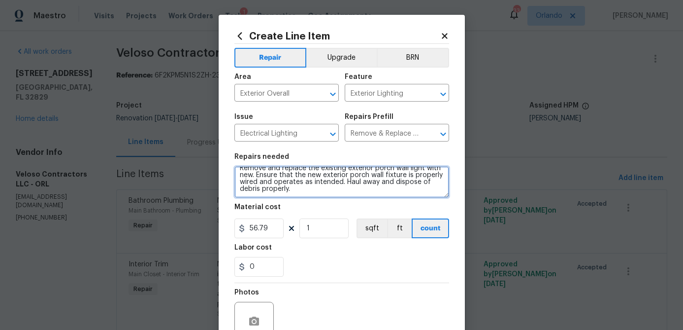
drag, startPoint x: 239, startPoint y: 175, endPoint x: 353, endPoint y: 222, distance: 122.6
click at [353, 222] on section "Repairs needed Remove and replace the existing exterior porch wall light with n…" at bounding box center [341, 214] width 215 height 135
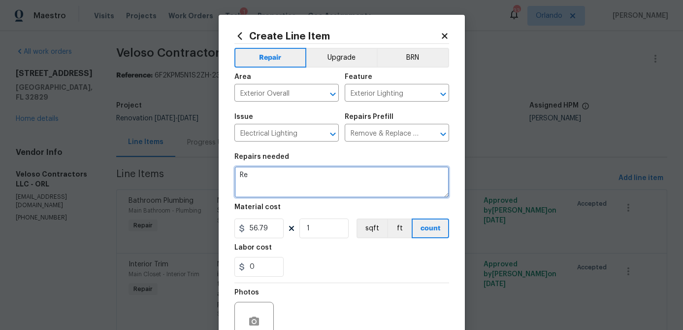
scroll to position [0, 0]
type textarea "Replace all 5 exterior coach light fixtures."
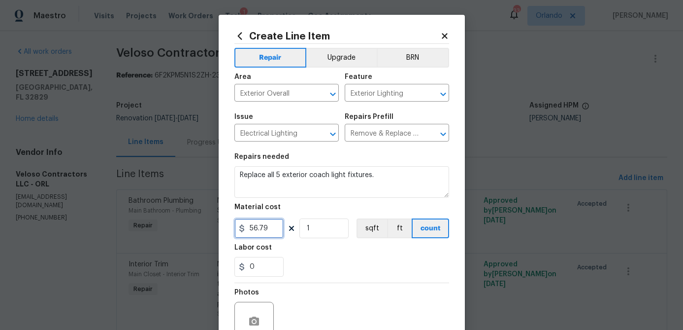
click at [271, 230] on input "56.79" at bounding box center [258, 228] width 49 height 20
click at [270, 230] on input "56.79" at bounding box center [258, 228] width 49 height 20
type input "50"
click at [321, 229] on input "1" at bounding box center [324, 228] width 49 height 20
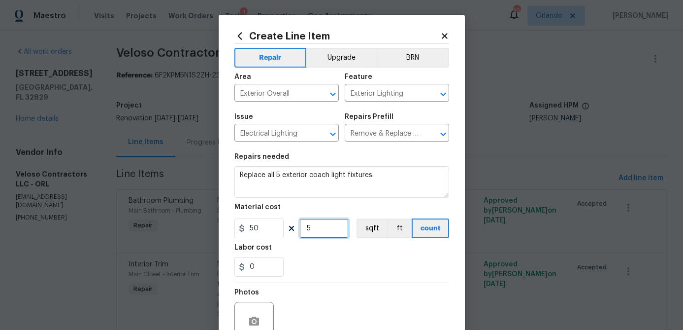
type input "5"
click at [348, 253] on div "Labor cost" at bounding box center [341, 250] width 215 height 13
click at [330, 58] on button "Upgrade" at bounding box center [341, 58] width 70 height 20
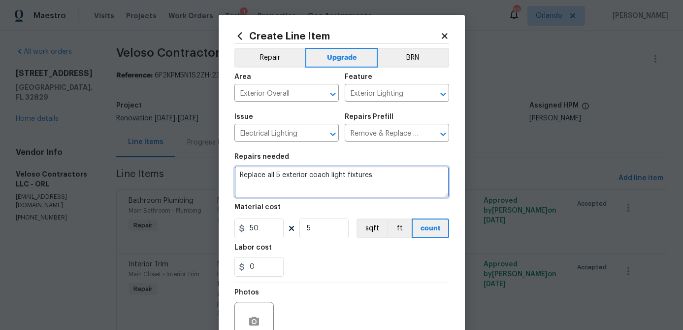
click at [419, 175] on textarea "Replace all 5 exterior coach light fixtures." at bounding box center [341, 182] width 215 height 32
drag, startPoint x: 412, startPoint y: 175, endPoint x: 425, endPoint y: 175, distance: 12.8
click at [425, 175] on textarea "Replace all 5 exterior coach light fixtures. Match all - Black." at bounding box center [341, 182] width 215 height 32
click at [393, 192] on textarea "Replace all 5 exterior coach light fixtures. Match all - White." at bounding box center [341, 182] width 215 height 32
type textarea "Replace all 5 exterior coach light fixtures. Match all - White."
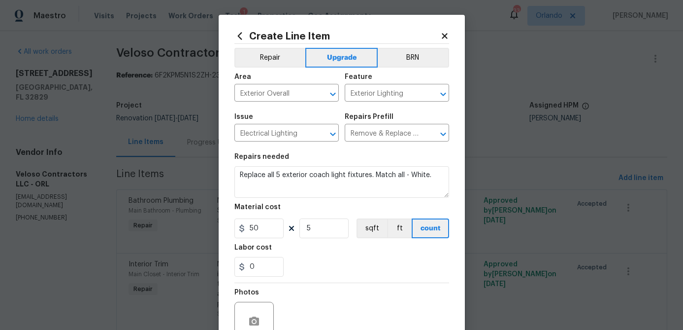
click at [353, 270] on div "0" at bounding box center [341, 267] width 215 height 20
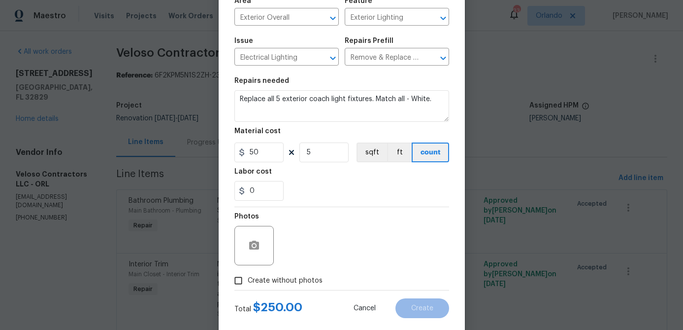
scroll to position [87, 0]
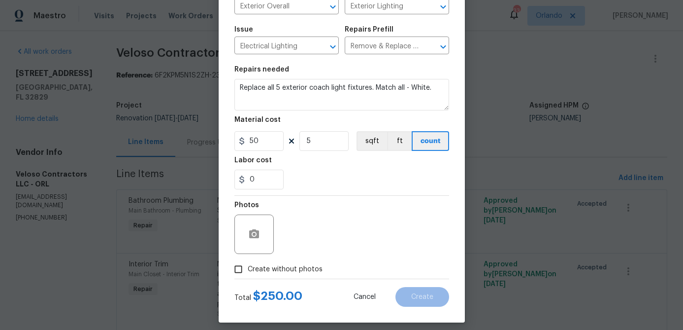
click at [302, 271] on span "Create without photos" at bounding box center [285, 269] width 75 height 10
click at [248, 271] on input "Create without photos" at bounding box center [238, 269] width 19 height 19
checkbox input "true"
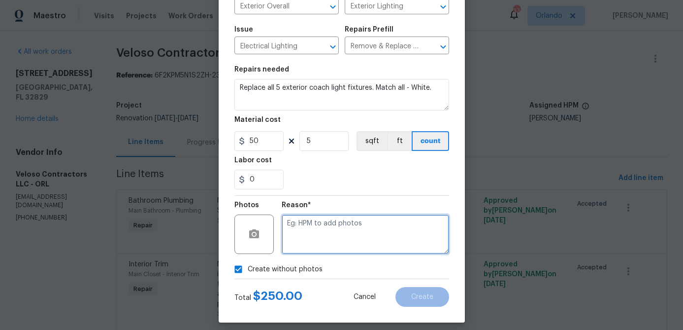
click at [322, 249] on textarea at bounding box center [365, 233] width 167 height 39
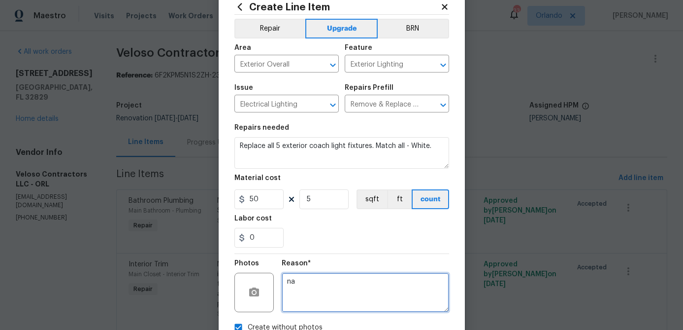
scroll to position [95, 0]
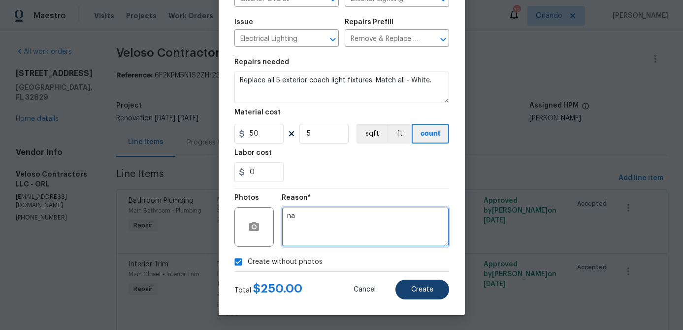
type textarea "na"
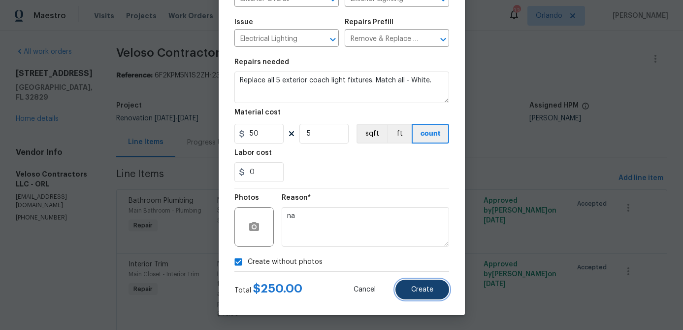
click at [422, 296] on button "Create" at bounding box center [423, 289] width 54 height 20
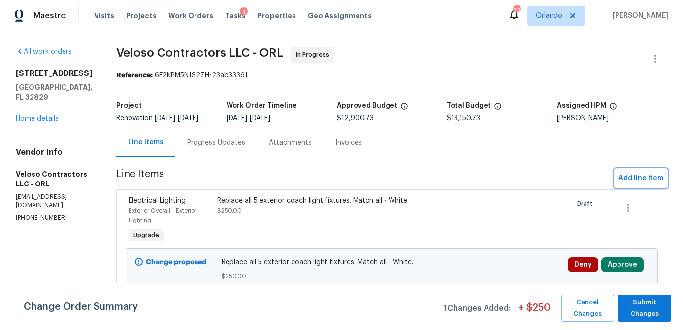
click at [639, 182] on span "Add line item" at bounding box center [641, 178] width 45 height 12
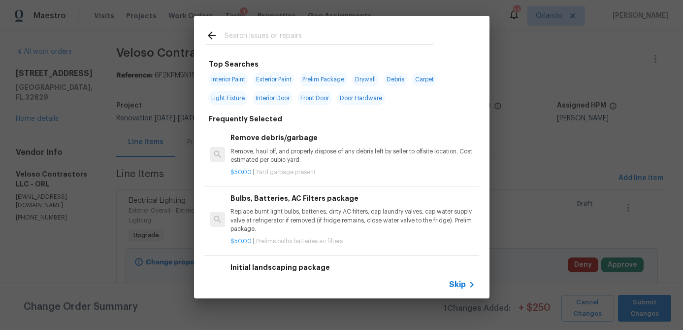
click at [294, 41] on input "text" at bounding box center [329, 37] width 209 height 15
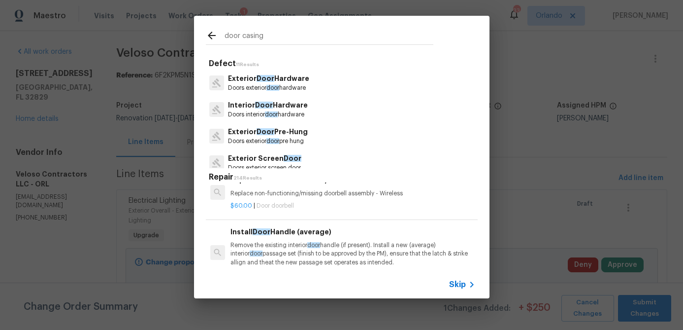
scroll to position [1, 0]
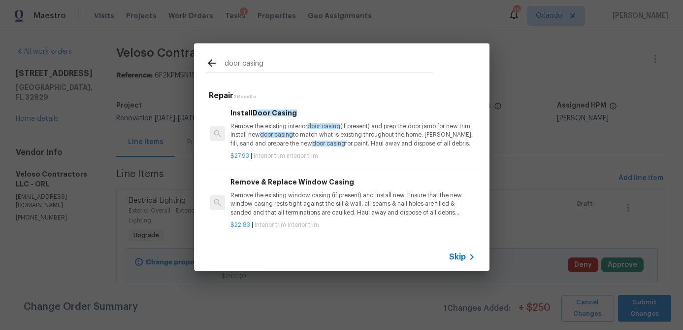
type input "door casing"
click at [372, 141] on p "Remove the existing interior door casing (if present) and prep the door jamb fo…" at bounding box center [353, 134] width 244 height 25
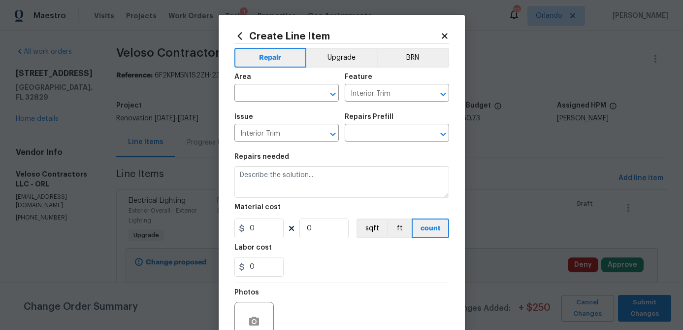
type input "Install Door Casing $27.93"
type textarea "Remove the existing interior door casing (if present) and prep the door jamb fo…"
type input "27.93"
type input "1"
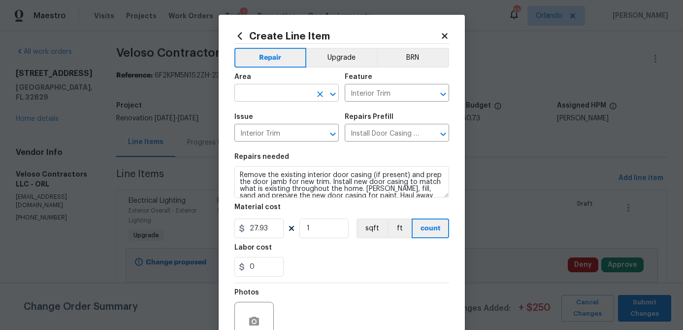
click at [297, 92] on input "text" at bounding box center [272, 93] width 77 height 15
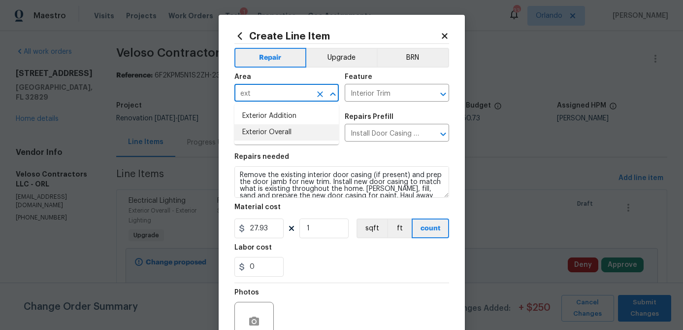
click at [276, 134] on li "Exterior Overall" at bounding box center [286, 132] width 104 height 16
type input "Exterior Overall"
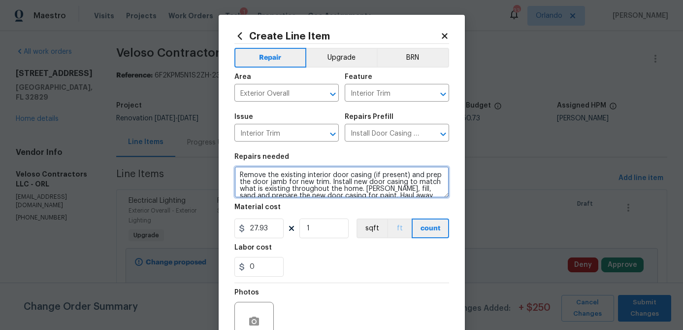
drag, startPoint x: 241, startPoint y: 178, endPoint x: 388, endPoint y: 223, distance: 153.2
click at [392, 224] on section "Repairs needed Remove the existing interior door casing (if present) and prep t…" at bounding box center [341, 214] width 215 height 135
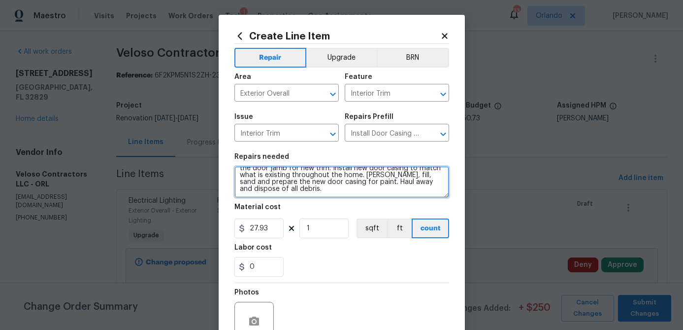
drag, startPoint x: 237, startPoint y: 174, endPoint x: 334, endPoint y: 207, distance: 102.5
click at [334, 207] on section "Repairs needed Remove the existing interior door casing (if present) and prep t…" at bounding box center [341, 214] width 215 height 135
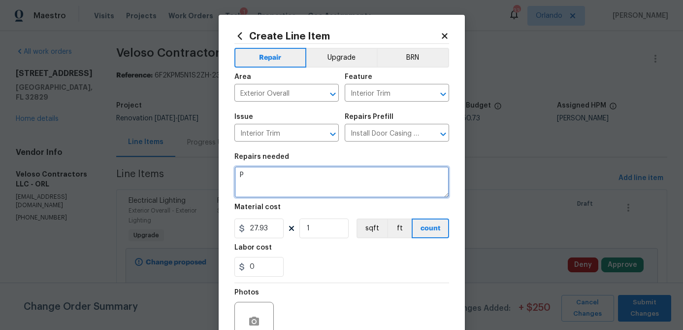
scroll to position [0, 0]
click at [300, 175] on textarea "Pool Bath - Repair damaged door casing" at bounding box center [341, 182] width 215 height 32
click at [387, 175] on textarea "Pool Bath - Replace damaged door casing" at bounding box center [341, 182] width 215 height 32
type textarea "Pool Bath - Replace damaged door casing/trim/jamb sections."
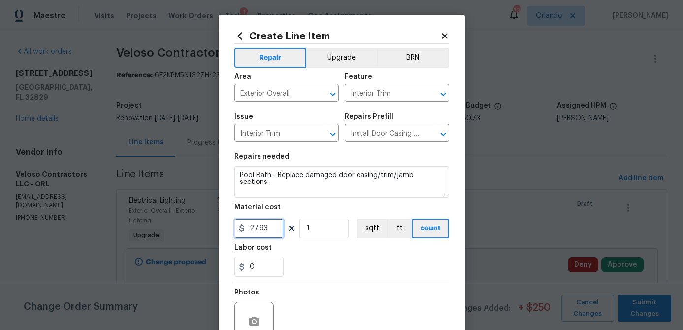
click at [267, 232] on input "27.93" at bounding box center [258, 228] width 49 height 20
type input "50"
click at [335, 257] on div "Labor cost" at bounding box center [341, 250] width 215 height 13
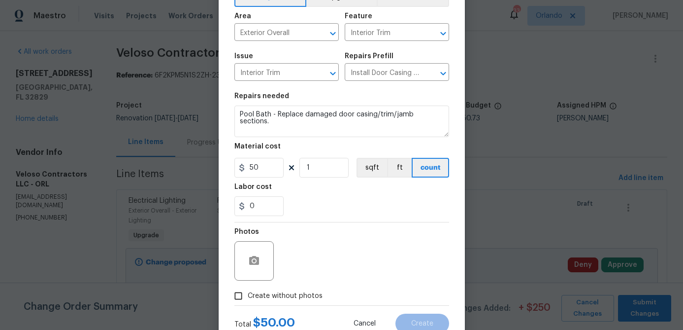
scroll to position [95, 0]
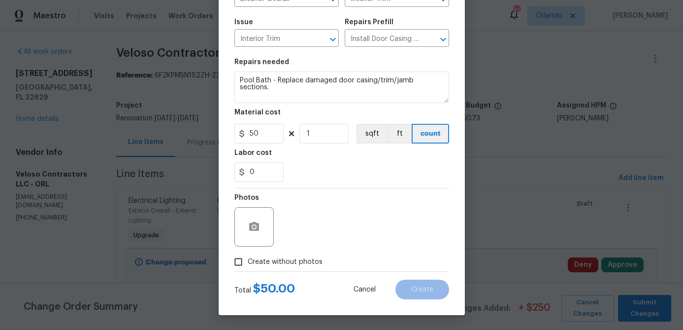
click at [298, 262] on span "Create without photos" at bounding box center [285, 262] width 75 height 10
click at [248, 262] on input "Create without photos" at bounding box center [238, 261] width 19 height 19
checkbox input "true"
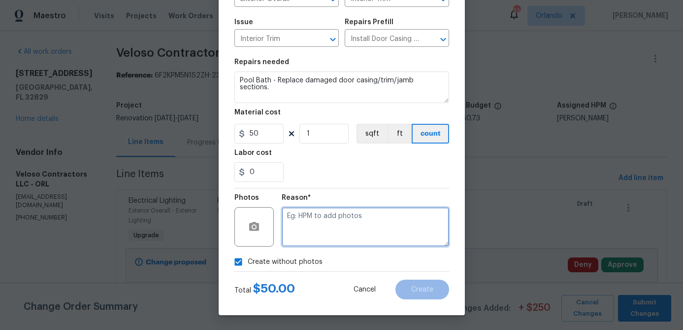
click at [327, 234] on textarea at bounding box center [365, 226] width 167 height 39
type textarea "na"
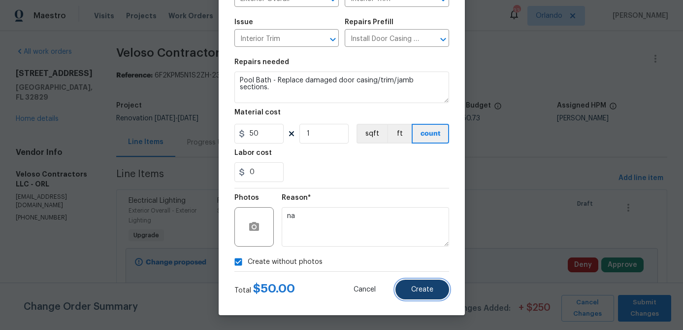
click at [416, 284] on button "Create" at bounding box center [423, 289] width 54 height 20
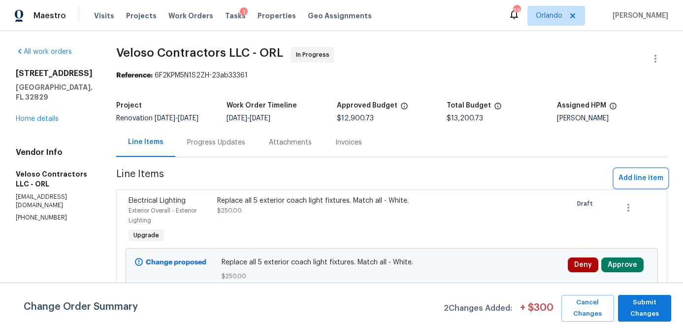
click at [630, 176] on span "Add line item" at bounding box center [641, 178] width 45 height 12
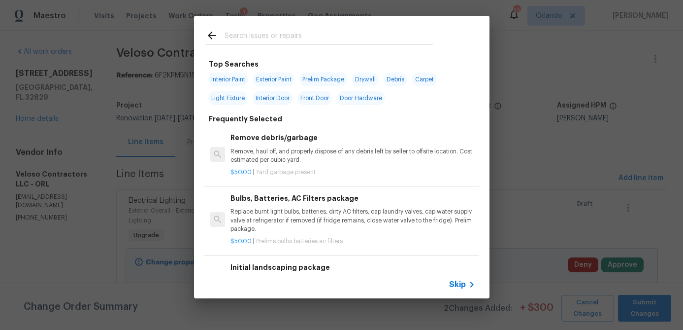
click at [308, 41] on input "text" at bounding box center [329, 37] width 209 height 15
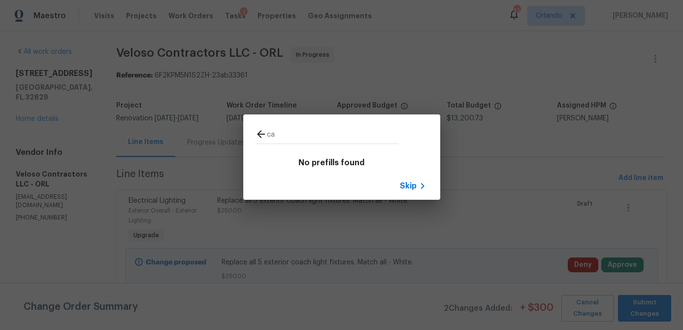
type input "c"
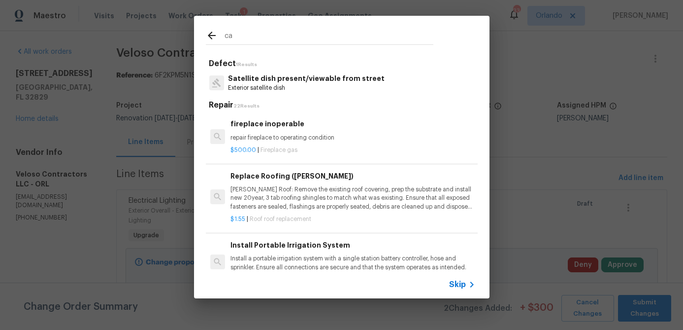
type input "c"
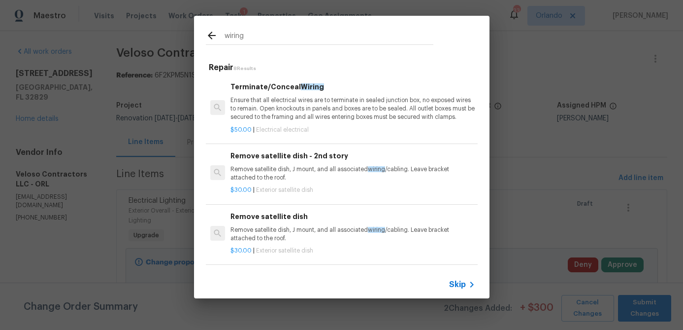
type input "wiring"
click at [329, 116] on p "Ensure that all electrical wires are to terminate in sealed junction box, no ex…" at bounding box center [353, 108] width 244 height 25
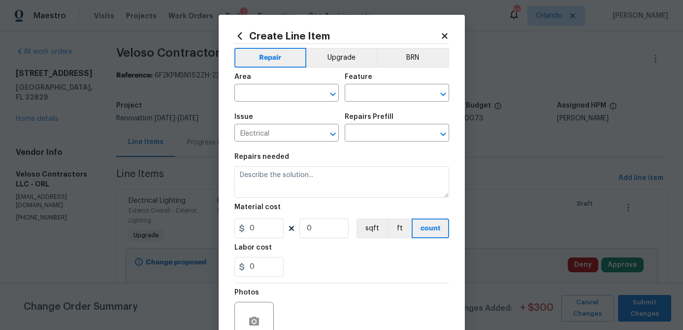
type textarea "Ensure that all electrical wires are to terminate in sealed junction box, no ex…"
type input "1"
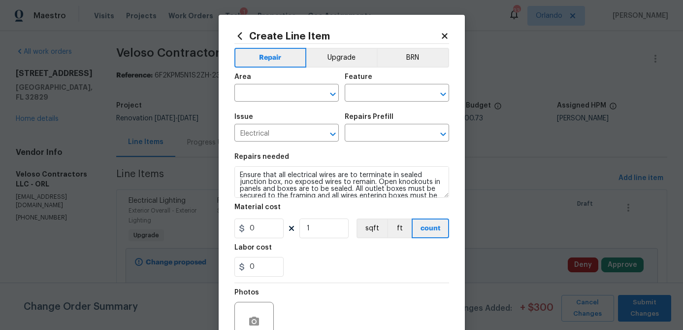
type input "Terminate/Conceal Wiring $50.00"
type input "50"
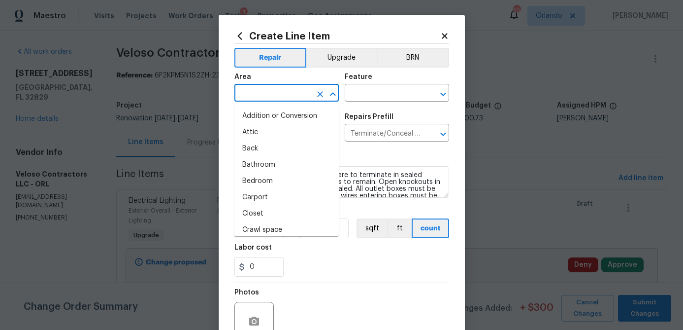
click at [303, 89] on input "text" at bounding box center [272, 93] width 77 height 15
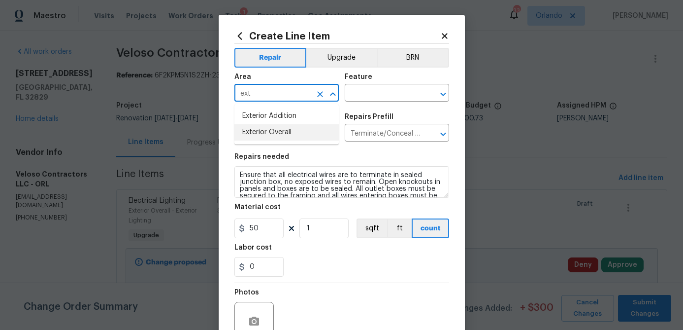
click at [298, 134] on li "Exterior Overall" at bounding box center [286, 132] width 104 height 16
type input "Exterior Overall"
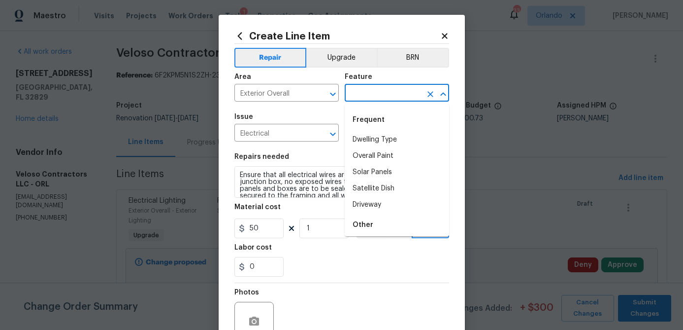
click at [395, 94] on input "text" at bounding box center [383, 93] width 77 height 15
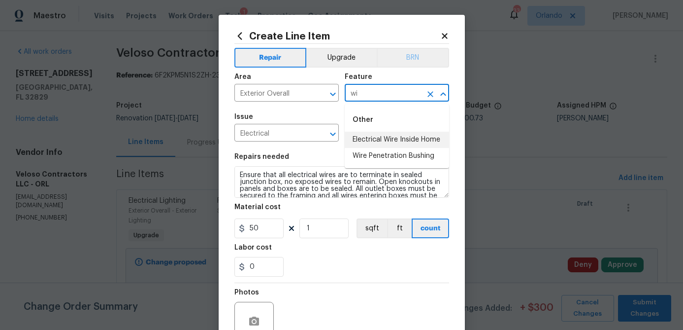
type input "w"
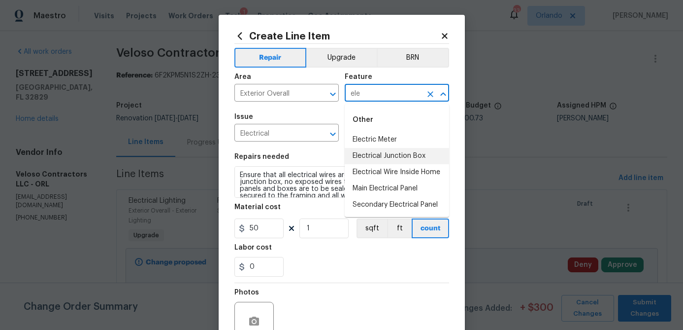
click at [415, 156] on li "Electrical Junction Box" at bounding box center [397, 156] width 104 height 16
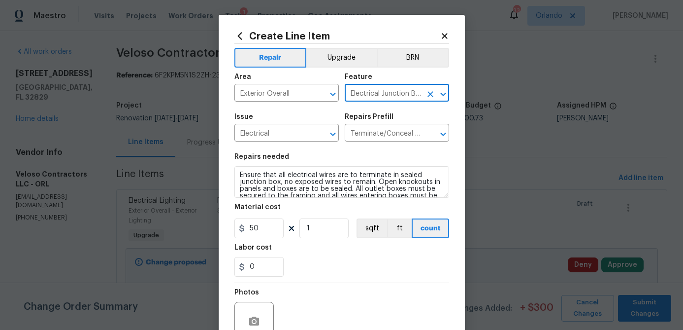
type input "Electrical Junction Box"
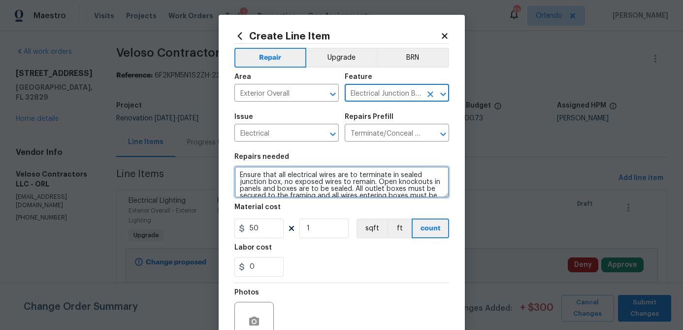
click at [258, 176] on textarea "Ensure that all electrical wires are to terminate in sealed junction box, no ex…" at bounding box center [341, 182] width 215 height 32
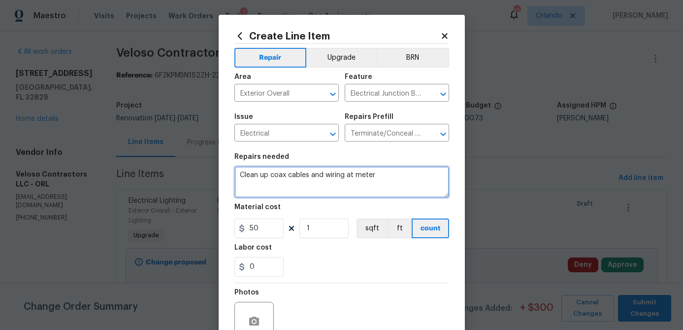
click at [268, 178] on textarea "Clean up coax cables and wiring at meter" at bounding box center [341, 182] width 215 height 32
click at [418, 174] on textarea "Clean up/Secure coax cables and wiring at meter" at bounding box center [341, 182] width 215 height 32
click at [350, 176] on textarea "Clean up/Secure coax cables and wiring at meter" at bounding box center [341, 182] width 215 height 32
click at [407, 174] on textarea "Clean up/Secure coax cables/wiring at meter" at bounding box center [341, 182] width 215 height 32
click at [368, 177] on textarea "Clean up/Secure coax cables/wiring at meter" at bounding box center [341, 182] width 215 height 32
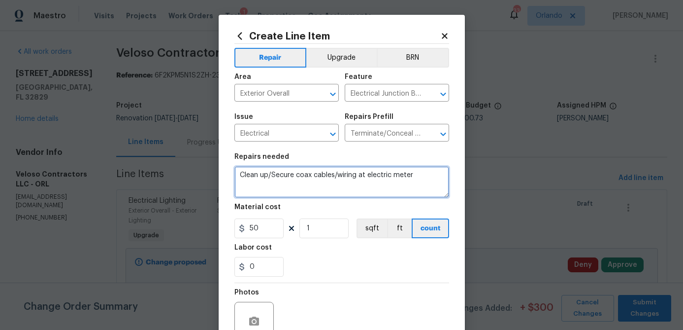
click at [427, 173] on textarea "Clean up/Secure coax cables/wiring at electric meter" at bounding box center [341, 182] width 215 height 32
click at [254, 183] on textarea "Clean up/Secure coax cables/wiring at electric meter and reatach" at bounding box center [341, 182] width 215 height 32
type textarea "Clean up/Secure coax cables/wiring at electric meter and reattach irrigation wa…"
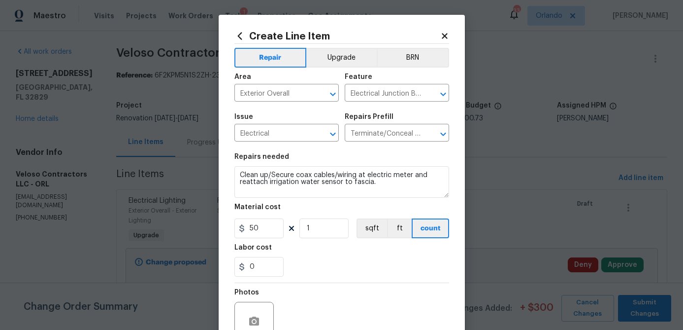
click at [332, 266] on div "0" at bounding box center [341, 267] width 215 height 20
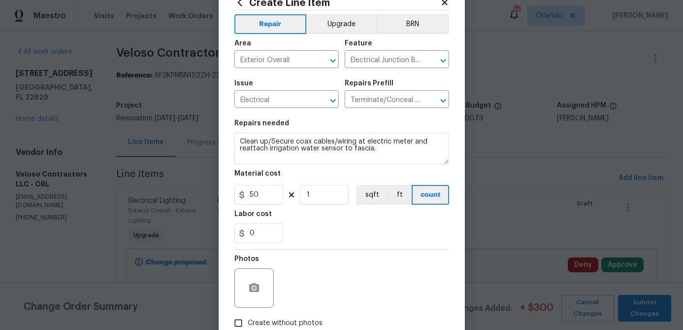
scroll to position [57, 0]
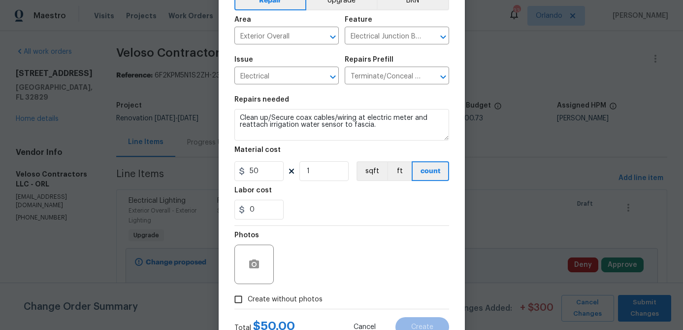
click at [298, 295] on span "Create without photos" at bounding box center [285, 299] width 75 height 10
click at [248, 295] on input "Create without photos" at bounding box center [238, 299] width 19 height 19
checkbox input "true"
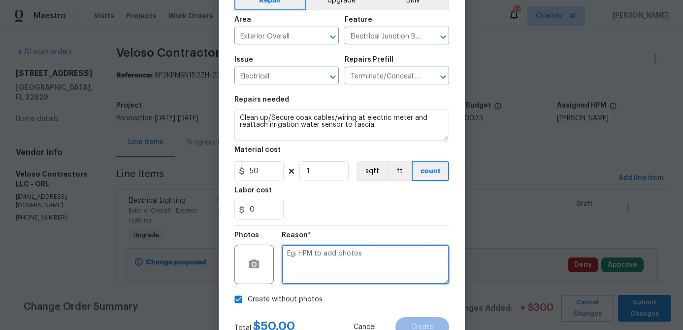
click at [314, 262] on textarea at bounding box center [365, 263] width 167 height 39
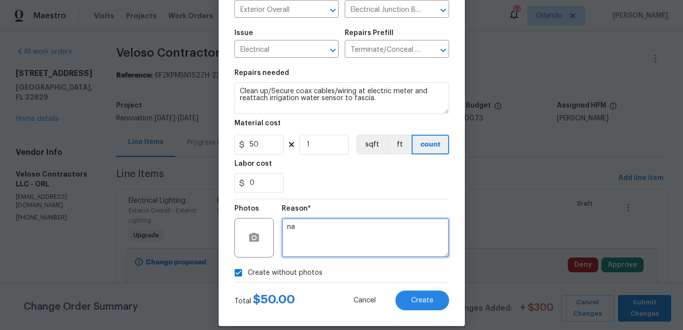
scroll to position [95, 0]
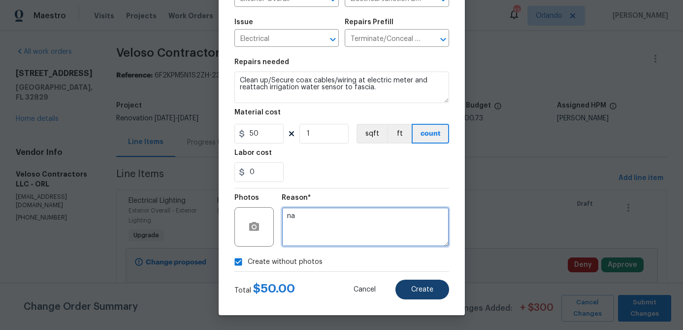
type textarea "na"
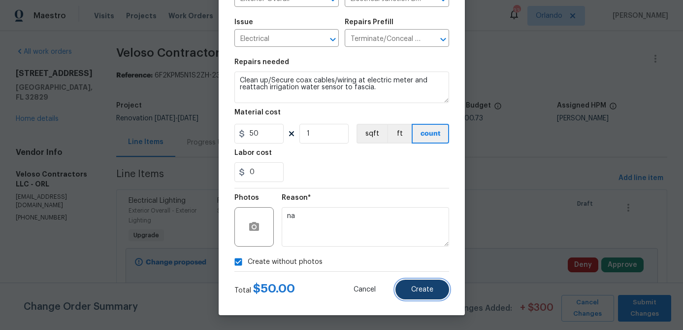
click at [412, 299] on button "Create" at bounding box center [423, 289] width 54 height 20
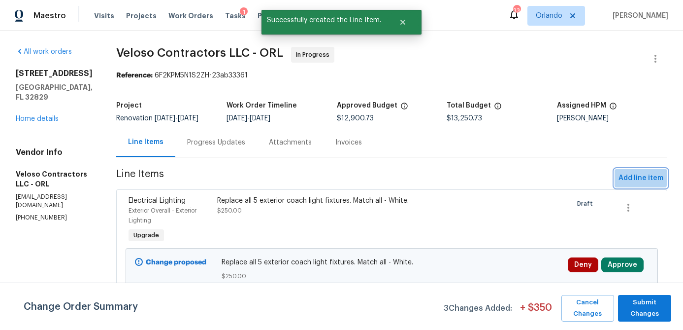
click at [626, 174] on span "Add line item" at bounding box center [641, 178] width 45 height 12
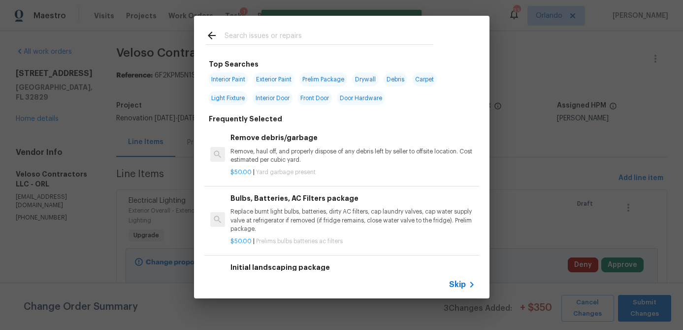
click at [288, 39] on input "text" at bounding box center [329, 37] width 209 height 15
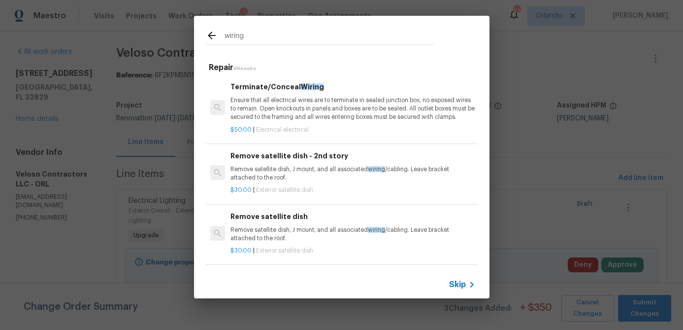
type input "wiring"
click at [292, 91] on h6 "Terminate/Conceal Wiring" at bounding box center [353, 86] width 244 height 11
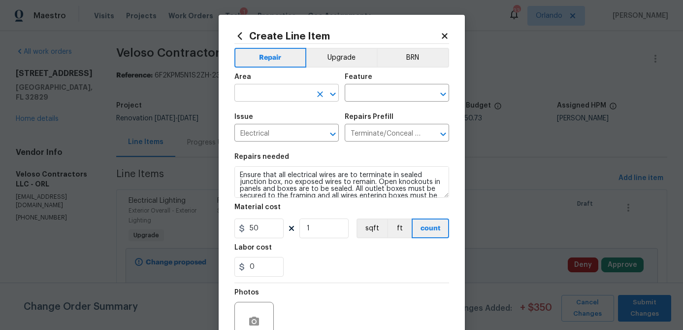
click at [290, 91] on input "text" at bounding box center [272, 93] width 77 height 15
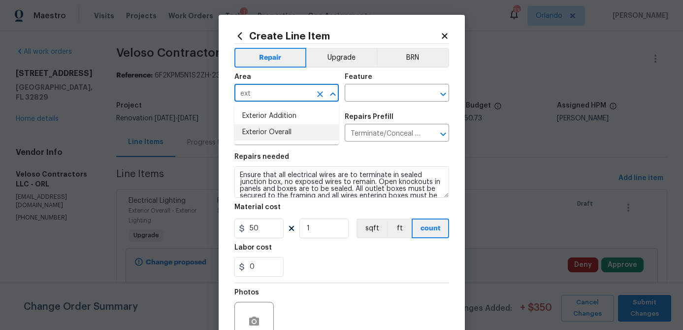
click at [287, 136] on li "Exterior Overall" at bounding box center [286, 132] width 104 height 16
type input "Exterior Overall"
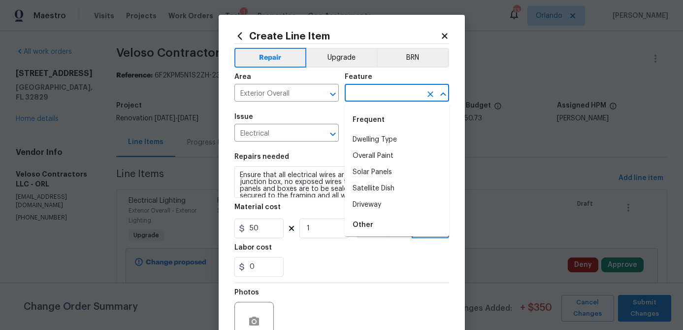
click at [374, 95] on input "text" at bounding box center [383, 93] width 77 height 15
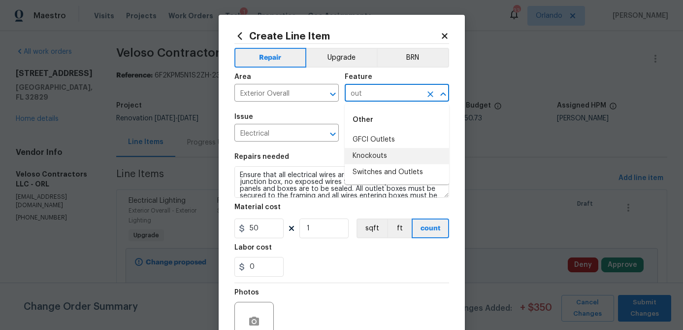
click at [392, 155] on li "Knockouts" at bounding box center [397, 156] width 104 height 16
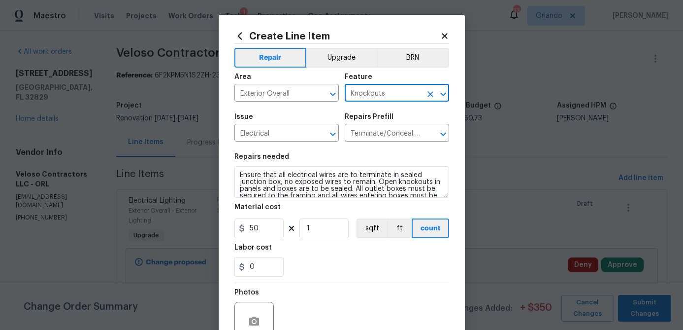
type input "Knockouts"
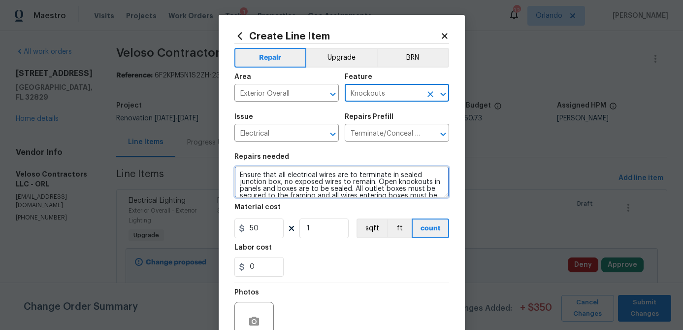
click at [309, 180] on textarea "Ensure that all electrical wires are to terminate in sealed junction box, no ex…" at bounding box center [341, 182] width 215 height 32
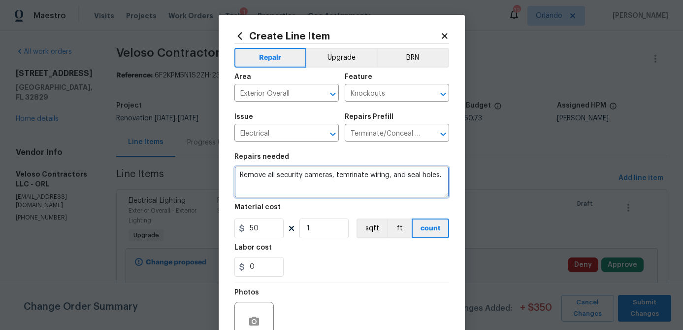
click at [353, 176] on textarea "Remove all security cameras, temrinate wiring, and seal holes." at bounding box center [341, 182] width 215 height 32
type textarea "Remove all security cameras, terminate wiring, and seal holes."
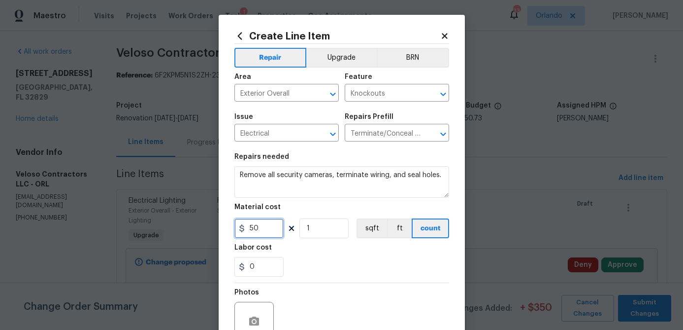
click at [272, 232] on input "50" at bounding box center [258, 228] width 49 height 20
click at [271, 232] on input "50" at bounding box center [258, 228] width 49 height 20
click at [332, 282] on section "Repairs needed Remove all security cameras, terminate wiring, and seal holes. M…" at bounding box center [341, 214] width 215 height 135
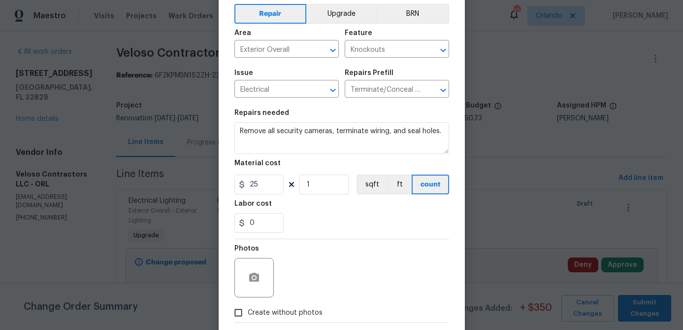
scroll to position [52, 0]
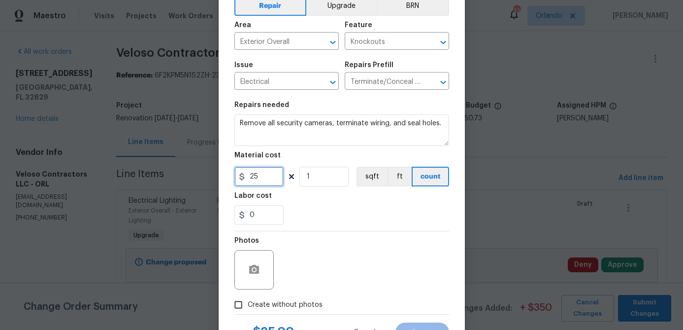
click at [270, 183] on input "25" at bounding box center [258, 177] width 49 height 20
type input "30"
click at [373, 215] on div "0" at bounding box center [341, 215] width 215 height 20
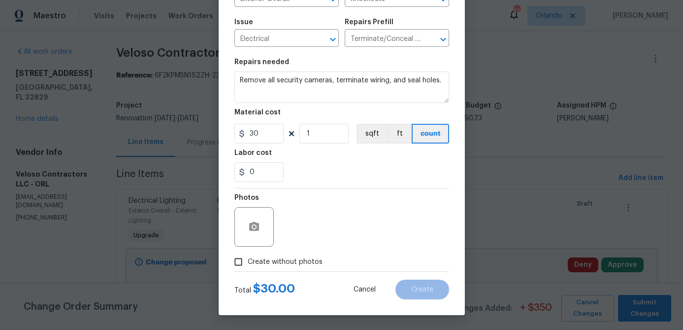
click at [309, 257] on span "Create without photos" at bounding box center [285, 262] width 75 height 10
click at [248, 257] on input "Create without photos" at bounding box center [238, 261] width 19 height 19
checkbox input "true"
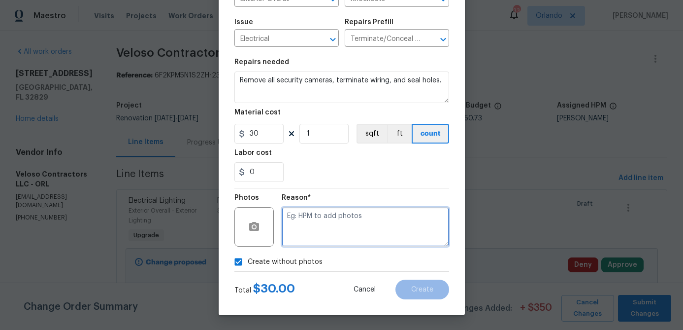
click at [328, 239] on textarea at bounding box center [365, 226] width 167 height 39
type textarea "na"
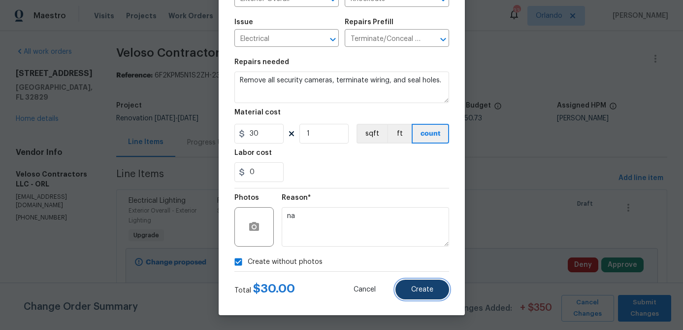
click at [413, 297] on button "Create" at bounding box center [423, 289] width 54 height 20
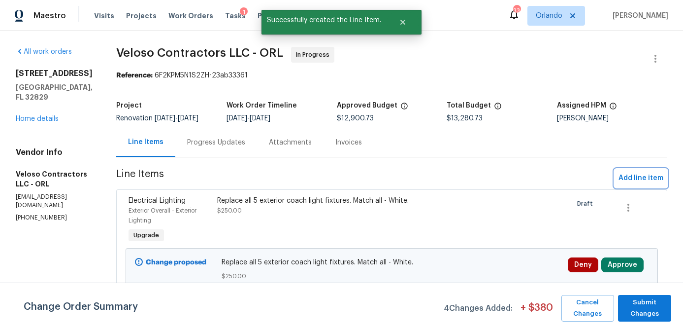
click at [633, 175] on span "Add line item" at bounding box center [641, 178] width 45 height 12
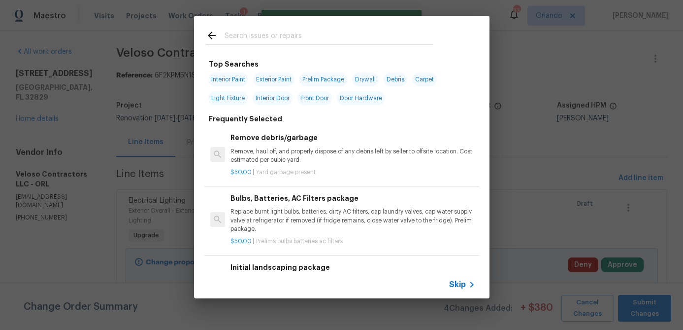
click at [267, 35] on input "text" at bounding box center [329, 37] width 209 height 15
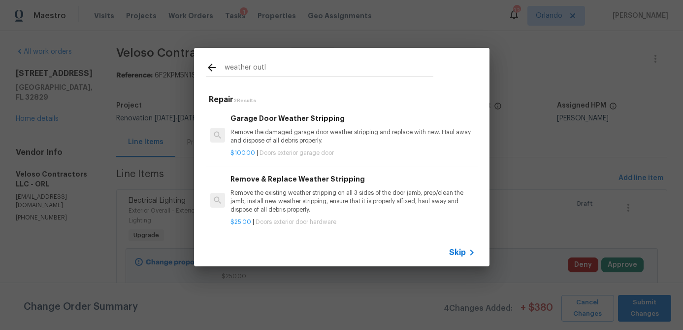
type input "weather outl"
click at [305, 189] on p "Remove the existing weather stripping on all 3 sides of the door jamb, prep/cle…" at bounding box center [353, 201] width 244 height 25
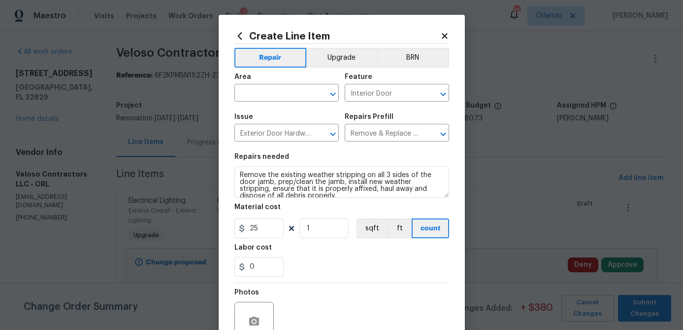
click at [243, 38] on icon at bounding box center [239, 36] width 11 height 11
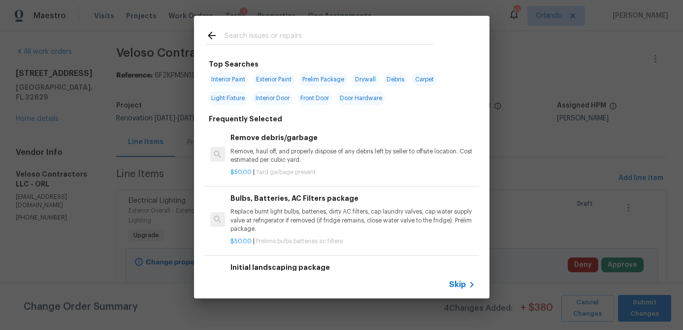
click at [266, 33] on input "text" at bounding box center [329, 37] width 209 height 15
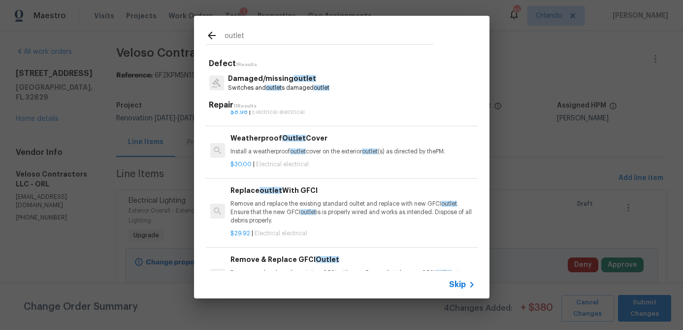
scroll to position [107, 0]
type input "outlet"
click at [333, 144] on div "Weatherproof Outlet Cover Install a weatherproof outlet cover on the exterior o…" at bounding box center [353, 144] width 244 height 24
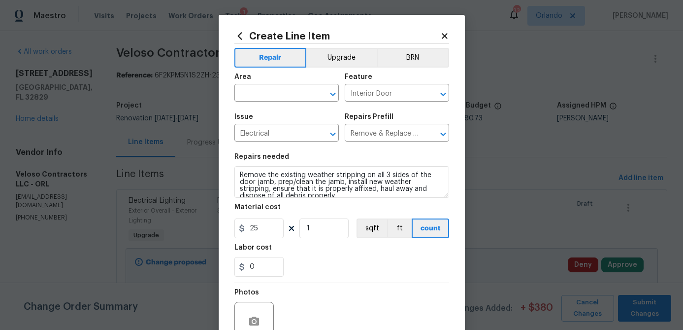
type input "Weatherproof Outlet Cover $30.00"
type textarea "Install a weatherproof outlet cover on the exterior outlet(s) as directed by th…"
type input "30"
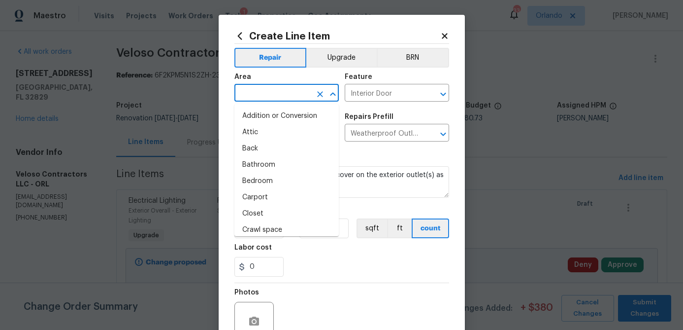
click at [289, 100] on input "text" at bounding box center [272, 93] width 77 height 15
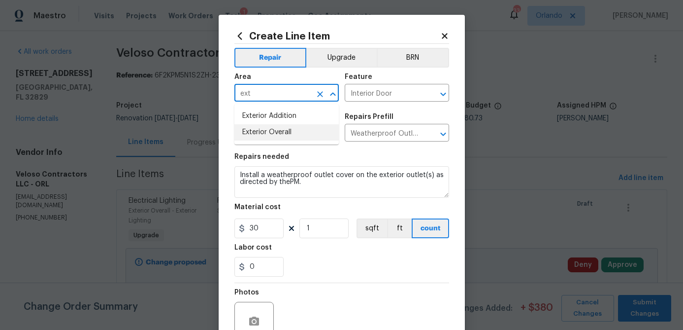
click at [282, 138] on li "Exterior Overall" at bounding box center [286, 132] width 104 height 16
type input "Exterior Overall"
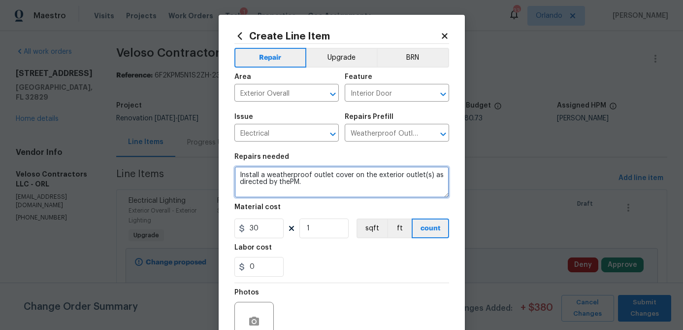
click at [239, 175] on textarea "Install a weatherproof outlet cover on the exterior outlet(s) as directed by th…" at bounding box center [341, 182] width 215 height 32
click at [420, 178] on textarea "Front Porch - Remove timer extension cord and Install a weatherproof outlet cov…" at bounding box center [341, 182] width 215 height 32
drag, startPoint x: 396, startPoint y: 184, endPoint x: 432, endPoint y: 203, distance: 40.6
click at [432, 204] on section "Repairs needed Front Porch - Remove timer extension cord and Install new weathe…" at bounding box center [341, 214] width 215 height 135
type textarea "Front Porch - Remove timer extension cord and Install new weatherproof outlet c…"
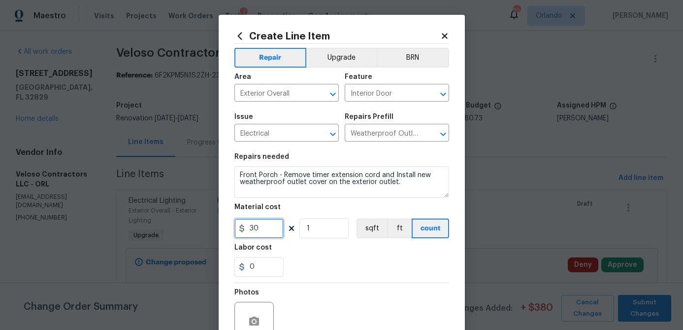
click at [266, 228] on input "30" at bounding box center [258, 228] width 49 height 20
type input "35"
click at [342, 272] on div "0" at bounding box center [341, 267] width 215 height 20
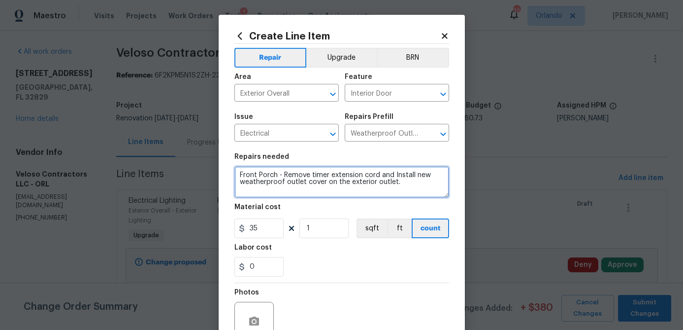
click at [330, 175] on textarea "Front Porch - Remove timer extension cord and Install new weatherproof outlet c…" at bounding box center [341, 182] width 215 height 32
click at [378, 176] on textarea "Front Porch - Remove timer/extension cord and Install new weatherproof outlet c…" at bounding box center [341, 182] width 215 height 32
click at [329, 191] on textarea "Front Porch - Remove timer/extension cord from outlet and Install new weatherpr…" at bounding box center [341, 182] width 215 height 32
click at [418, 177] on textarea "Front Porch - Remove timer/extension cord from outlet and Install new weatherpr…" at bounding box center [341, 182] width 215 height 32
click at [412, 184] on textarea "Front Porch - Remove timer/extension cord and Install new weatherproof outlet c…" at bounding box center [341, 182] width 215 height 32
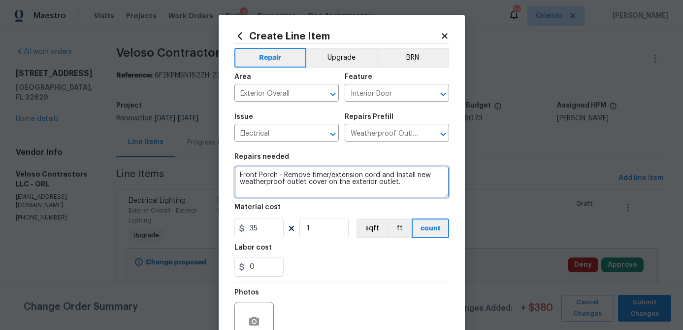
click at [395, 176] on textarea "Front Porch - Remove timer/extension cord and Install new weatherproof outlet c…" at bounding box center [341, 182] width 215 height 32
click at [409, 188] on textarea "Front Porch - Remove timer/extension cord and install new weatherproof outlet c…" at bounding box center [341, 182] width 215 height 32
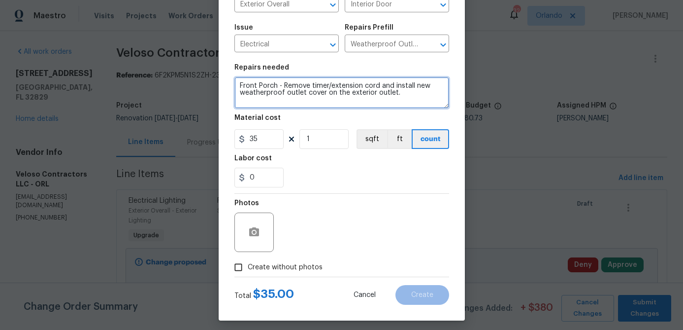
scroll to position [95, 0]
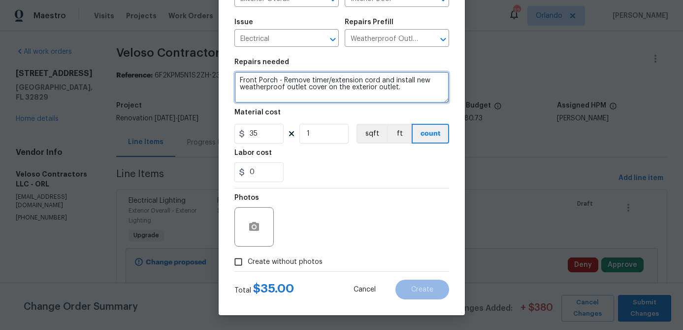
type textarea "Front Porch - Remove timer/extension cord and install new weatherproof outlet c…"
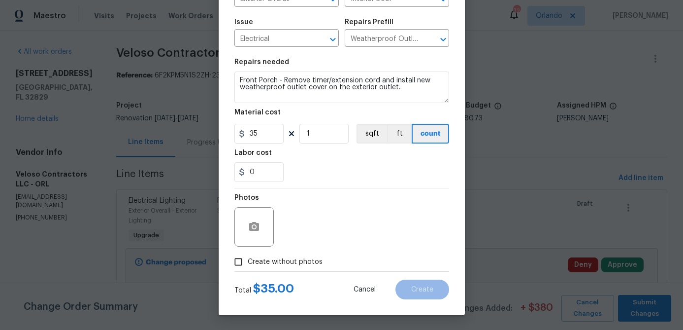
click at [309, 260] on span "Create without photos" at bounding box center [285, 262] width 75 height 10
click at [248, 260] on input "Create without photos" at bounding box center [238, 261] width 19 height 19
checkbox input "true"
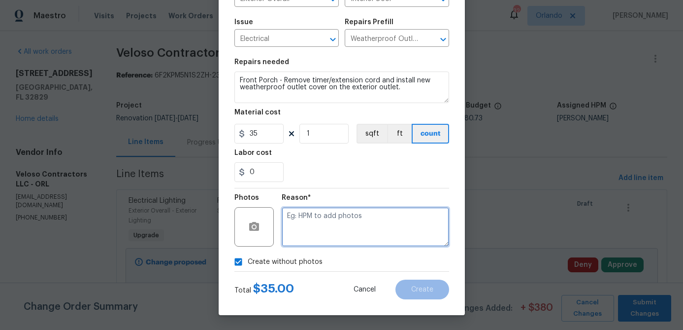
click at [334, 235] on textarea at bounding box center [365, 226] width 167 height 39
type textarea "na"
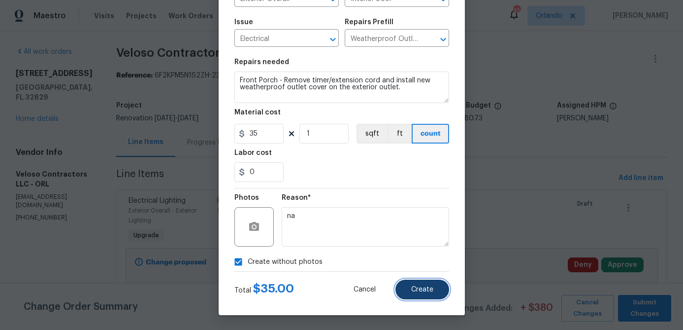
click at [422, 289] on span "Create" at bounding box center [422, 289] width 22 height 7
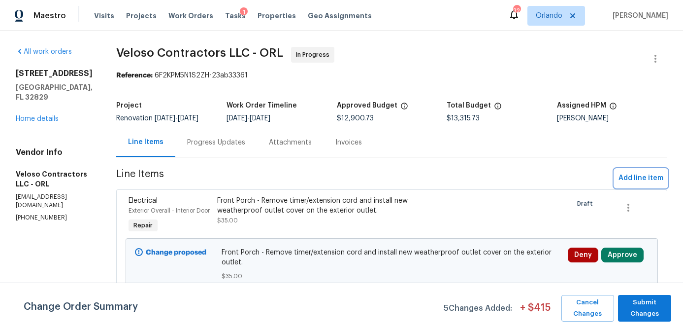
click at [632, 180] on span "Add line item" at bounding box center [641, 178] width 45 height 12
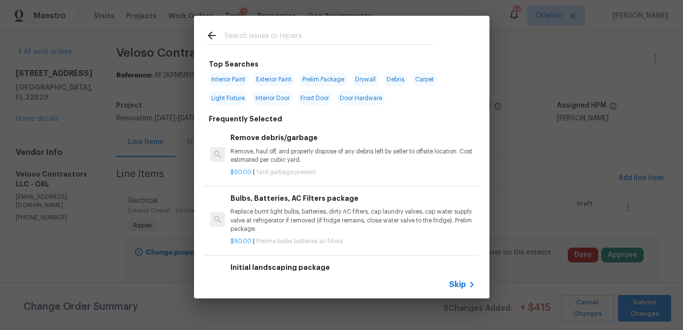
click at [251, 34] on input "text" at bounding box center [329, 37] width 209 height 15
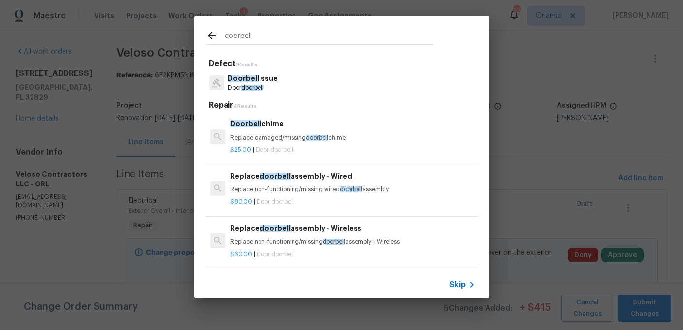
scroll to position [1, 0]
type input "doorbell"
click at [279, 84] on div "Doorbell issue Door doorbell" at bounding box center [342, 82] width 272 height 27
click at [250, 78] on span "Doorbell" at bounding box center [243, 78] width 31 height 7
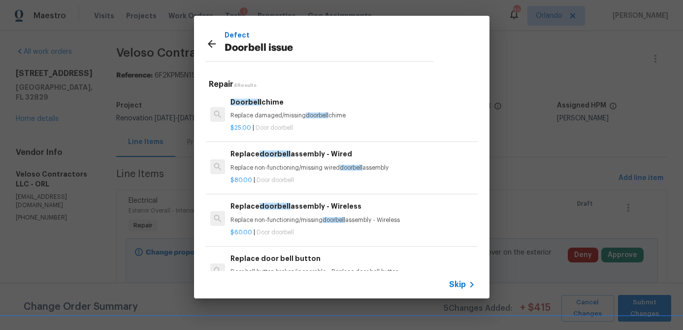
scroll to position [32, 0]
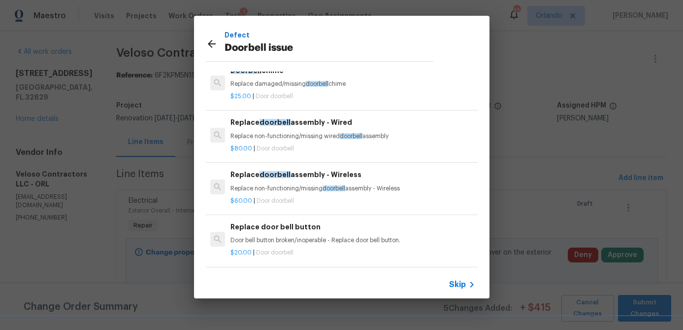
click at [289, 229] on h6 "Replace door bell button" at bounding box center [353, 226] width 244 height 11
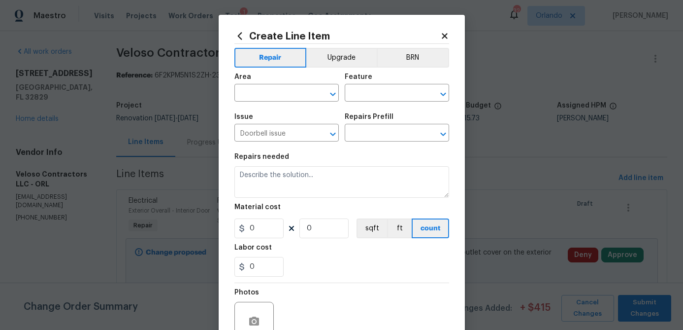
type input "Replace door bell button $20.00"
type textarea "Door bell button broken/inoperable - Replace door bell button."
type input "20"
type input "1"
click at [279, 96] on input "text" at bounding box center [272, 93] width 77 height 15
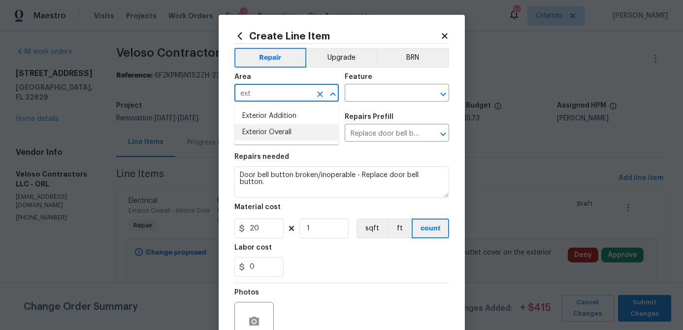
click at [269, 131] on li "Exterior Overall" at bounding box center [286, 132] width 104 height 16
type input "Exterior Overall"
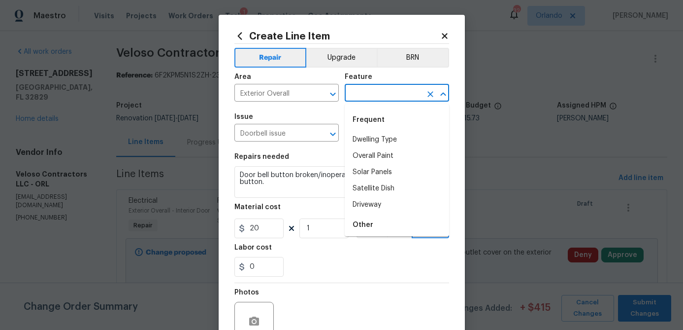
click at [393, 99] on input "text" at bounding box center [383, 93] width 77 height 15
click at [383, 168] on li "Front Door" at bounding box center [397, 172] width 104 height 16
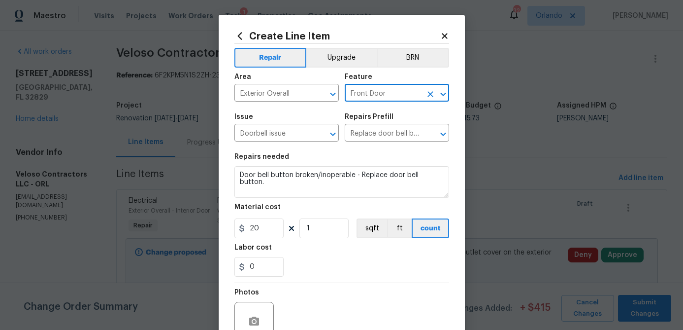
type input "Front Door"
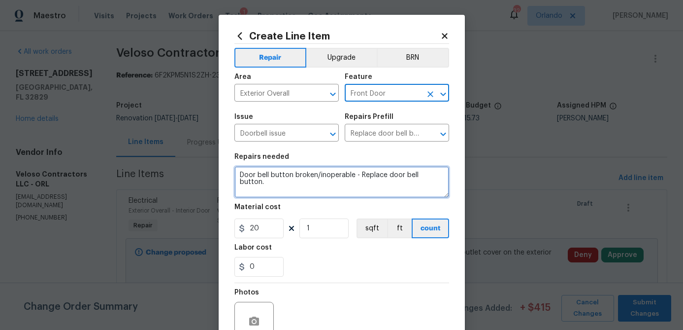
click at [240, 177] on textarea "Door bell button broken/inoperable - Replace door bell button." at bounding box center [341, 182] width 215 height 32
drag, startPoint x: 365, startPoint y: 175, endPoint x: 418, endPoint y: 181, distance: 53.5
click at [418, 181] on textarea "Front Porch - Replace Door bell button broken/inoperable - Replace door bell bu…" at bounding box center [341, 182] width 215 height 32
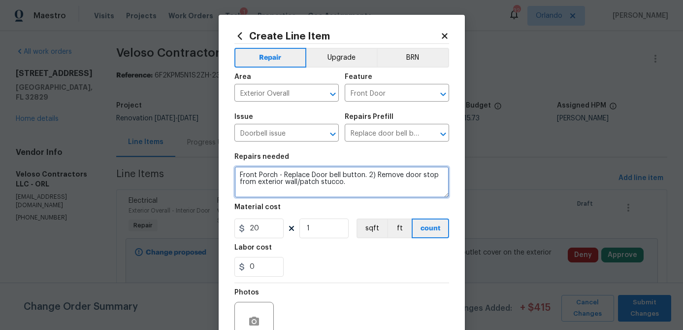
click at [283, 175] on textarea "Front Porch - Replace Door bell button. 2) Remove door stop from exterior wall/…" at bounding box center [341, 182] width 215 height 32
click at [360, 191] on textarea "Front Porch: 1) Replace Door bell button. 2) Remove door stop from exterior wal…" at bounding box center [341, 182] width 215 height 32
click at [366, 178] on textarea "Front Porch: 1) Replace Door bell button. 2) Remove door stop from exterior wal…" at bounding box center [341, 182] width 215 height 32
click at [397, 186] on textarea "Front Porch: 1) Replace Door bell button (White). 2) Remove door stop from exte…" at bounding box center [341, 182] width 215 height 32
type textarea "Front Porch: 1) Replace Door bell button (White). 2) Remove door stop from exte…"
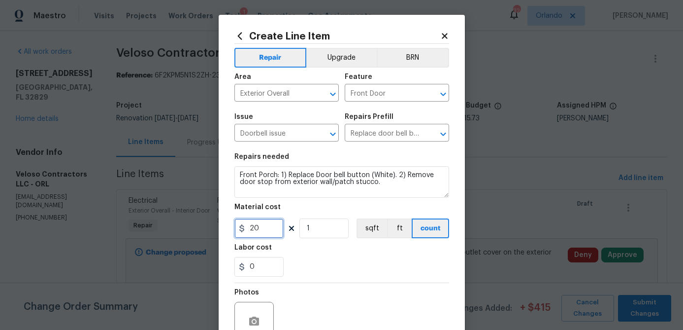
click at [270, 232] on input "20" at bounding box center [258, 228] width 49 height 20
click at [329, 263] on div "0" at bounding box center [341, 267] width 215 height 20
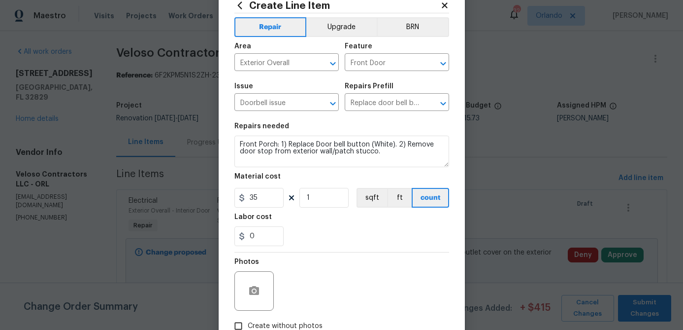
scroll to position [43, 0]
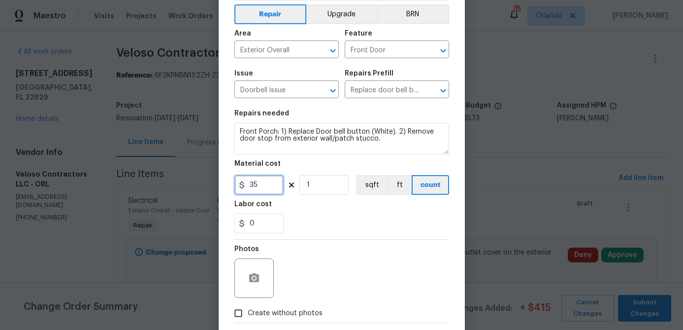
click at [272, 189] on input "35" at bounding box center [258, 185] width 49 height 20
type input "30"
click at [328, 217] on div "0" at bounding box center [341, 223] width 215 height 20
click at [293, 309] on span "Create without photos" at bounding box center [285, 313] width 75 height 10
click at [248, 309] on input "Create without photos" at bounding box center [238, 312] width 19 height 19
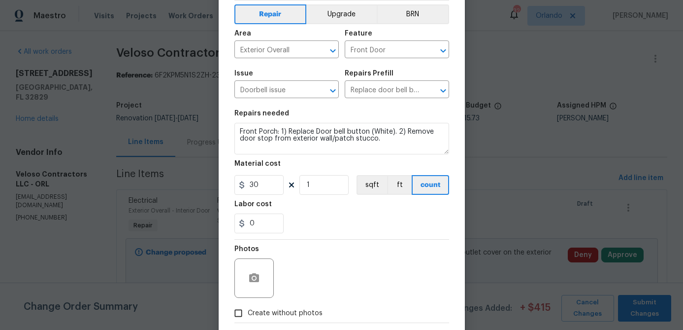
checkbox input "true"
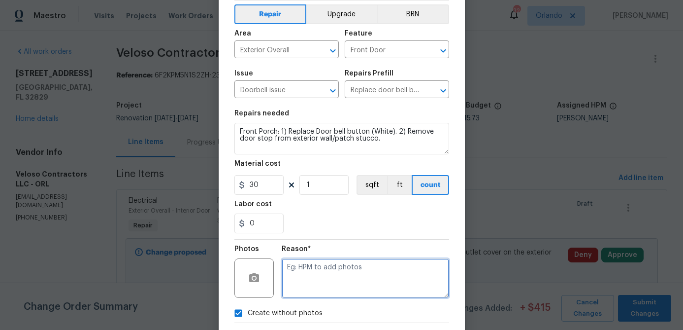
click at [343, 288] on textarea at bounding box center [365, 277] width 167 height 39
type textarea "na"
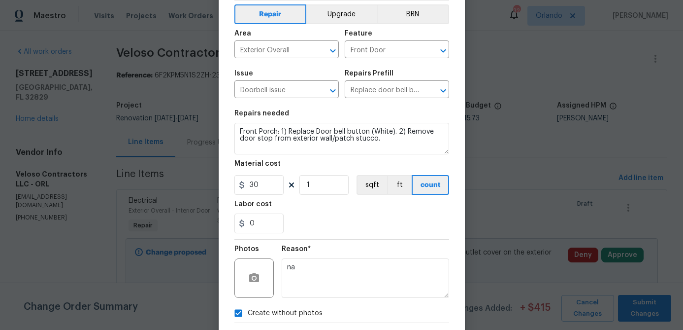
click at [421, 245] on div "Reason* na" at bounding box center [365, 271] width 167 height 64
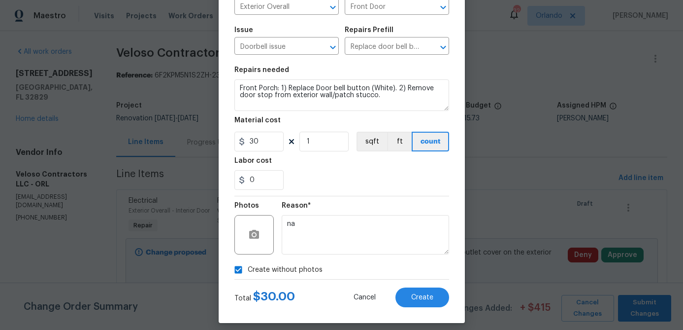
scroll to position [88, 0]
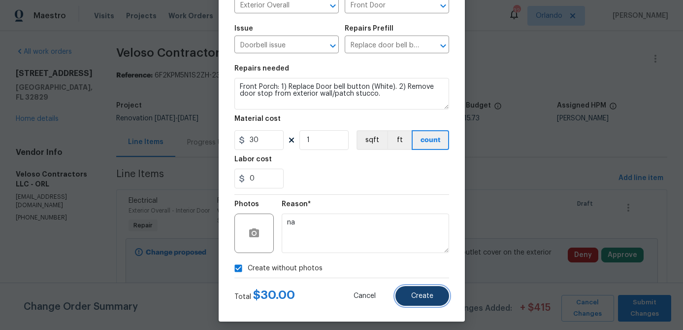
click at [421, 300] on button "Create" at bounding box center [423, 296] width 54 height 20
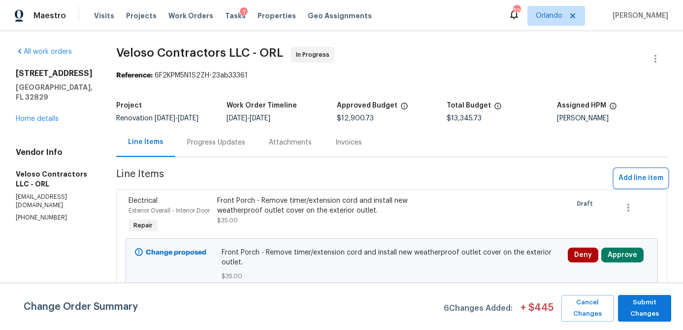
click at [636, 176] on span "Add line item" at bounding box center [641, 178] width 45 height 12
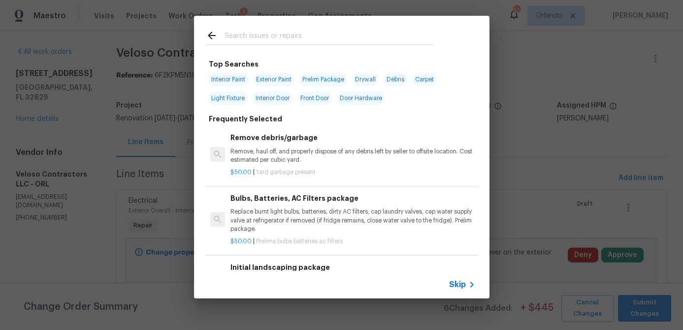
click at [296, 40] on input "text" at bounding box center [329, 37] width 209 height 15
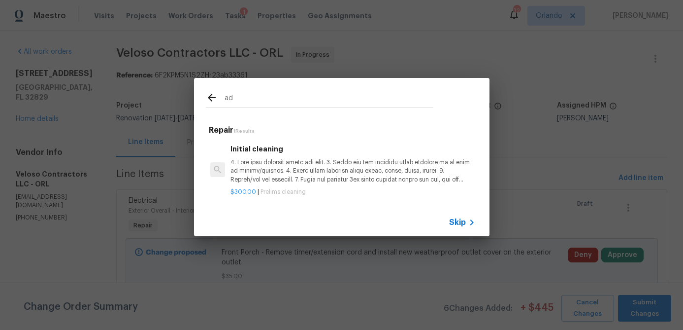
type input "a"
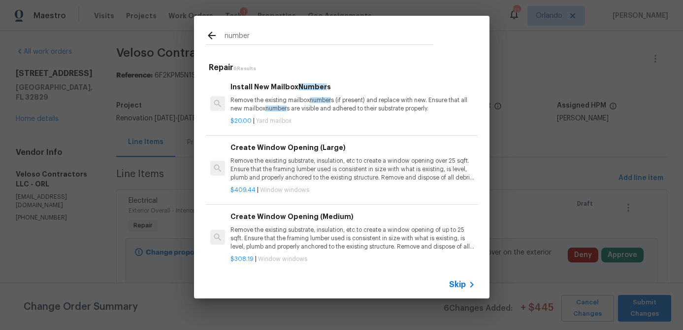
type input "number"
click at [299, 105] on p "Remove the existing mailbox number s (if present) and replace with new. Ensure …" at bounding box center [353, 104] width 244 height 17
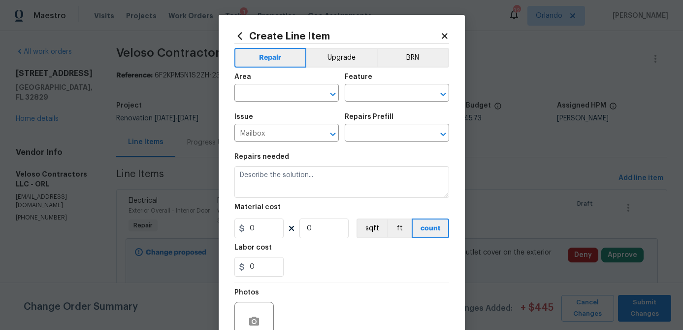
type input "Install New Mailbox Numbers $20.00"
type textarea "Remove the existing mailbox numbers (if present) and replace with new. Ensure t…"
type input "20"
type input "1"
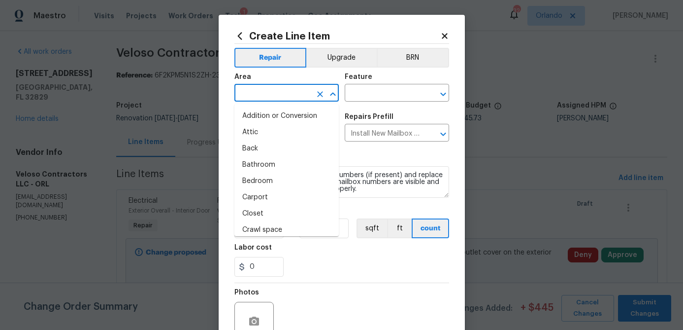
click at [298, 99] on input "text" at bounding box center [272, 93] width 77 height 15
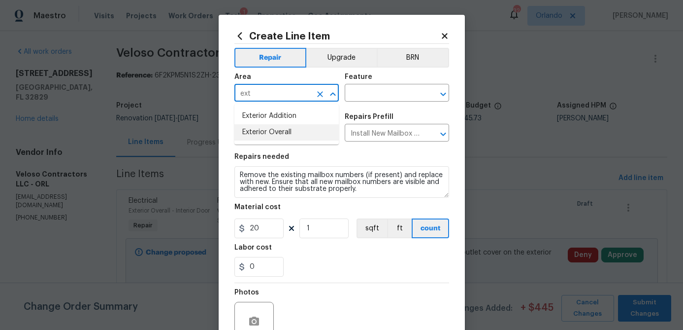
click at [297, 133] on li "Exterior Overall" at bounding box center [286, 132] width 104 height 16
type input "Exterior Overall"
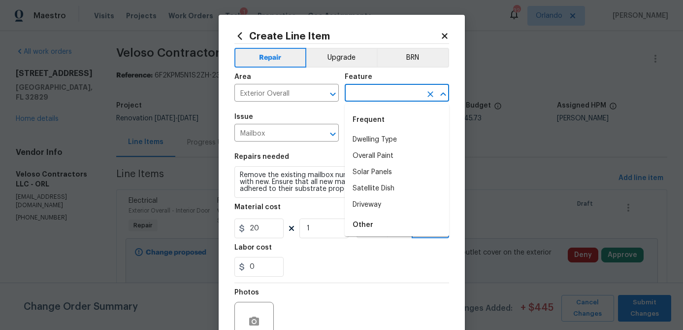
click at [371, 93] on input "text" at bounding box center [383, 93] width 77 height 15
type input "f"
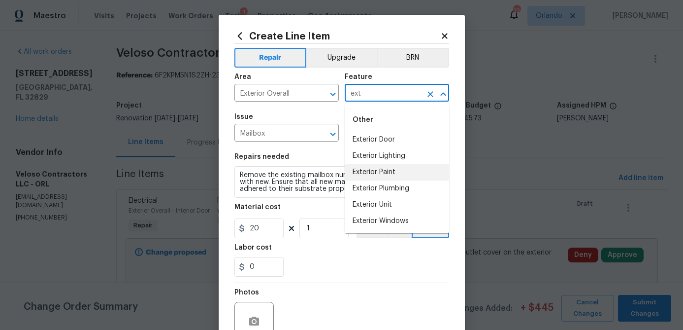
click at [376, 173] on li "Exterior Paint" at bounding box center [397, 172] width 104 height 16
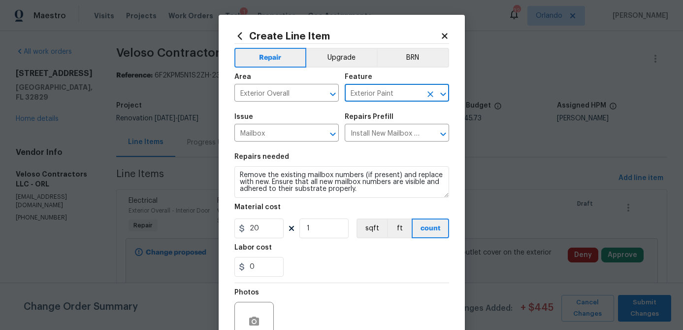
type input "Exterior Paint"
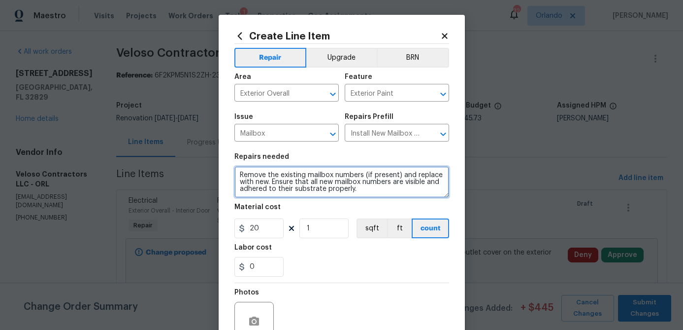
click at [253, 178] on textarea "Remove the existing mailbox numbers (if present) and replace with new. Ensure t…" at bounding box center [341, 182] width 215 height 32
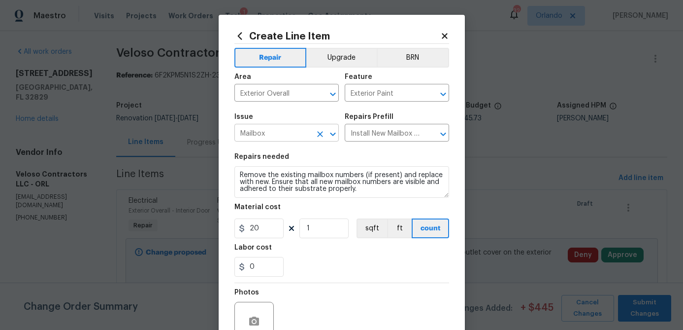
click at [290, 133] on input "Mailbox" at bounding box center [272, 133] width 77 height 15
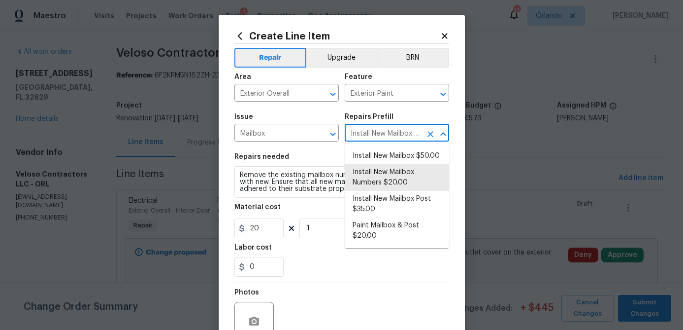
click at [383, 133] on input "Install New Mailbox Numbers $20.00" at bounding box center [383, 133] width 77 height 15
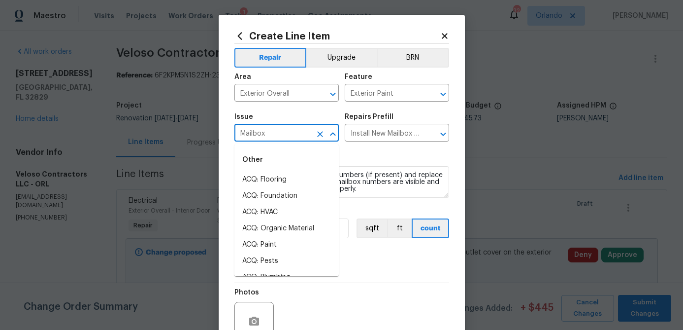
click at [303, 132] on input "Mailbox" at bounding box center [272, 133] width 77 height 15
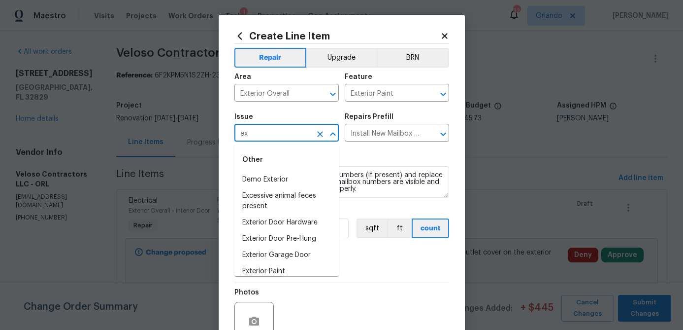
type input "e"
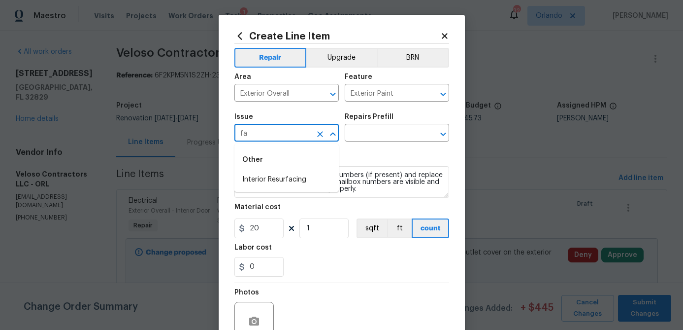
type input "f"
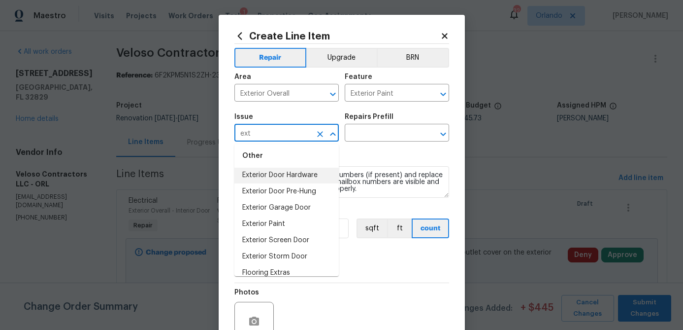
scroll to position [24, 0]
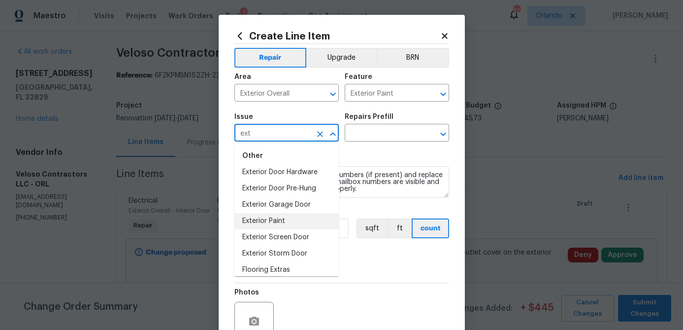
click at [296, 218] on li "Exterior Paint" at bounding box center [286, 221] width 104 height 16
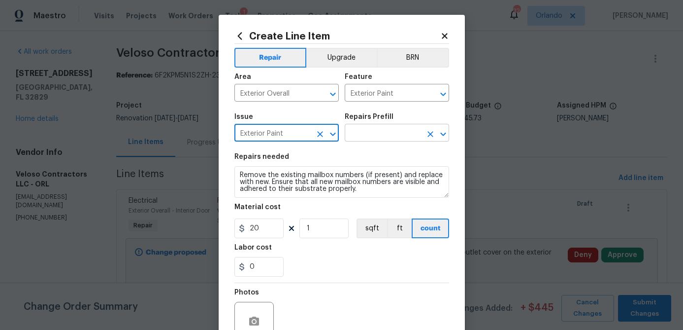
type input "Exterior Paint"
click at [393, 134] on input "text" at bounding box center [383, 133] width 77 height 15
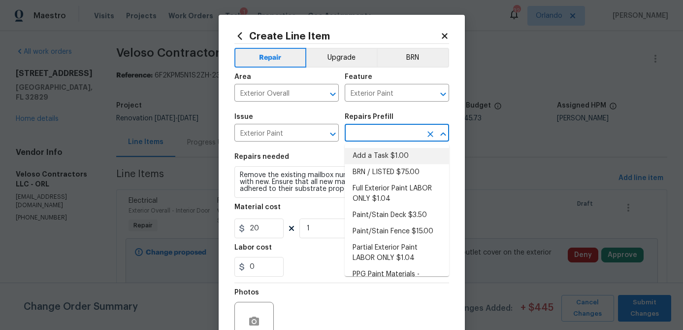
click at [383, 156] on li "Add a Task $1.00" at bounding box center [397, 156] width 104 height 16
type input "Overall Paint"
type input "Add a Task $1.00"
type textarea "HPM to detail"
type input "1"
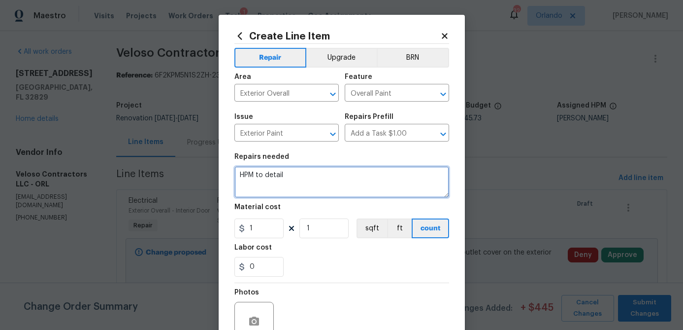
click at [284, 176] on textarea "HPM to detail" at bounding box center [341, 182] width 215 height 32
type textarea "Replace address numbers on front of home."
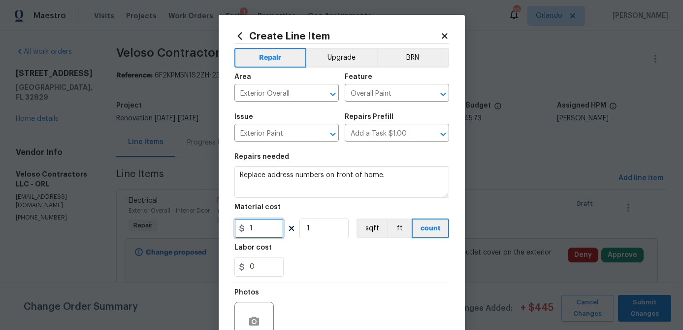
click at [269, 235] on input "1" at bounding box center [258, 228] width 49 height 20
type input "40"
click at [378, 300] on div "Photos" at bounding box center [341, 315] width 215 height 64
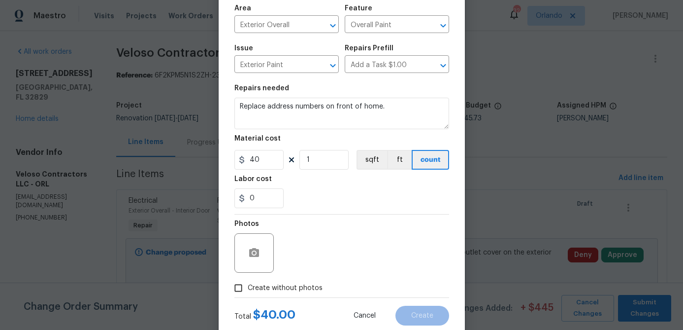
scroll to position [95, 0]
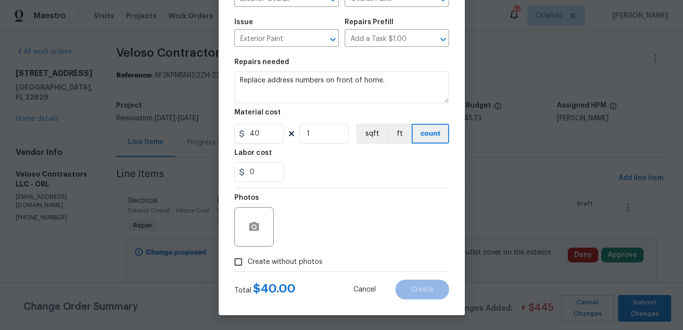
click at [311, 261] on span "Create without photos" at bounding box center [285, 262] width 75 height 10
click at [248, 261] on input "Create without photos" at bounding box center [238, 261] width 19 height 19
checkbox input "true"
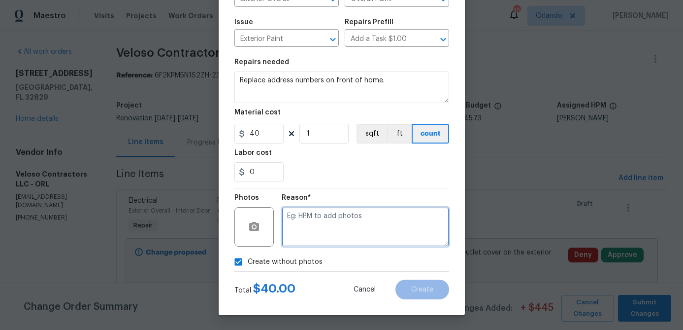
click at [348, 222] on textarea at bounding box center [365, 226] width 167 height 39
type textarea "na"
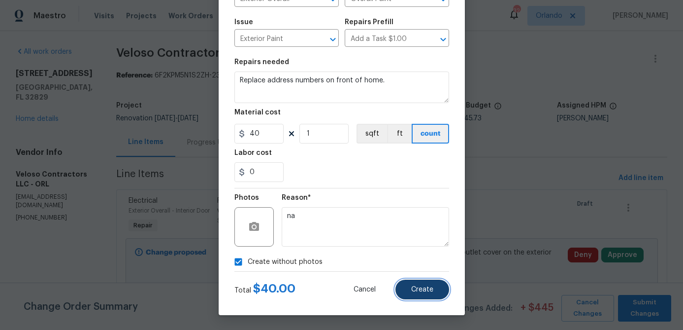
click at [414, 283] on button "Create" at bounding box center [423, 289] width 54 height 20
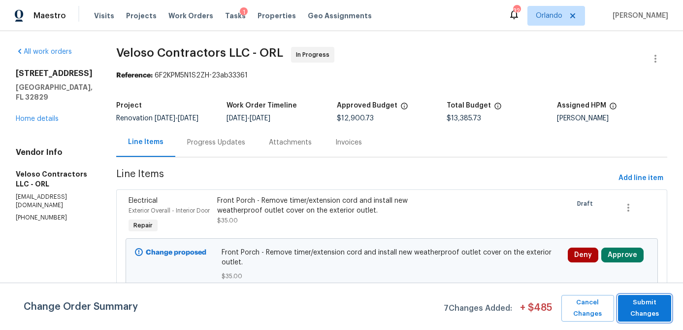
click at [642, 308] on span "Submit Changes" at bounding box center [644, 308] width 43 height 23
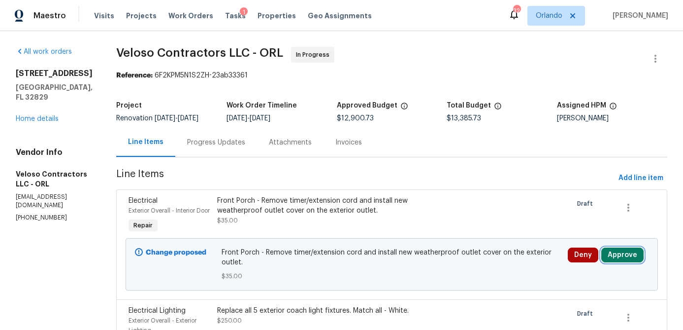
click at [632, 262] on button "Approve" at bounding box center [622, 254] width 42 height 15
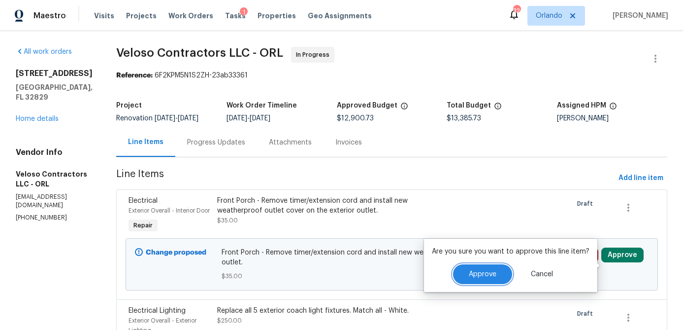
click at [491, 275] on span "Approve" at bounding box center [483, 273] width 28 height 7
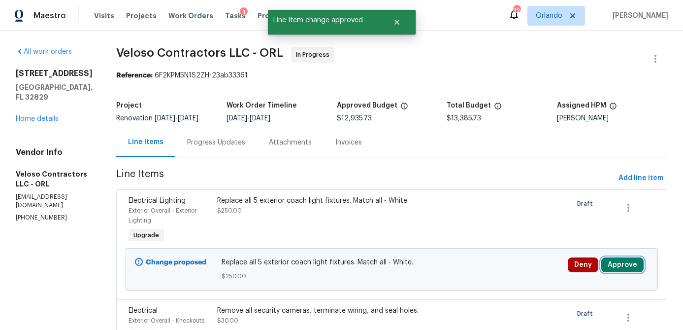
click at [626, 264] on button "Approve" at bounding box center [622, 264] width 42 height 15
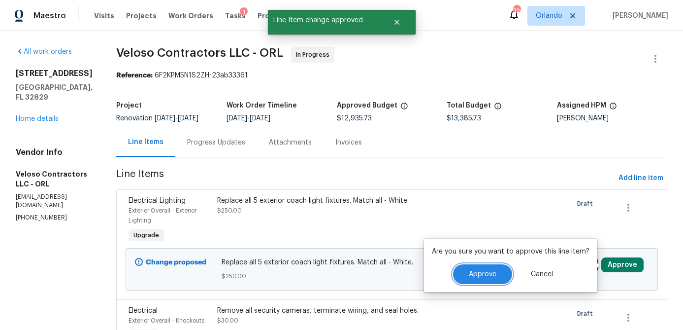
click at [503, 276] on button "Approve" at bounding box center [482, 274] width 59 height 20
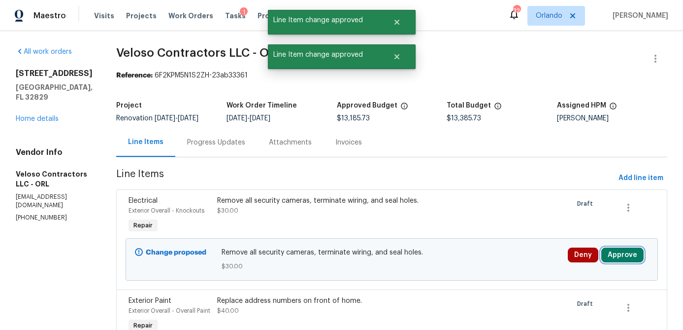
click at [626, 256] on button "Approve" at bounding box center [622, 254] width 42 height 15
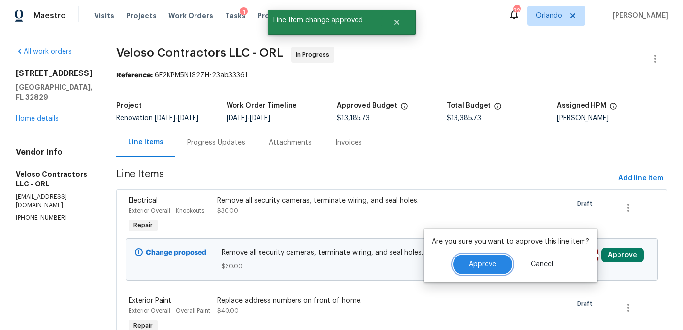
click at [487, 259] on button "Approve" at bounding box center [482, 264] width 59 height 20
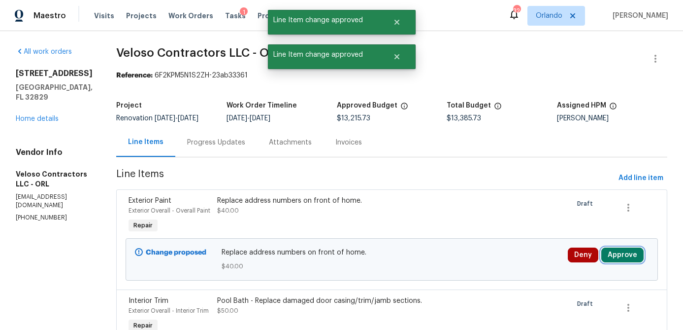
click at [630, 261] on button "Approve" at bounding box center [622, 254] width 42 height 15
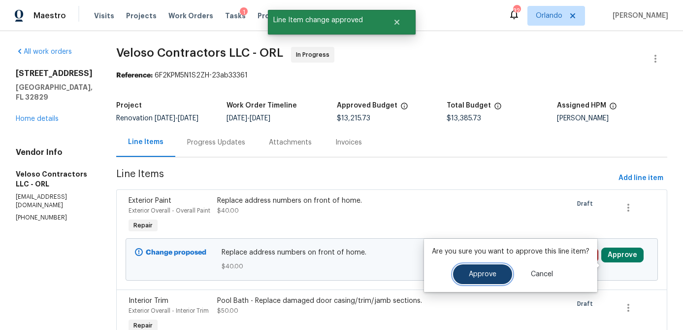
click at [490, 274] on span "Approve" at bounding box center [483, 273] width 28 height 7
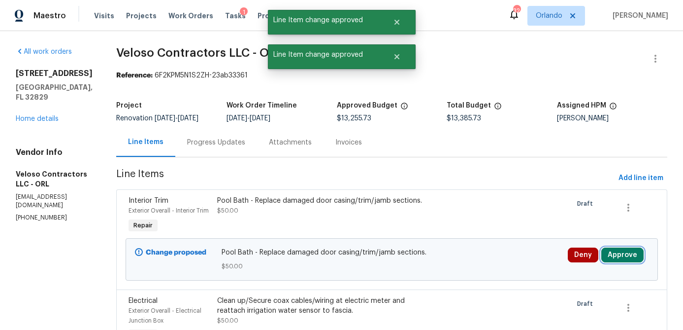
click at [621, 262] on button "Approve" at bounding box center [622, 254] width 42 height 15
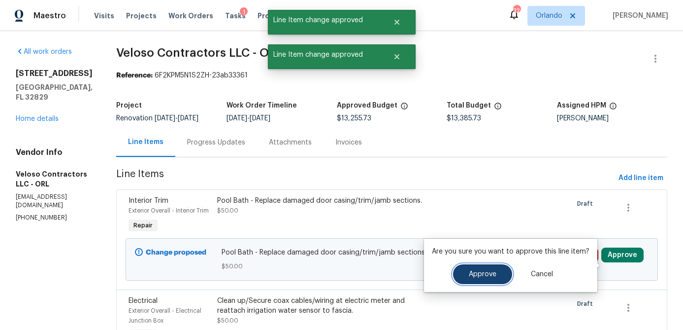
click at [469, 274] on span "Approve" at bounding box center [483, 273] width 28 height 7
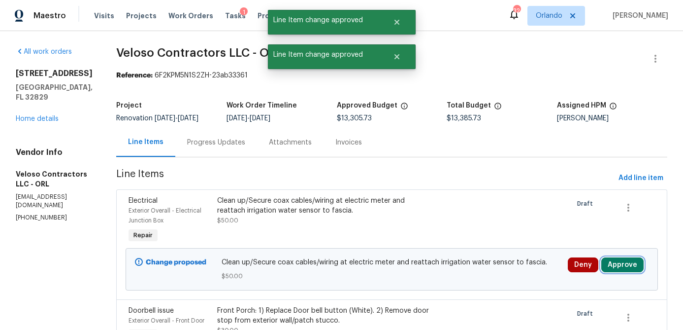
click at [627, 265] on button "Approve" at bounding box center [622, 264] width 42 height 15
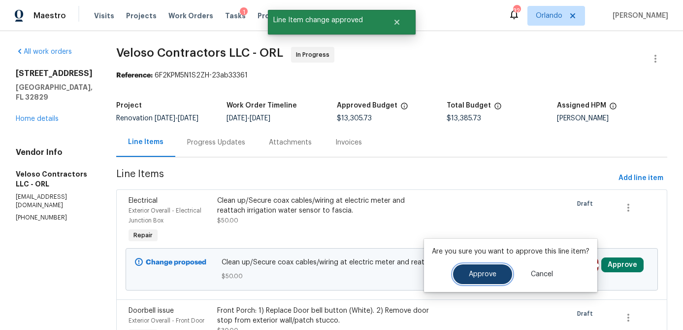
click at [492, 278] on button "Approve" at bounding box center [482, 274] width 59 height 20
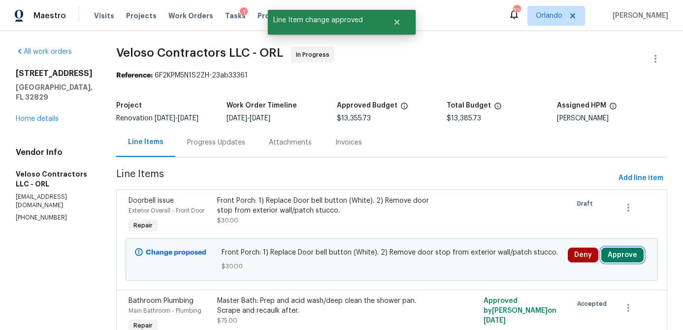
click at [628, 254] on button "Approve" at bounding box center [622, 254] width 42 height 15
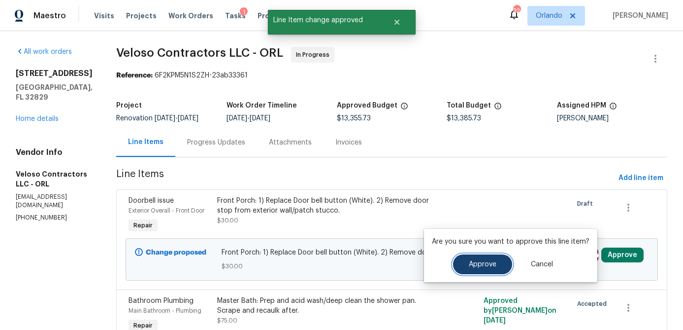
click at [486, 262] on span "Approve" at bounding box center [483, 264] width 28 height 7
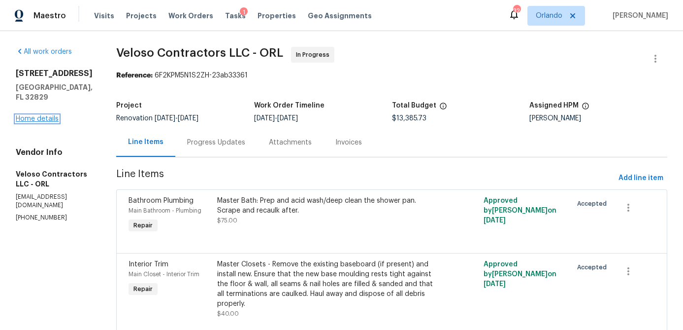
click at [40, 122] on link "Home details" at bounding box center [37, 118] width 43 height 7
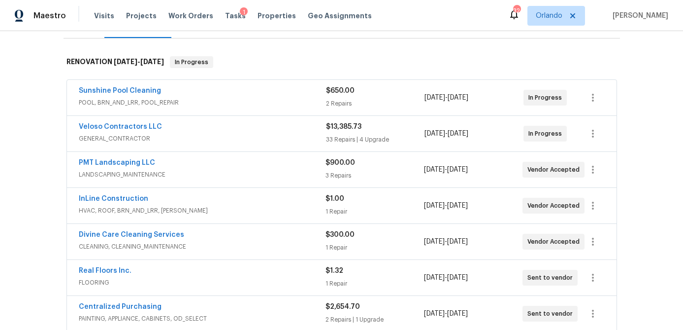
scroll to position [141, 0]
click at [594, 131] on icon "button" at bounding box center [593, 133] width 12 height 12
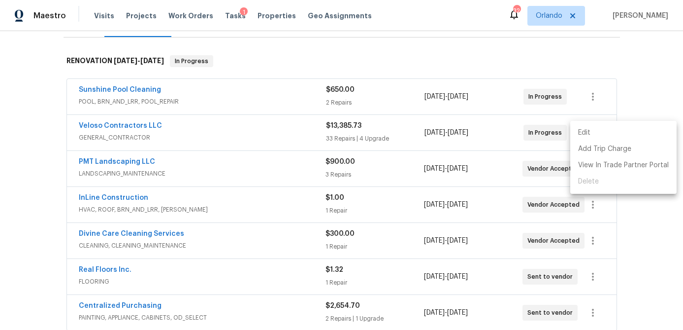
click at [588, 131] on li "Edit" at bounding box center [623, 133] width 106 height 16
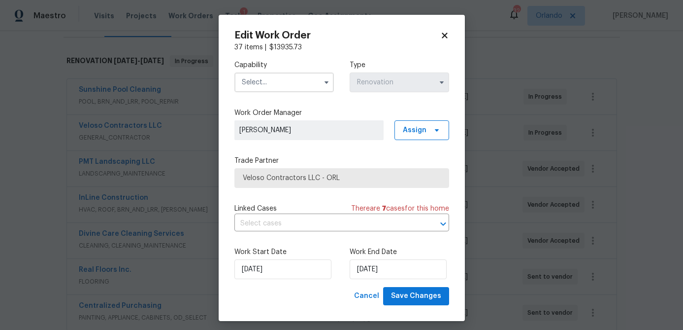
click at [311, 92] on div "Capability Type Renovation" at bounding box center [341, 76] width 215 height 48
click at [289, 86] on input "text" at bounding box center [284, 82] width 100 height 20
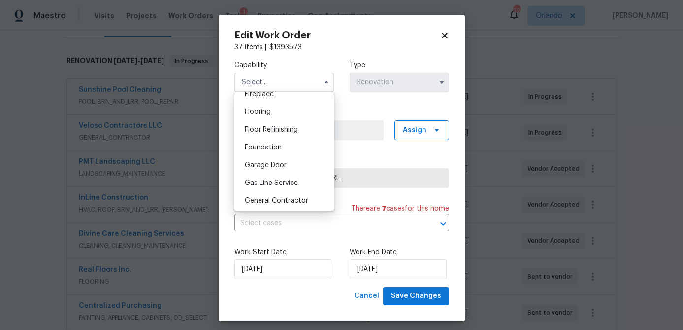
scroll to position [425, 0]
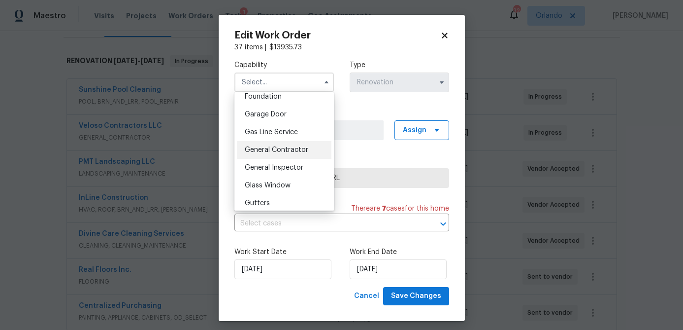
click at [292, 154] on div "General Contractor" at bounding box center [284, 150] width 95 height 18
type input "General Contractor"
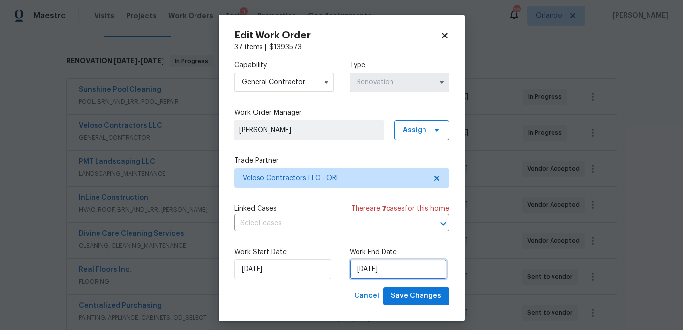
click at [391, 268] on input "[DATE]" at bounding box center [398, 269] width 97 height 20
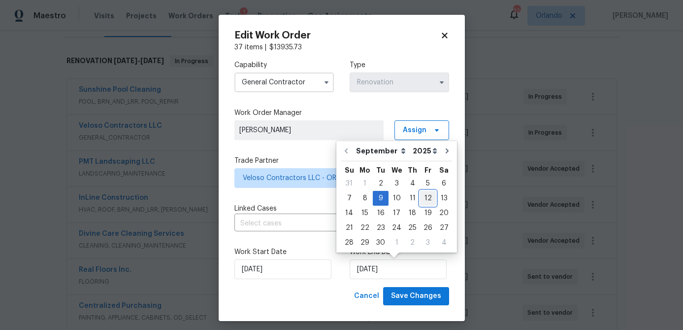
click at [422, 199] on div "12" at bounding box center [428, 198] width 16 height 14
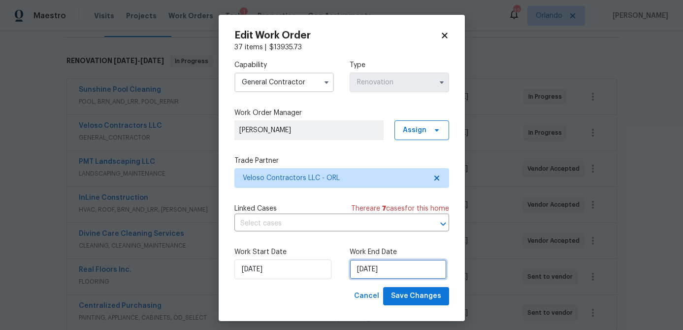
click at [405, 268] on input "[DATE]" at bounding box center [398, 269] width 97 height 20
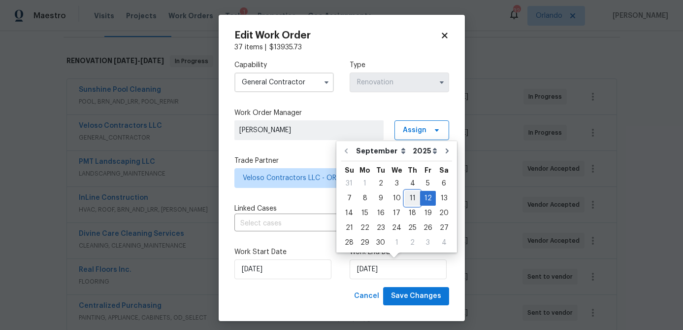
click at [410, 202] on div "11" at bounding box center [412, 198] width 15 height 14
type input "[DATE]"
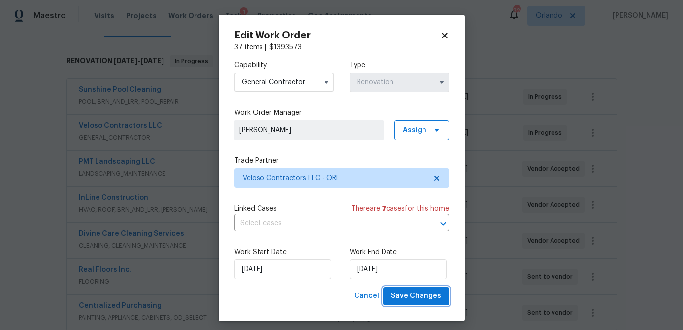
click at [420, 297] on span "Save Changes" at bounding box center [416, 296] width 50 height 12
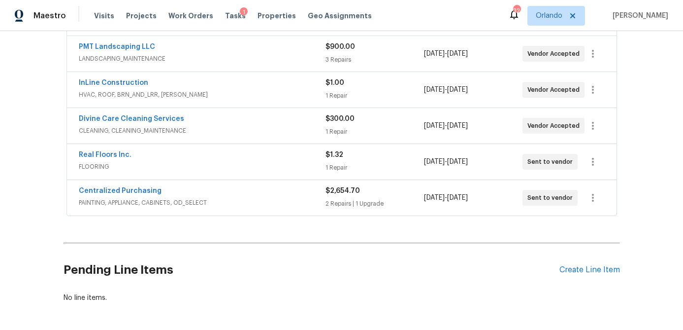
scroll to position [296, 0]
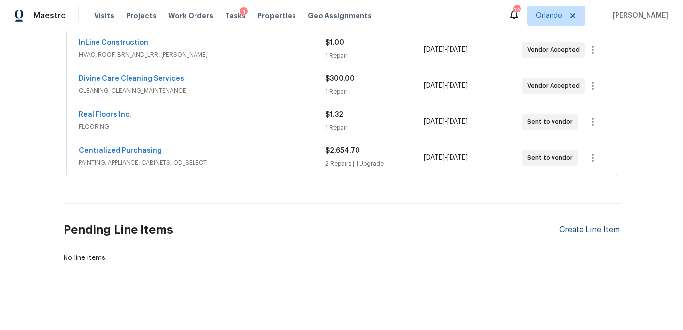
click at [590, 233] on div "Create Line Item" at bounding box center [590, 229] width 61 height 9
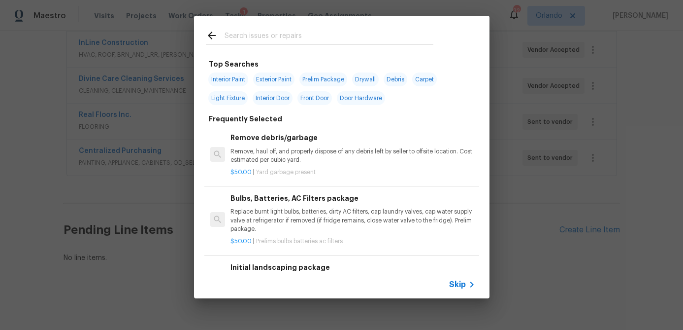
click at [262, 40] on input "text" at bounding box center [329, 37] width 209 height 15
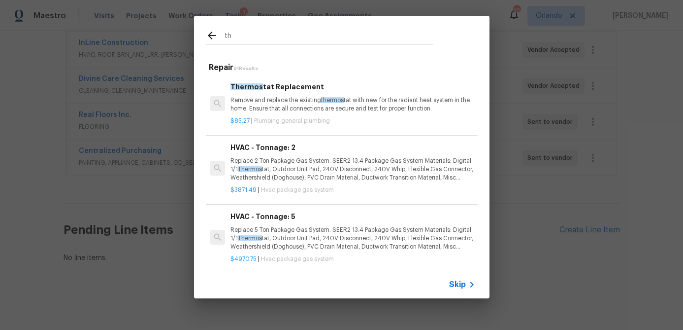
type input "t"
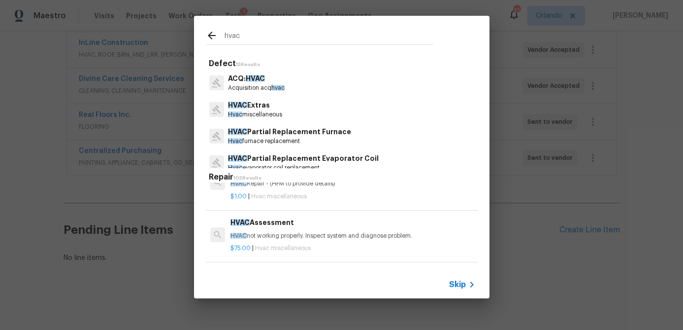
scroll to position [29, 0]
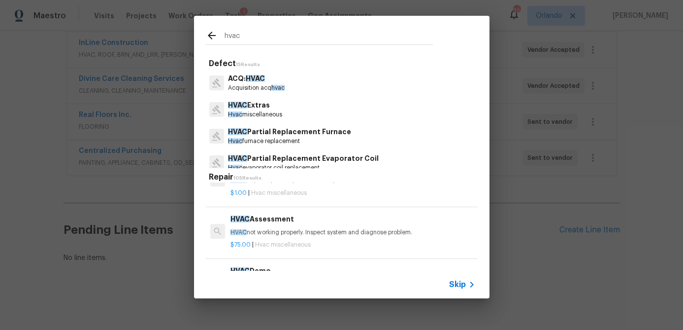
type input "hvac"
click at [305, 223] on h6 "HVAC Assessment" at bounding box center [353, 218] width 244 height 11
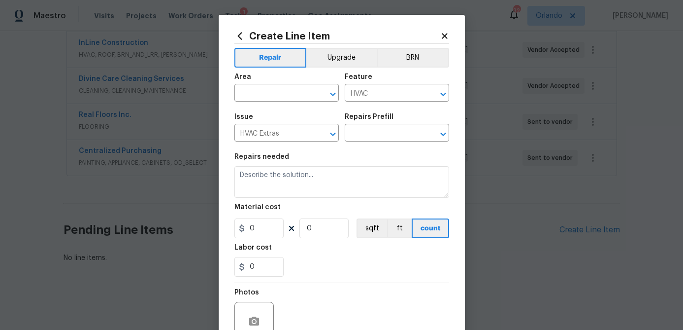
type textarea "HVAC not working properly. Inspect system and diagnose problem."
type input "1"
type input "HVAC Assessment $75.00"
type input "75"
click at [279, 90] on input "text" at bounding box center [272, 93] width 77 height 15
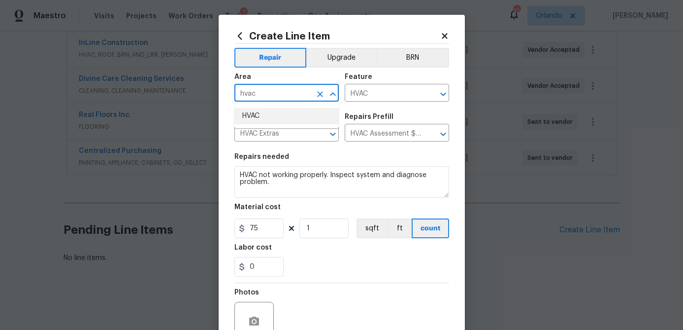
click at [277, 111] on li "HVAC" at bounding box center [286, 116] width 104 height 16
type input "HVAC"
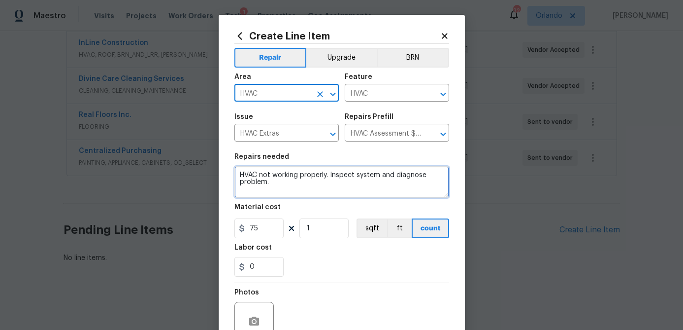
click at [238, 176] on textarea "HVAC not working properly. Inspect system and diagnose problem." at bounding box center [341, 182] width 215 height 32
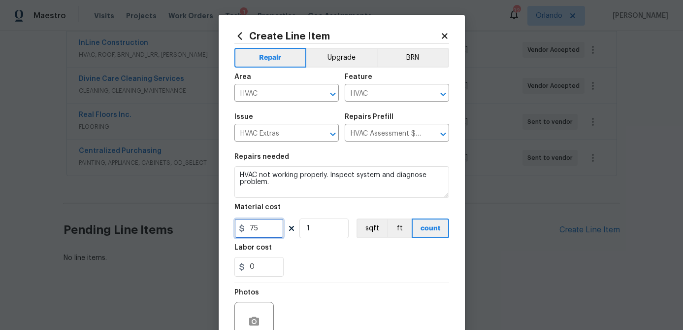
click at [279, 231] on input "75" at bounding box center [258, 228] width 49 height 20
click at [340, 261] on div "0" at bounding box center [341, 267] width 215 height 20
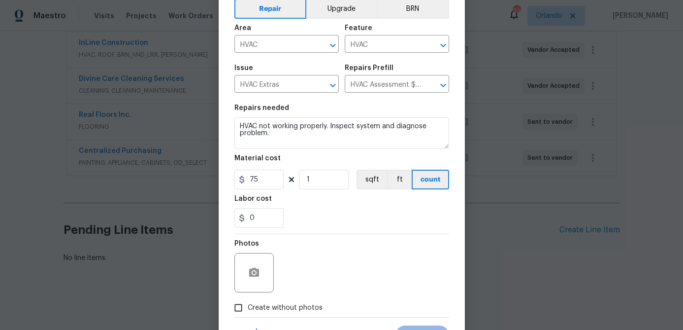
scroll to position [95, 0]
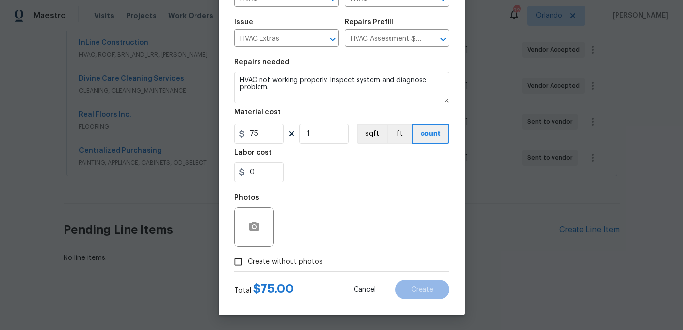
click at [310, 262] on span "Create without photos" at bounding box center [285, 262] width 75 height 10
click at [248, 262] on input "Create without photos" at bounding box center [238, 261] width 19 height 19
checkbox input "true"
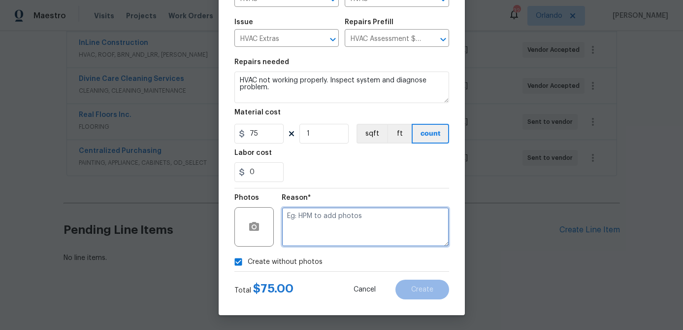
click at [323, 235] on textarea at bounding box center [365, 226] width 167 height 39
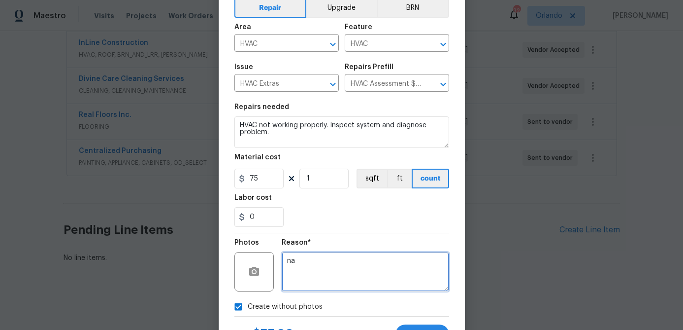
scroll to position [33, 0]
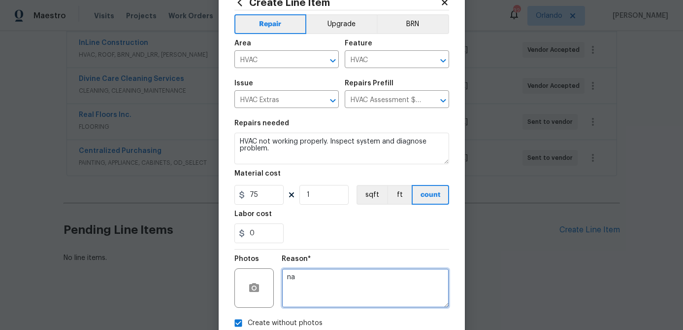
type textarea "na"
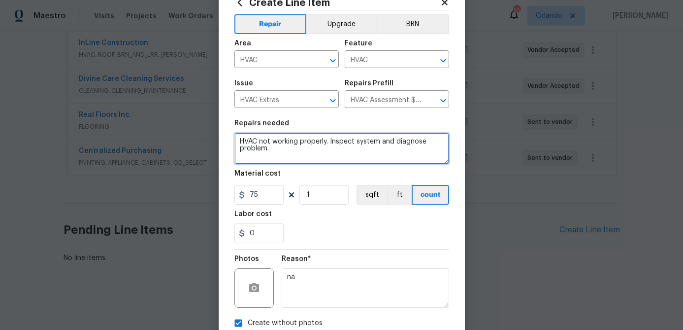
click at [240, 139] on textarea "HVAC not working properly. Inspect system and diagnose problem." at bounding box center [341, 149] width 215 height 32
click at [317, 147] on textarea "Upstairs HVAC not working properly. Inspect system and diagnose problem." at bounding box center [341, 149] width 215 height 32
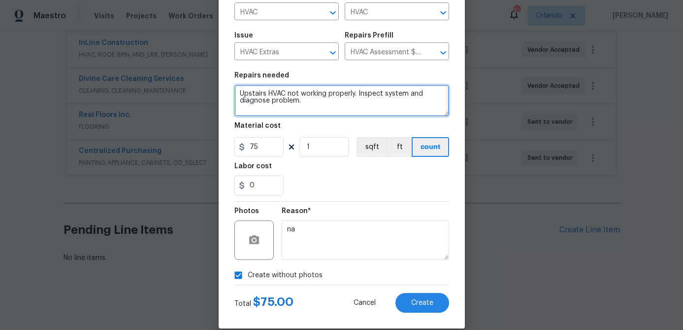
scroll to position [95, 0]
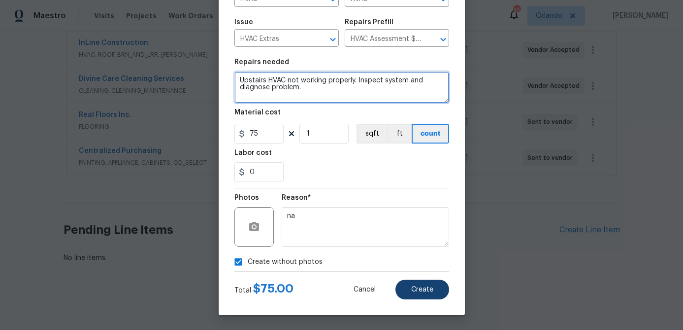
type textarea "Upstairs HVAC not working properly. Inspect system and diagnose problem."
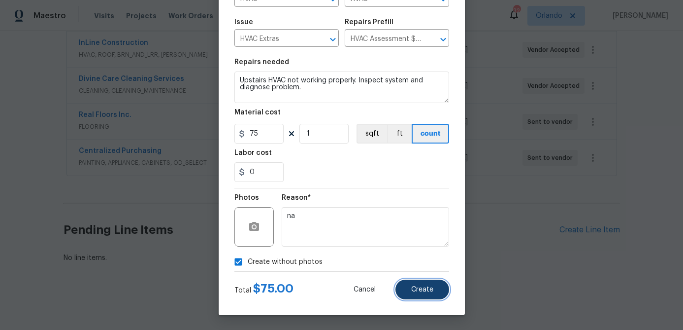
click at [420, 287] on span "Create" at bounding box center [422, 289] width 22 height 7
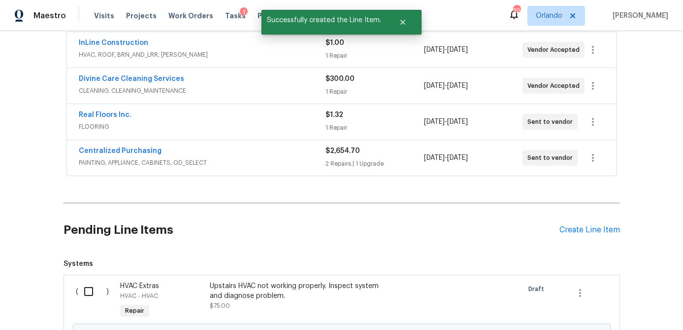
scroll to position [408, 0]
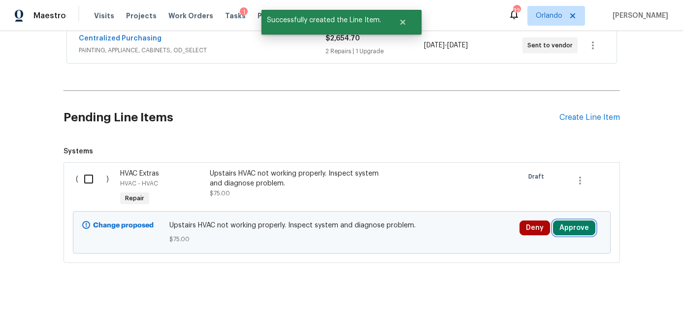
click at [576, 229] on button "Approve" at bounding box center [574, 227] width 42 height 15
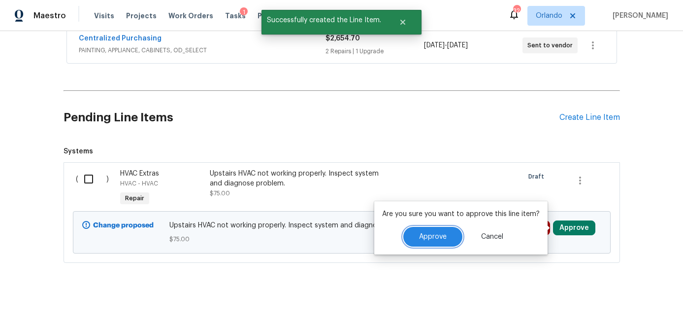
click at [443, 232] on button "Approve" at bounding box center [432, 237] width 59 height 20
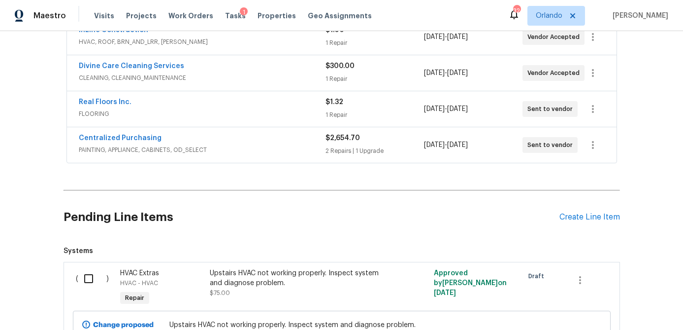
scroll to position [408, 0]
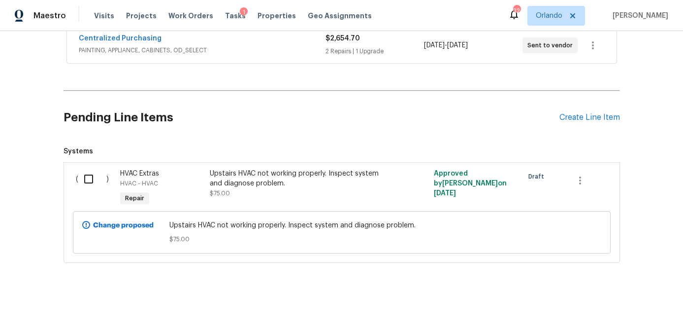
click at [89, 181] on input "checkbox" at bounding box center [92, 178] width 28 height 21
checkbox input "true"
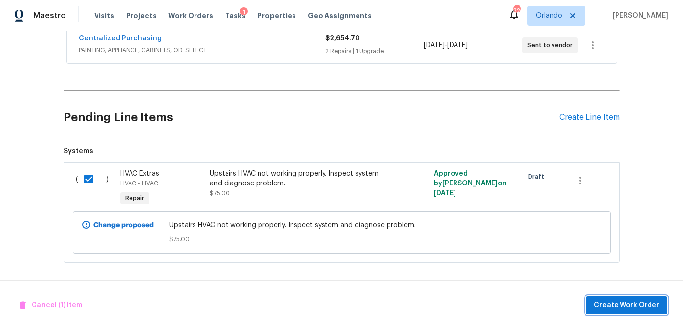
click at [599, 309] on span "Create Work Order" at bounding box center [627, 305] width 66 height 12
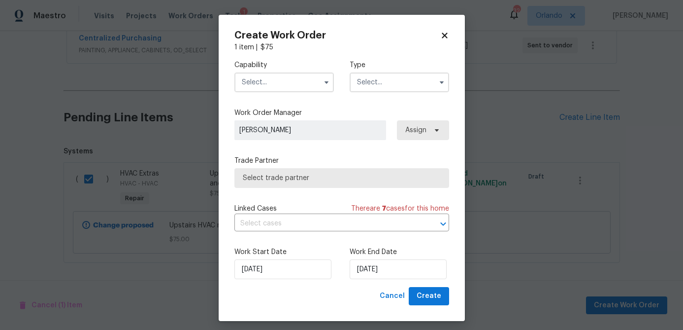
click at [309, 87] on input "text" at bounding box center [284, 82] width 100 height 20
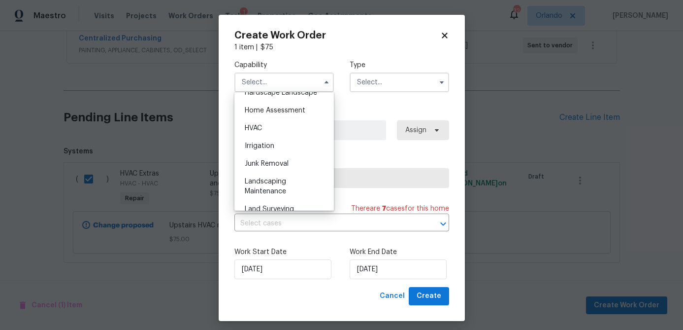
scroll to position [580, 0]
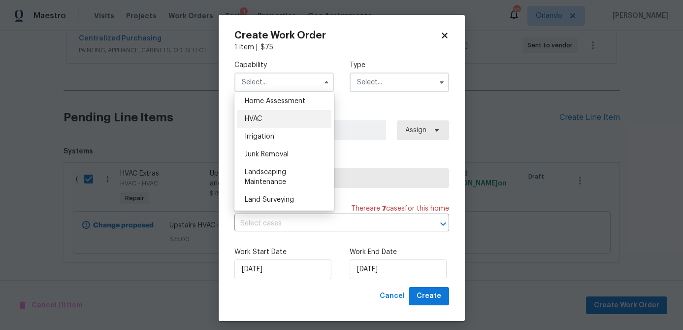
click at [269, 117] on div "HVAC" at bounding box center [284, 119] width 95 height 18
type input "HVAC"
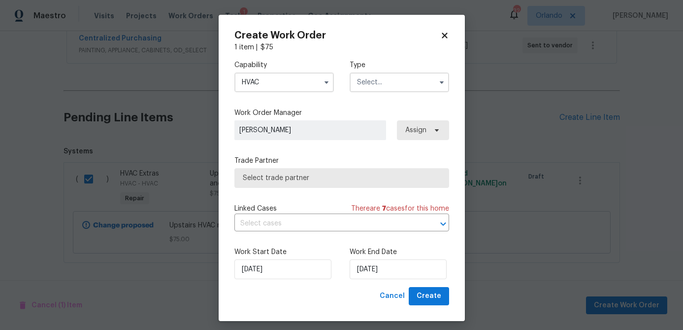
click at [416, 83] on input "text" at bounding box center [400, 82] width 100 height 20
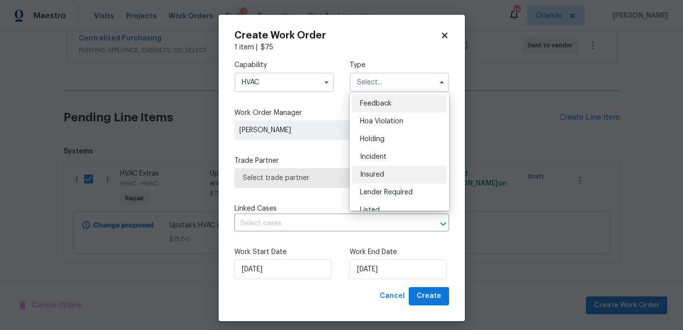
scroll to position [224, 0]
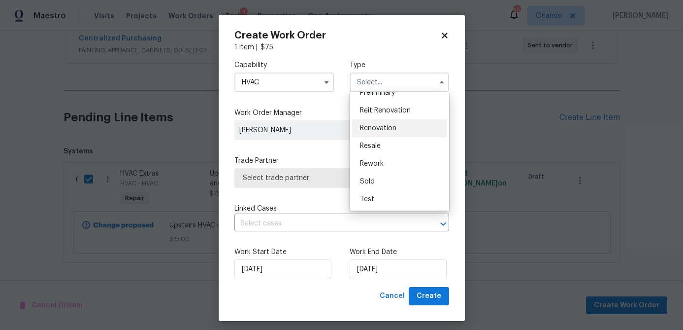
click at [396, 135] on div "Renovation" at bounding box center [399, 128] width 95 height 18
type input "Renovation"
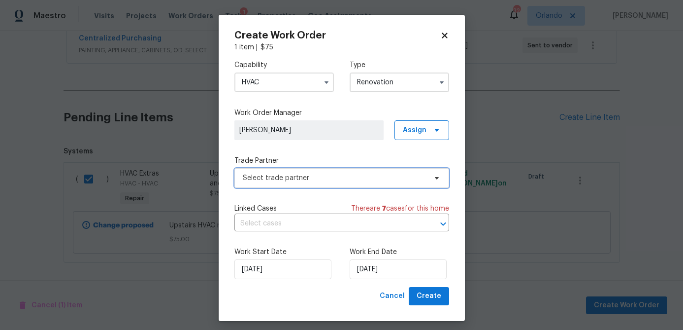
click at [368, 184] on span "Select trade partner" at bounding box center [341, 178] width 215 height 20
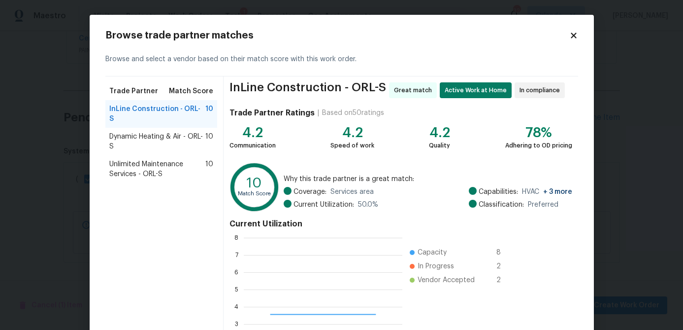
scroll to position [138, 158]
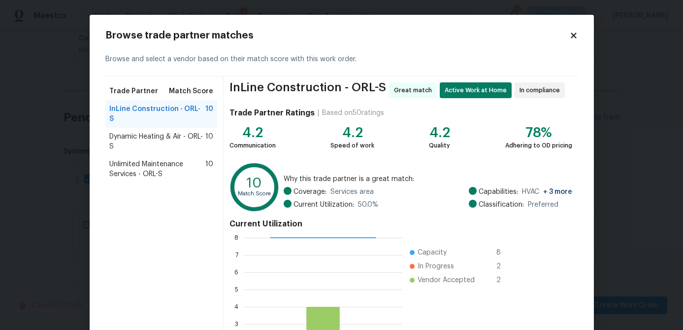
click at [162, 132] on span "Dynamic Heating & Air - ORL-S" at bounding box center [157, 142] width 97 height 20
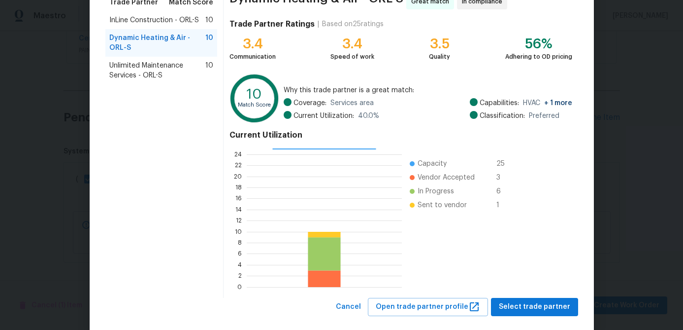
scroll to position [98, 0]
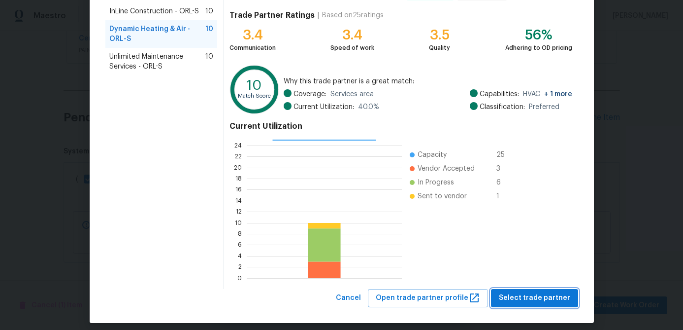
click at [551, 300] on span "Select trade partner" at bounding box center [534, 298] width 71 height 12
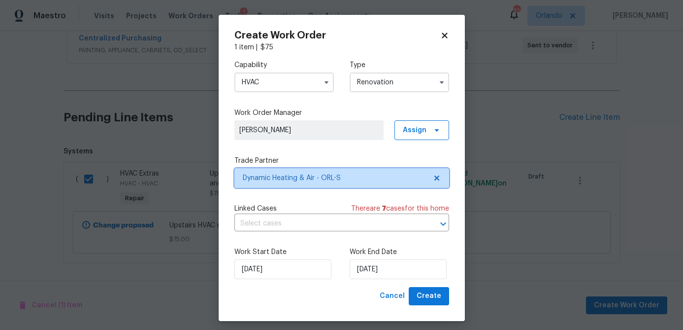
scroll to position [0, 0]
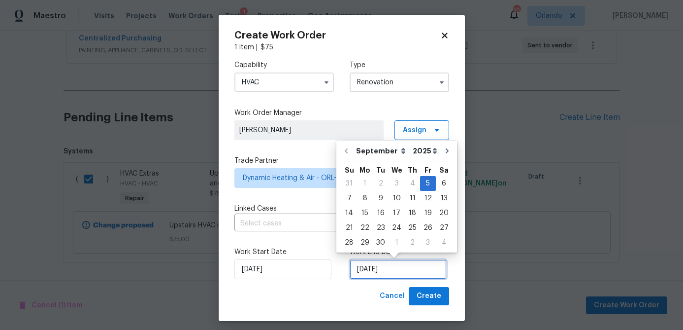
click at [415, 269] on input "[DATE]" at bounding box center [398, 269] width 97 height 20
click at [383, 200] on div "9" at bounding box center [381, 198] width 16 height 14
type input "[DATE]"
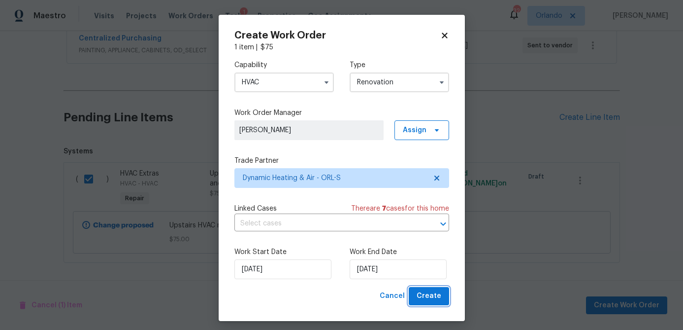
click at [439, 300] on span "Create" at bounding box center [429, 296] width 25 height 12
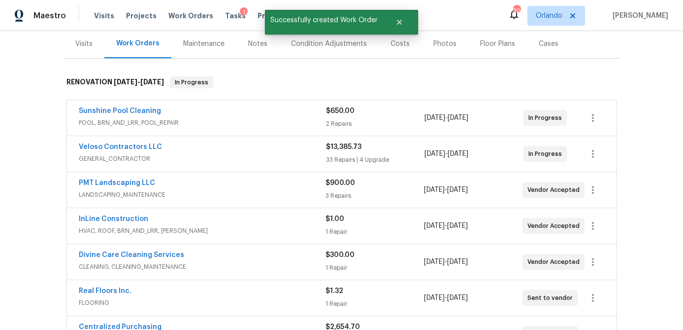
scroll to position [41, 0]
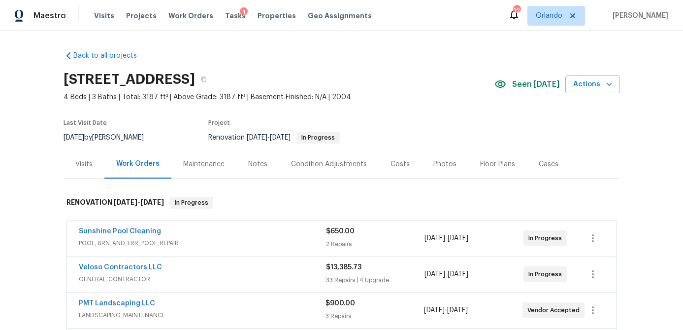
scroll to position [332, 0]
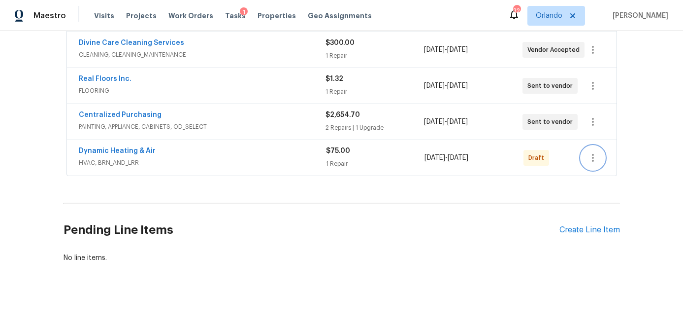
click at [591, 159] on icon "button" at bounding box center [593, 158] width 12 height 12
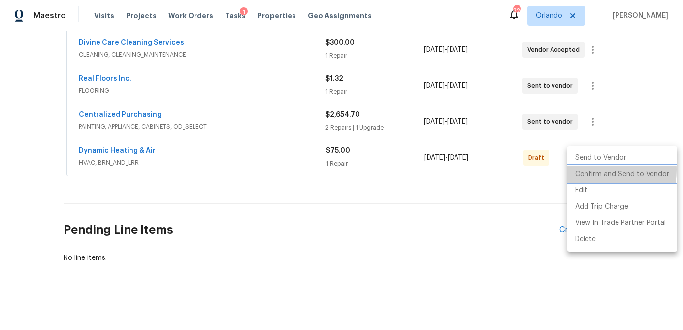
click at [593, 169] on li "Confirm and Send to Vendor" at bounding box center [622, 174] width 110 height 16
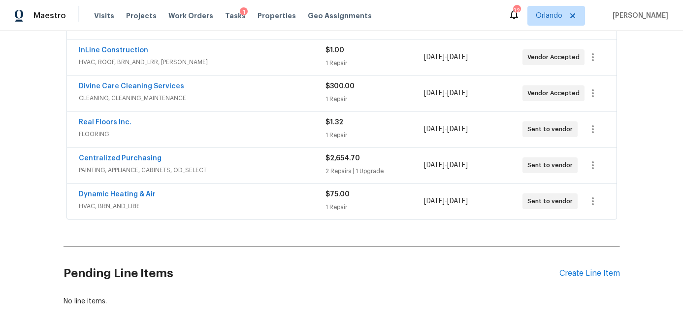
scroll to position [289, 0]
click at [142, 191] on link "Dynamic Heating & Air" at bounding box center [117, 193] width 77 height 7
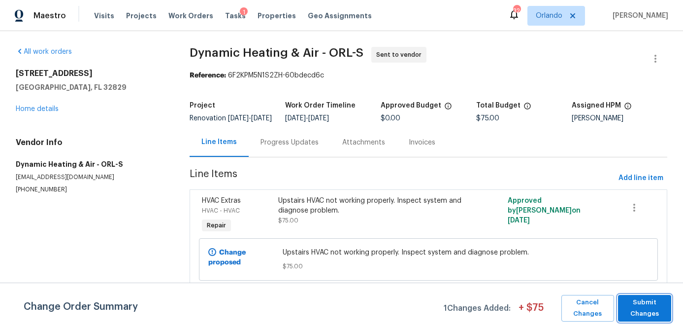
click at [653, 306] on span "Submit Changes" at bounding box center [644, 308] width 43 height 23
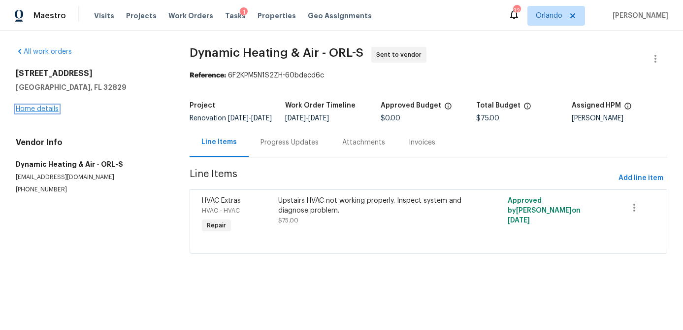
click at [51, 108] on link "Home details" at bounding box center [37, 108] width 43 height 7
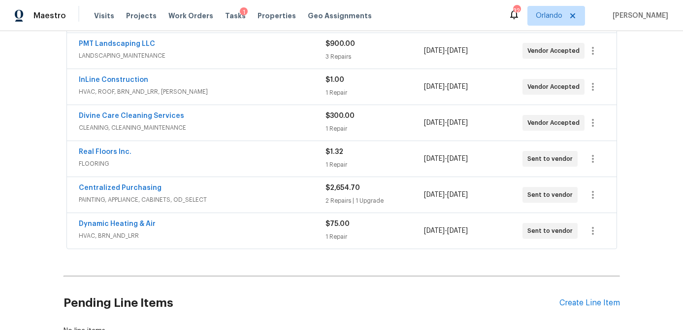
scroll to position [332, 0]
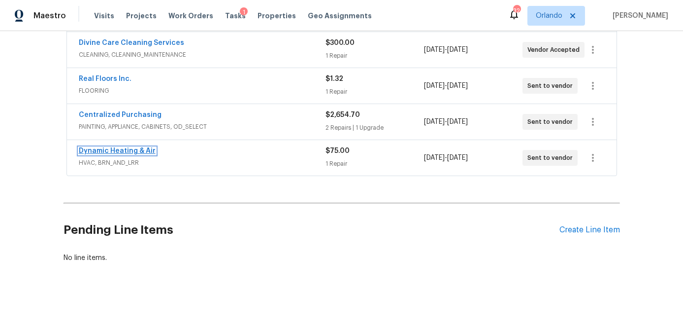
click at [141, 151] on link "Dynamic Heating & Air" at bounding box center [117, 150] width 77 height 7
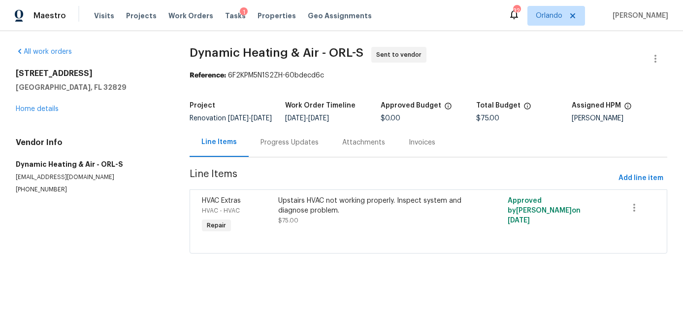
click at [293, 147] on div "Progress Updates" at bounding box center [290, 142] width 58 height 10
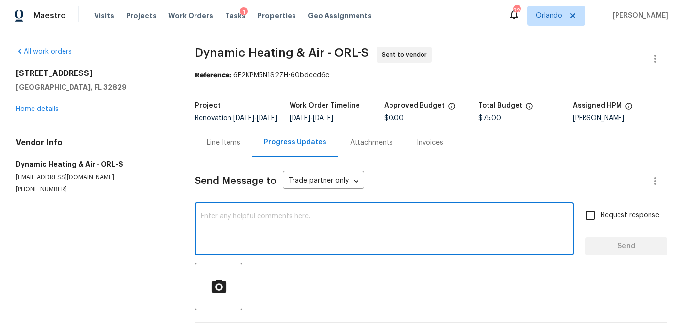
click at [251, 227] on textarea at bounding box center [384, 229] width 367 height 34
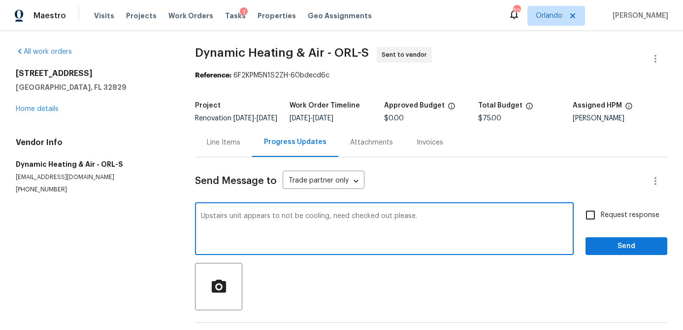
type textarea "Upstairs unit appears to not be cooling, need checked out please."
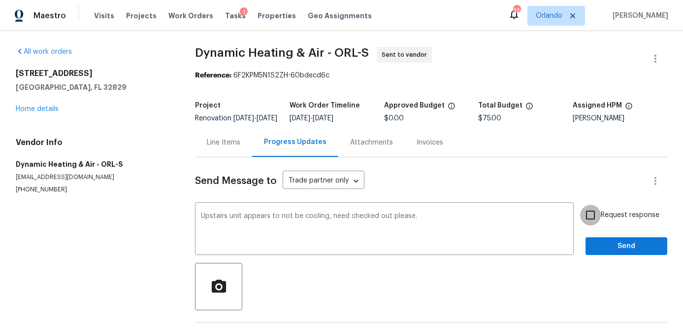
click at [593, 219] on input "Request response" at bounding box center [590, 214] width 21 height 21
checkbox input "true"
click at [606, 244] on button "Send" at bounding box center [627, 246] width 82 height 18
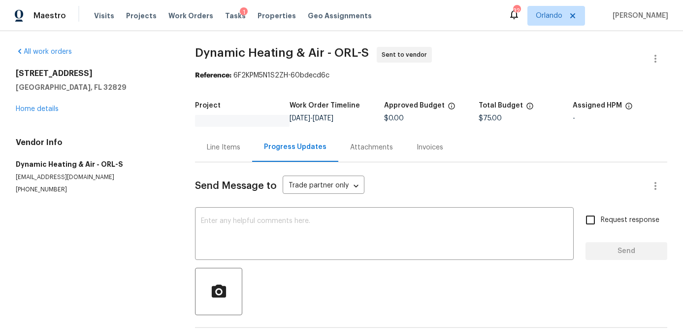
click at [226, 152] on div "Line Items" at bounding box center [223, 147] width 33 height 10
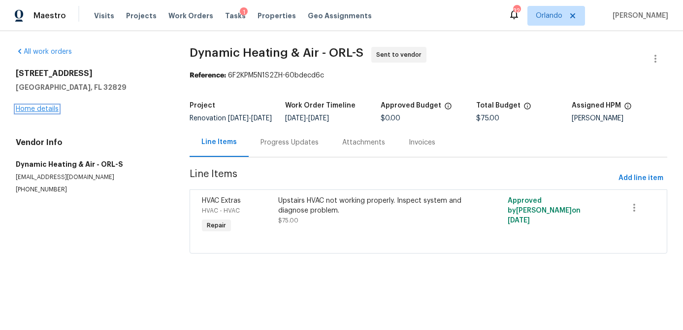
click at [48, 108] on link "Home details" at bounding box center [37, 108] width 43 height 7
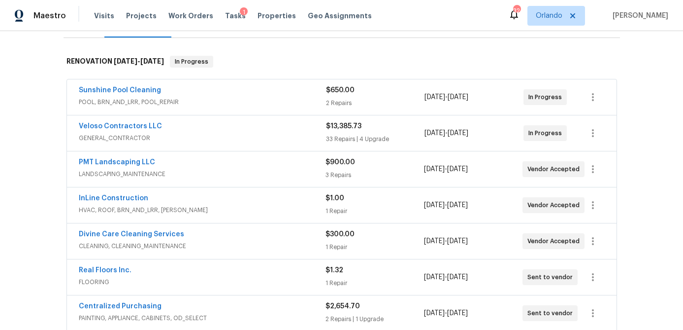
scroll to position [128, 0]
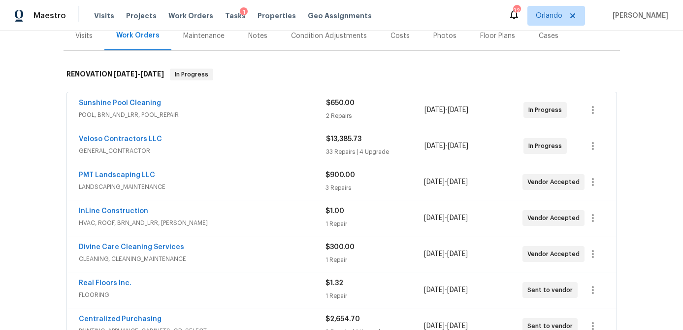
click at [390, 45] on div "Costs" at bounding box center [400, 35] width 43 height 29
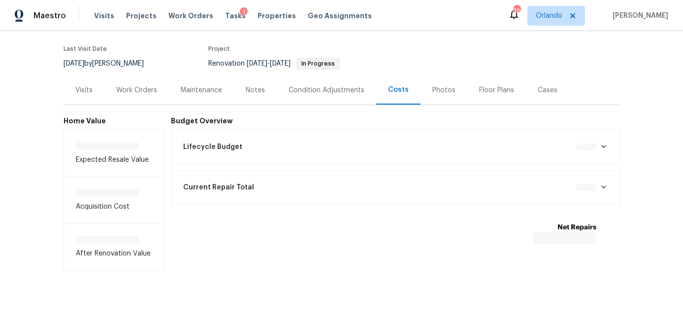
scroll to position [76, 0]
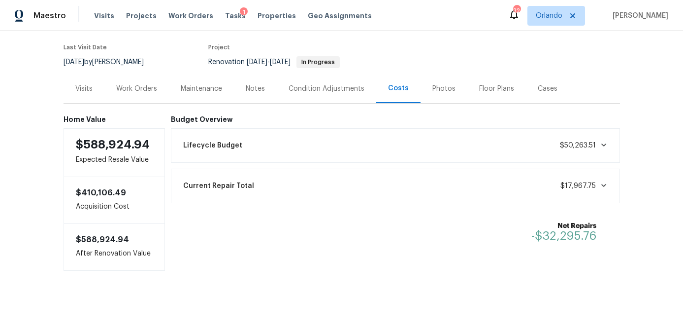
click at [148, 94] on div "Work Orders" at bounding box center [136, 88] width 65 height 29
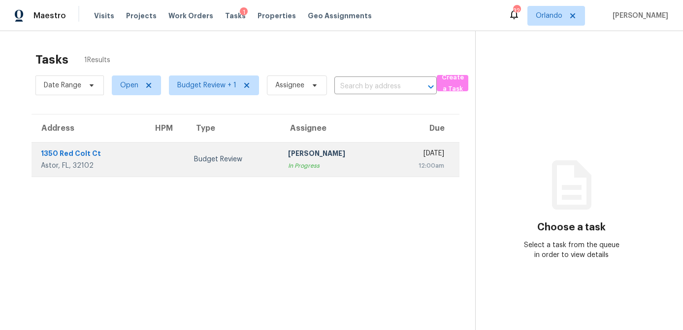
click at [168, 169] on td at bounding box center [165, 159] width 40 height 34
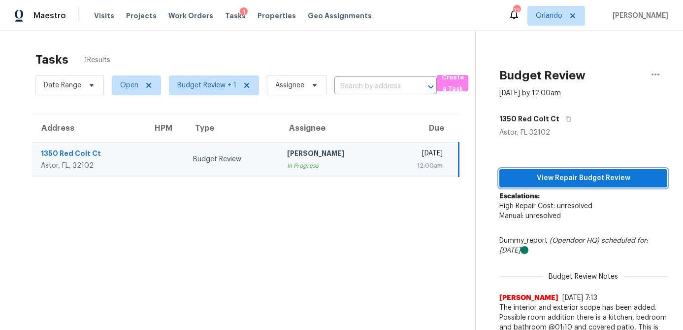
click at [551, 178] on span "View Repair Budget Review" at bounding box center [583, 178] width 152 height 12
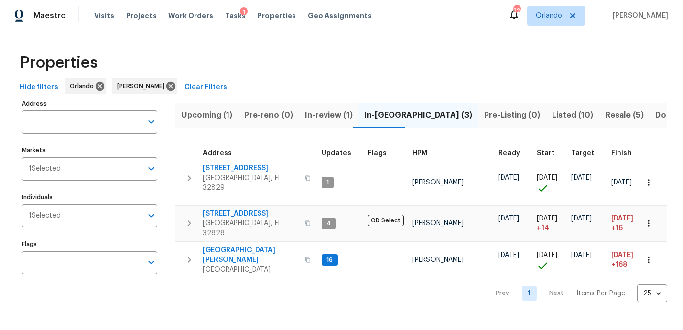
click at [38, 86] on span "Hide filters" at bounding box center [39, 87] width 38 height 12
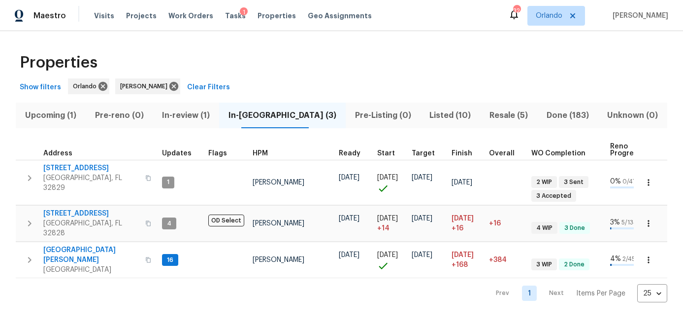
click at [61, 115] on span "Upcoming (1)" at bounding box center [51, 115] width 58 height 14
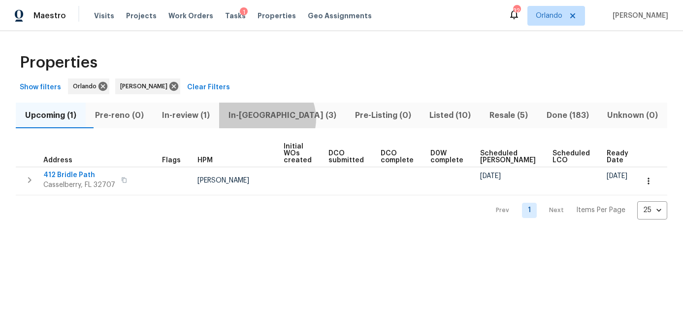
click at [288, 118] on span "In-[GEOGRAPHIC_DATA] (3)" at bounding box center [282, 115] width 115 height 14
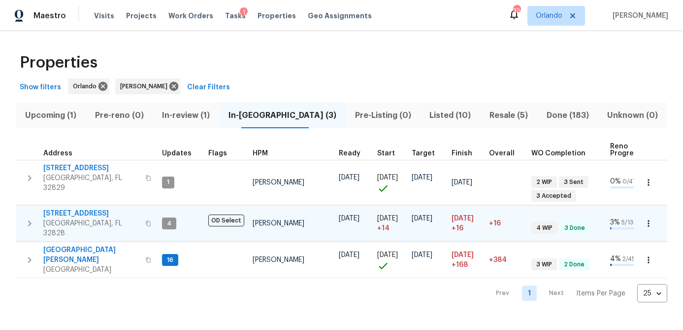
click at [79, 208] on span "[STREET_ADDRESS]" at bounding box center [91, 213] width 96 height 10
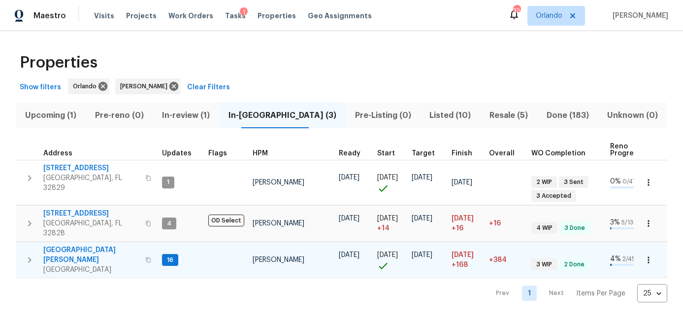
click at [87, 245] on span "[GEOGRAPHIC_DATA][PERSON_NAME]" at bounding box center [91, 255] width 96 height 20
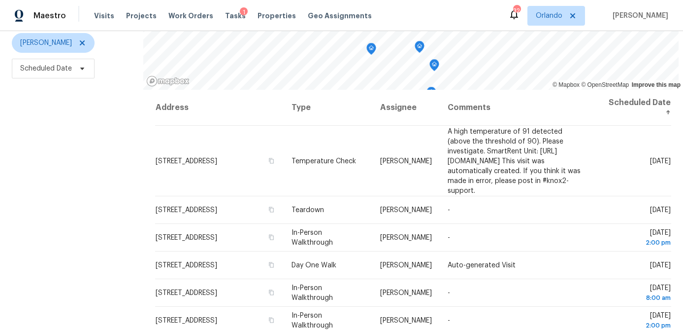
scroll to position [114, 0]
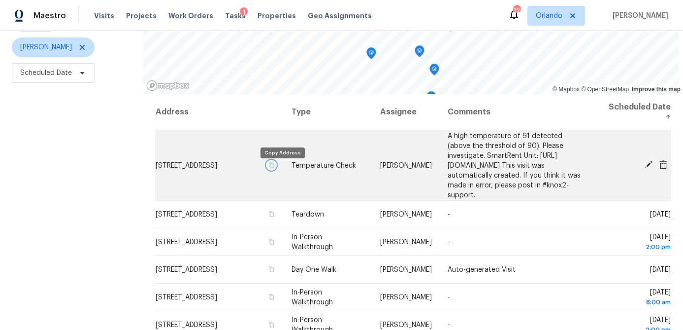
click at [274, 167] on icon "button" at bounding box center [271, 164] width 5 height 5
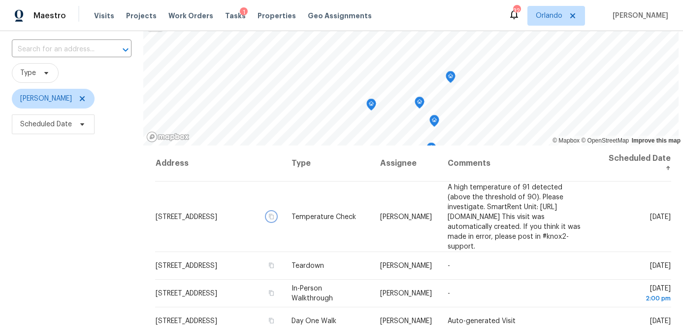
scroll to position [60, 0]
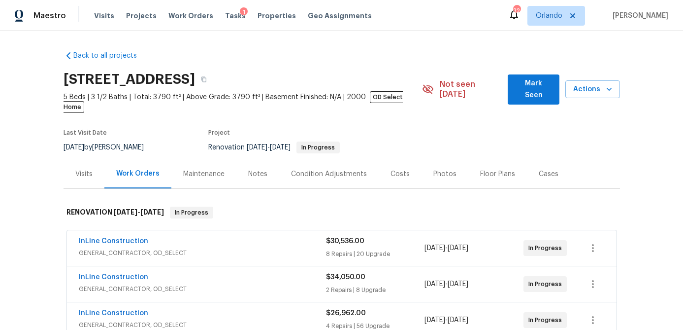
click at [551, 81] on span "Mark Seen" at bounding box center [534, 89] width 36 height 24
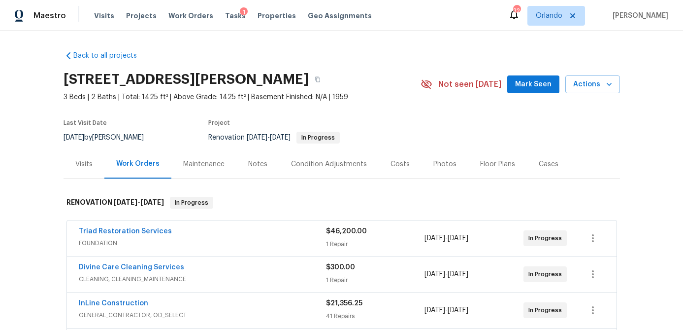
click at [545, 86] on span "Mark Seen" at bounding box center [533, 84] width 36 height 12
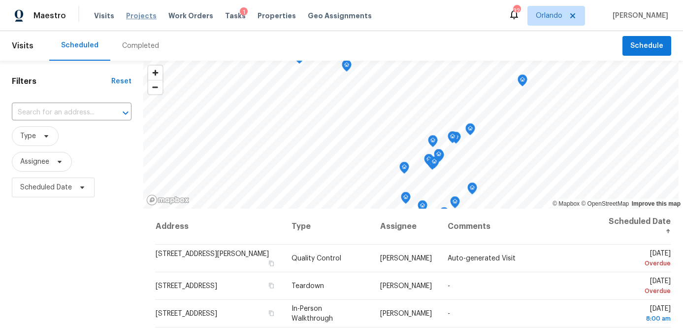
click at [136, 16] on span "Projects" at bounding box center [141, 16] width 31 height 10
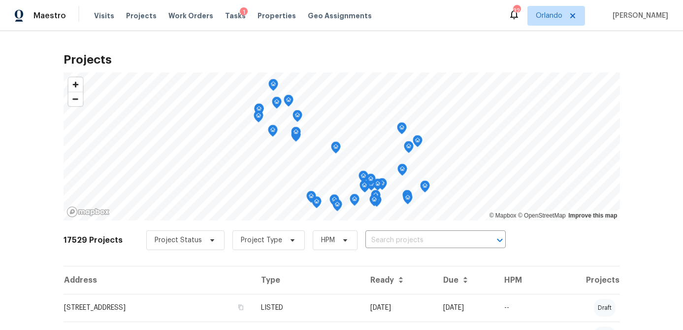
click at [443, 240] on input "text" at bounding box center [422, 240] width 113 height 15
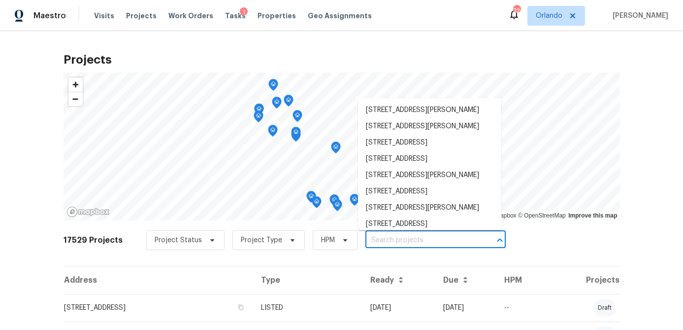
paste input "[STREET_ADDRESS]"
type input "[STREET_ADDRESS]"
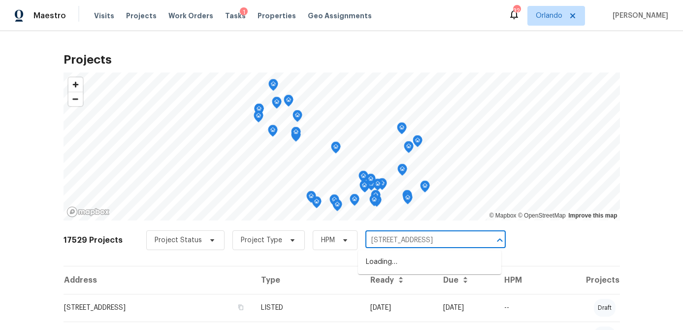
scroll to position [0, 28]
click at [423, 259] on li "[STREET_ADDRESS]" at bounding box center [429, 262] width 143 height 16
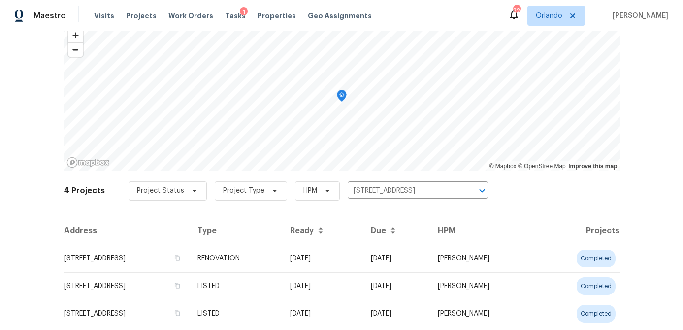
scroll to position [93, 0]
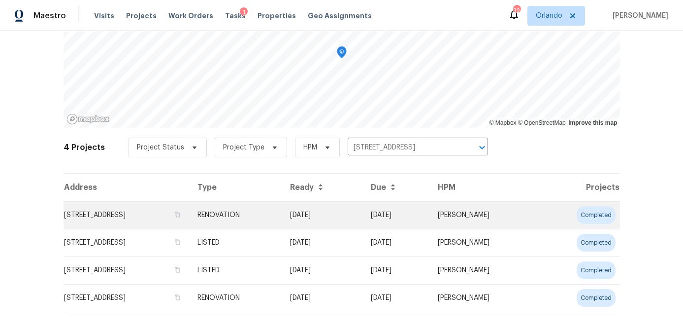
click at [139, 223] on td "[STREET_ADDRESS]" at bounding box center [127, 215] width 126 height 28
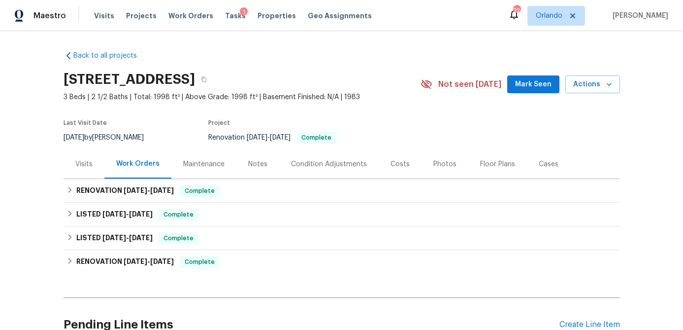
click at [540, 88] on span "Mark Seen" at bounding box center [533, 84] width 36 height 12
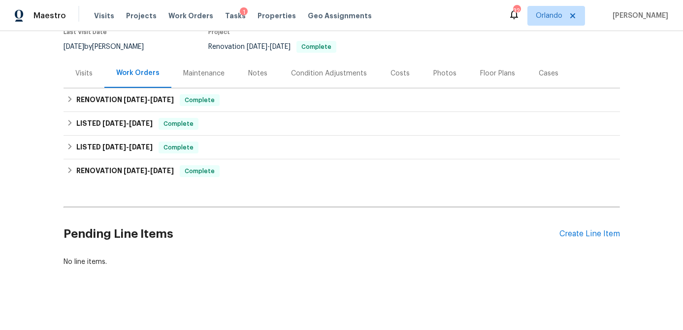
scroll to position [95, 0]
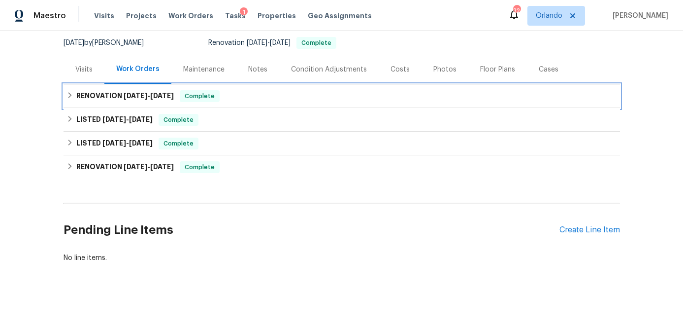
click at [262, 94] on div "RENOVATION [DATE] - [DATE] Complete" at bounding box center [342, 96] width 551 height 12
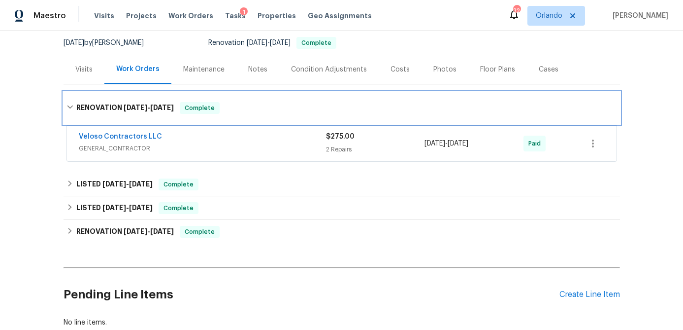
click at [250, 102] on div "RENOVATION [DATE] - [DATE] Complete" at bounding box center [342, 108] width 551 height 12
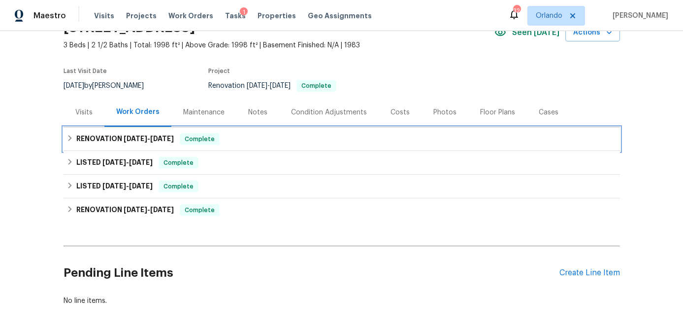
scroll to position [29, 0]
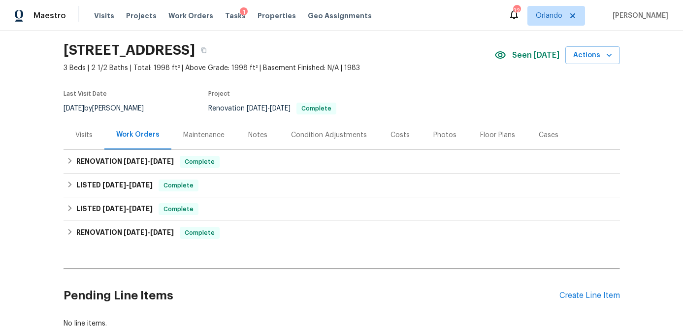
click at [456, 133] on div "Photos" at bounding box center [445, 134] width 47 height 29
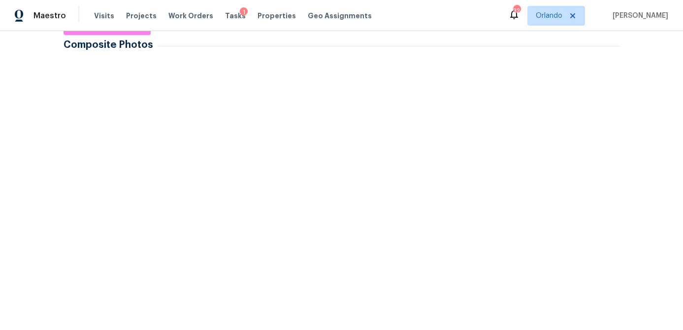
scroll to position [164, 0]
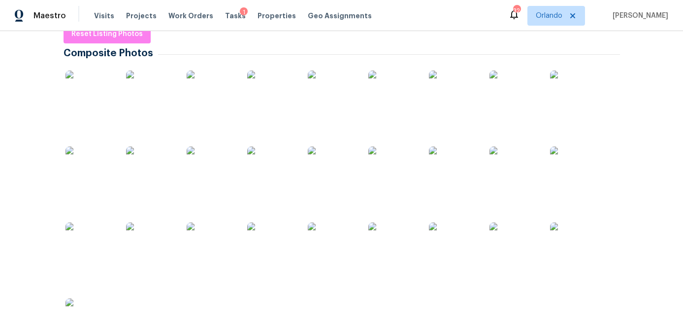
click at [345, 107] on img at bounding box center [332, 94] width 49 height 49
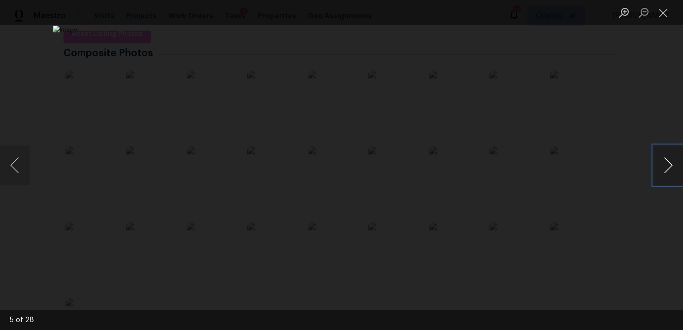
click at [667, 167] on button "Next image" at bounding box center [669, 164] width 30 height 39
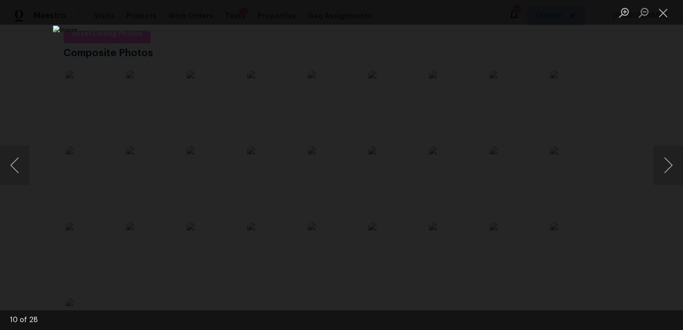
click at [635, 213] on div "Lightbox" at bounding box center [341, 165] width 683 height 330
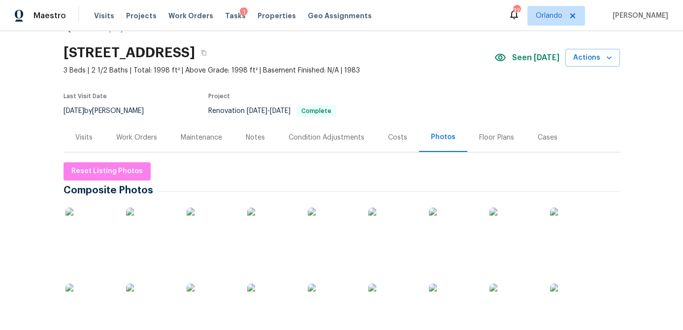
scroll to position [0, 0]
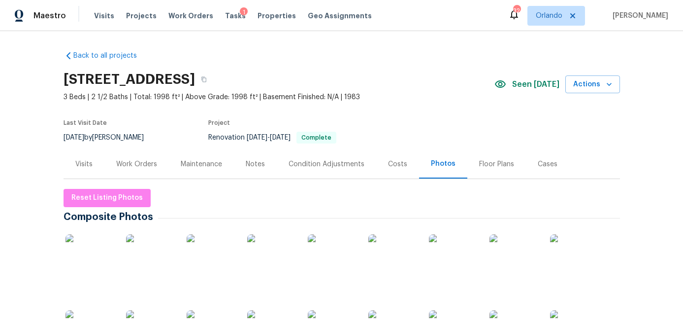
click at [136, 156] on div "Work Orders" at bounding box center [136, 163] width 65 height 29
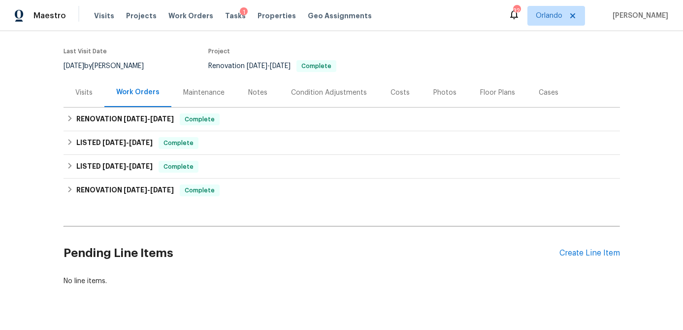
scroll to position [95, 0]
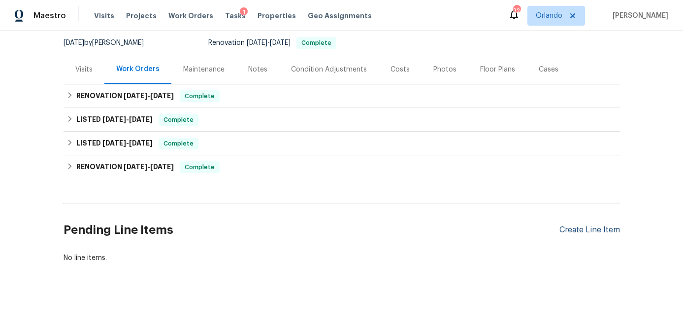
click at [610, 231] on div "Create Line Item" at bounding box center [590, 229] width 61 height 9
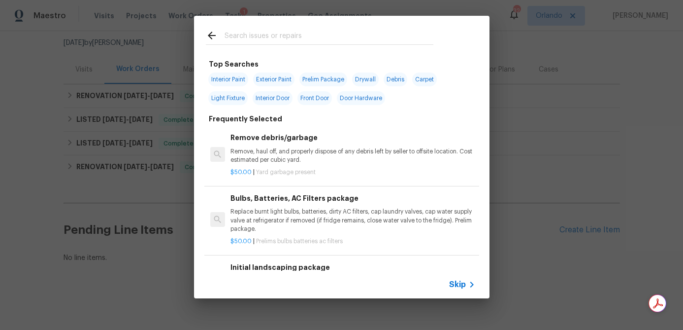
click at [291, 40] on input "text" at bounding box center [329, 37] width 209 height 15
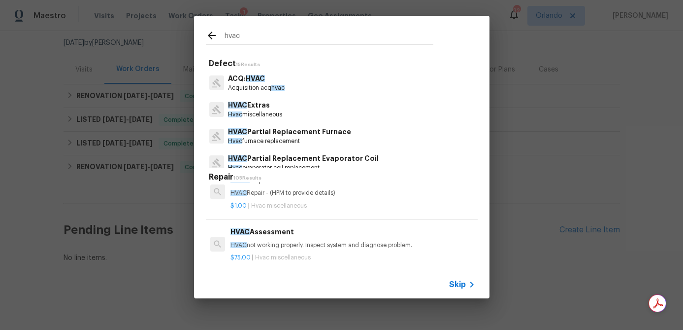
scroll to position [18, 0]
type input "hvac"
click at [322, 237] on div "HVAC Assessment HVAC not working properly. Inspect system and diagnose problem." at bounding box center [353, 236] width 244 height 24
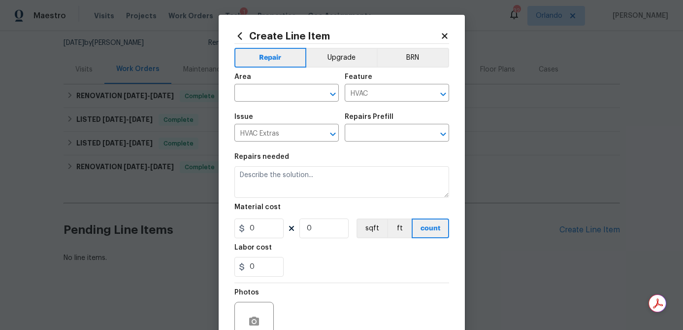
type textarea "HVAC not working properly. Inspect system and diagnose problem."
type input "1"
type input "HVAC Assessment $75.00"
type input "75"
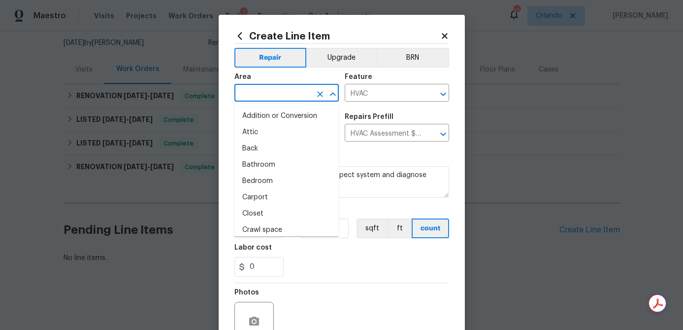
click at [293, 98] on input "text" at bounding box center [272, 93] width 77 height 15
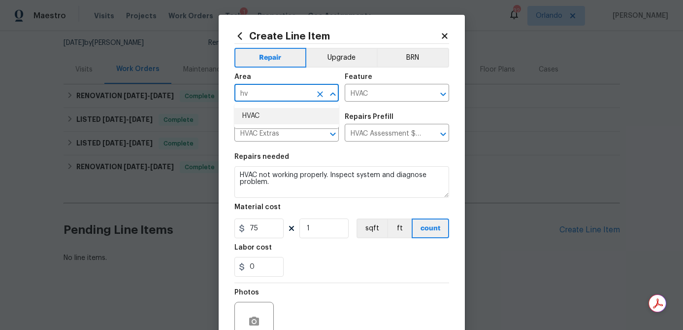
click at [295, 118] on li "HVAC" at bounding box center [286, 116] width 104 height 16
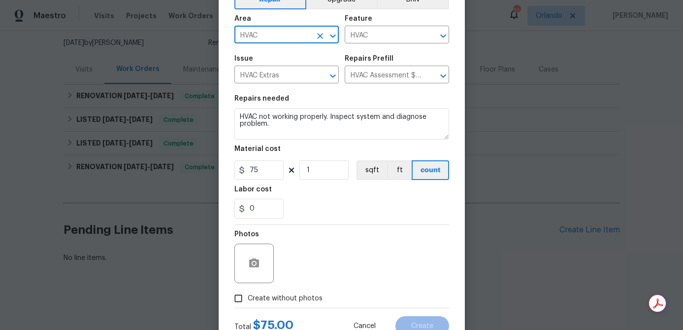
type input "HVAC"
click at [310, 298] on span "Create without photos" at bounding box center [285, 298] width 75 height 10
click at [248, 298] on input "Create without photos" at bounding box center [238, 298] width 19 height 19
checkbox input "true"
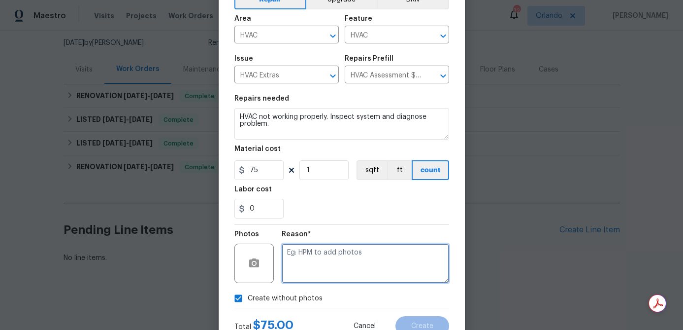
click at [325, 256] on textarea at bounding box center [365, 262] width 167 height 39
type textarea "na"
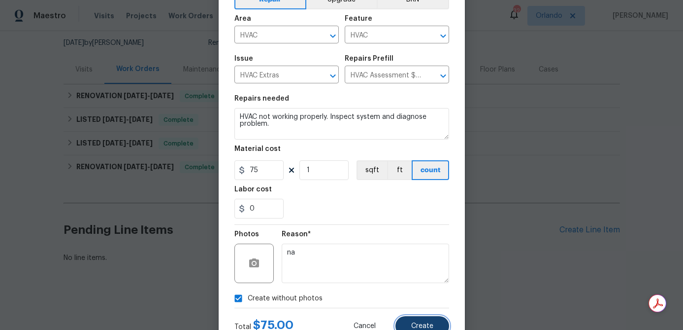
click at [438, 326] on button "Create" at bounding box center [423, 326] width 54 height 20
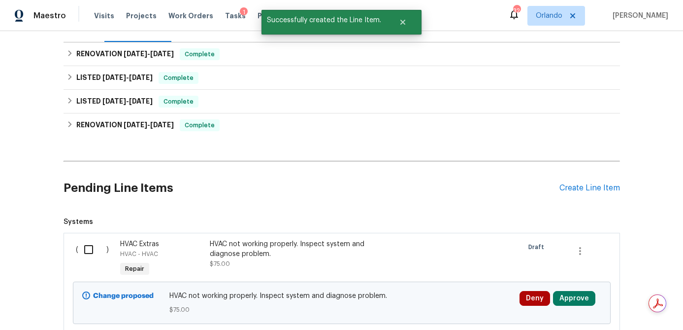
scroll to position [207, 0]
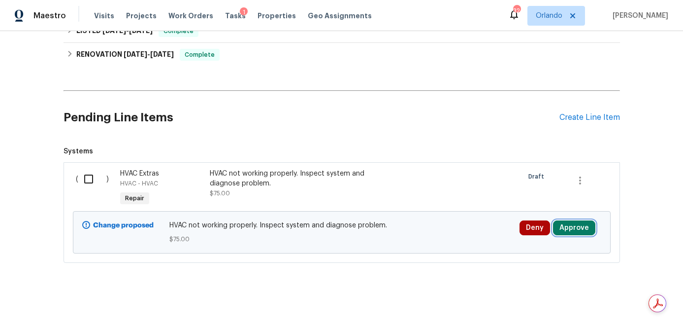
click at [574, 232] on button "Approve" at bounding box center [574, 227] width 42 height 15
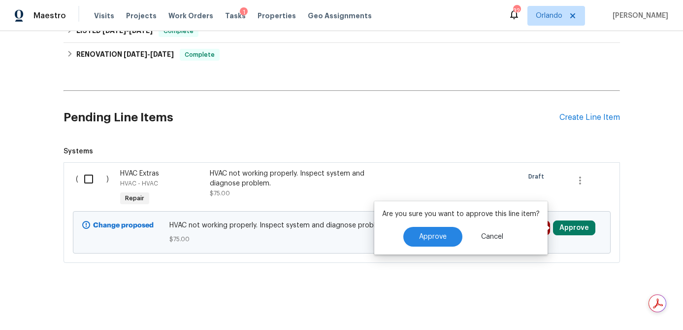
click at [437, 246] on div "Are you sure you want to approve this line item? Approve Cancel" at bounding box center [460, 227] width 173 height 53
click at [439, 235] on span "Approve" at bounding box center [433, 236] width 28 height 7
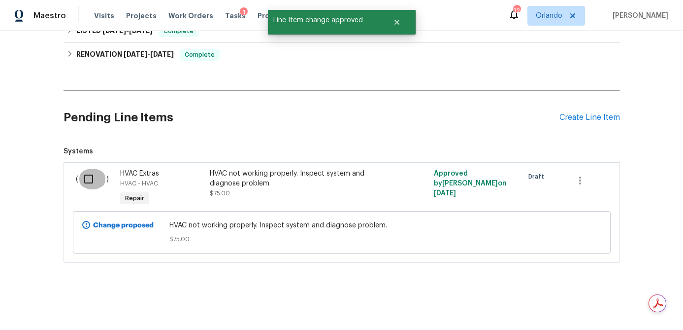
click at [86, 175] on input "checkbox" at bounding box center [92, 178] width 28 height 21
checkbox input "true"
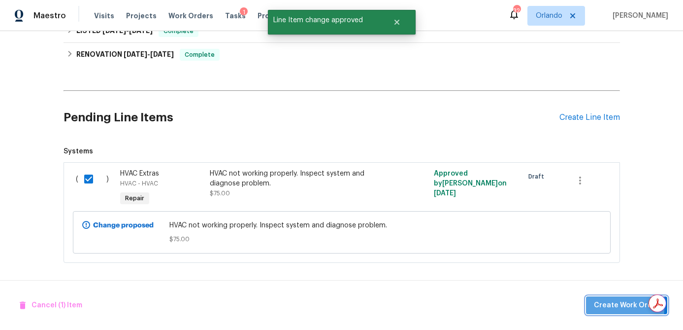
click at [591, 302] on button "Create Work Order" at bounding box center [626, 305] width 81 height 18
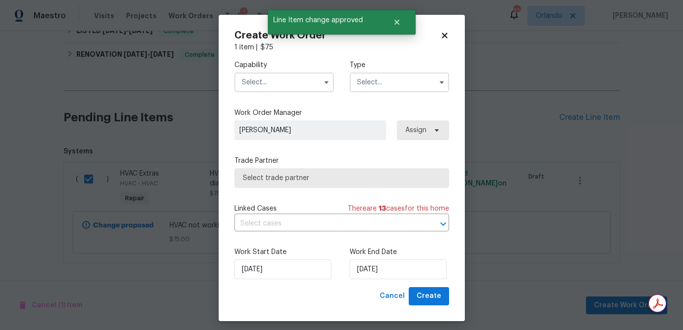
click at [290, 80] on input "text" at bounding box center [284, 82] width 100 height 20
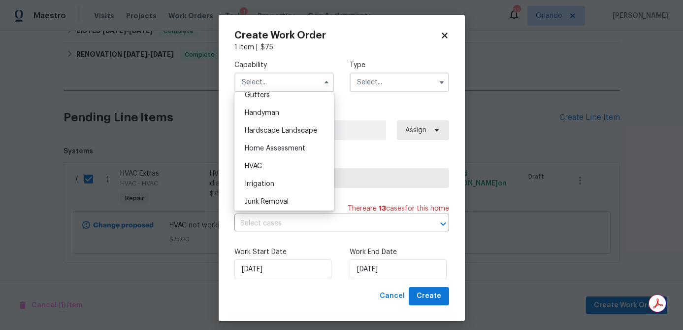
scroll to position [534, 0]
click at [277, 160] on div "HVAC" at bounding box center [284, 164] width 95 height 18
type input "HVAC"
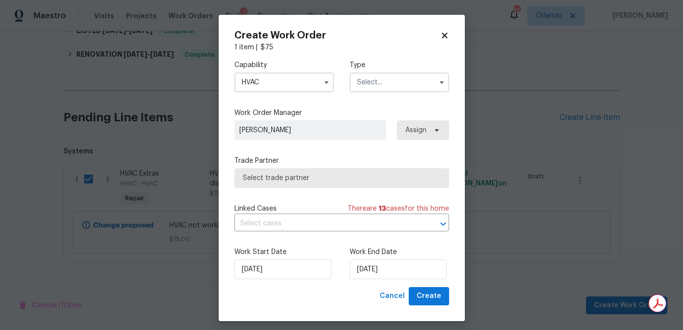
click at [383, 87] on input "text" at bounding box center [400, 82] width 100 height 20
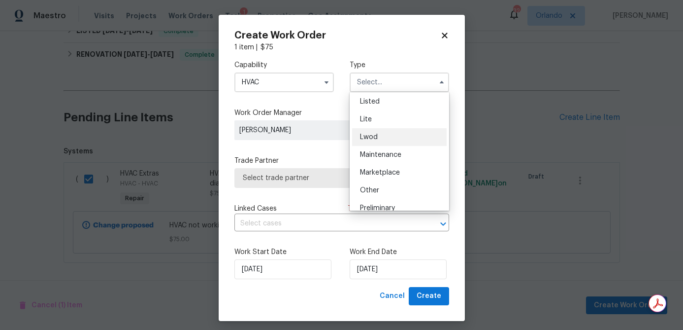
scroll to position [105, 0]
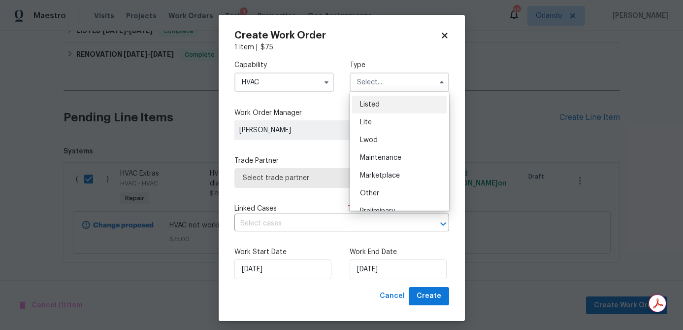
click at [388, 108] on div "Listed" at bounding box center [399, 105] width 95 height 18
type input "Listed"
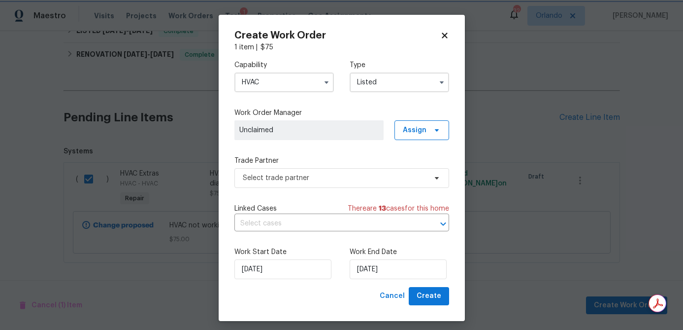
scroll to position [0, 0]
click at [405, 133] on span "Assign" at bounding box center [415, 130] width 24 height 10
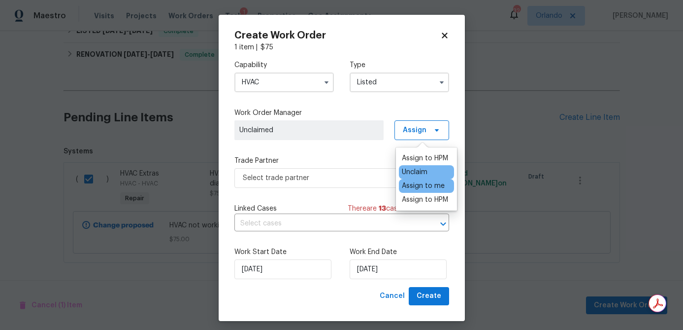
click at [421, 185] on div "Assign to me" at bounding box center [423, 186] width 43 height 10
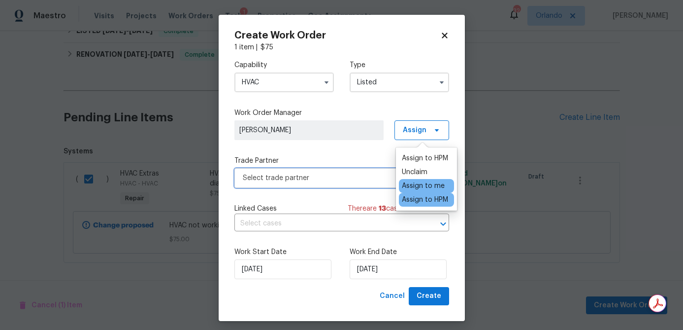
click at [359, 173] on span "Select trade partner" at bounding box center [335, 178] width 184 height 10
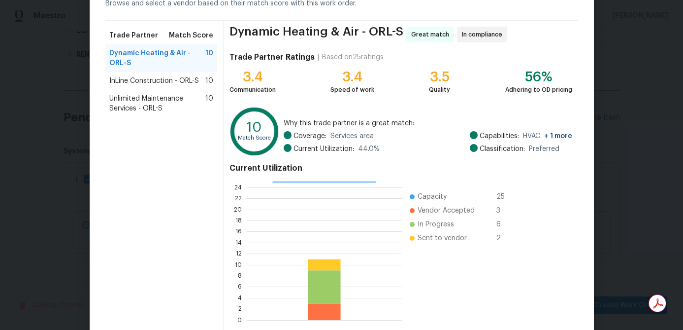
scroll to position [105, 0]
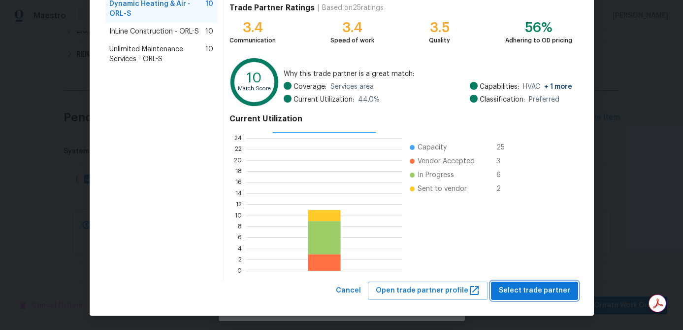
click at [523, 286] on span "Select trade partner" at bounding box center [534, 290] width 71 height 12
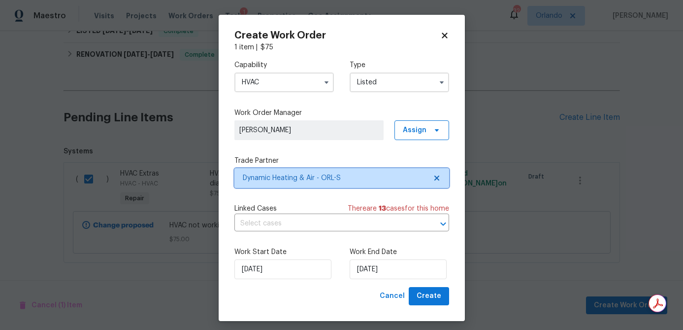
scroll to position [0, 0]
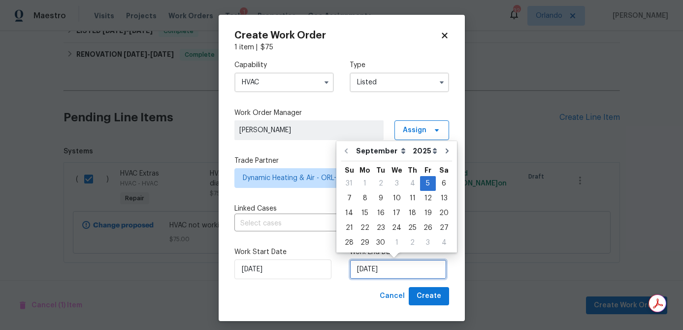
click at [390, 273] on input "[DATE]" at bounding box center [398, 269] width 97 height 20
click at [384, 200] on div "9" at bounding box center [381, 198] width 16 height 14
type input "[DATE]"
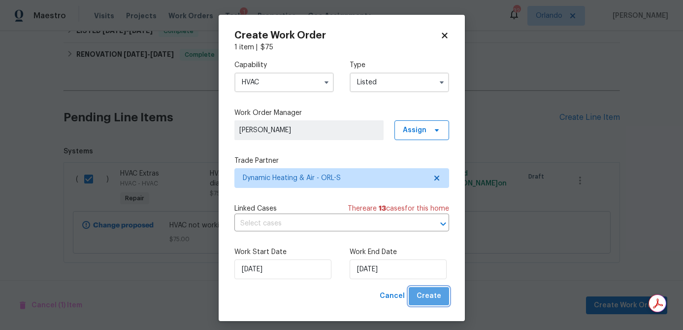
click at [437, 295] on span "Create" at bounding box center [429, 296] width 25 height 12
checkbox input "false"
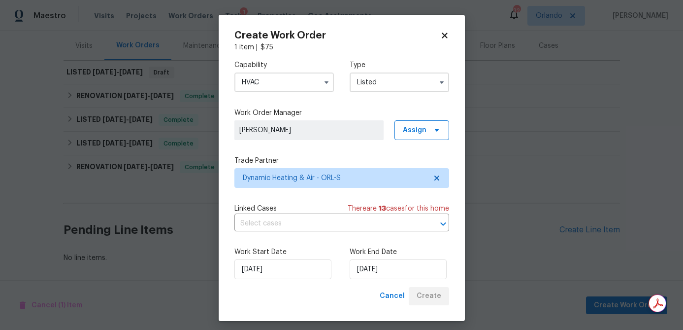
scroll to position [118, 0]
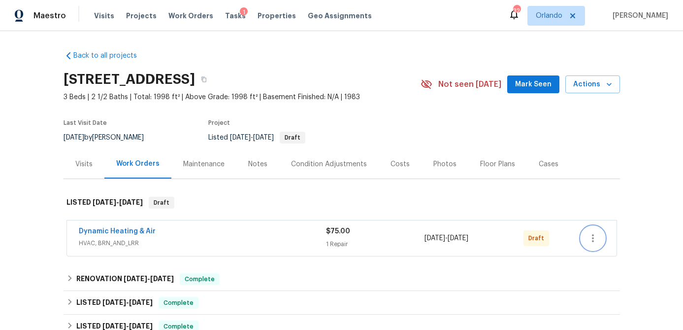
click at [592, 238] on icon "button" at bounding box center [593, 238] width 12 height 12
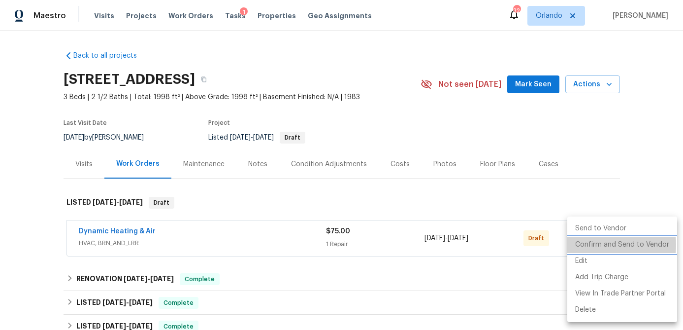
click at [594, 244] on li "Confirm and Send to Vendor" at bounding box center [622, 244] width 110 height 16
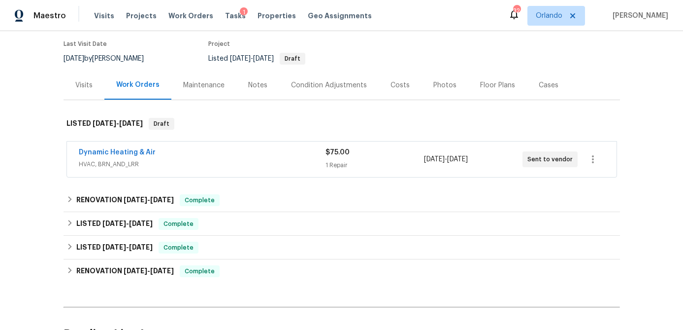
scroll to position [120, 0]
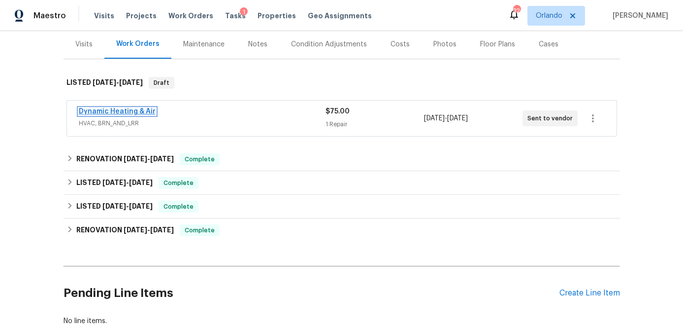
click at [136, 111] on link "Dynamic Heating & Air" at bounding box center [117, 111] width 77 height 7
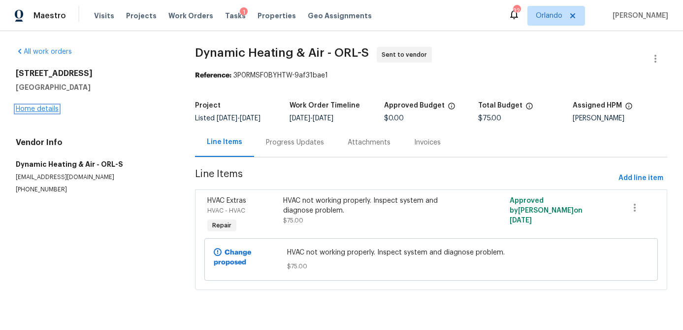
click at [48, 108] on link "Home details" at bounding box center [37, 108] width 43 height 7
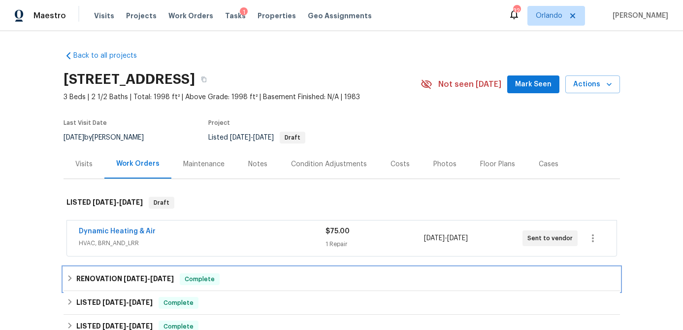
click at [151, 276] on span "[DATE]" at bounding box center [162, 278] width 24 height 7
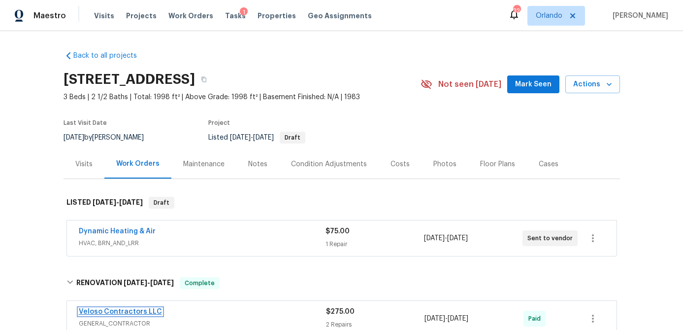
click at [138, 309] on link "Veloso Contractors LLC" at bounding box center [120, 311] width 83 height 7
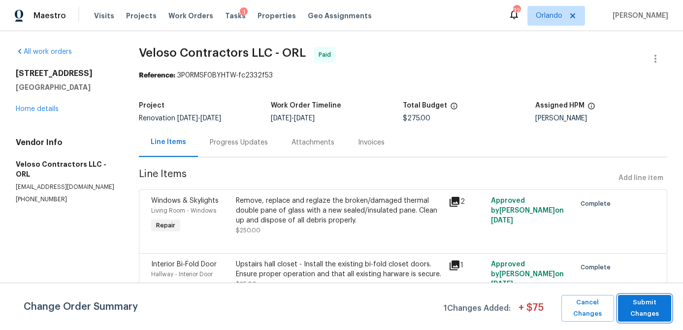
click at [653, 314] on span "Submit Changes" at bounding box center [644, 308] width 43 height 23
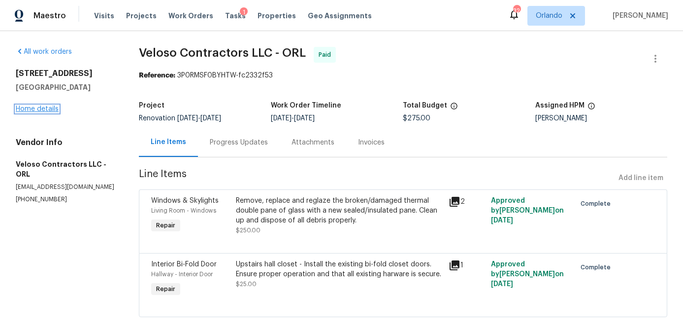
click at [54, 112] on link "Home details" at bounding box center [37, 108] width 43 height 7
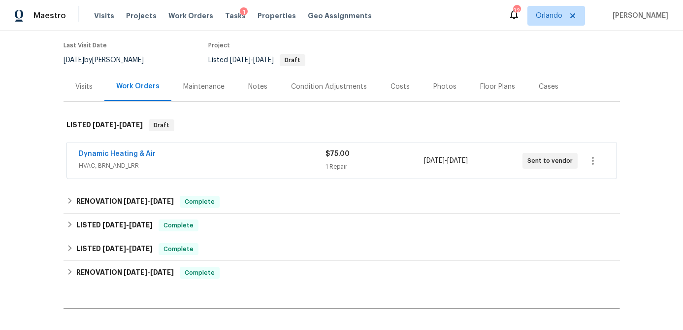
scroll to position [183, 0]
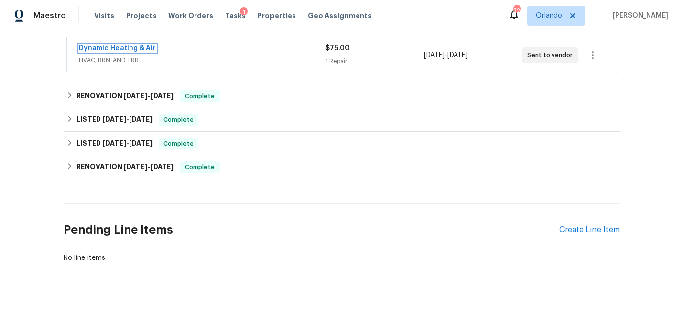
click at [123, 47] on link "Dynamic Heating & Air" at bounding box center [117, 48] width 77 height 7
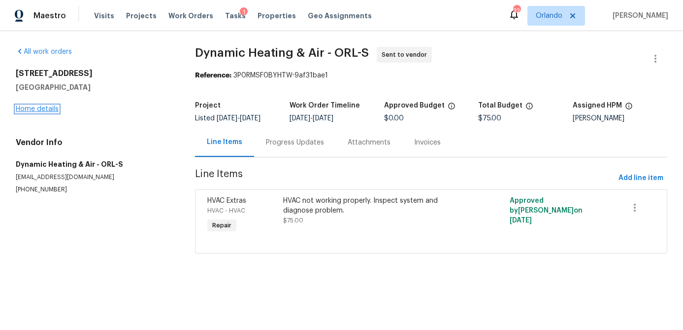
click at [50, 108] on link "Home details" at bounding box center [37, 108] width 43 height 7
